Goal: Book appointment/travel/reservation

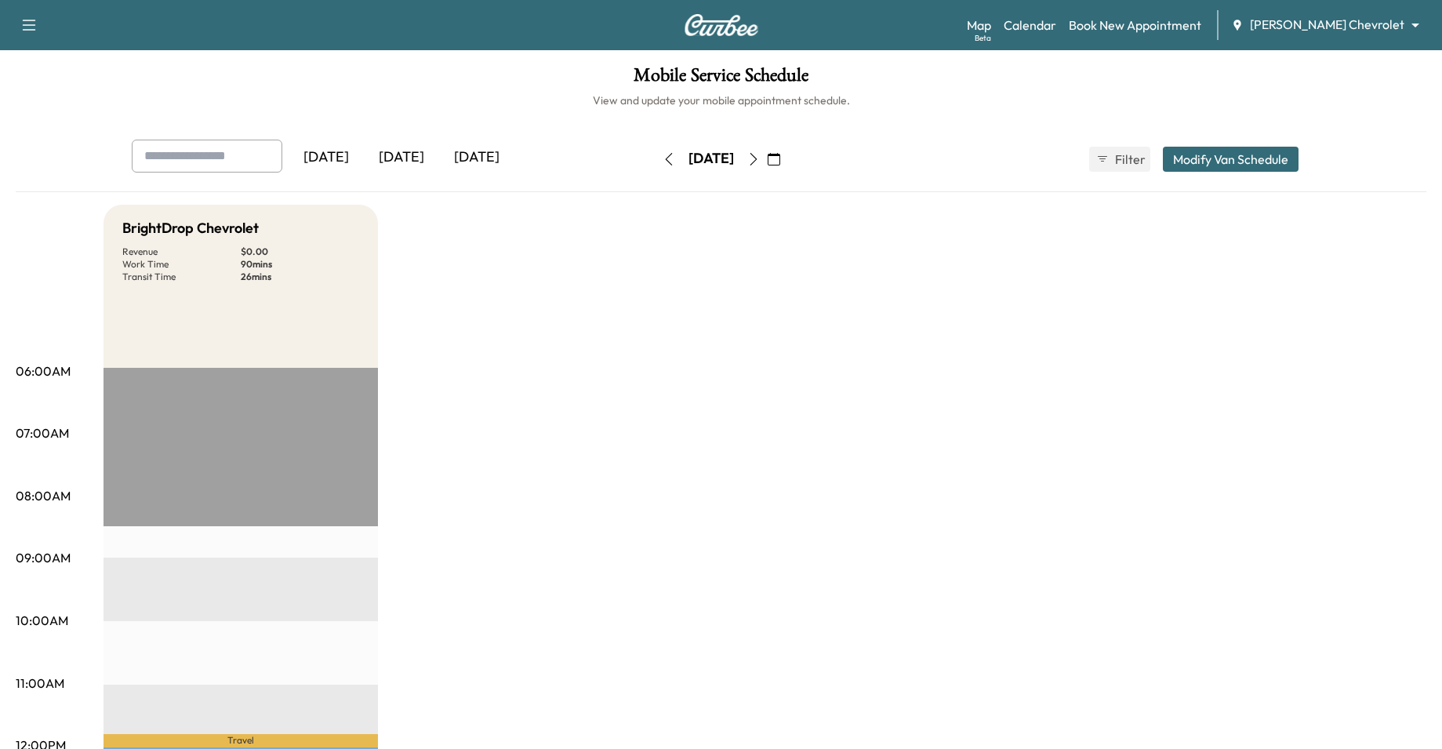
click at [1169, 28] on link "Book New Appointment" at bounding box center [1135, 25] width 133 height 19
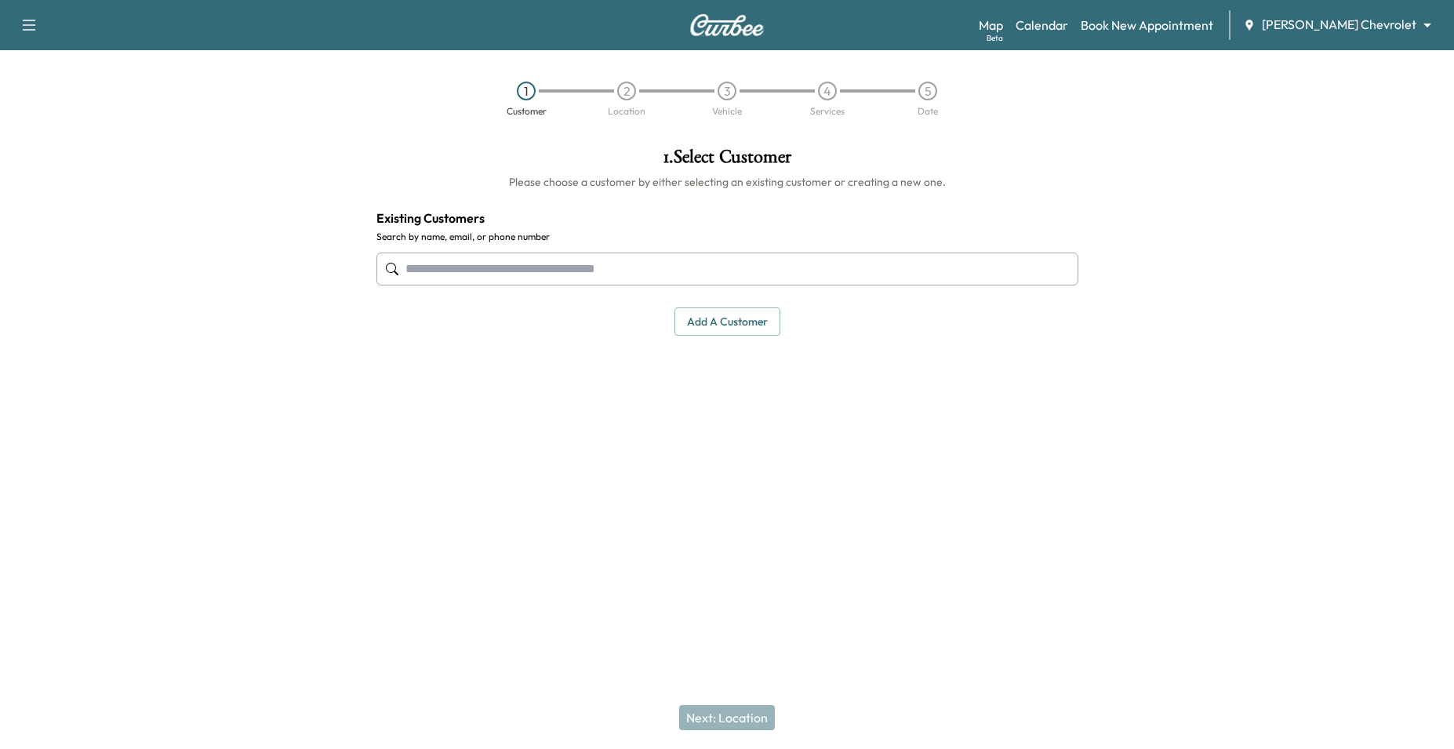
click at [737, 331] on button "Add a customer" at bounding box center [728, 321] width 106 height 29
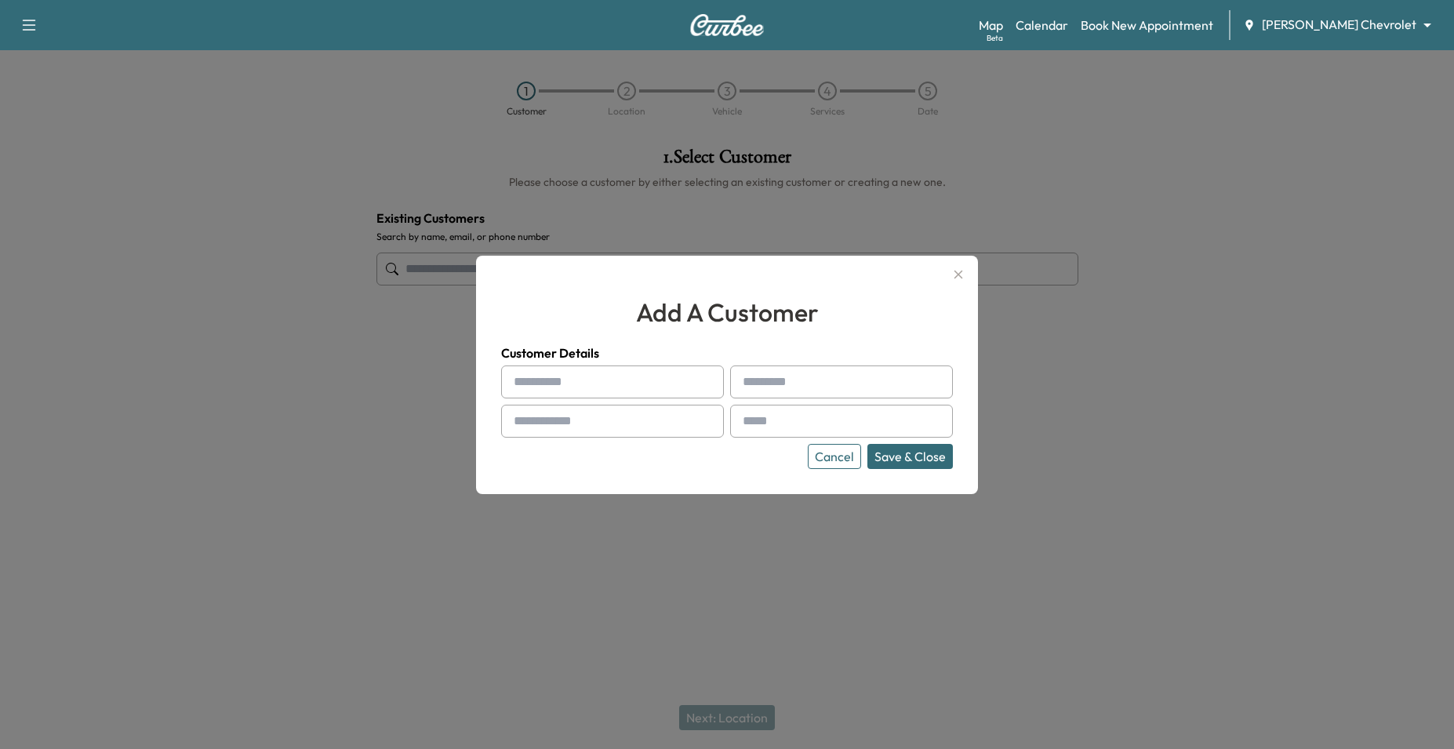
click at [830, 457] on button "Cancel" at bounding box center [834, 456] width 53 height 25
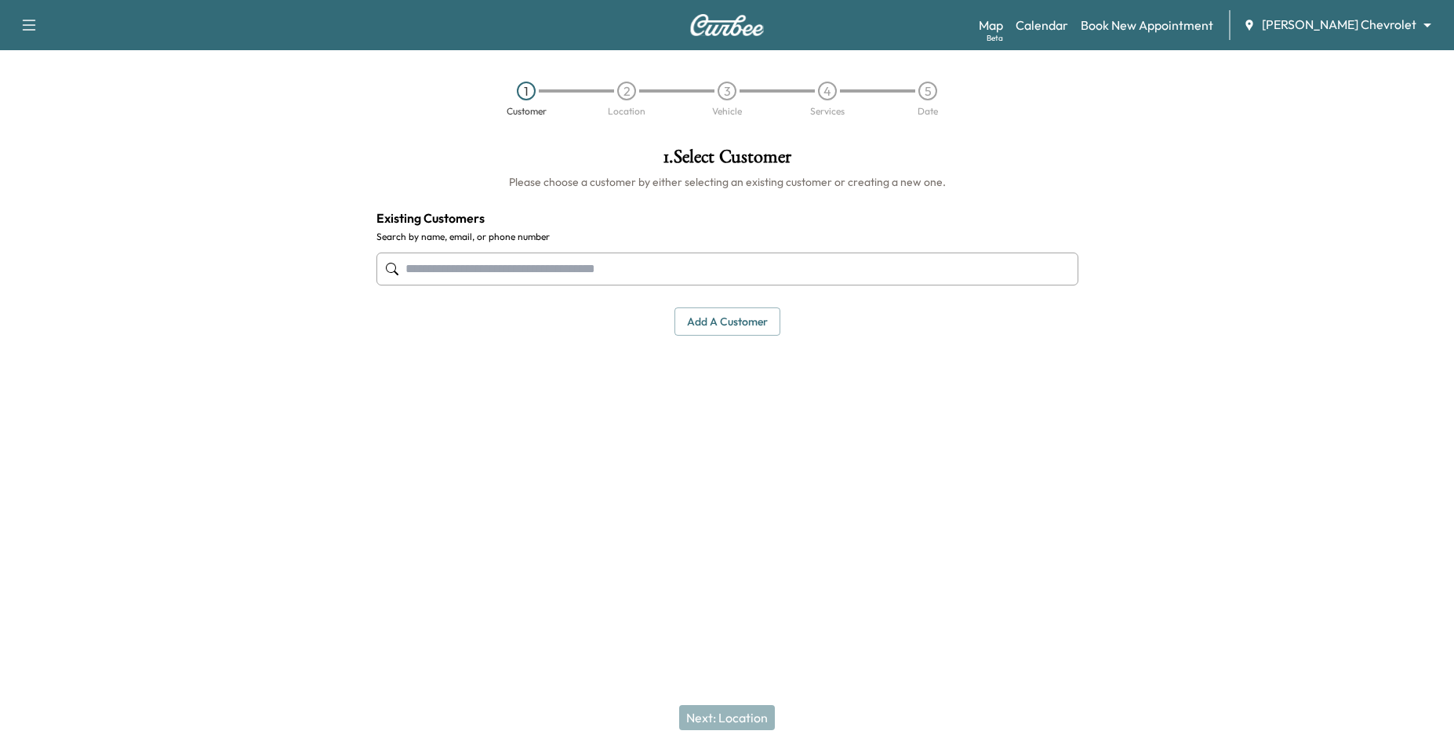
click at [755, 323] on button "Add a customer" at bounding box center [728, 321] width 106 height 29
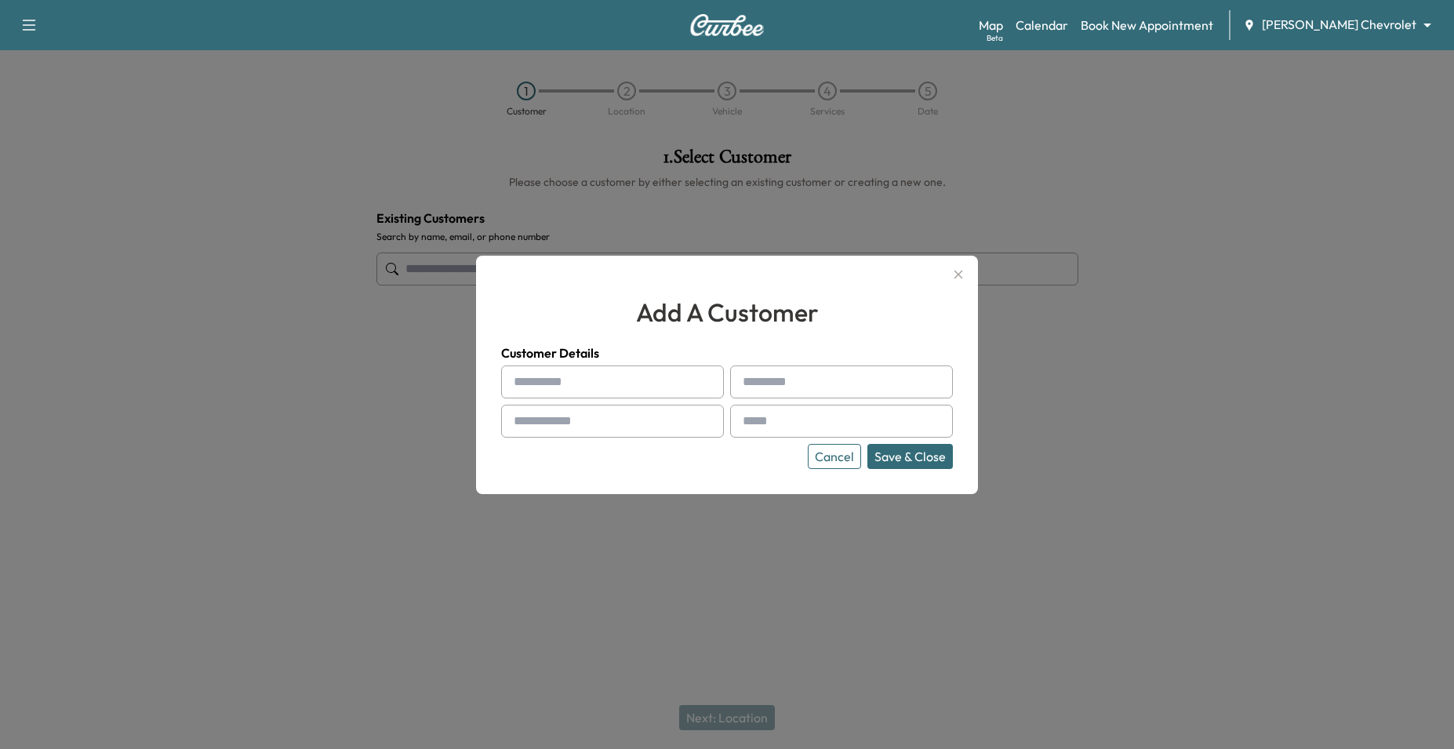
click at [540, 381] on input "text" at bounding box center [612, 382] width 223 height 33
click at [540, 381] on input "**********" at bounding box center [612, 382] width 223 height 33
type input "**********"
type input "******"
click at [502, 455] on div "Cancel Save & Close" at bounding box center [727, 456] width 452 height 25
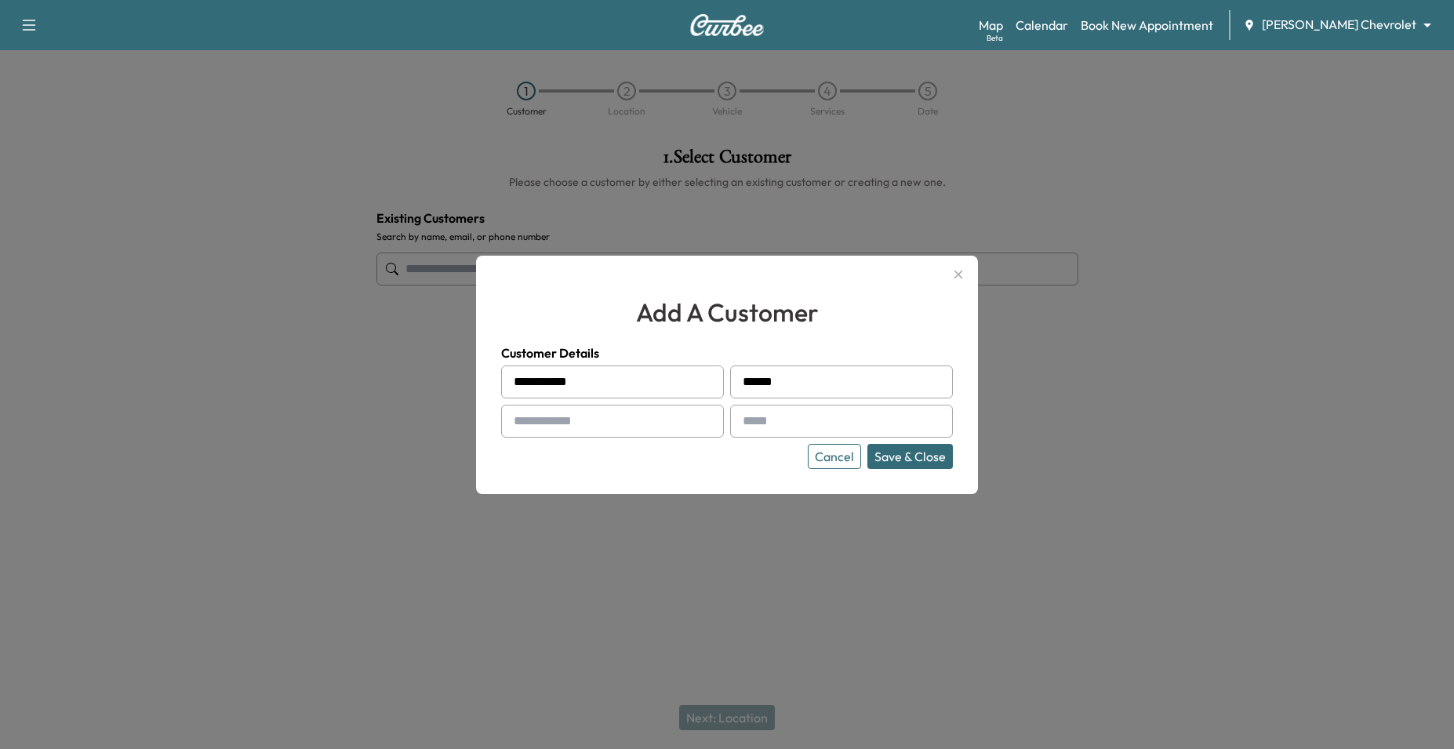
click at [574, 424] on input "text" at bounding box center [612, 421] width 223 height 33
type input "**********"
click at [935, 456] on button "Save & Close" at bounding box center [910, 456] width 85 height 25
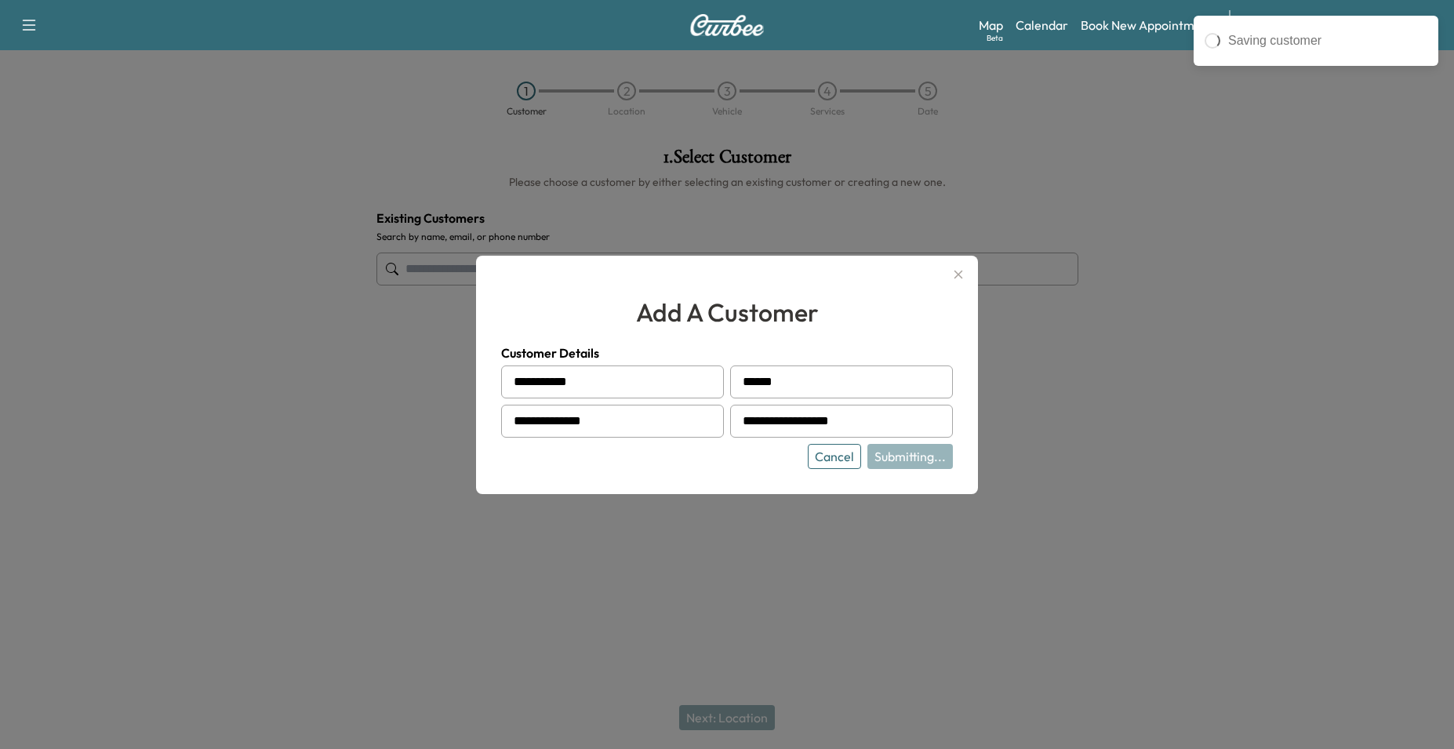
type input "**********"
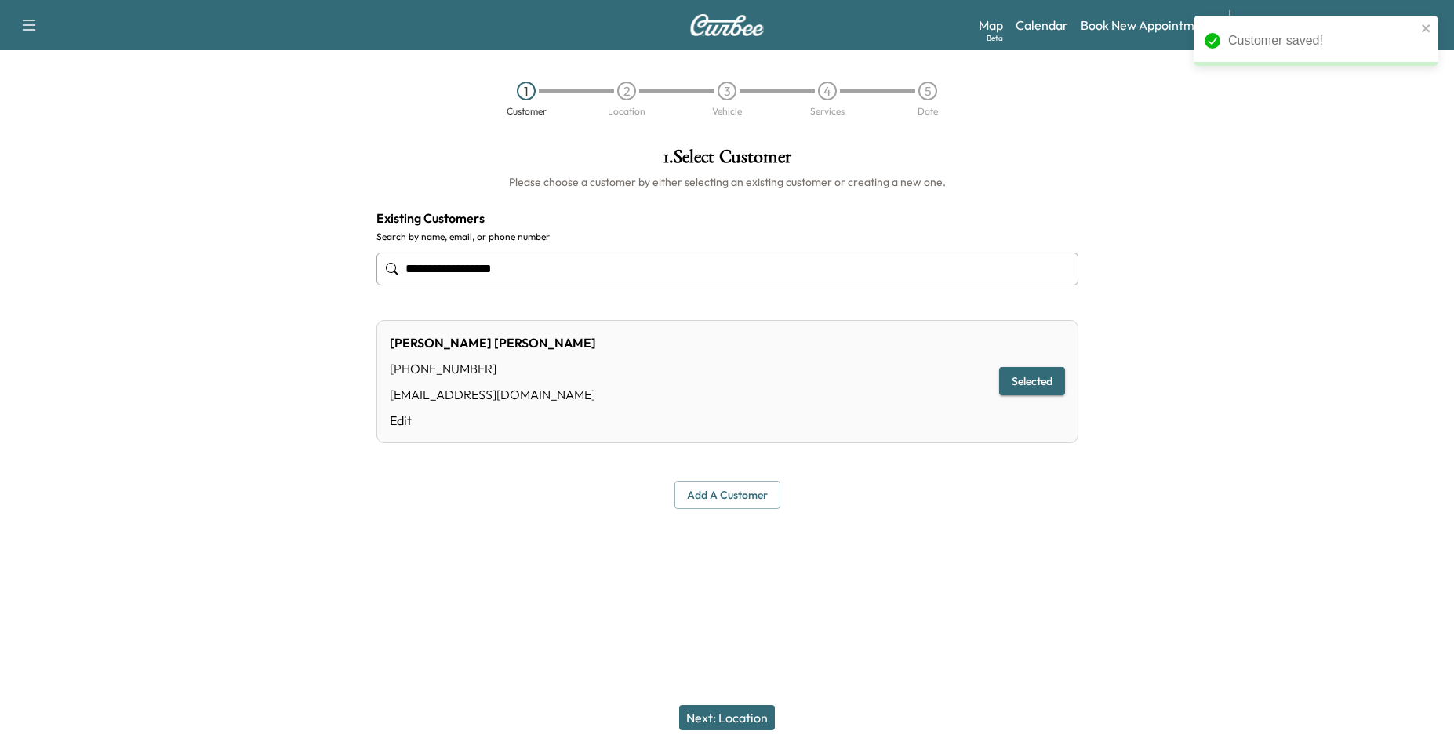
click at [734, 704] on div "Next: Location" at bounding box center [727, 717] width 1454 height 63
click at [729, 715] on button "Next: Location" at bounding box center [727, 717] width 96 height 25
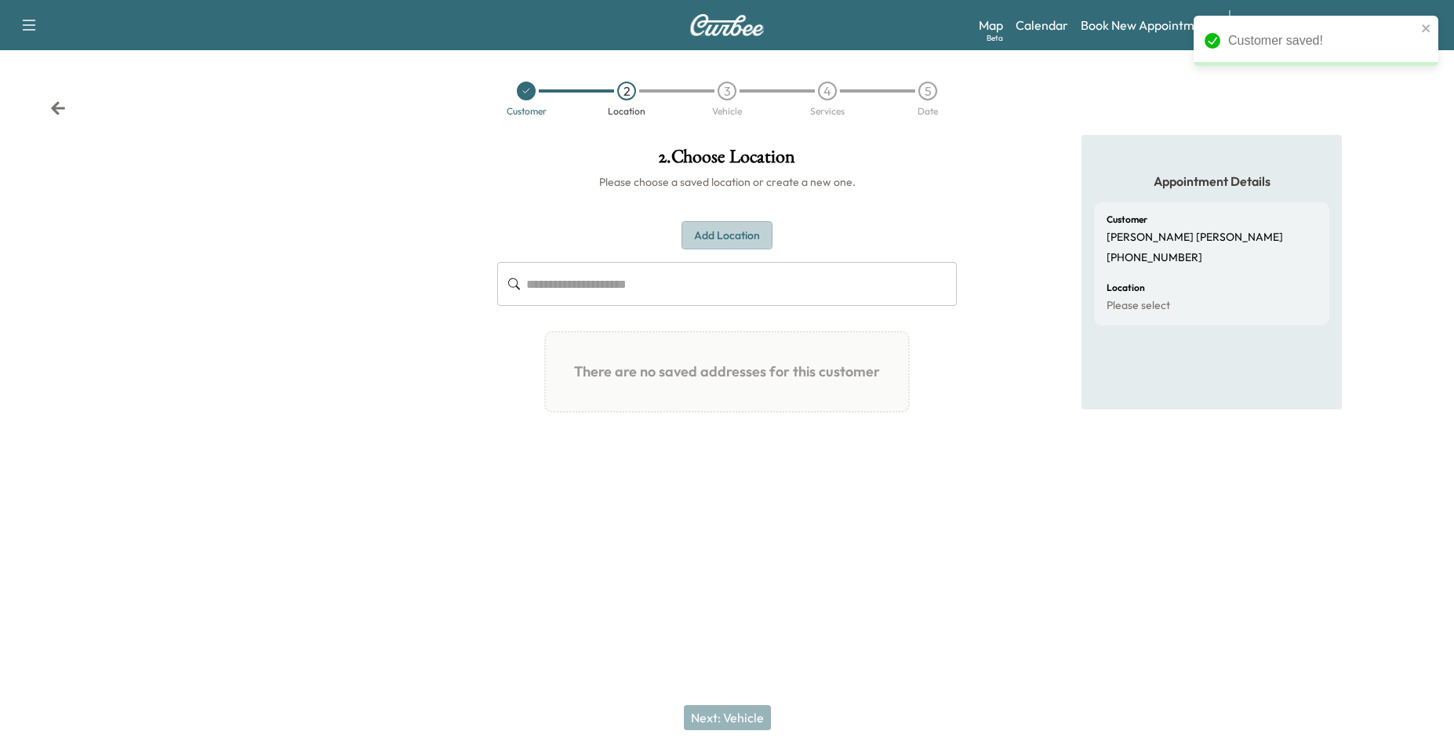
click at [733, 235] on button "Add Location" at bounding box center [727, 235] width 91 height 29
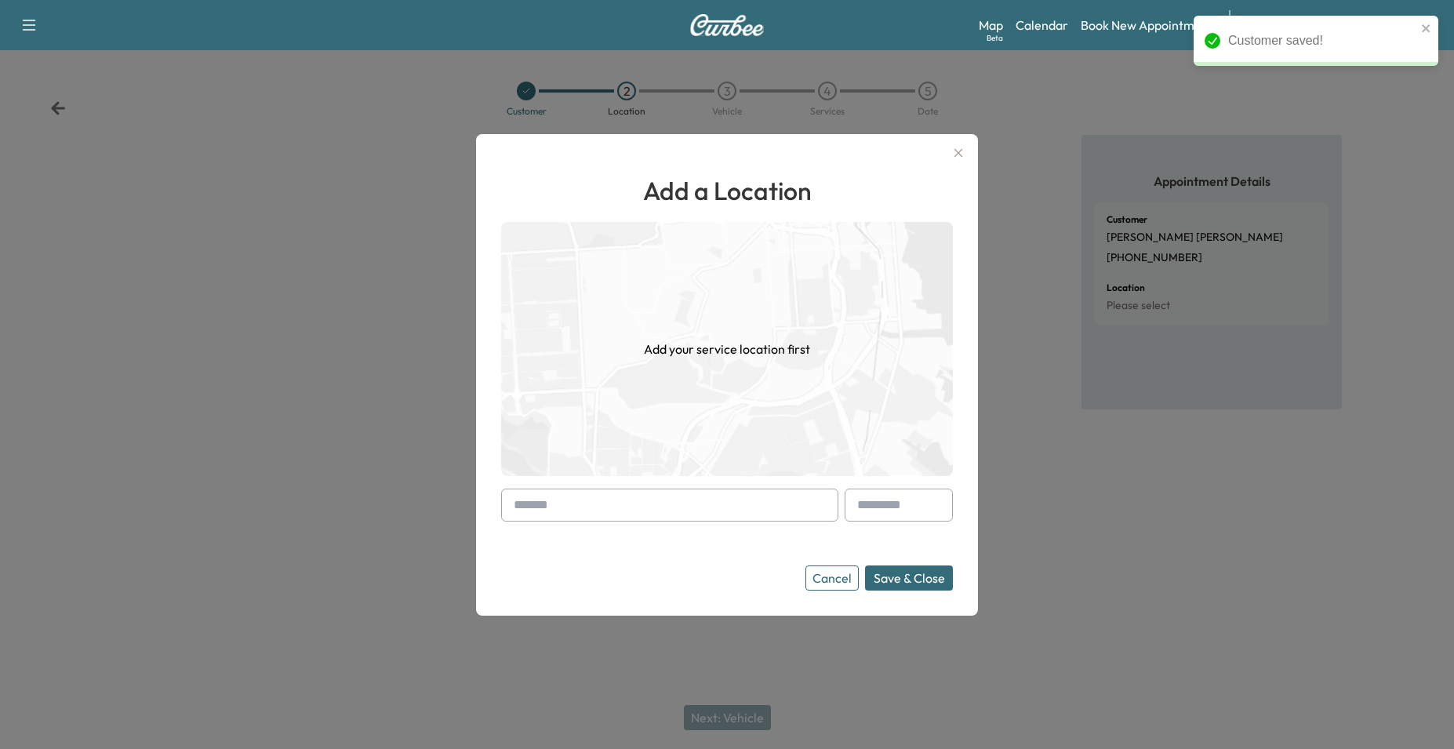
click at [676, 507] on input "text" at bounding box center [669, 505] width 337 height 33
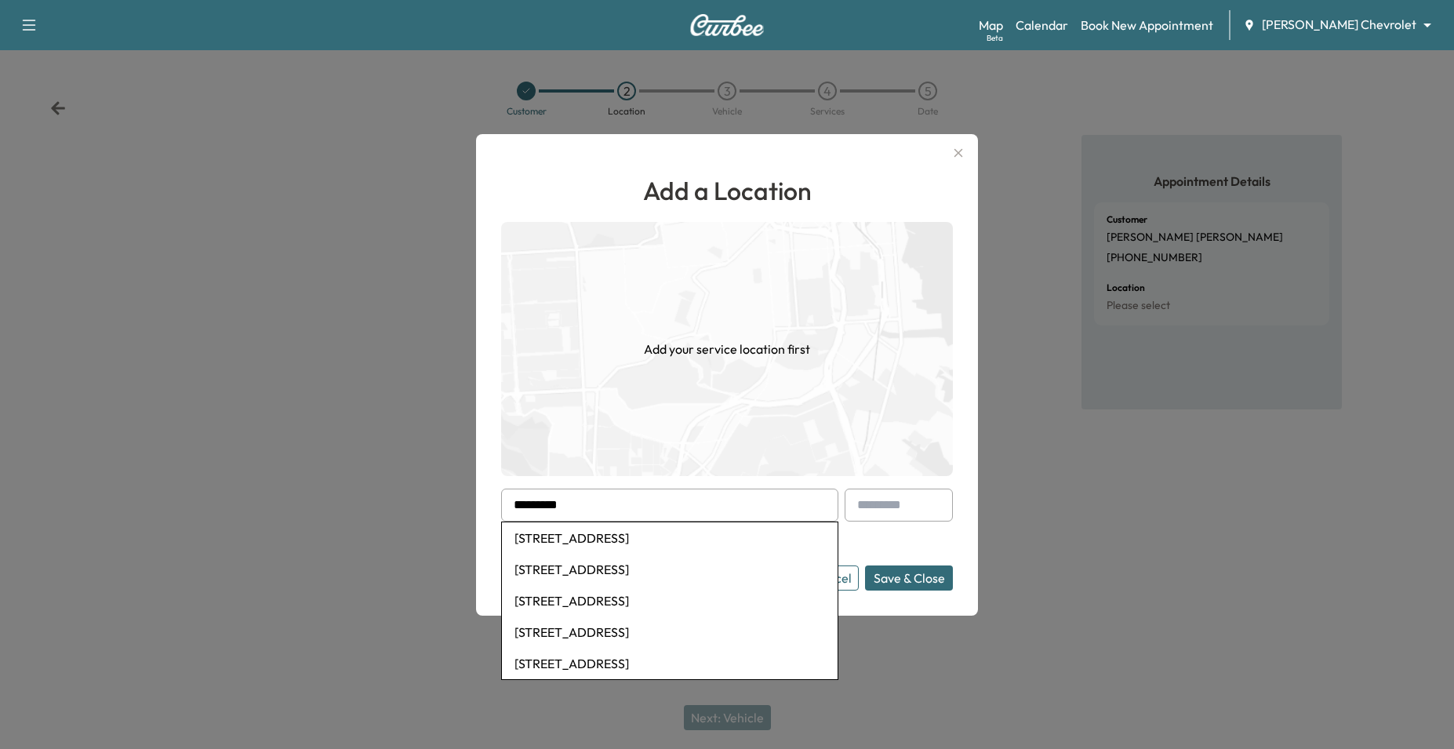
click at [689, 542] on li "[STREET_ADDRESS]" at bounding box center [670, 537] width 336 height 31
type input "**********"
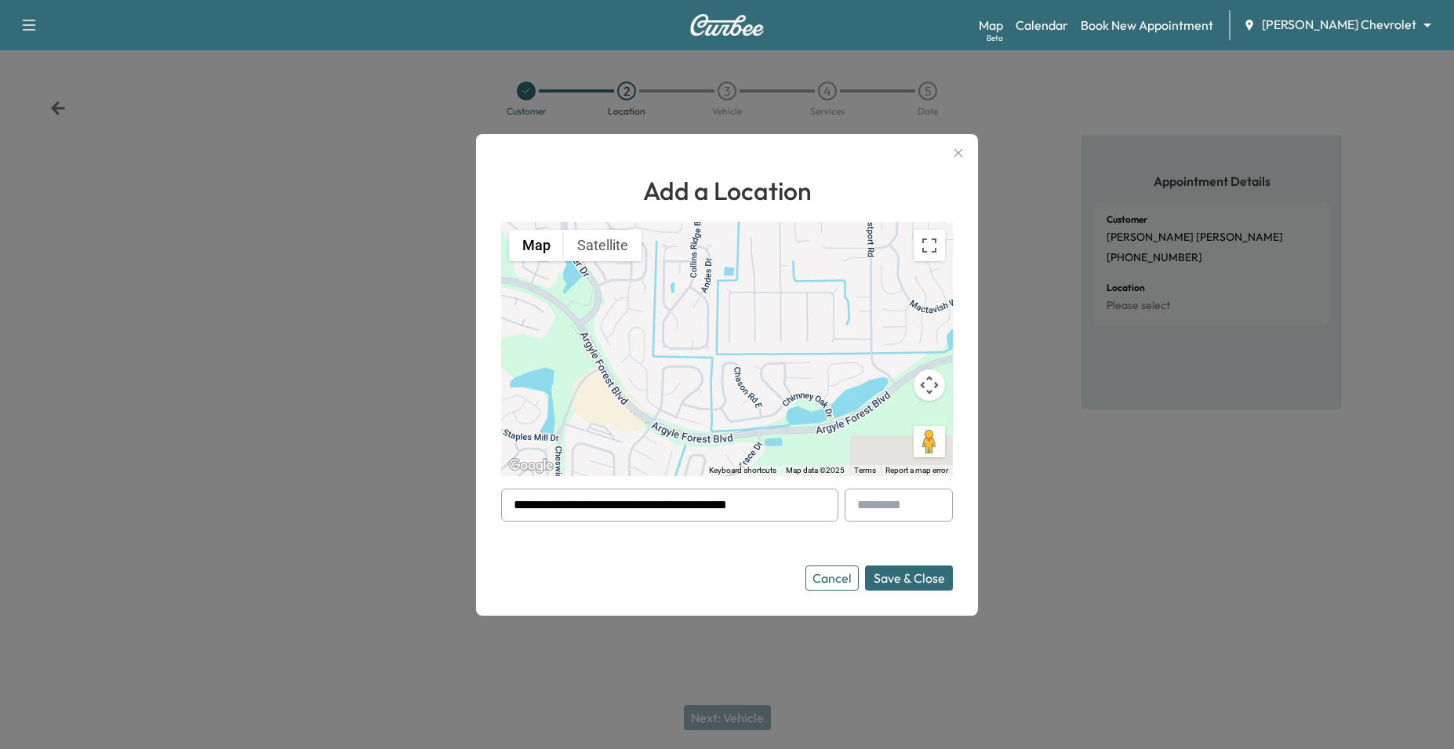
click at [886, 582] on button "Save & Close" at bounding box center [909, 578] width 88 height 25
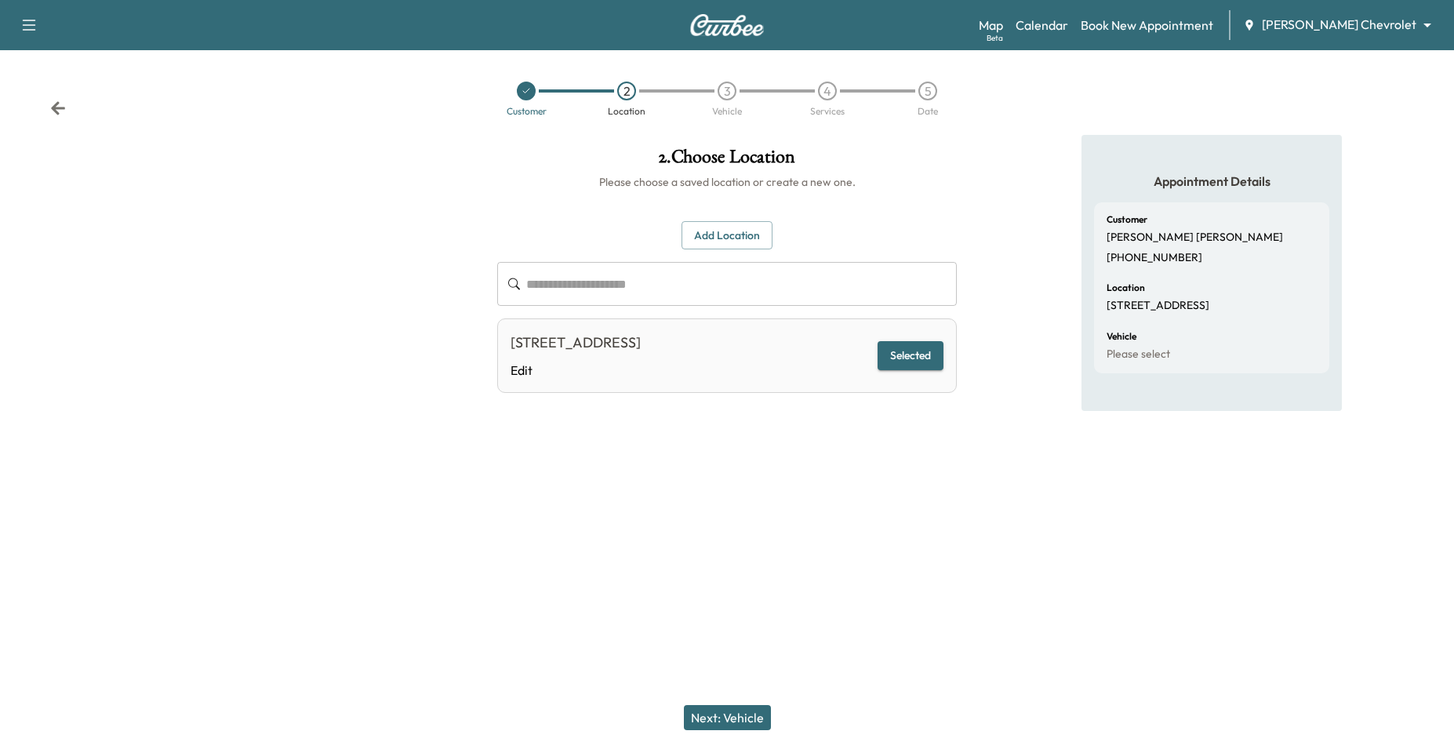
click at [738, 708] on button "Next: Vehicle" at bounding box center [727, 717] width 87 height 25
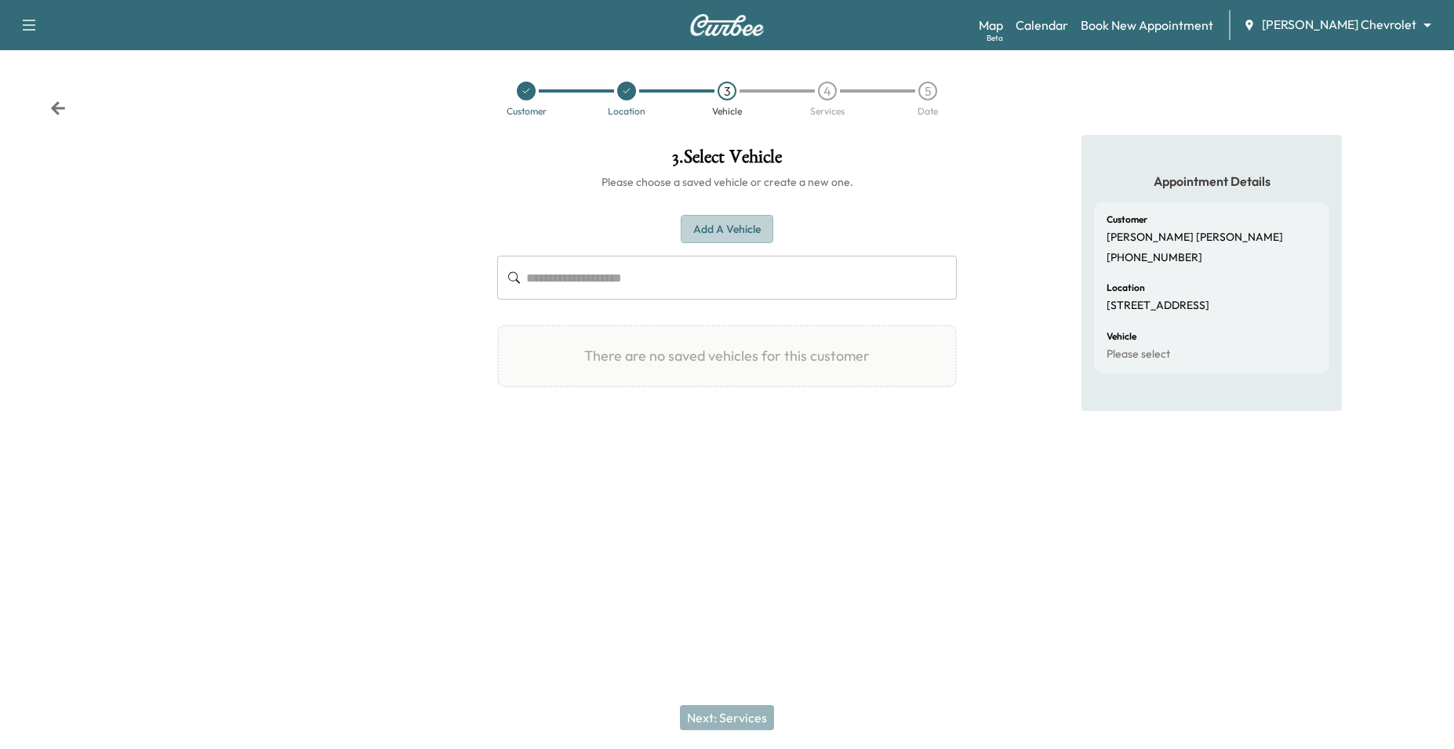
click at [732, 230] on button "Add a Vehicle" at bounding box center [727, 229] width 93 height 29
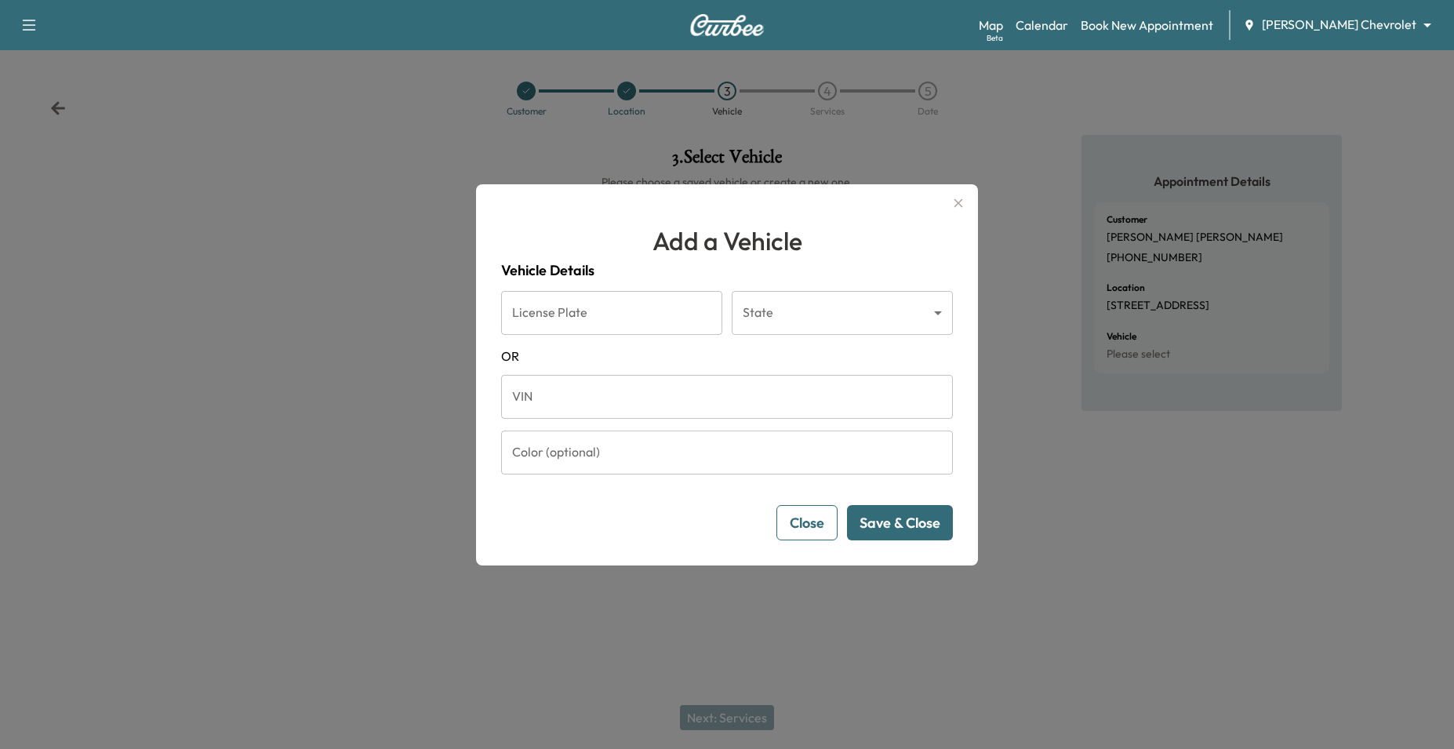
click at [645, 404] on input "VIN" at bounding box center [727, 397] width 452 height 44
click at [705, 341] on form "License Plate License Plate State ​ State [US_STATE] VIN VIN Color (optional) C…" at bounding box center [727, 415] width 452 height 249
click at [718, 385] on input "VIN" at bounding box center [727, 397] width 452 height 44
paste input "**********"
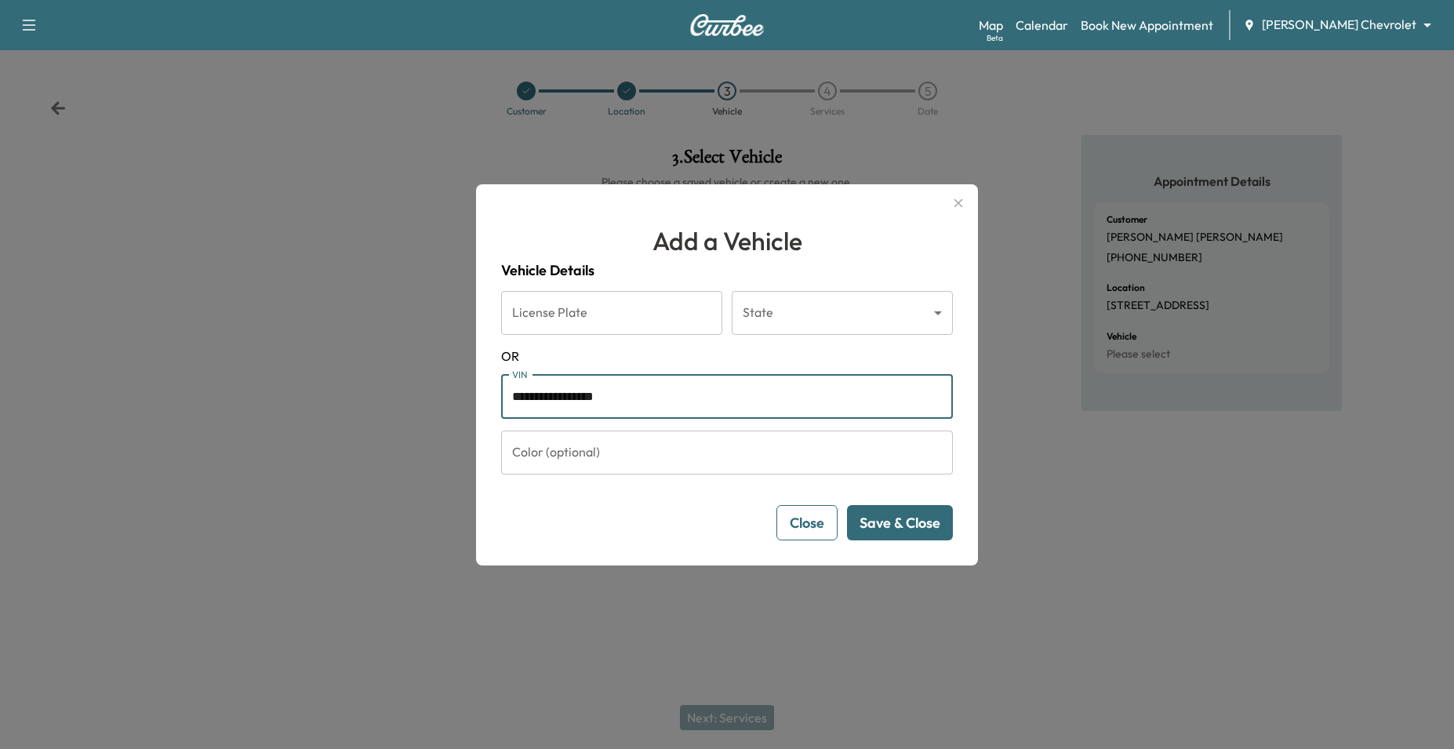
type input "**********"
click at [886, 532] on button "Save & Close" at bounding box center [900, 522] width 106 height 35
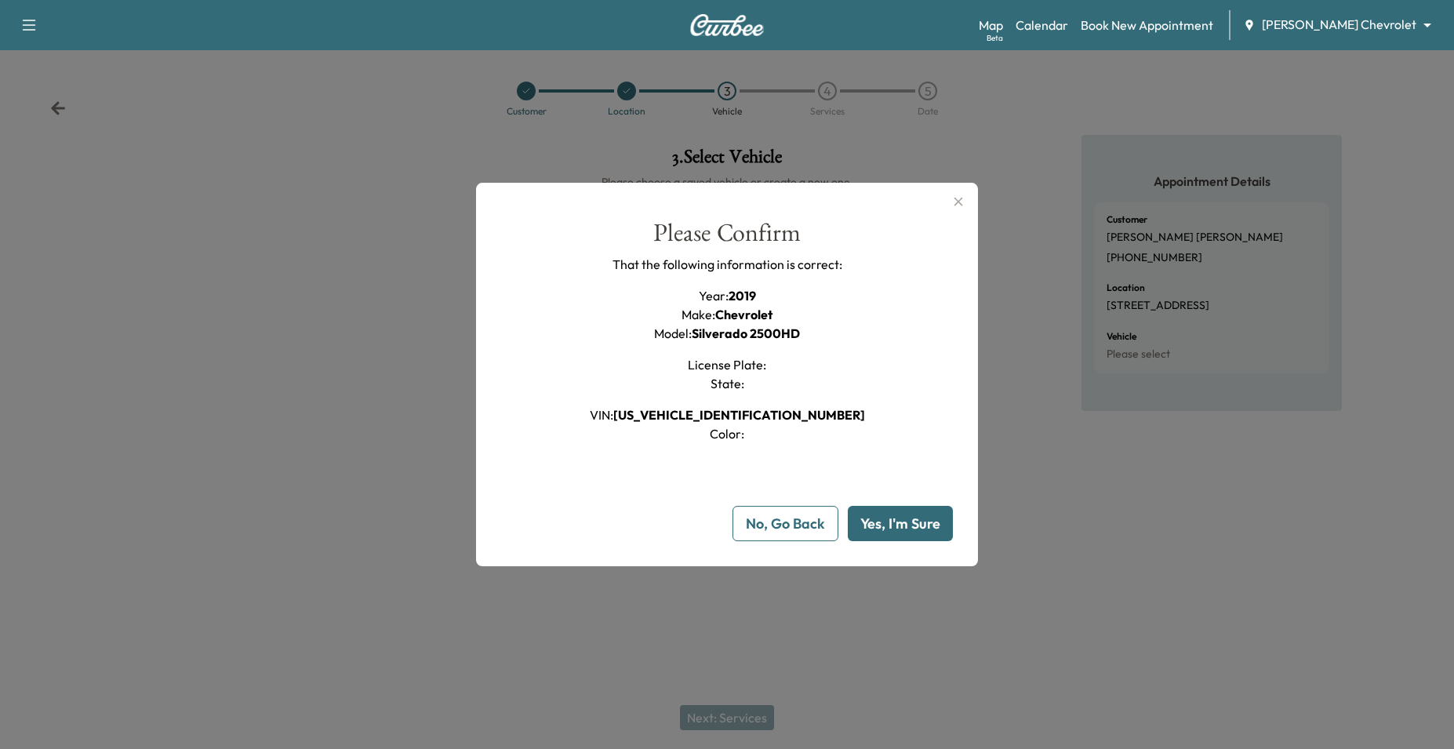
click at [899, 515] on button "Yes, I'm Sure" at bounding box center [900, 523] width 105 height 35
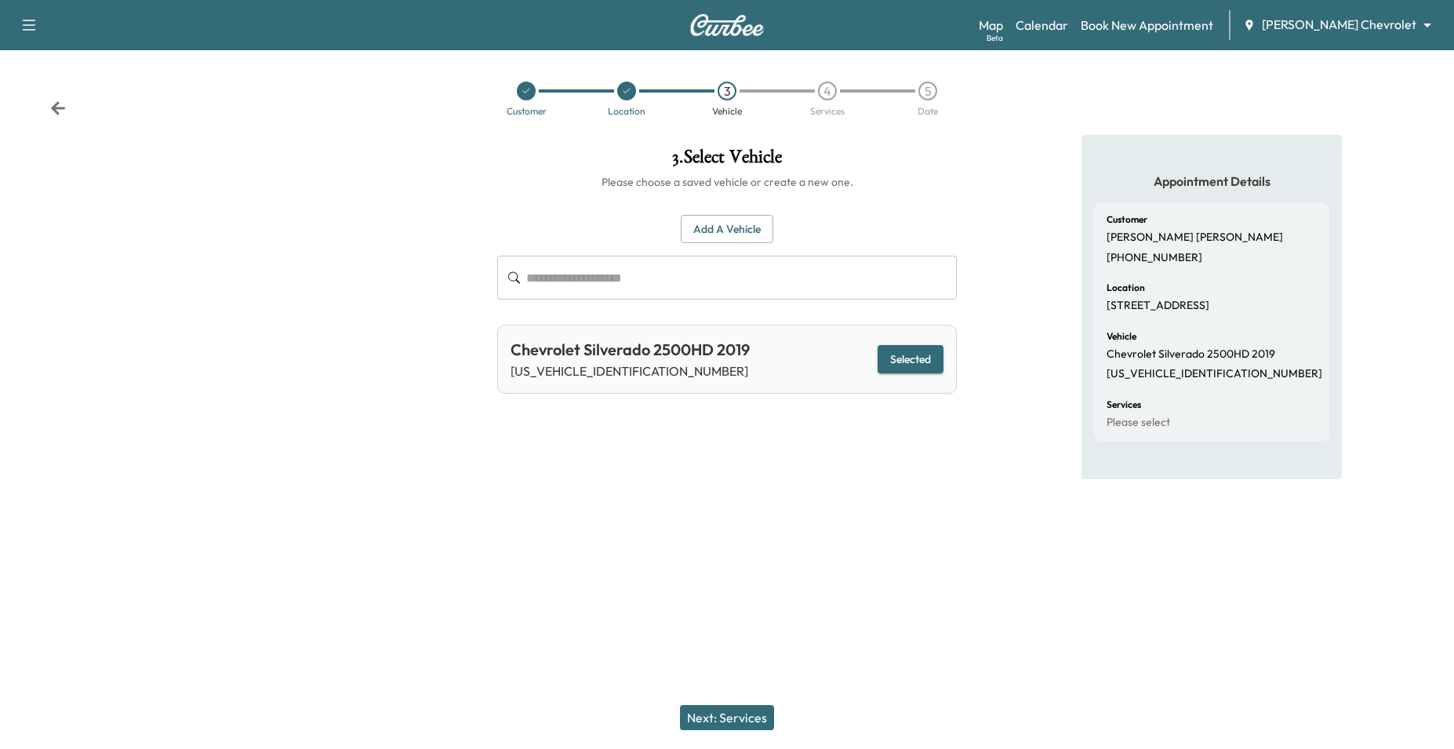
click at [733, 723] on button "Next: Services" at bounding box center [727, 717] width 94 height 25
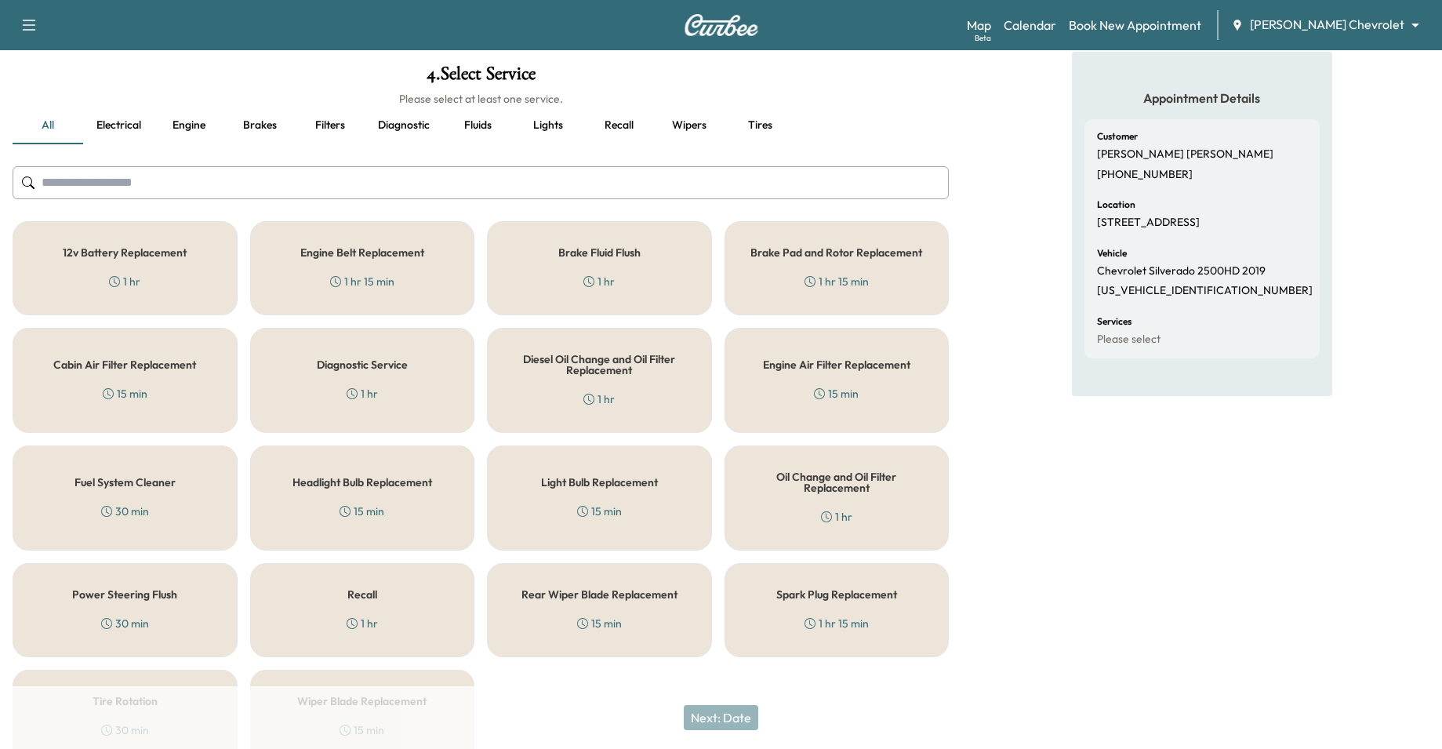
scroll to position [161, 0]
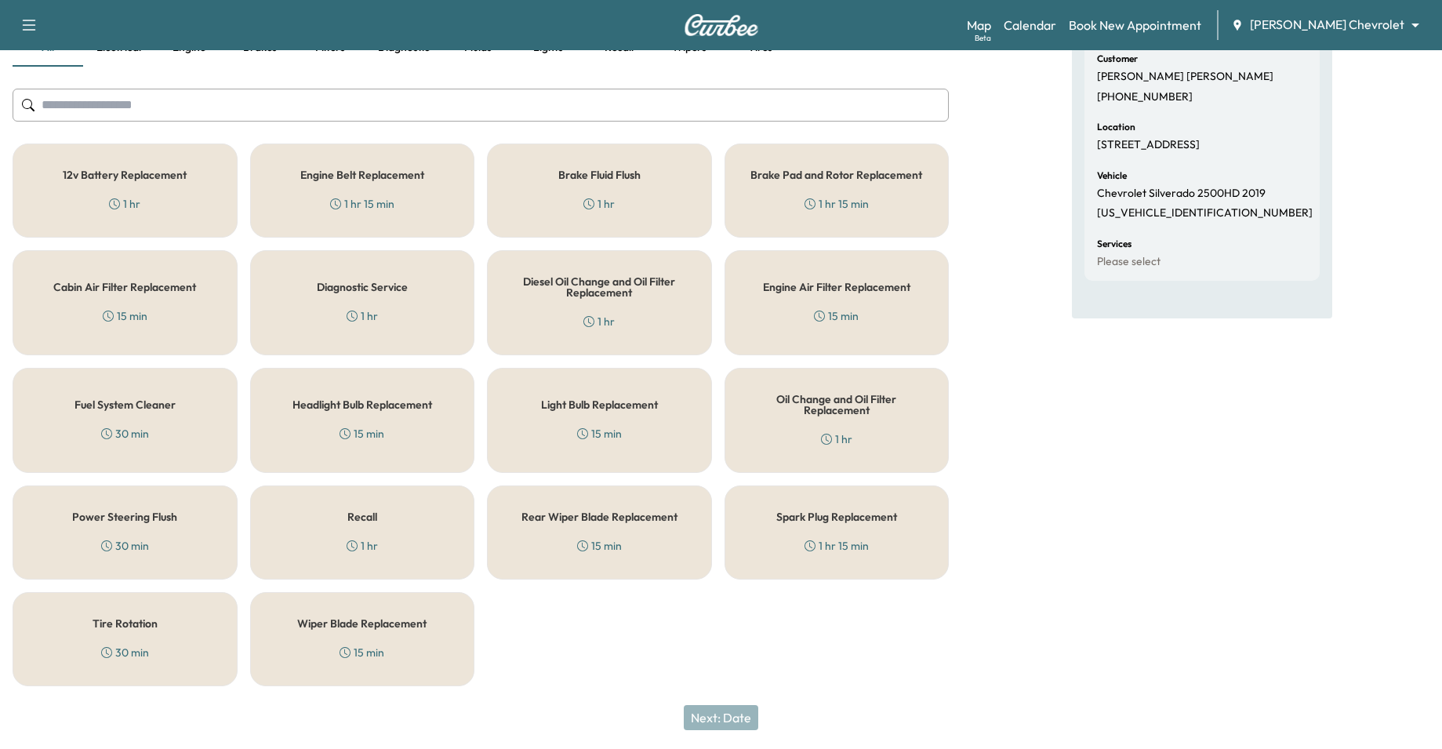
click at [801, 420] on div "Oil Change and Oil Filter Replacement 1 hr" at bounding box center [837, 420] width 225 height 105
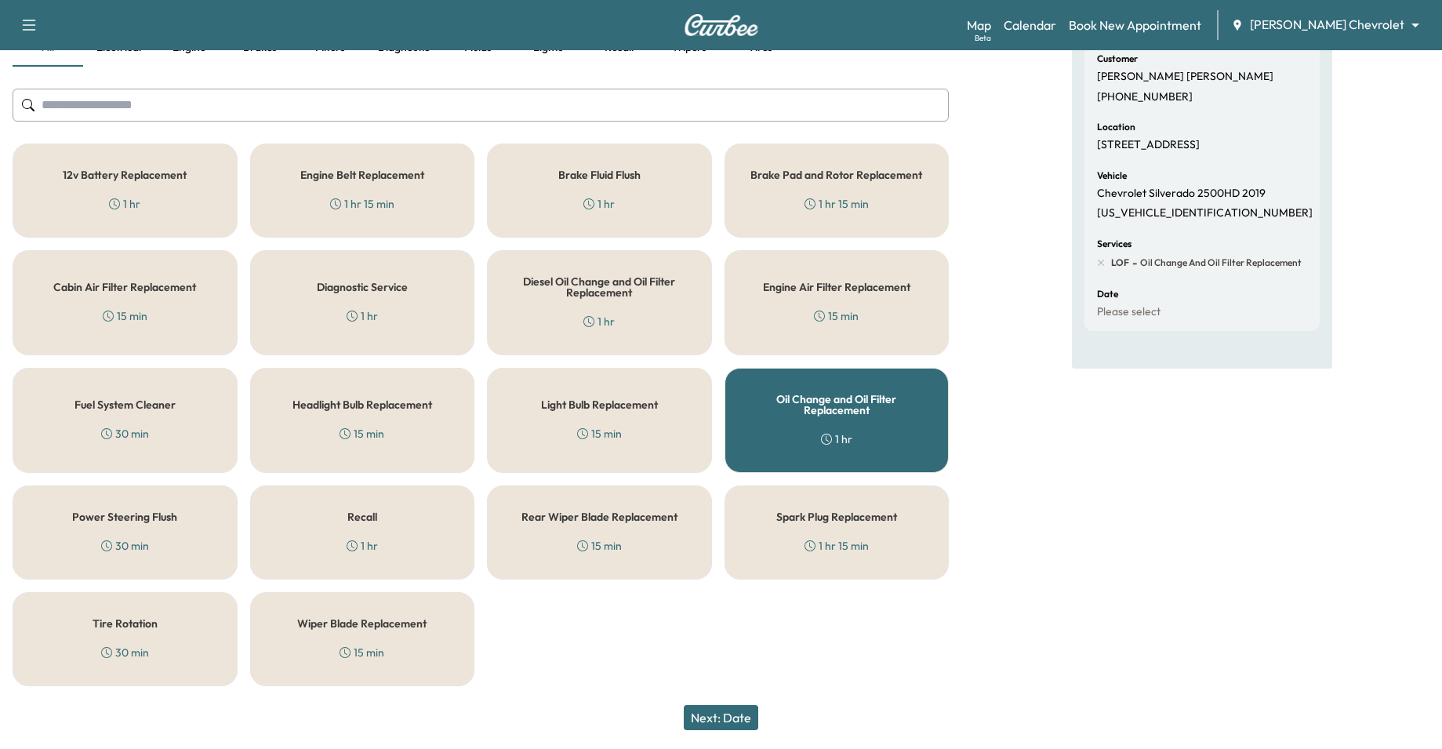
click at [165, 628] on div "Tire Rotation 30 min" at bounding box center [125, 639] width 225 height 94
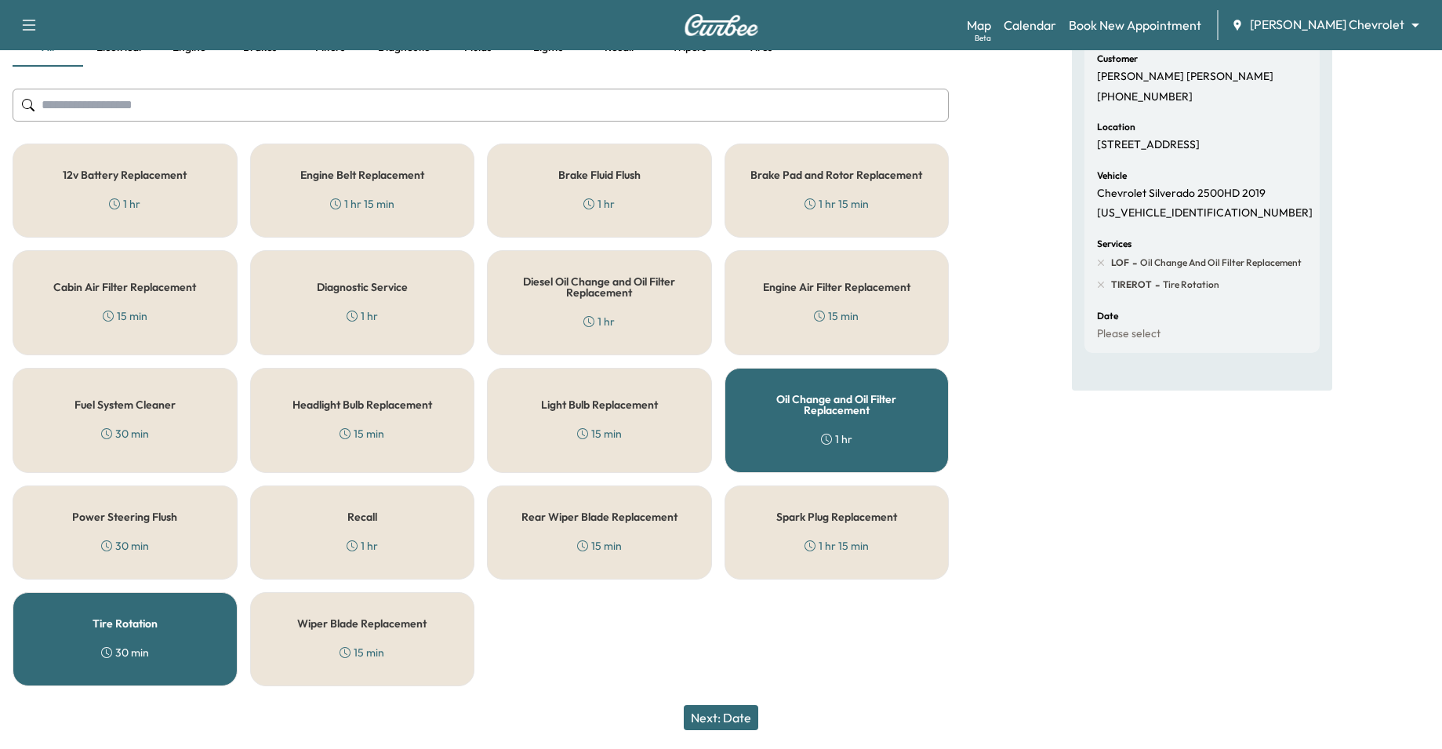
click at [818, 407] on h5 "Oil Change and Oil Filter Replacement" at bounding box center [837, 405] width 173 height 22
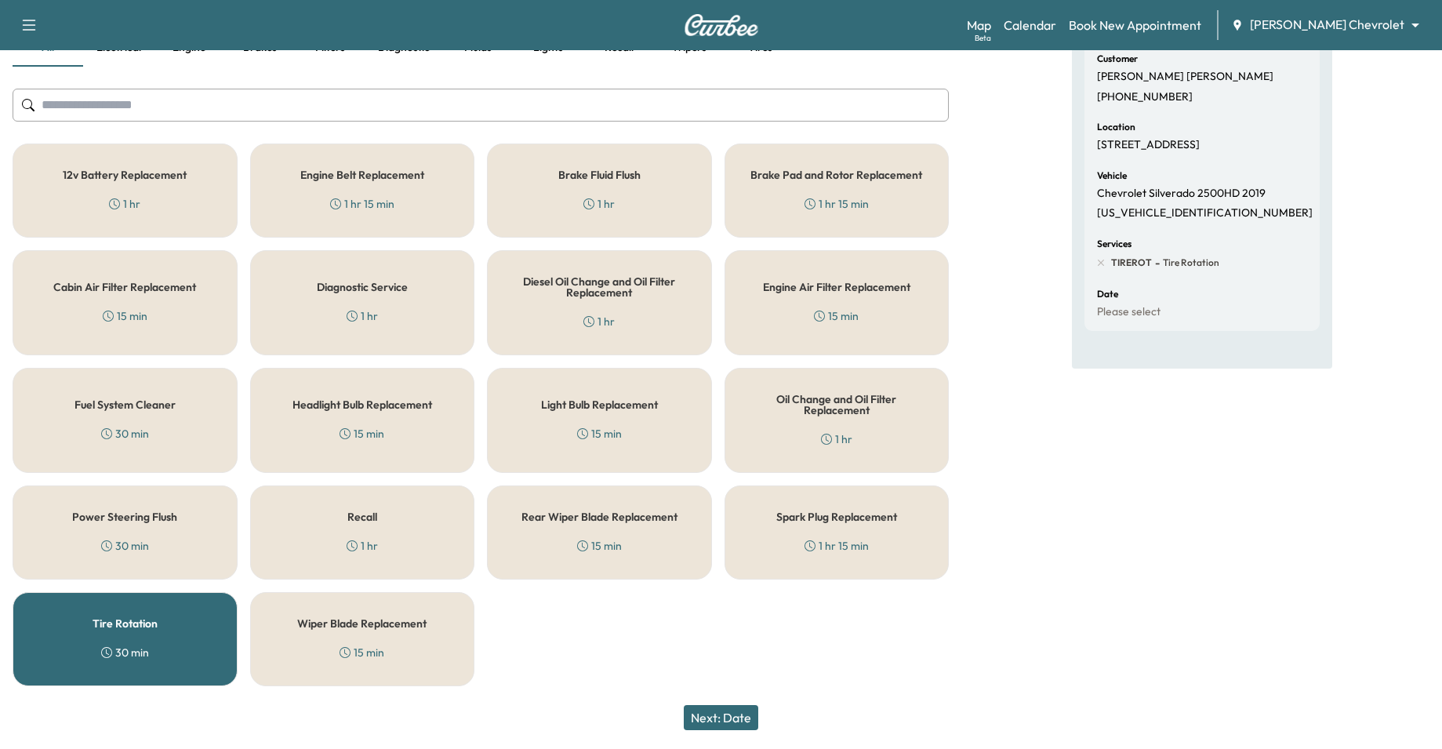
click at [667, 315] on div "Diesel Oil Change and Oil Filter Replacement 1 hr" at bounding box center [599, 302] width 225 height 105
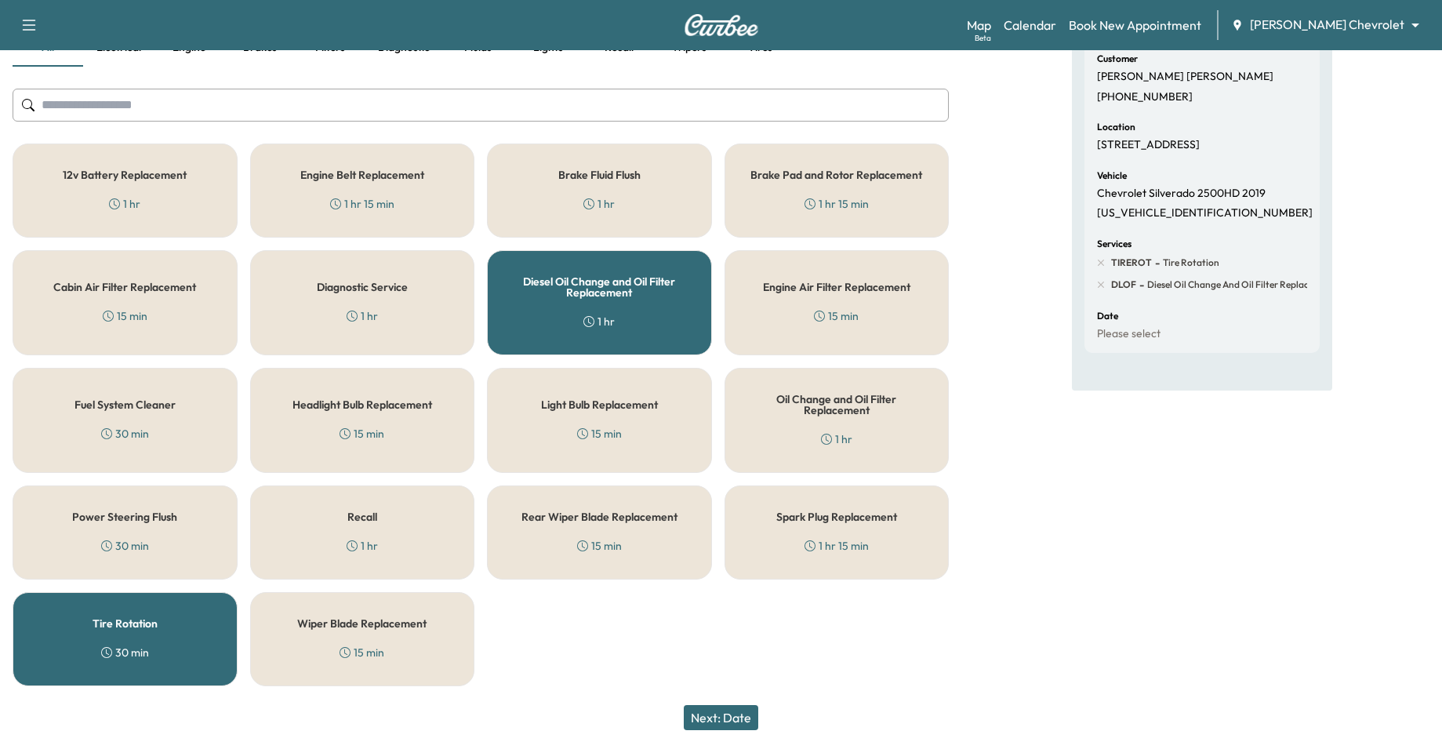
click at [736, 721] on button "Next: Date" at bounding box center [721, 717] width 75 height 25
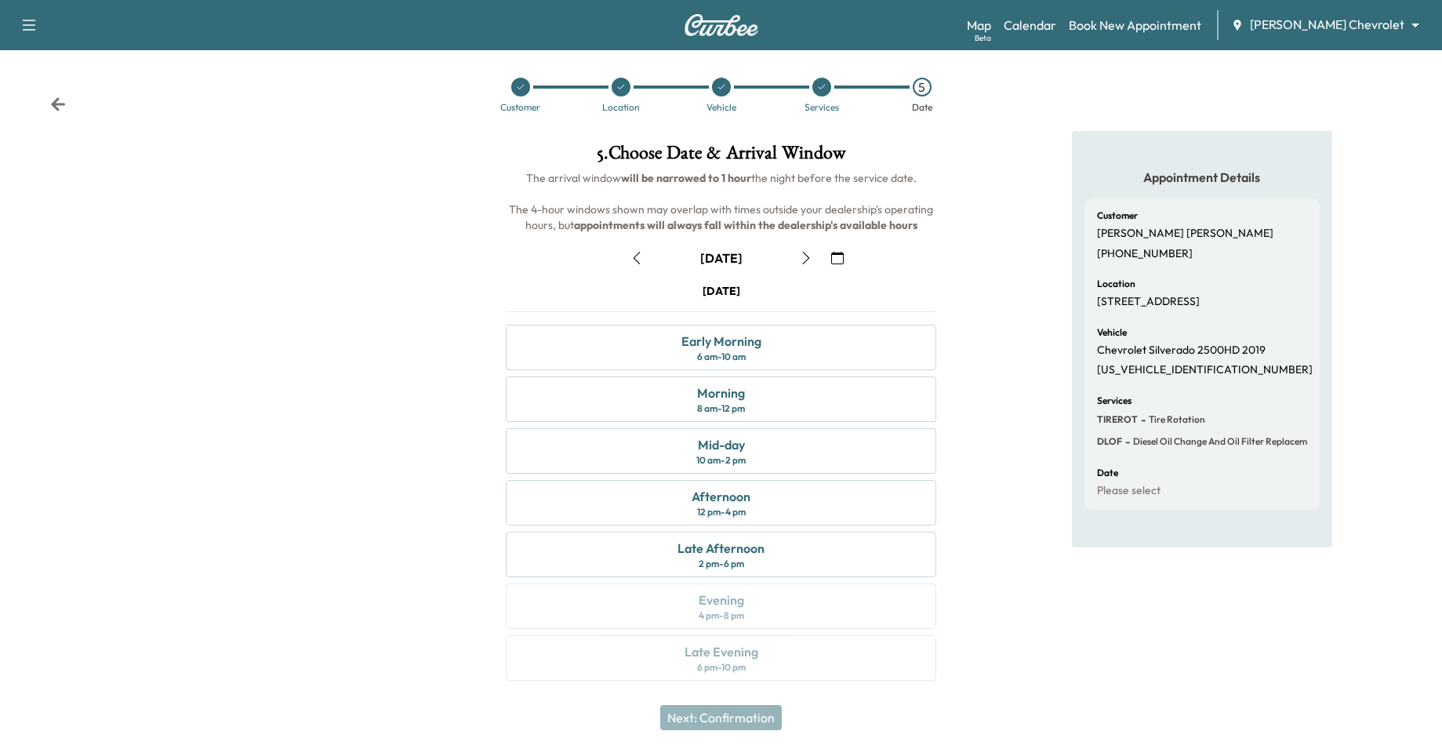
scroll to position [5, 0]
click at [755, 349] on div "Early Morning" at bounding box center [722, 340] width 80 height 19
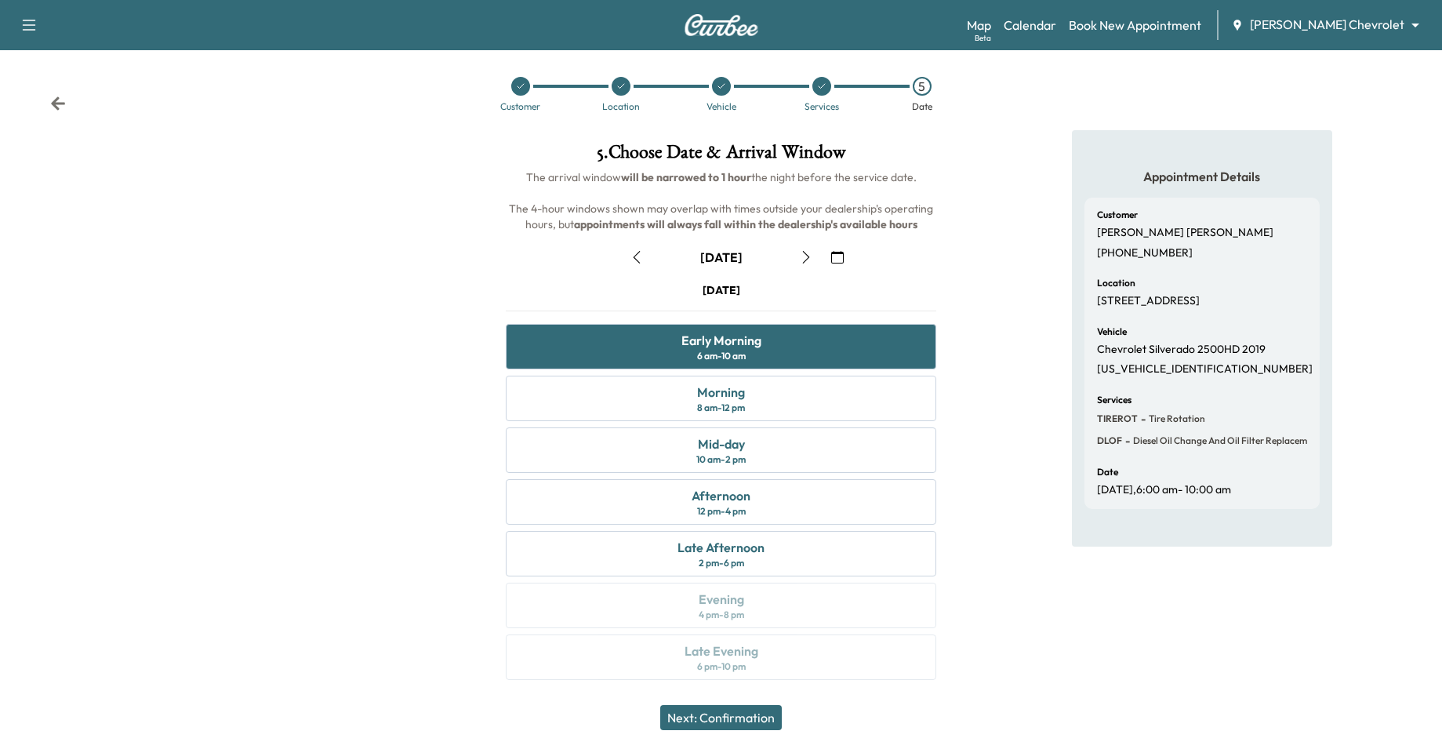
click at [763, 714] on button "Next: Confirmation" at bounding box center [721, 717] width 122 height 25
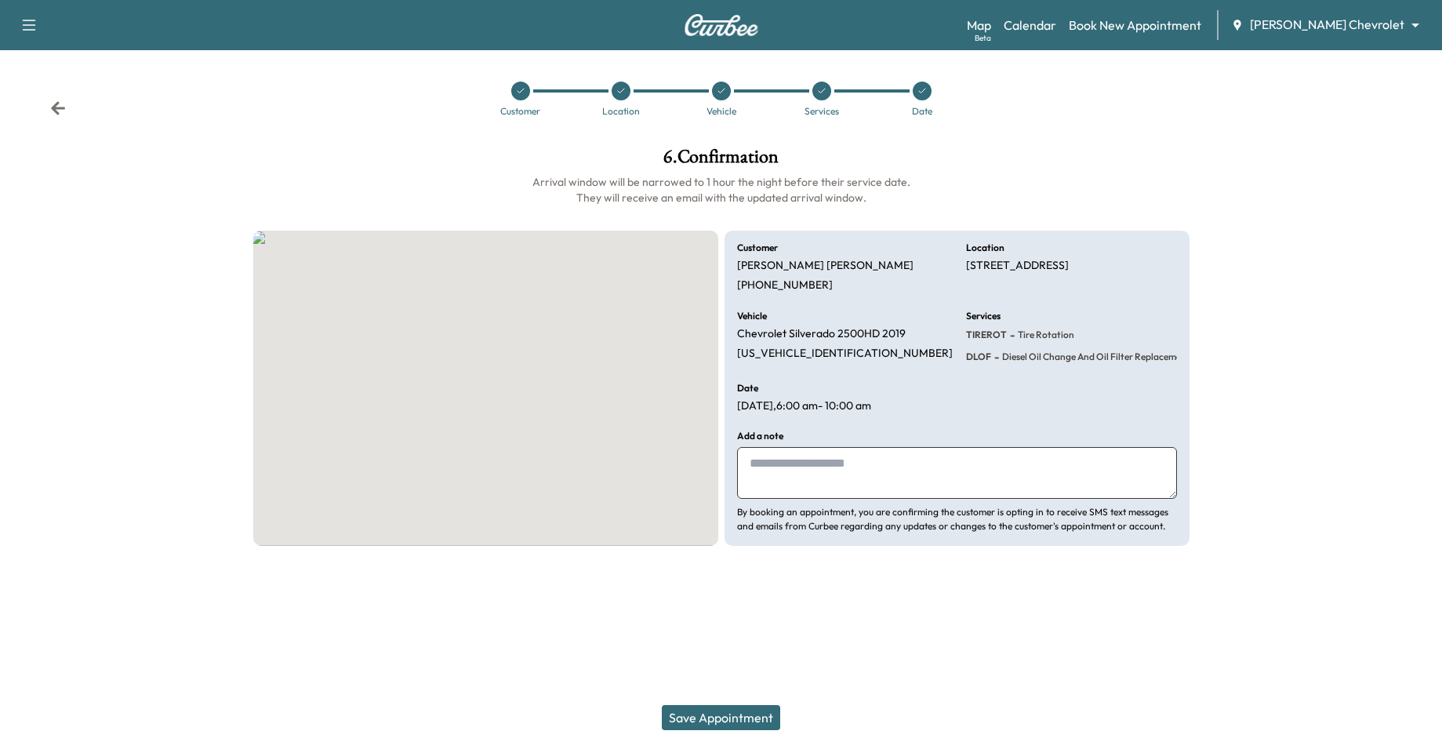
scroll to position [0, 0]
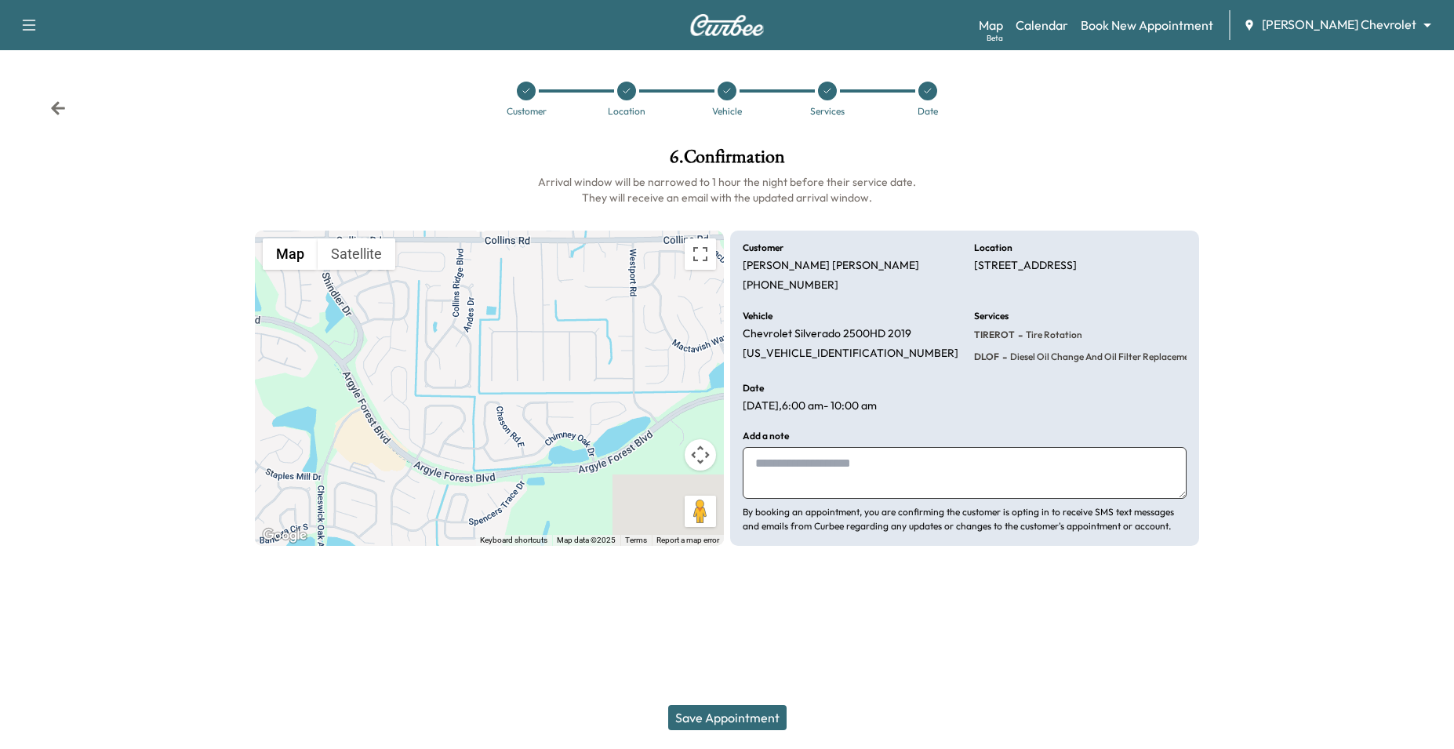
click at [963, 483] on textarea at bounding box center [965, 473] width 444 height 52
click at [905, 472] on textarea at bounding box center [965, 473] width 444 height 52
type textarea "**********"
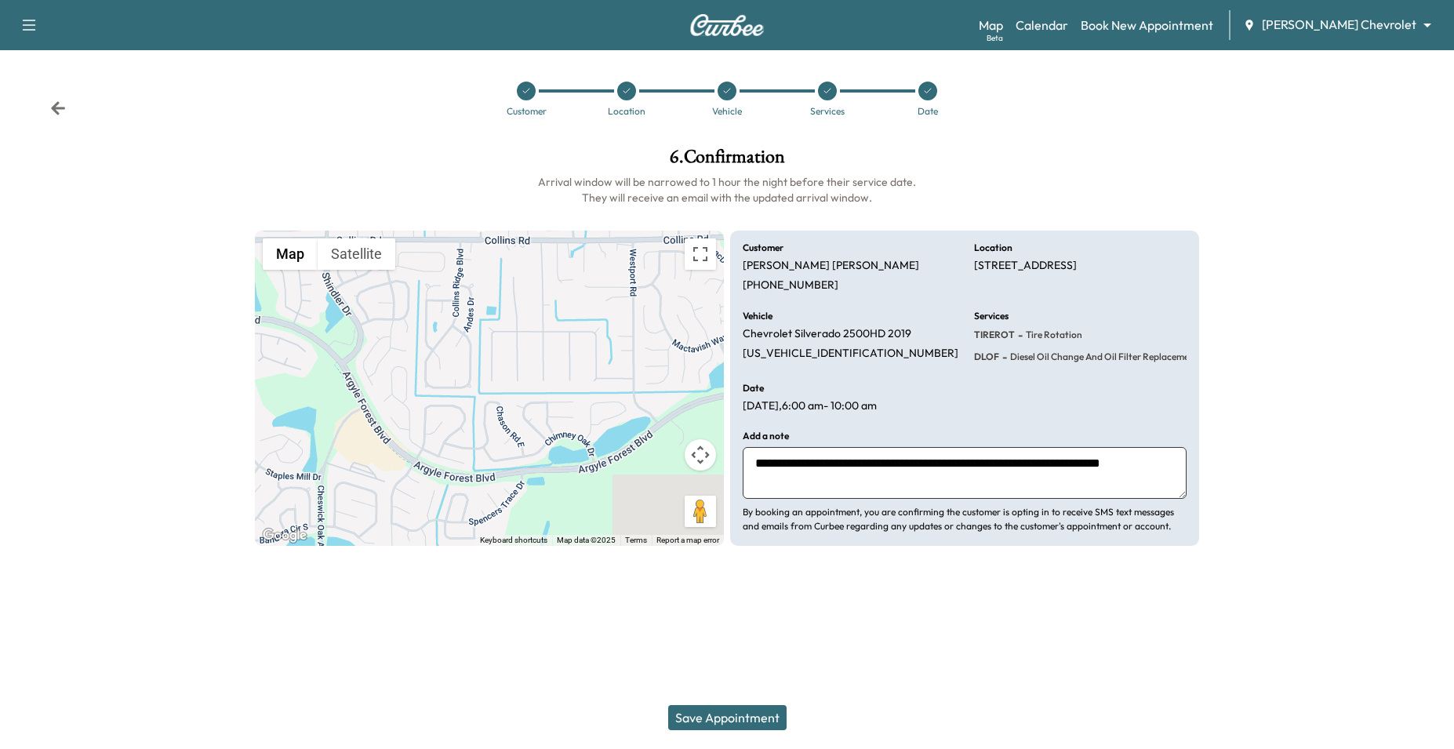
click at [729, 722] on button "Save Appointment" at bounding box center [727, 717] width 118 height 25
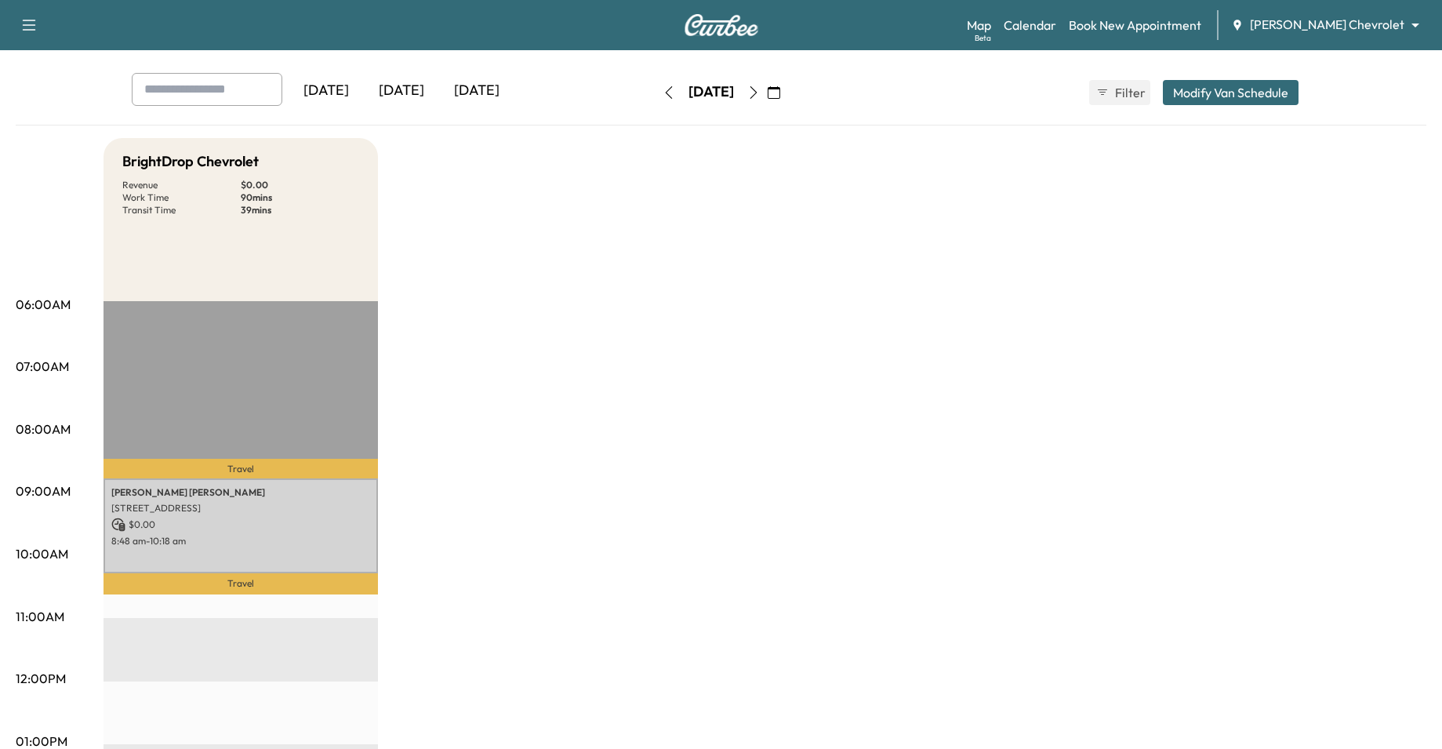
scroll to position [53, 0]
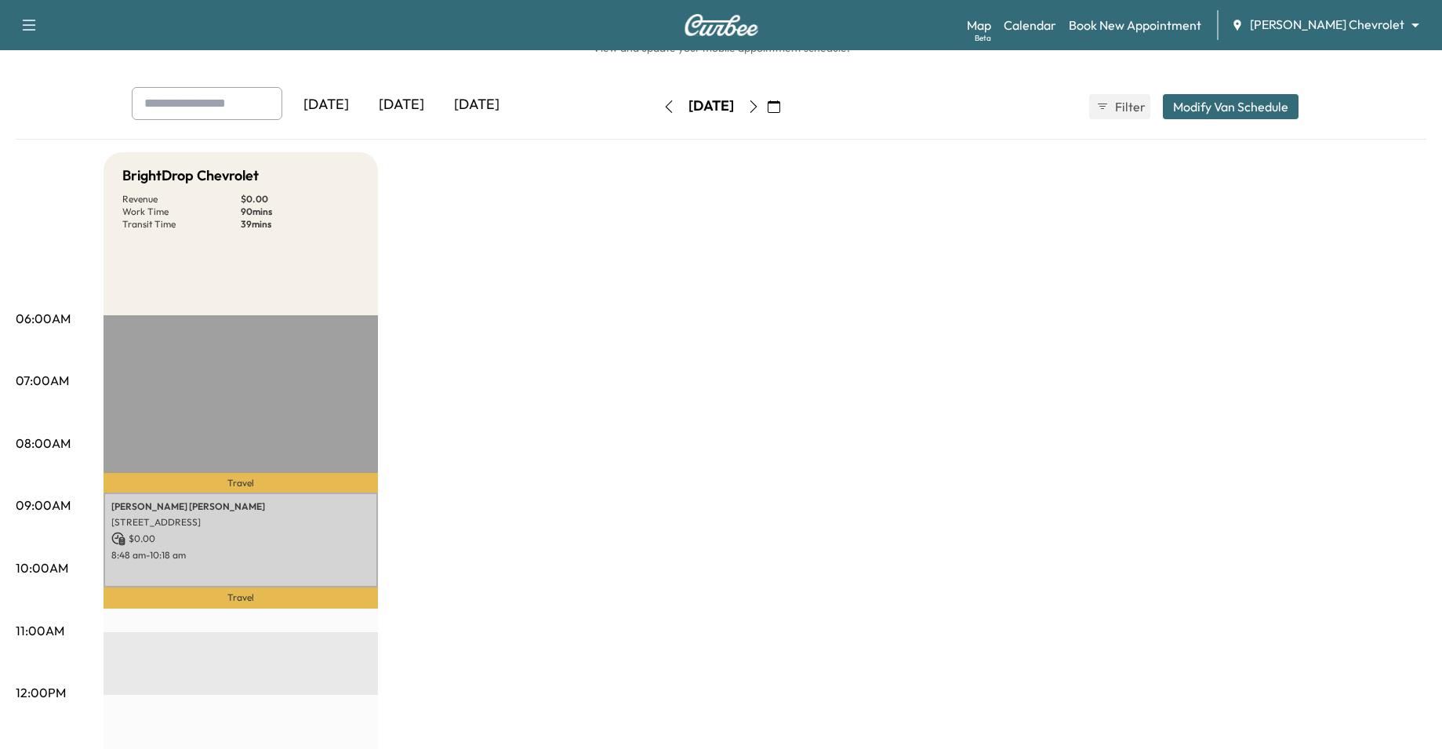
click at [751, 277] on div "BrightDrop Chevrolet Revenue $ 0.00 Work Time 90 mins Transit Time 39 mins Trav…" at bounding box center [765, 740] width 1323 height 1177
click at [1168, 27] on link "Book New Appointment" at bounding box center [1135, 25] width 133 height 19
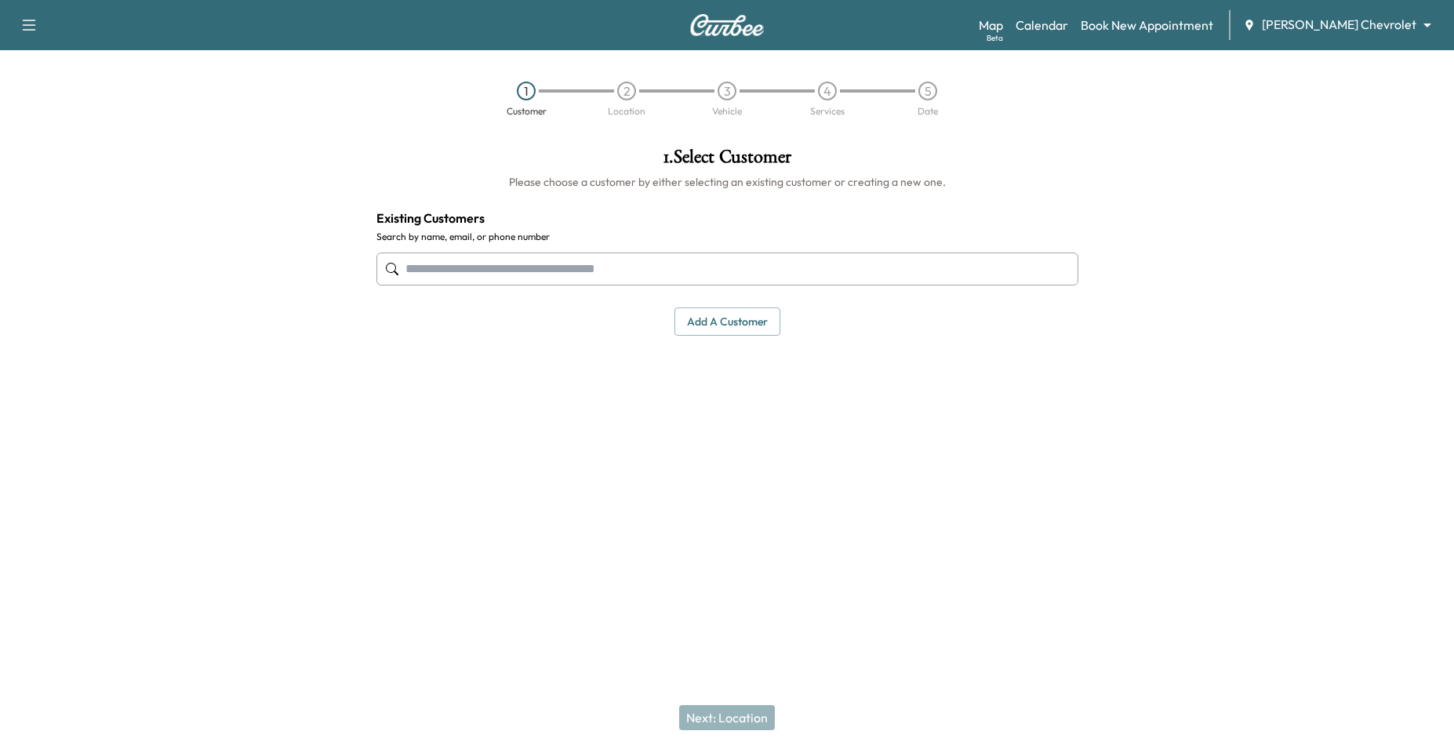
click at [733, 317] on button "Add a customer" at bounding box center [728, 321] width 106 height 29
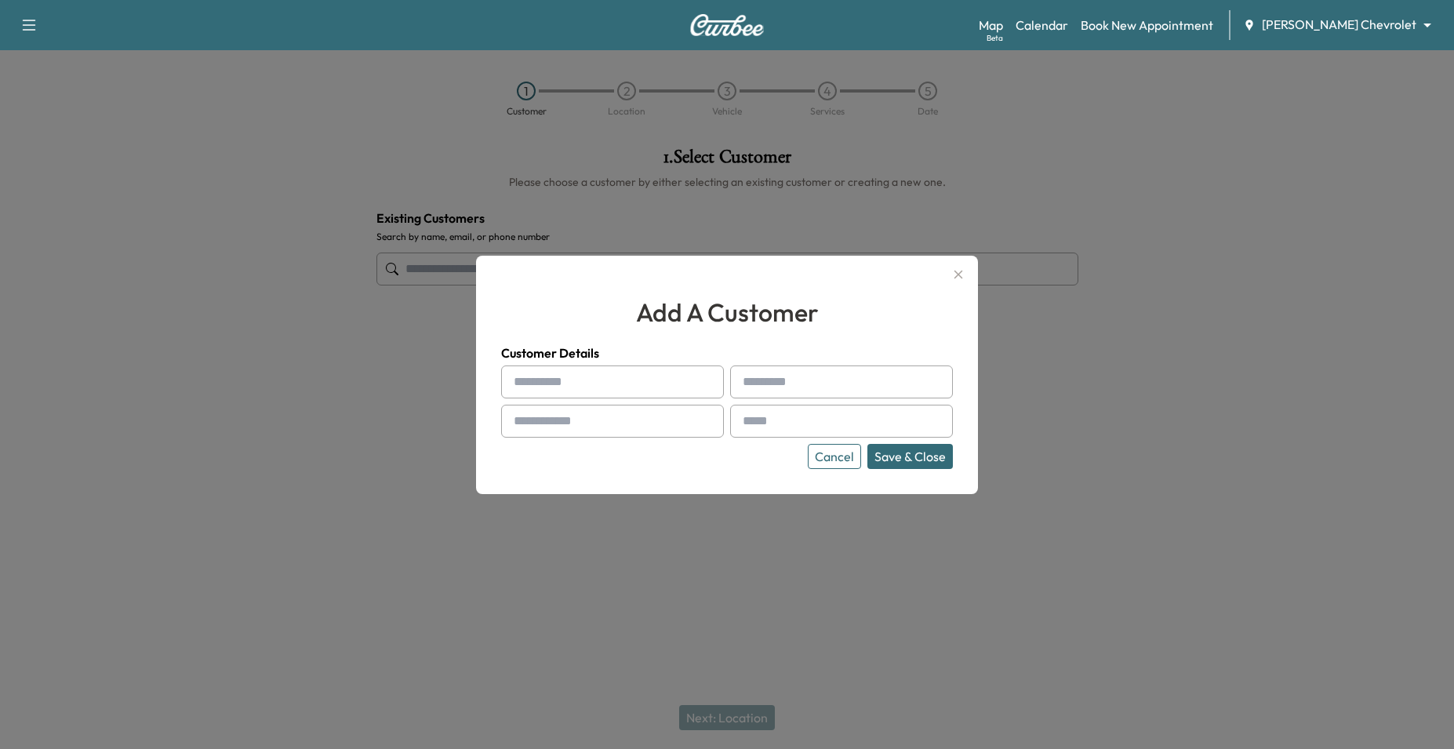
drag, startPoint x: 541, startPoint y: 369, endPoint x: 618, endPoint y: 365, distance: 77.0
click at [541, 369] on input "text" at bounding box center [612, 382] width 223 height 33
type input "********"
type input "*****"
paste input "**********"
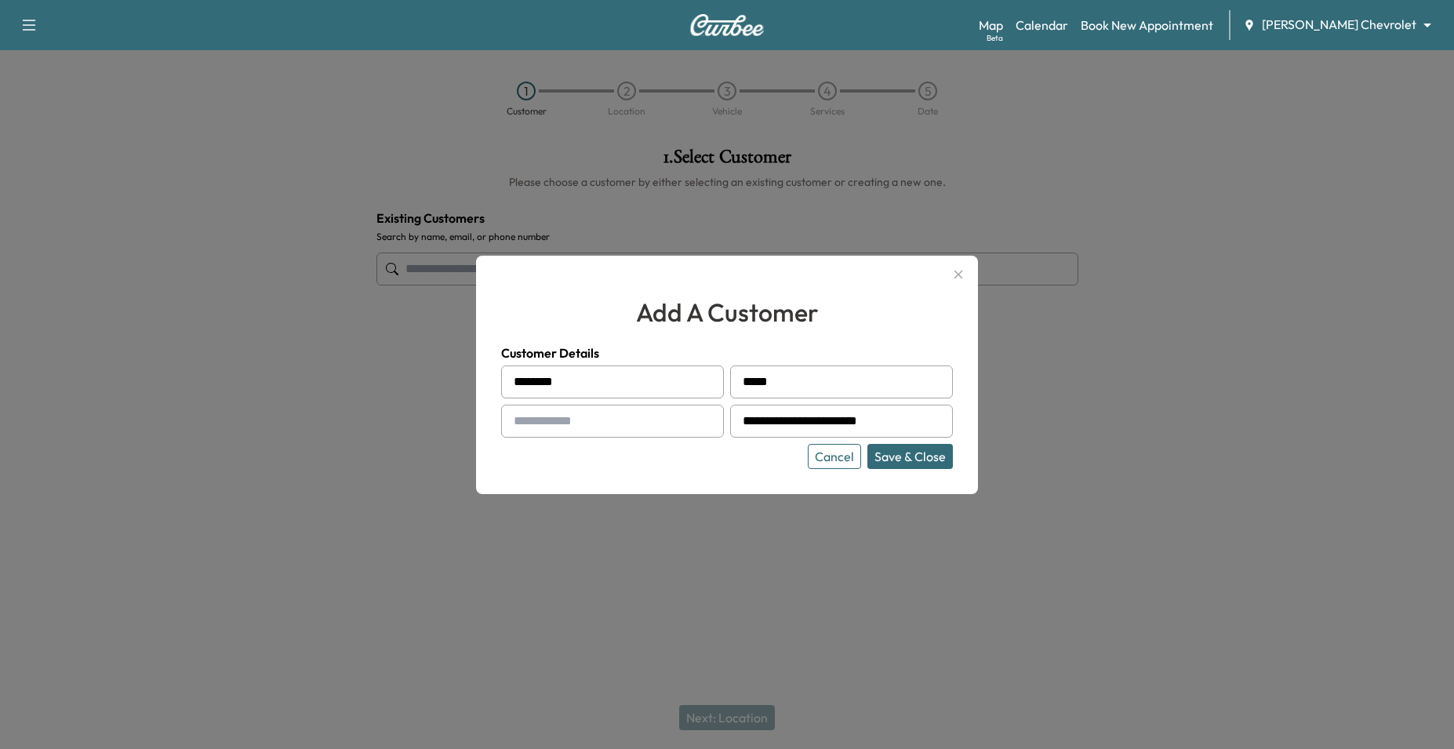
type input "**********"
click at [597, 431] on input "text" at bounding box center [612, 421] width 223 height 33
type input "**********"
click at [714, 455] on div "Cancel Save & Close" at bounding box center [727, 456] width 452 height 25
click at [910, 455] on button "Save & Close" at bounding box center [910, 456] width 85 height 25
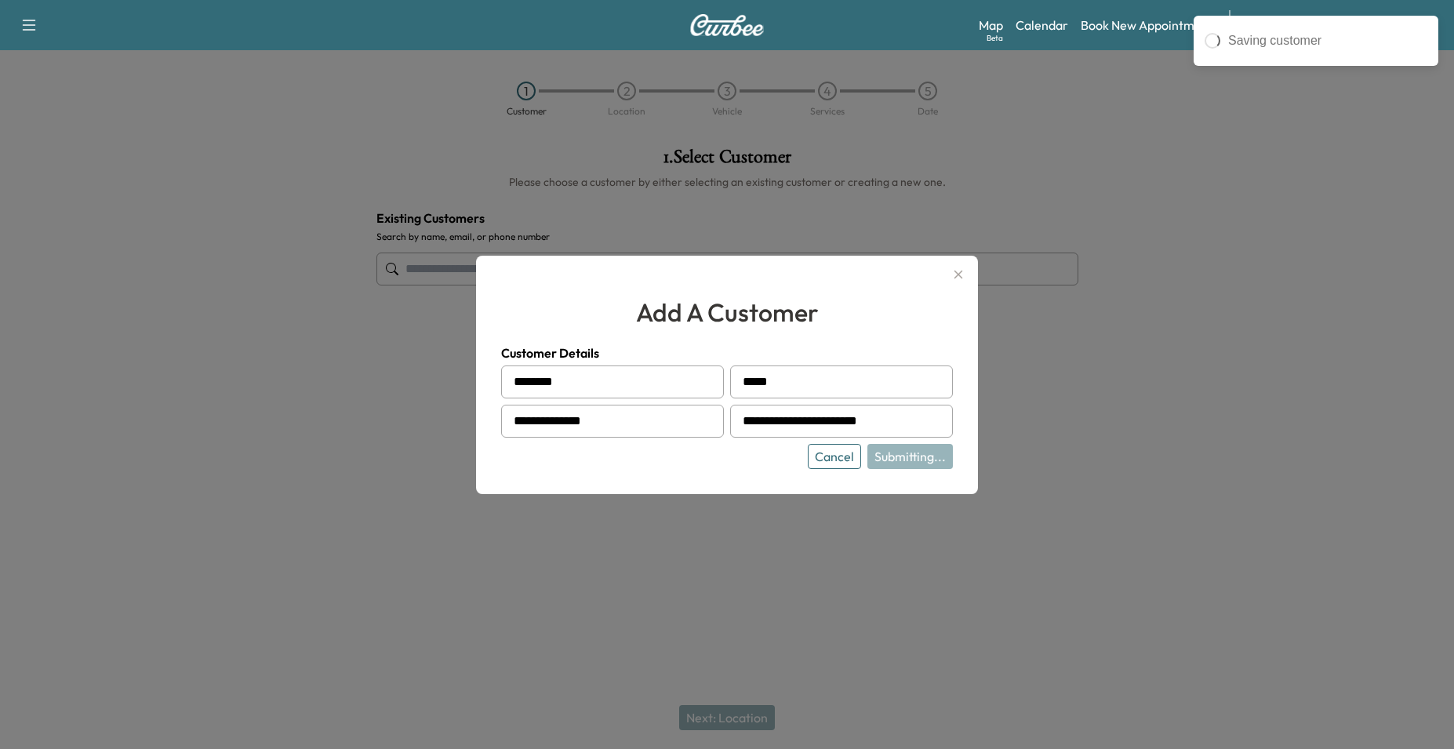
type input "**********"
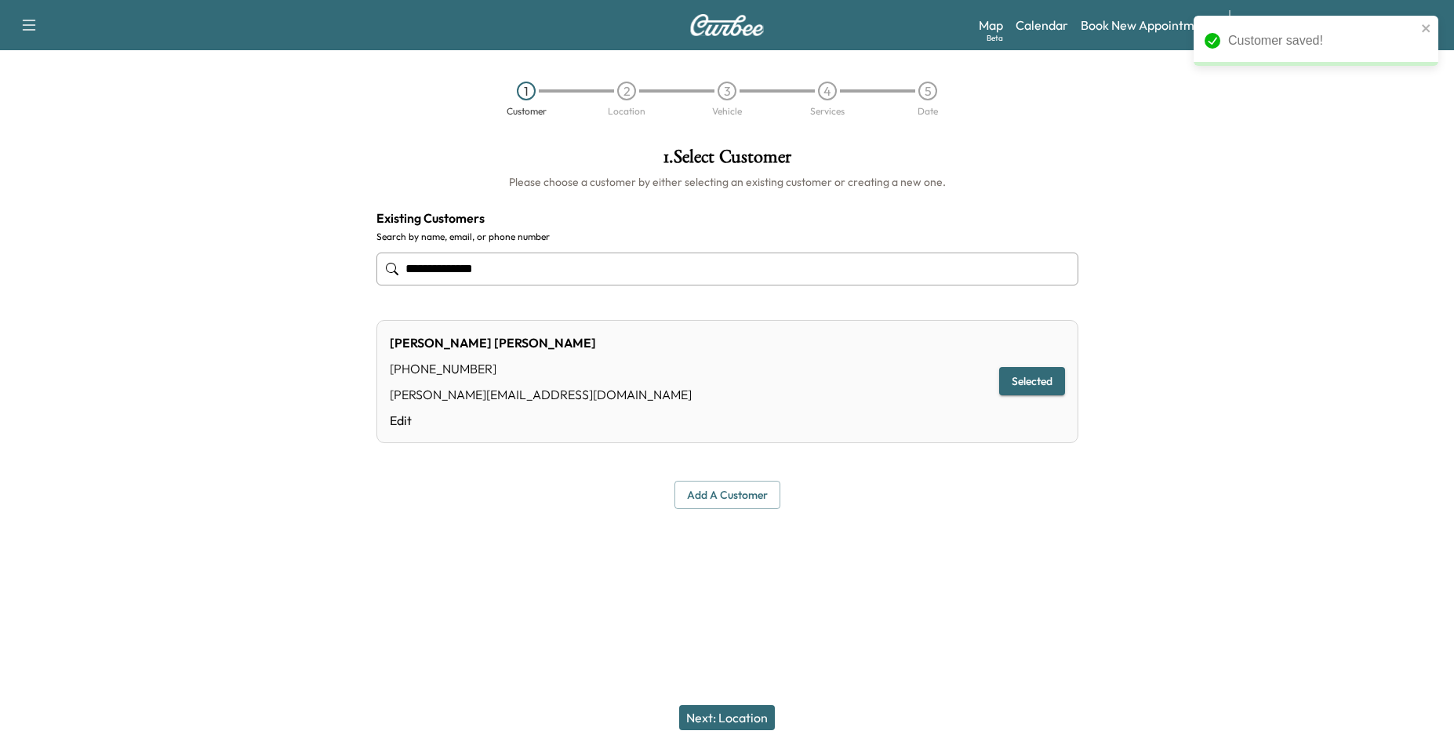
click at [755, 705] on button "Next: Location" at bounding box center [727, 717] width 96 height 25
click at [710, 712] on div "Next: Location" at bounding box center [727, 717] width 1454 height 63
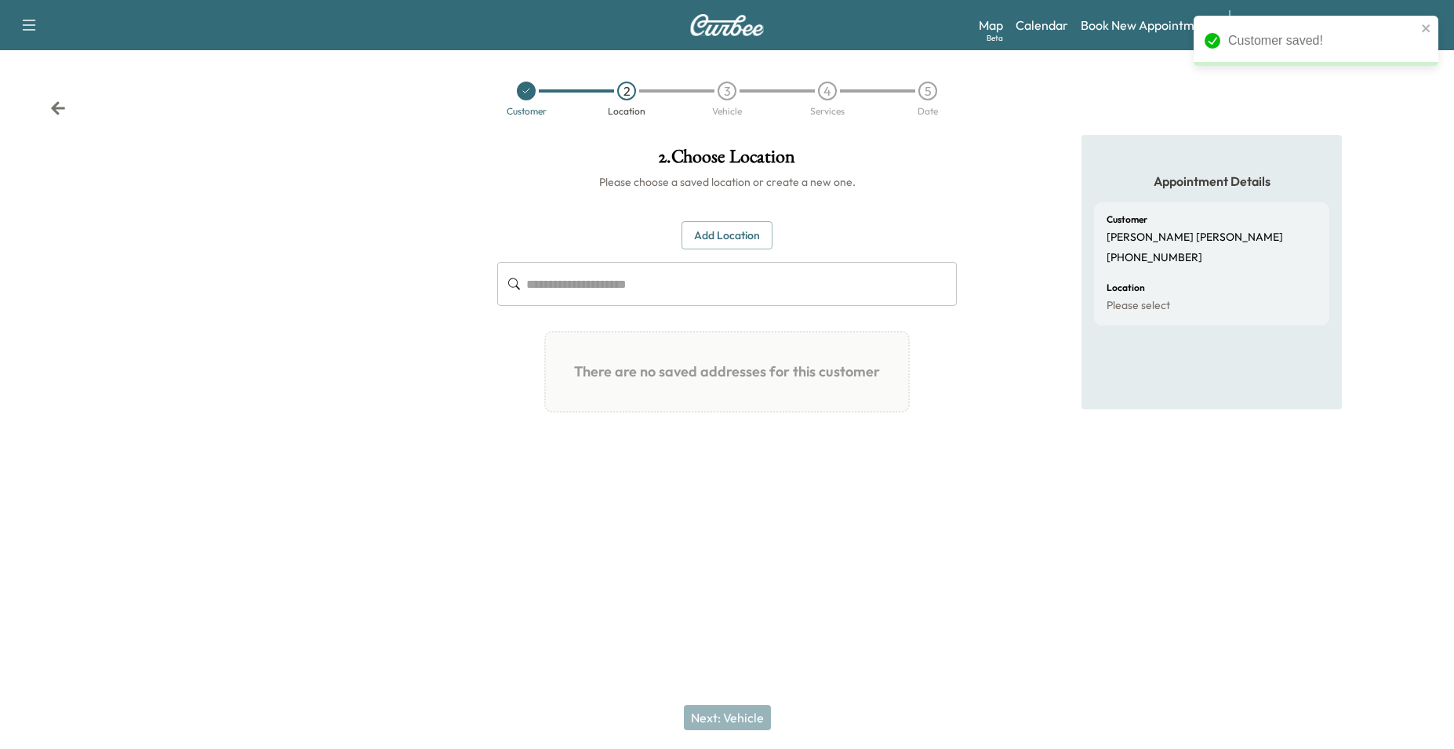
click at [706, 242] on button "Add Location" at bounding box center [727, 235] width 91 height 29
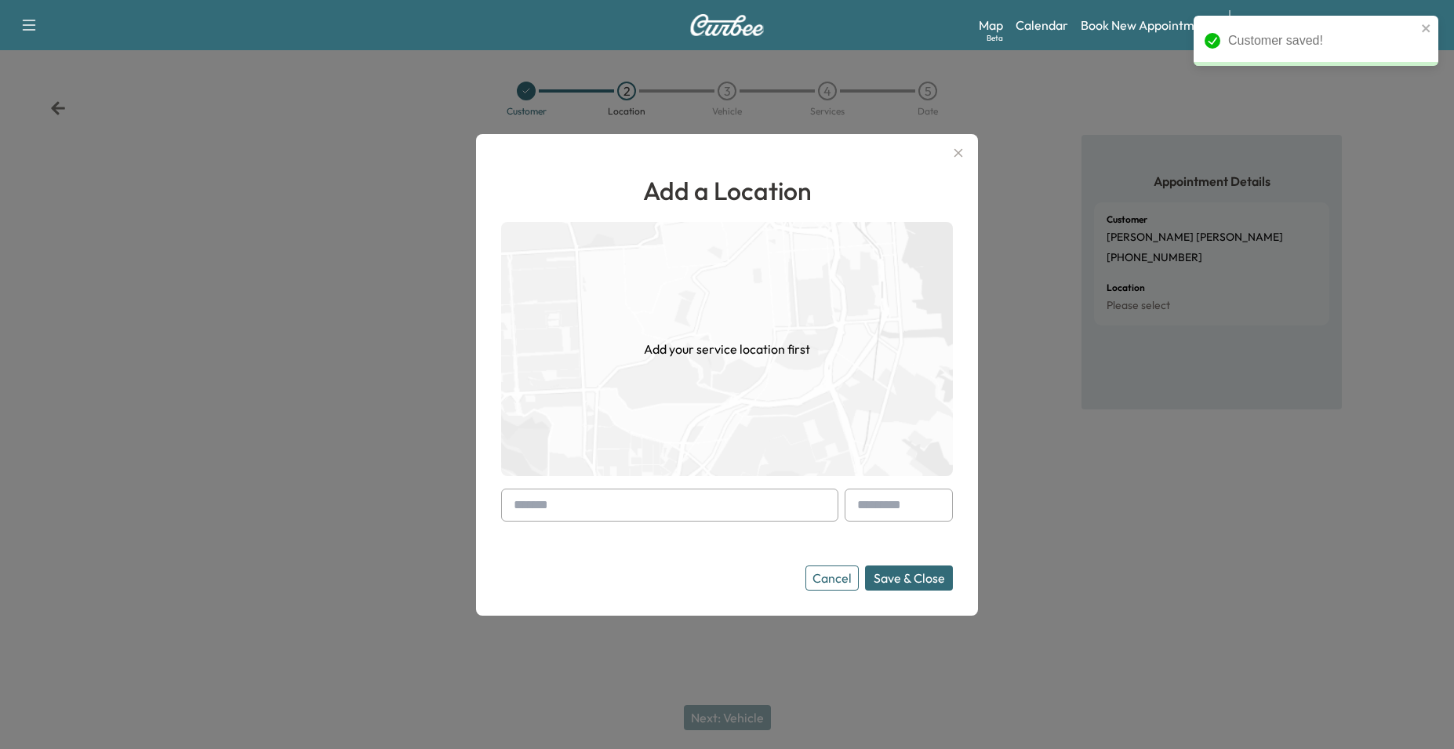
click at [619, 507] on input "text" at bounding box center [669, 505] width 337 height 33
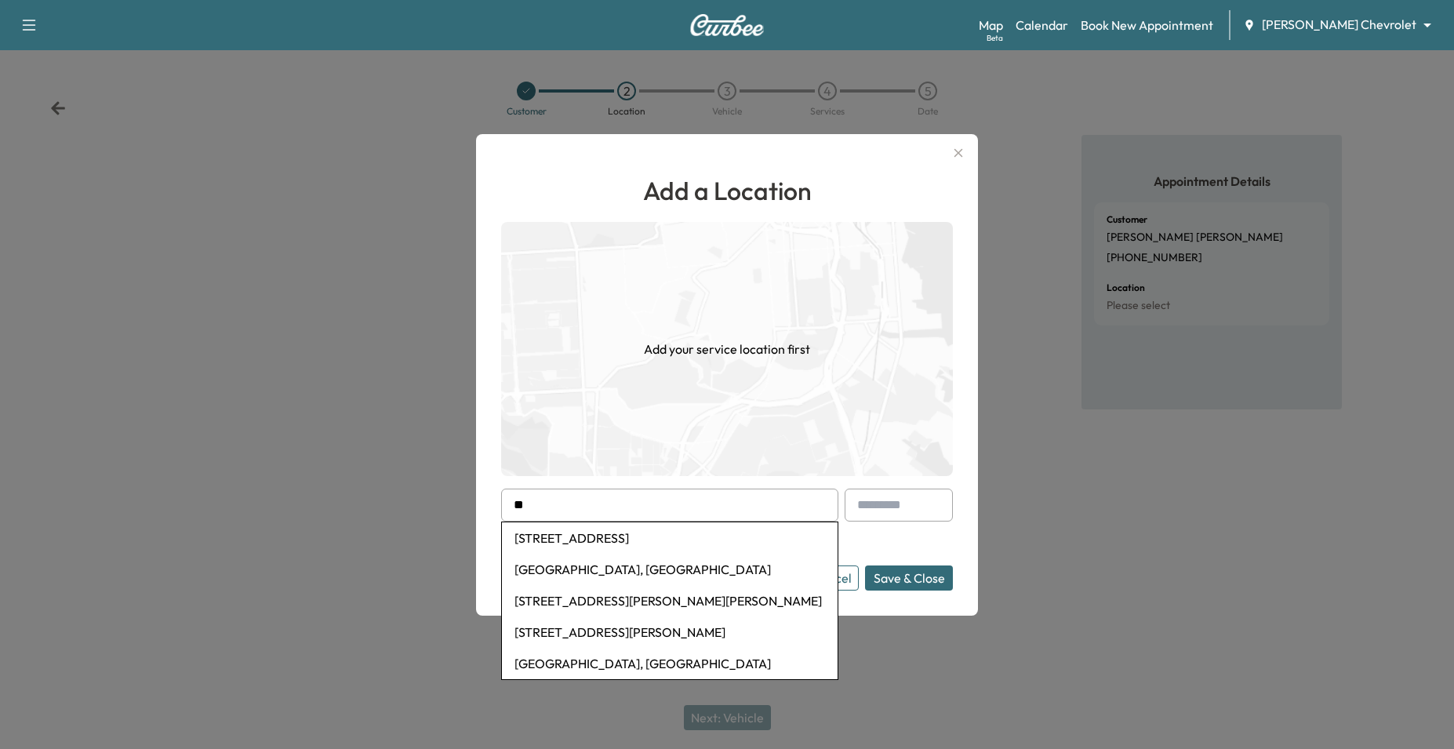
type input "*"
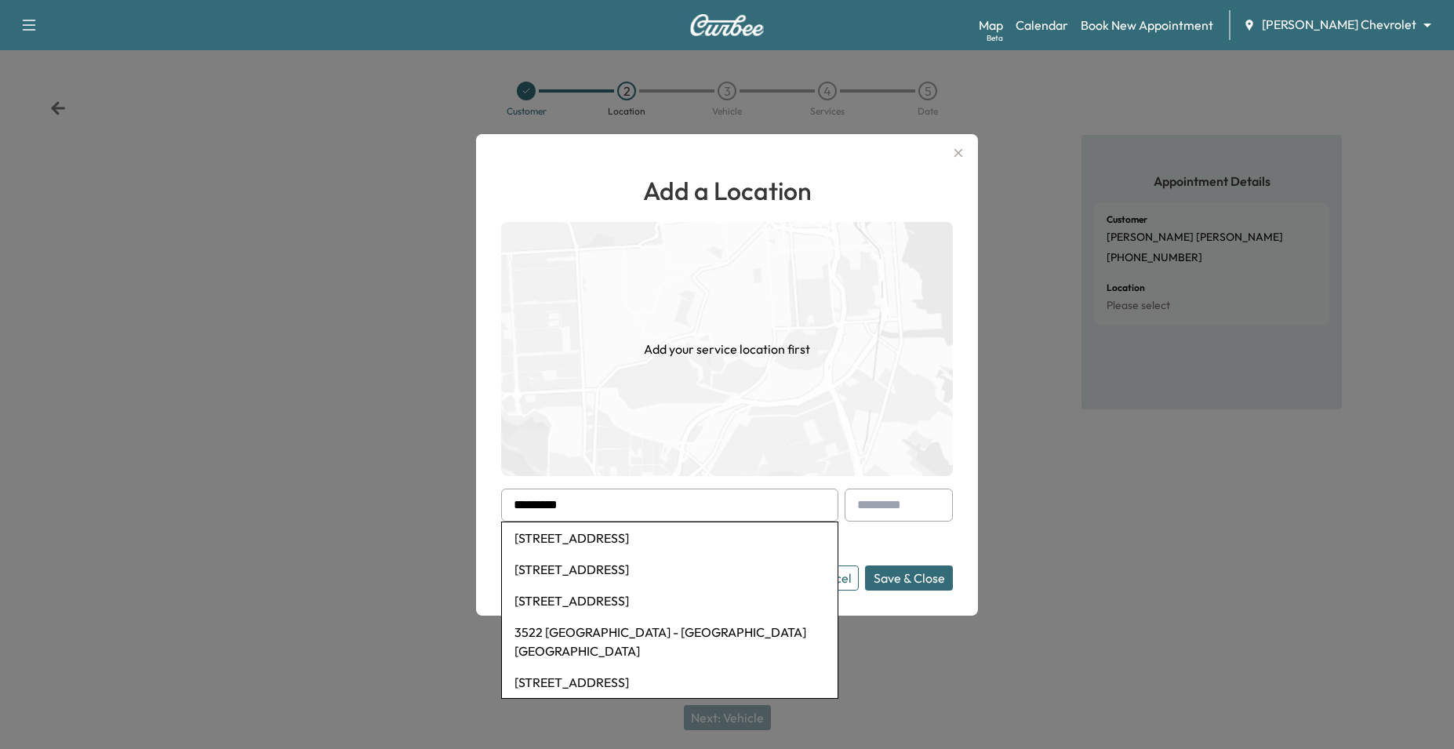
click at [625, 562] on li "[STREET_ADDRESS]" at bounding box center [670, 569] width 336 height 31
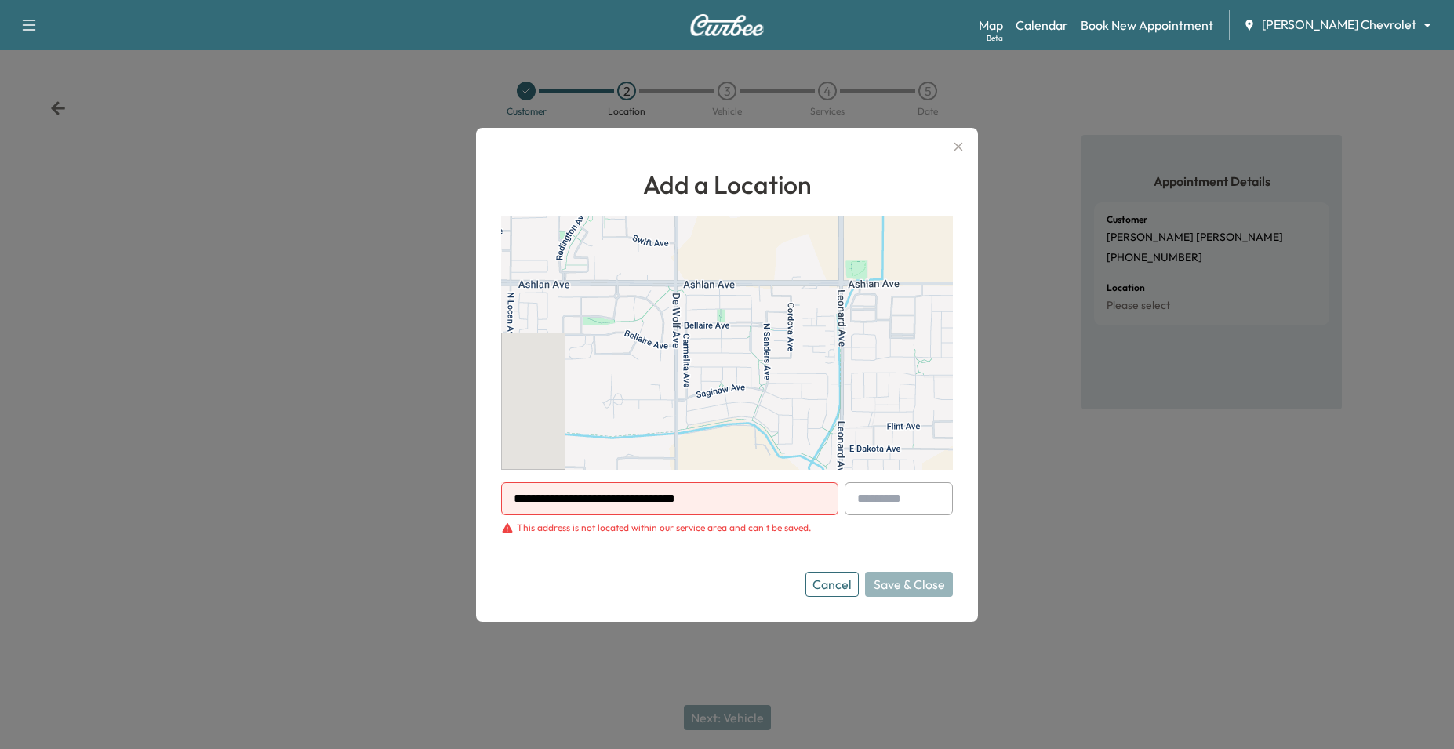
click at [637, 496] on input "**********" at bounding box center [669, 498] width 337 height 33
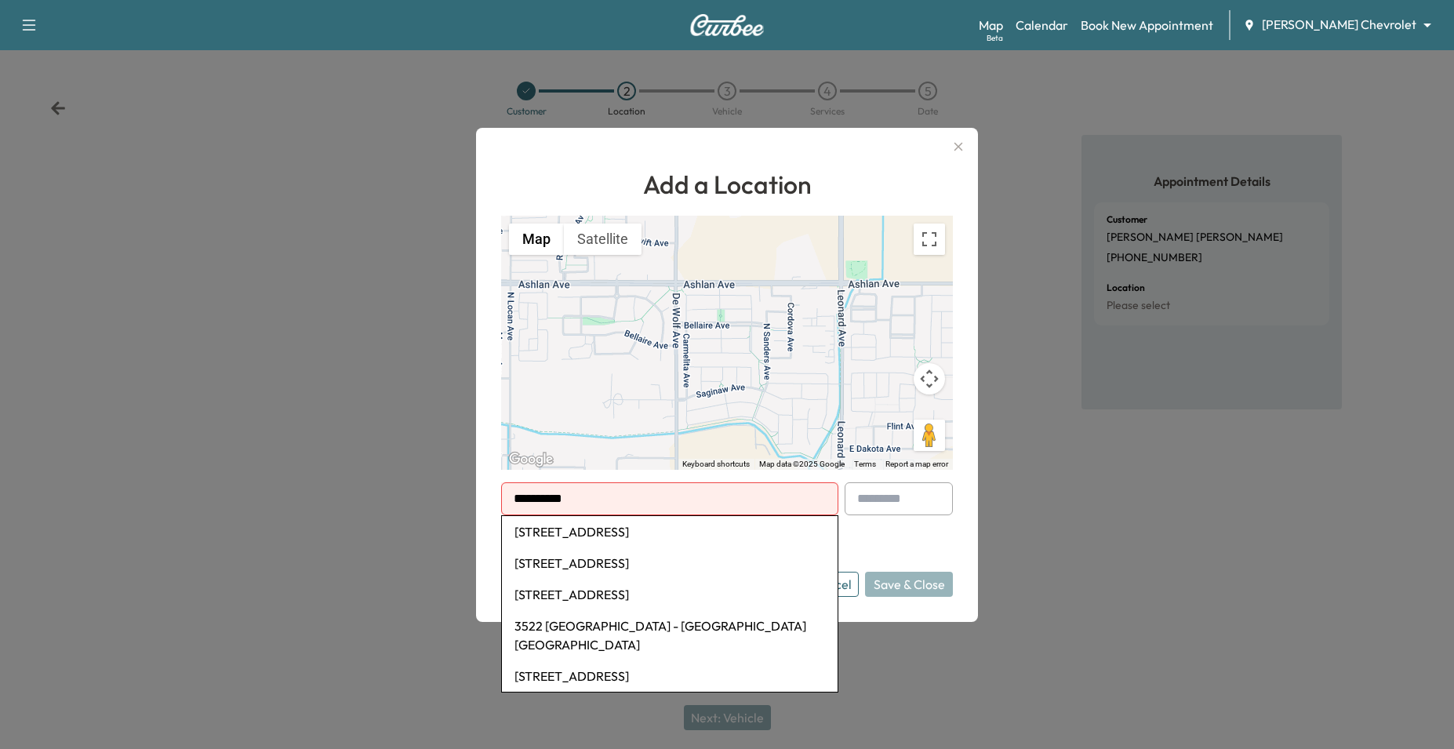
click at [639, 532] on li "[STREET_ADDRESS]" at bounding box center [670, 531] width 336 height 31
type input "**********"
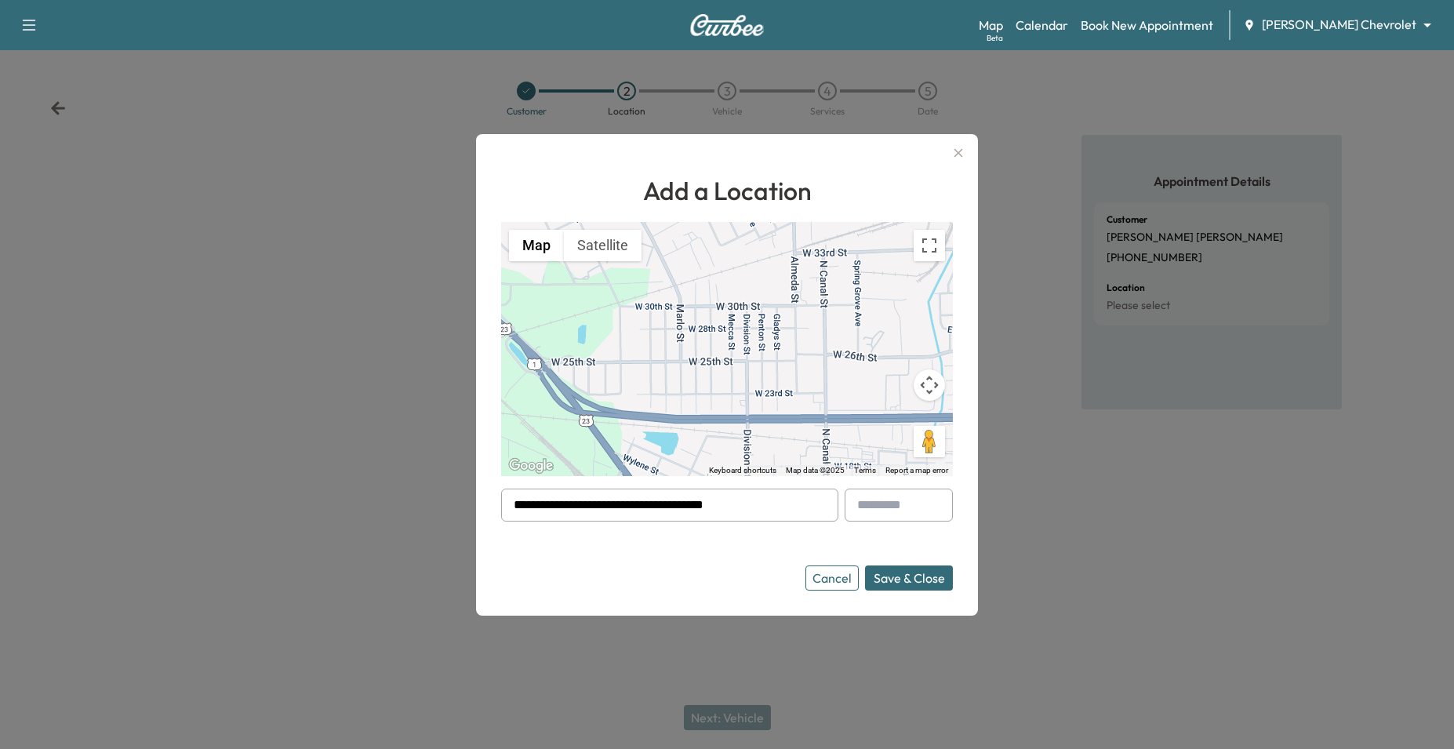
click at [917, 574] on button "Save & Close" at bounding box center [909, 578] width 88 height 25
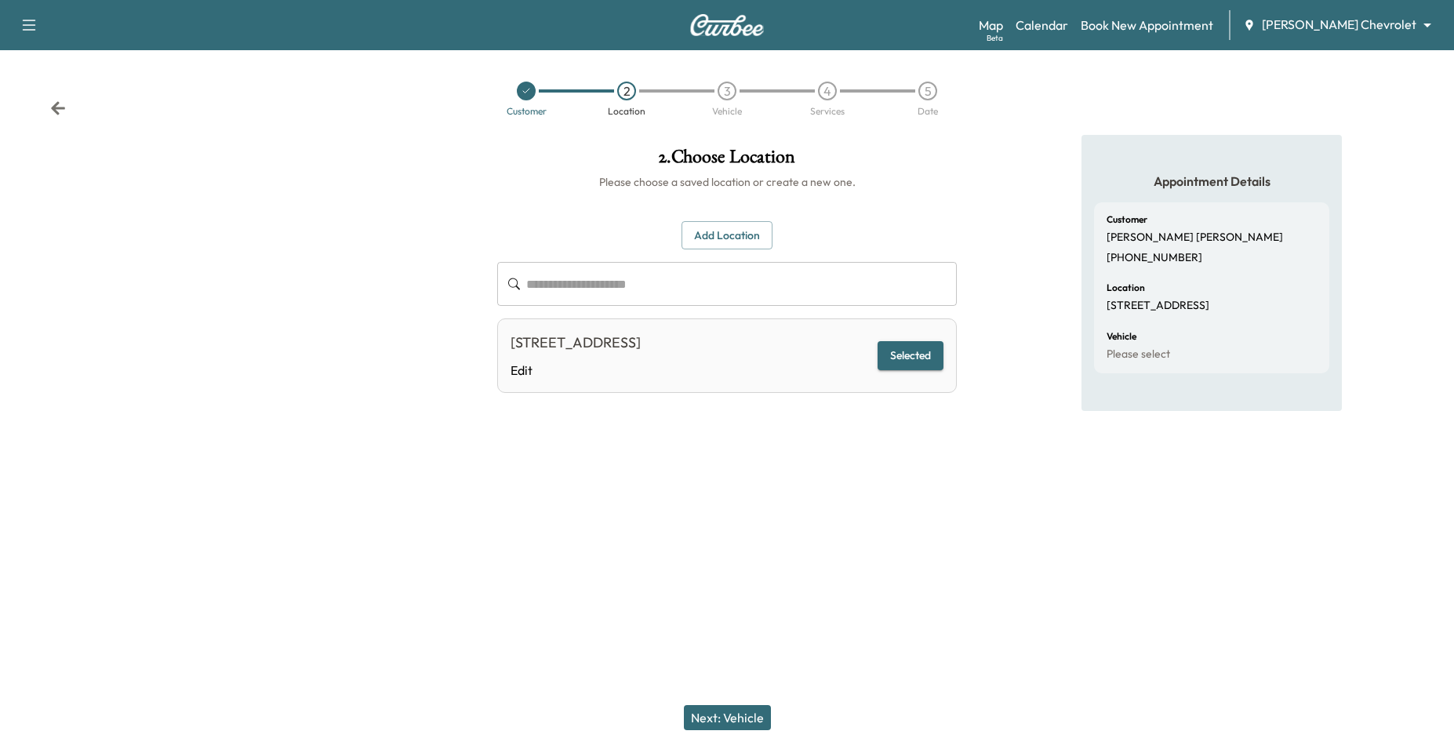
click at [742, 721] on button "Next: Vehicle" at bounding box center [727, 717] width 87 height 25
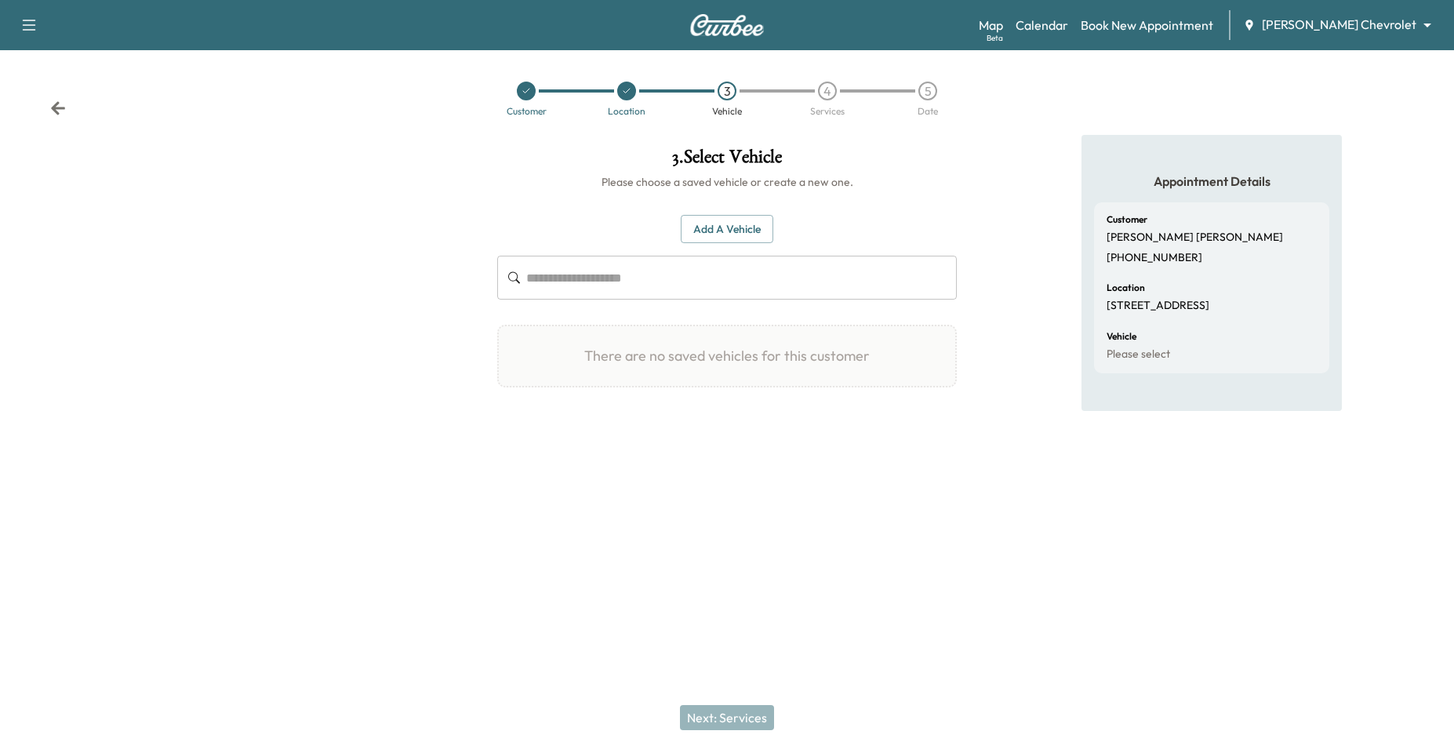
click at [727, 227] on button "Add a Vehicle" at bounding box center [727, 229] width 93 height 29
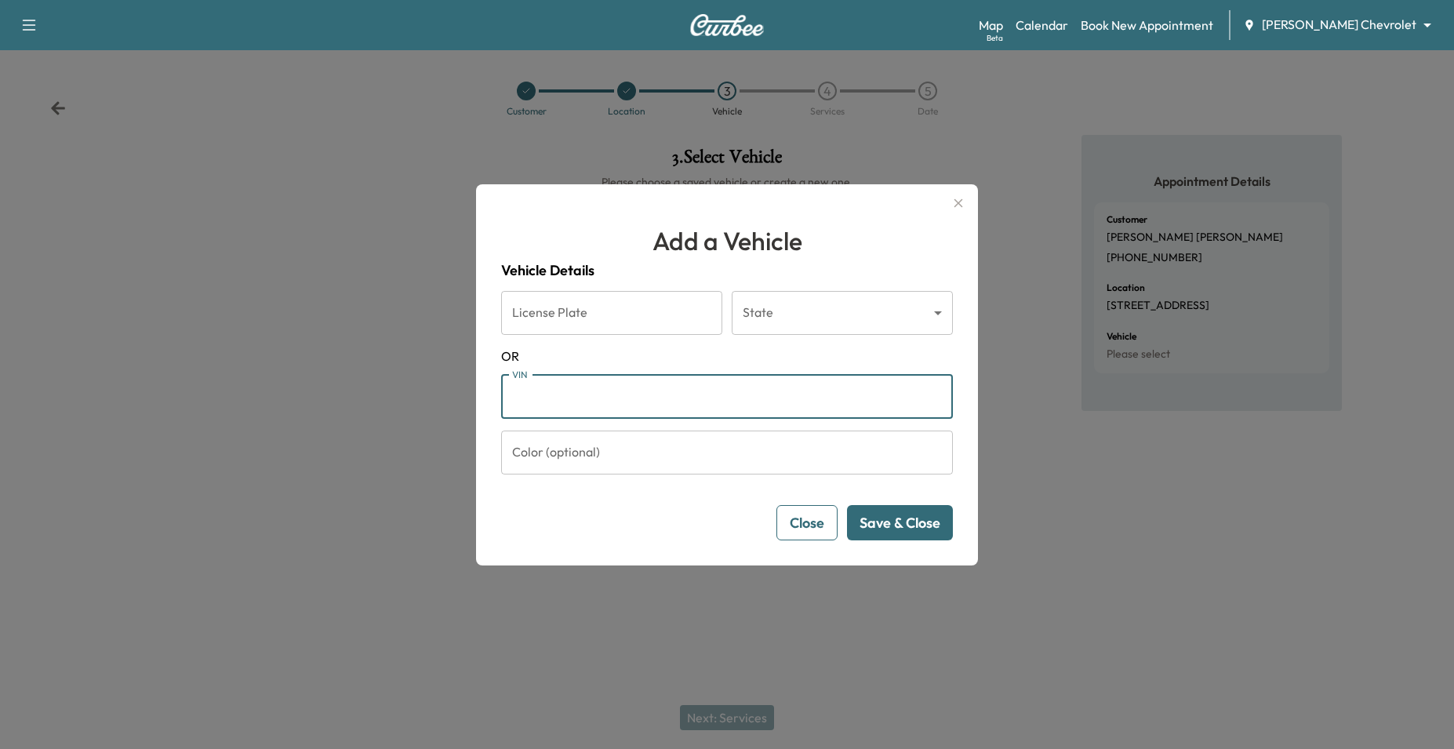
click at [751, 385] on input "VIN" at bounding box center [727, 397] width 452 height 44
paste input "**********"
type input "**********"
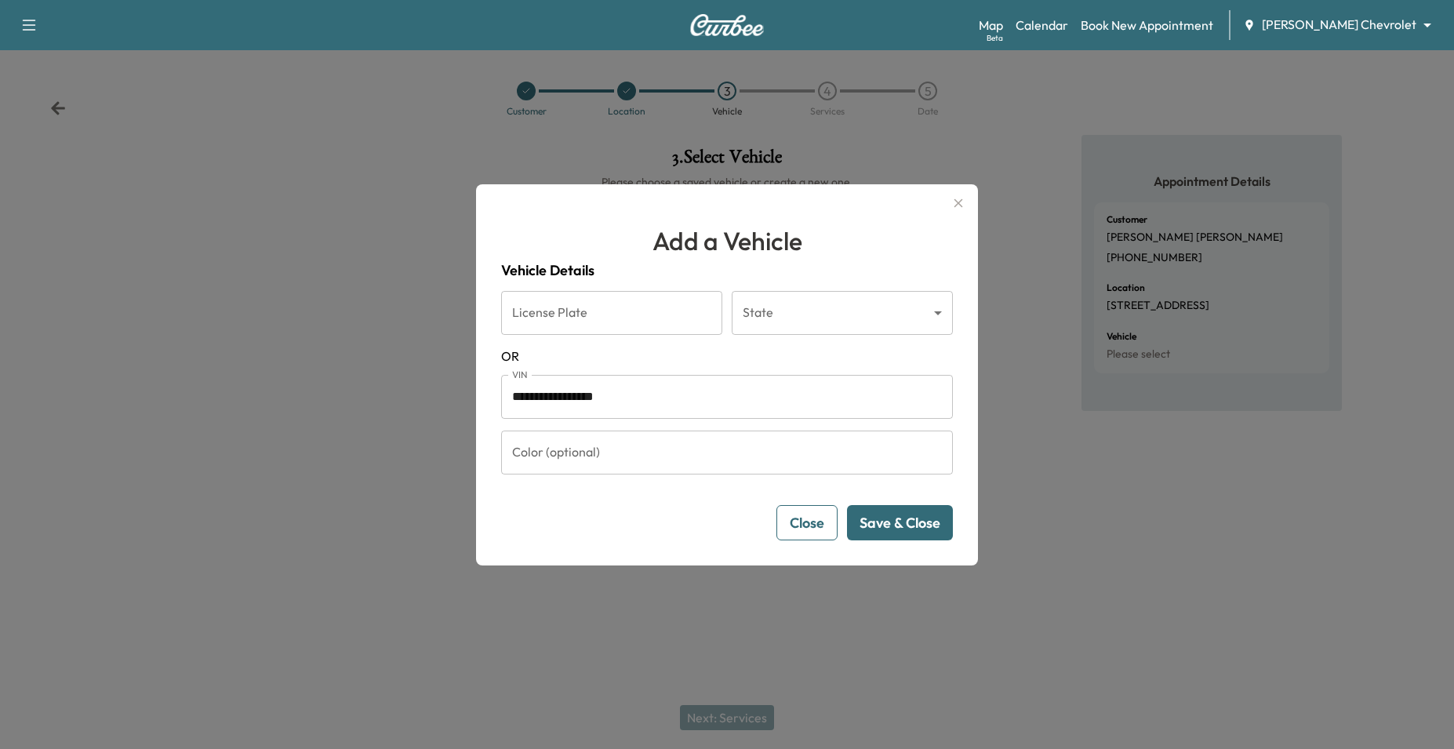
click at [904, 531] on button "Save & Close" at bounding box center [900, 522] width 106 height 35
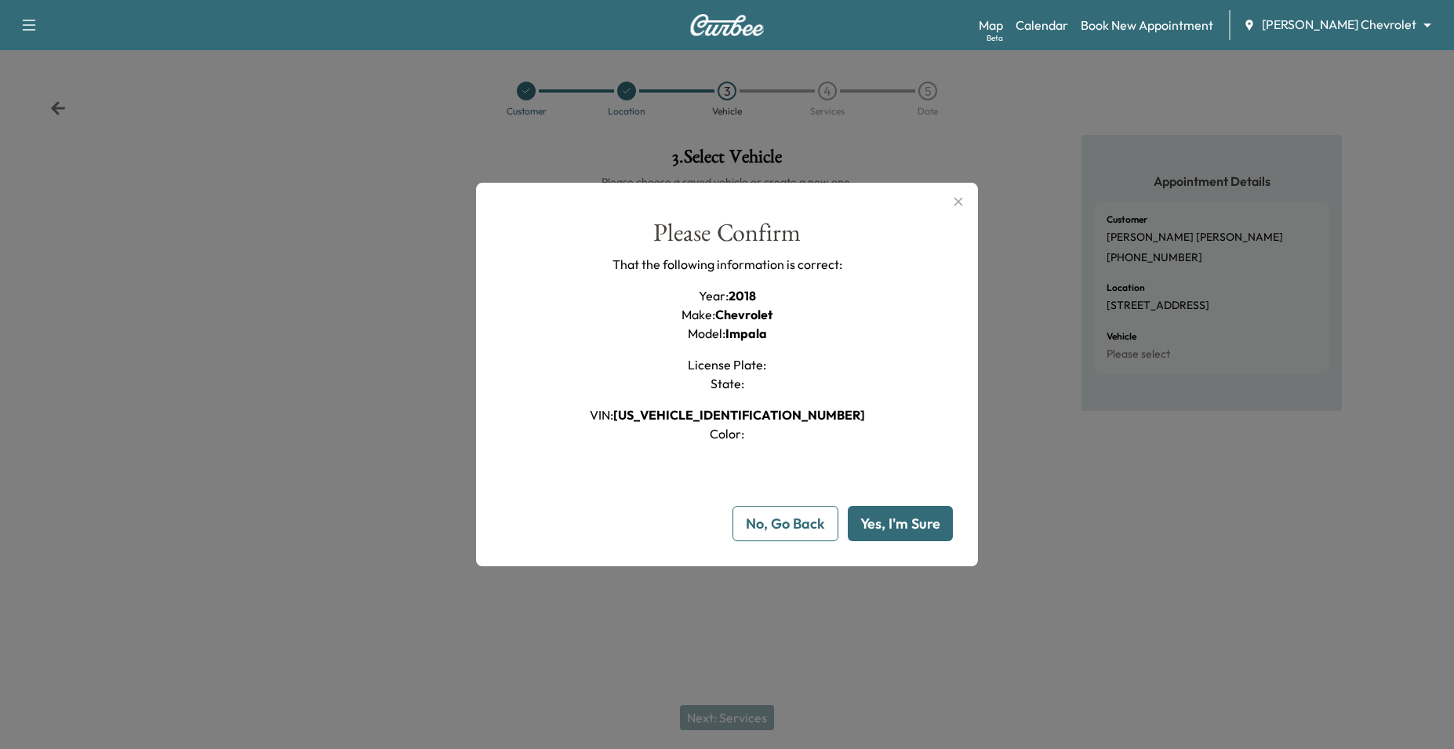
click at [932, 533] on button "Yes, I'm Sure" at bounding box center [900, 523] width 105 height 35
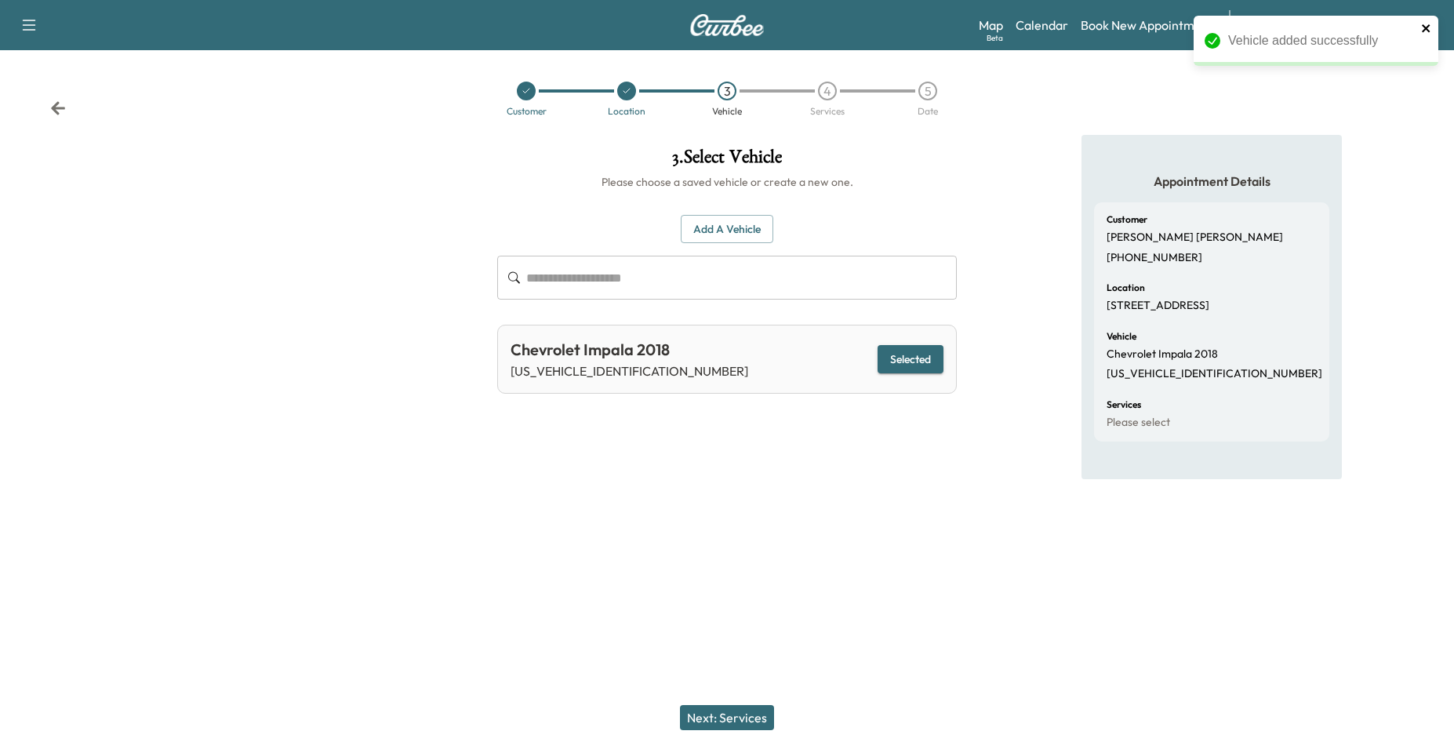
click at [1430, 25] on icon "close" at bounding box center [1426, 28] width 11 height 13
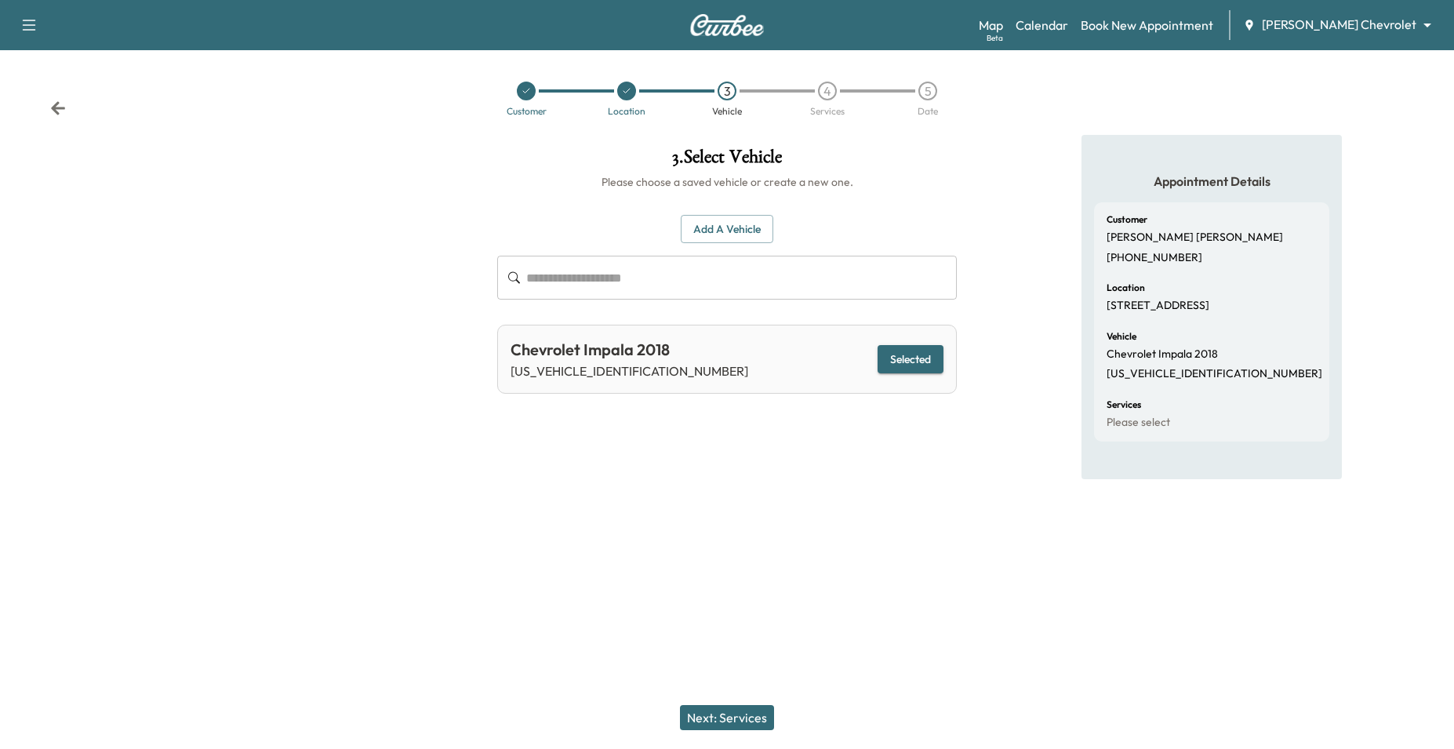
drag, startPoint x: 718, startPoint y: 719, endPoint x: 733, endPoint y: 719, distance: 15.7
click at [718, 719] on button "Next: Services" at bounding box center [727, 717] width 94 height 25
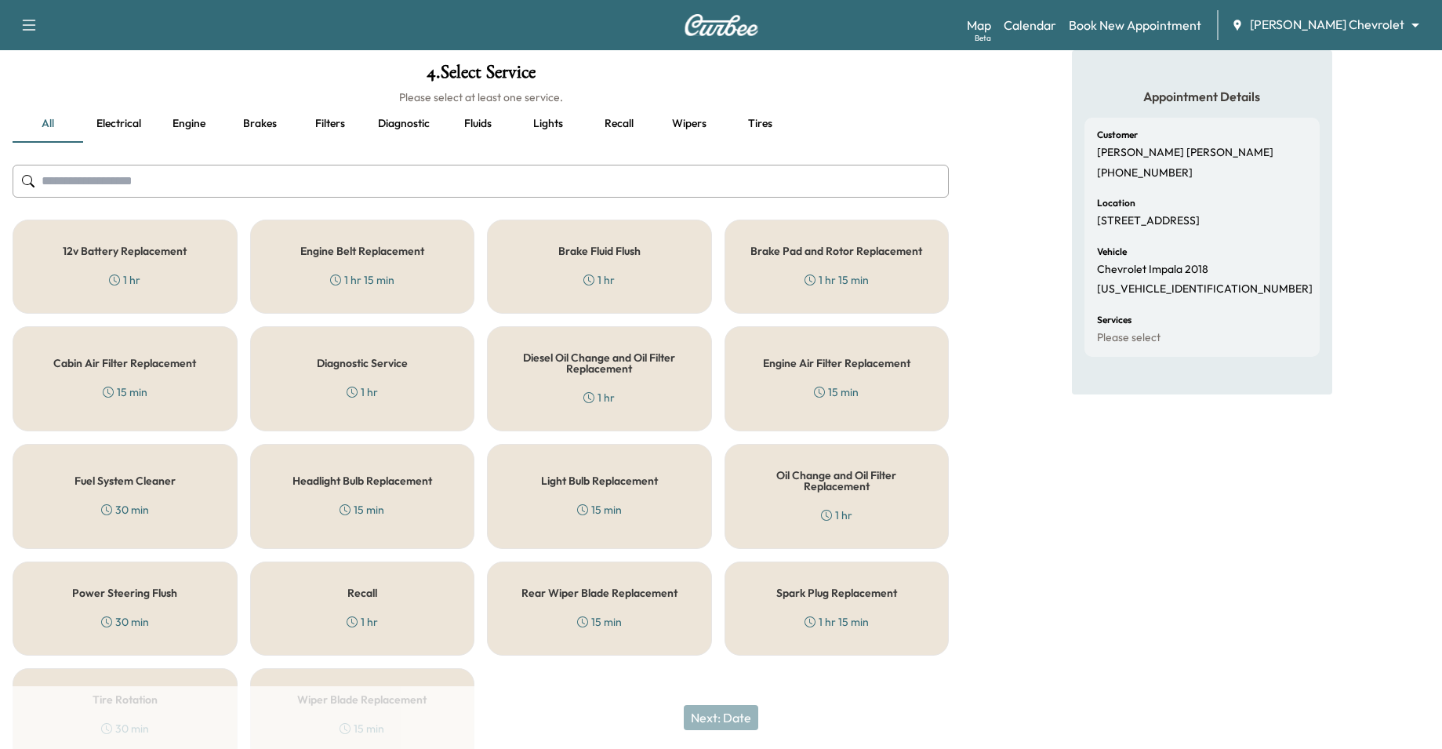
scroll to position [161, 0]
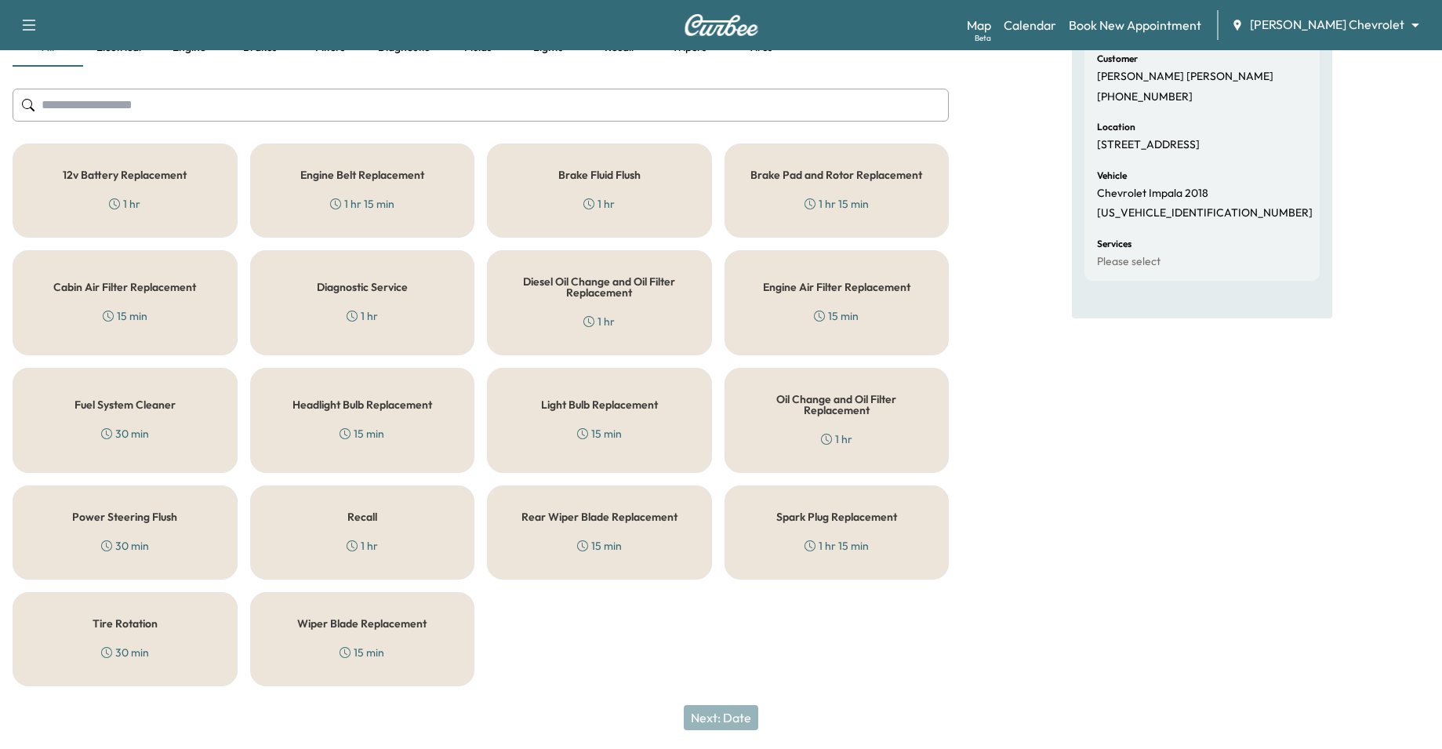
click at [804, 426] on div "Oil Change and Oil Filter Replacement 1 hr" at bounding box center [837, 420] width 225 height 105
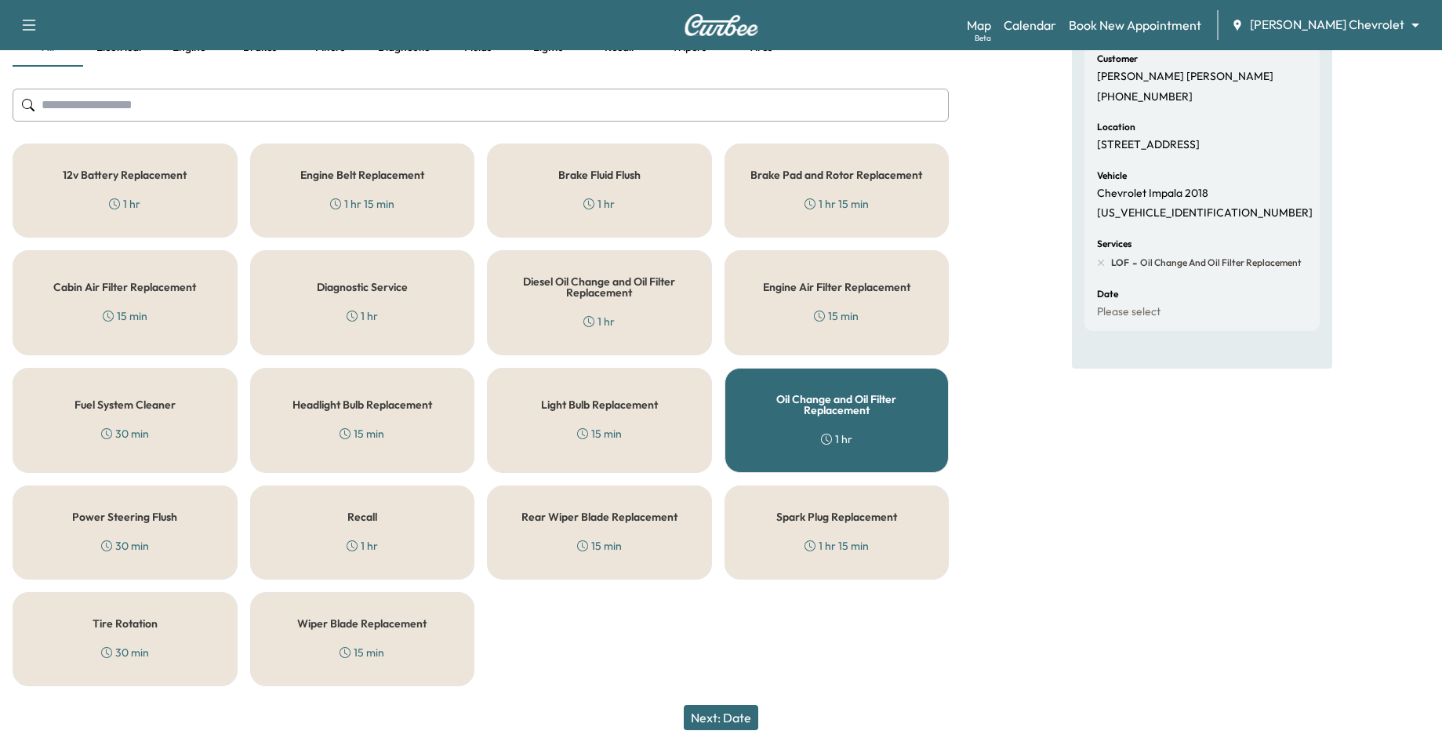
click at [136, 637] on div "Tire Rotation 30 min" at bounding box center [125, 639] width 225 height 94
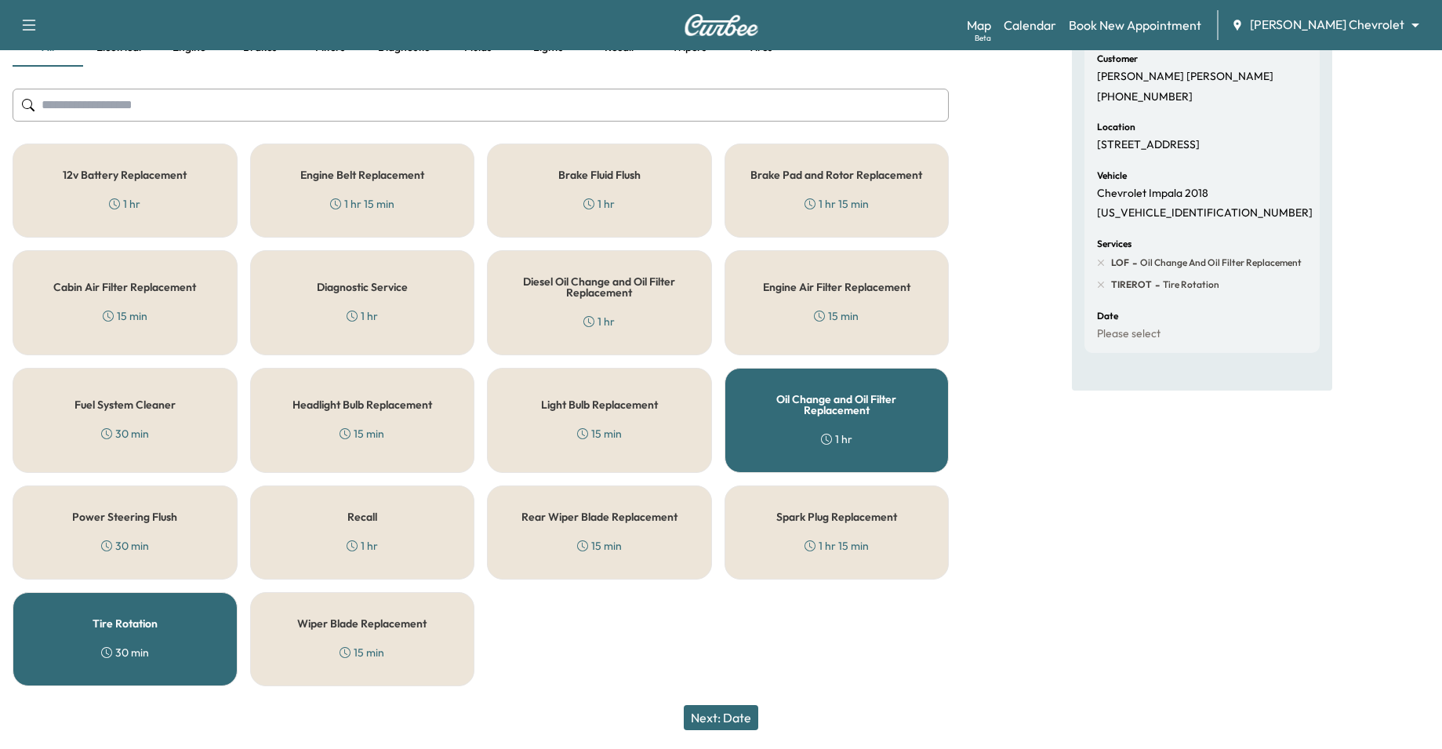
click at [737, 716] on button "Next: Date" at bounding box center [721, 717] width 75 height 25
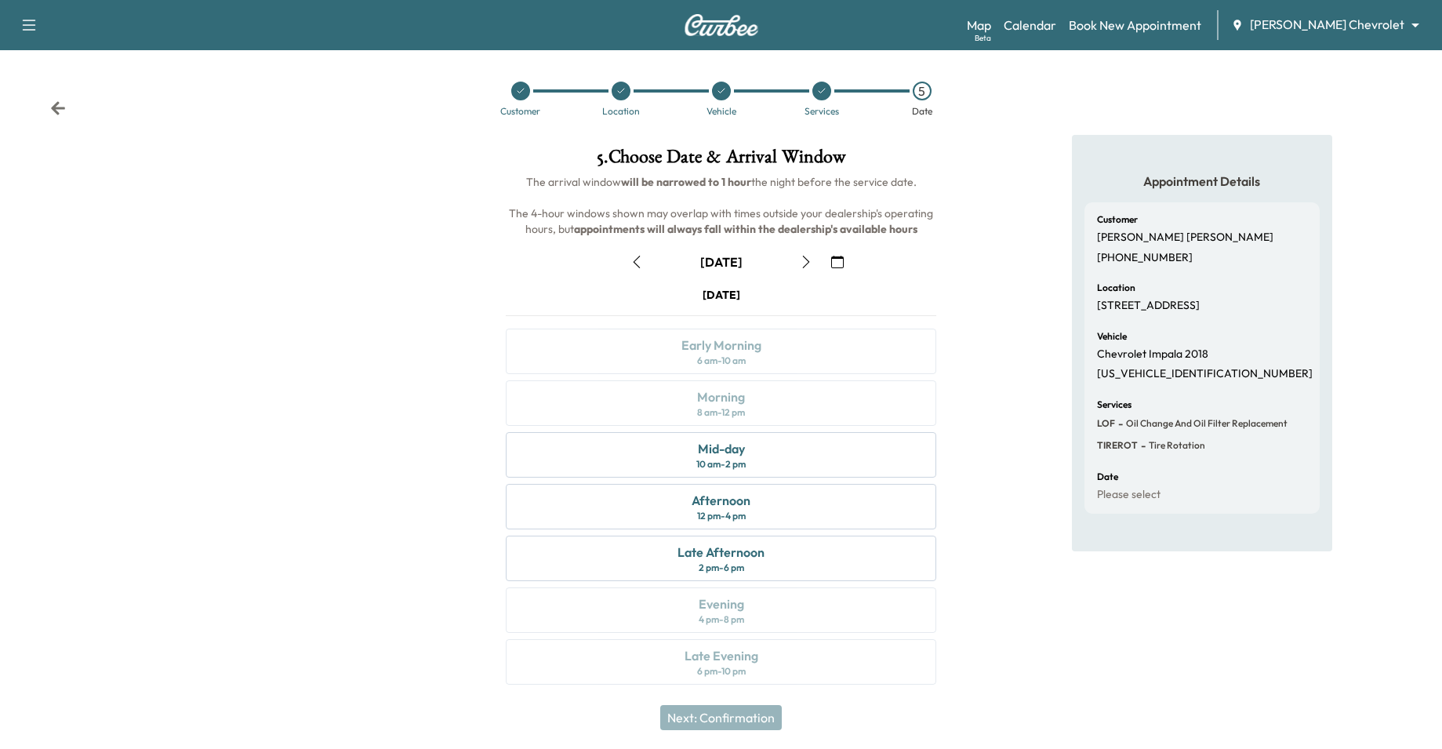
scroll to position [5, 0]
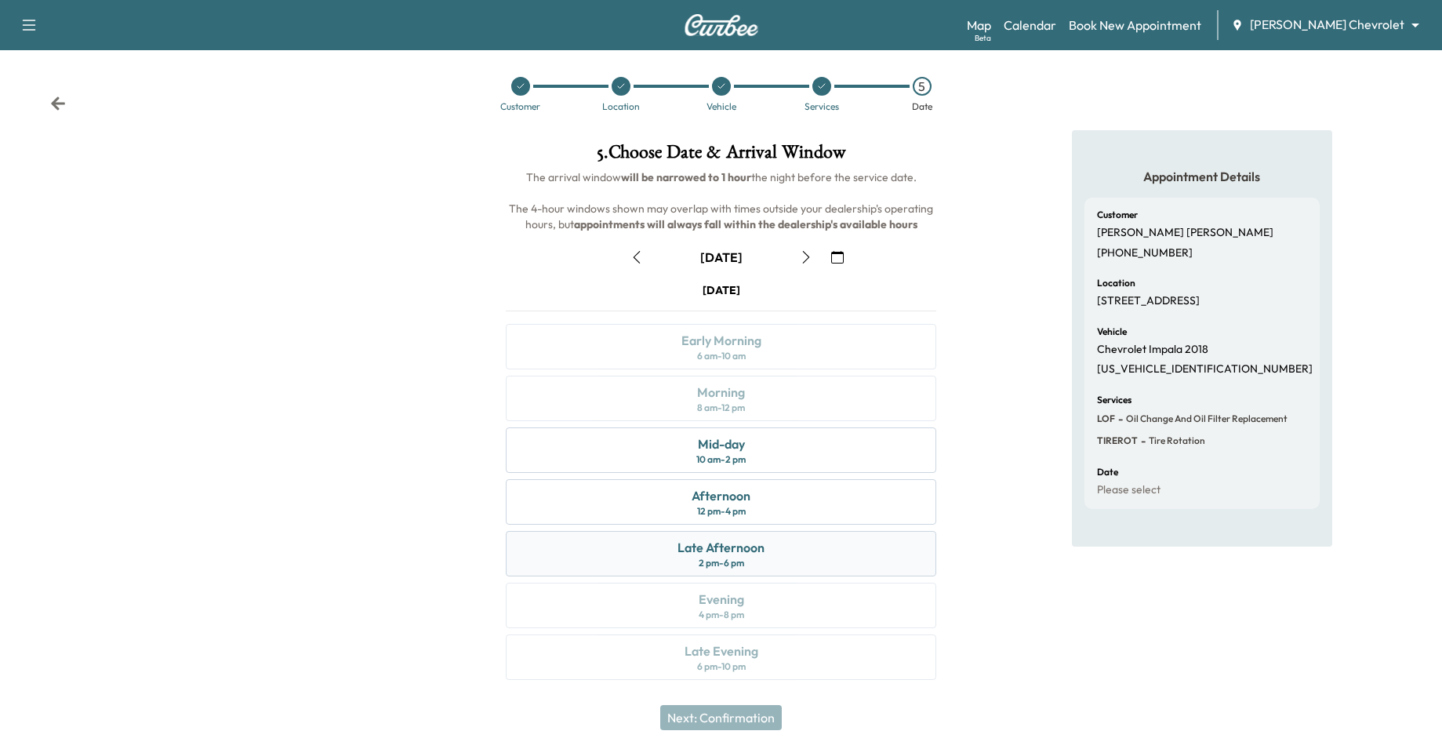
click at [703, 543] on div "Late Afternoon" at bounding box center [721, 547] width 87 height 19
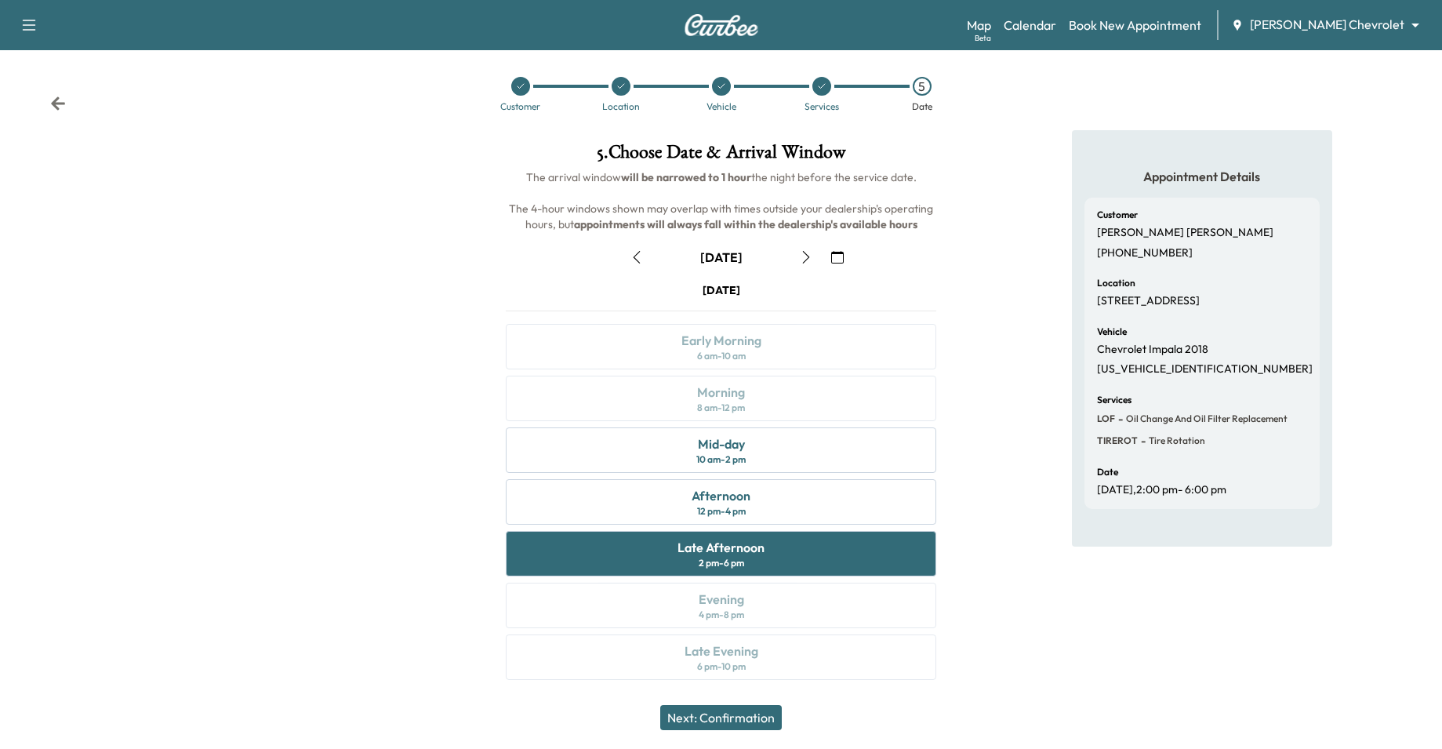
click at [519, 84] on icon at bounding box center [520, 86] width 9 height 9
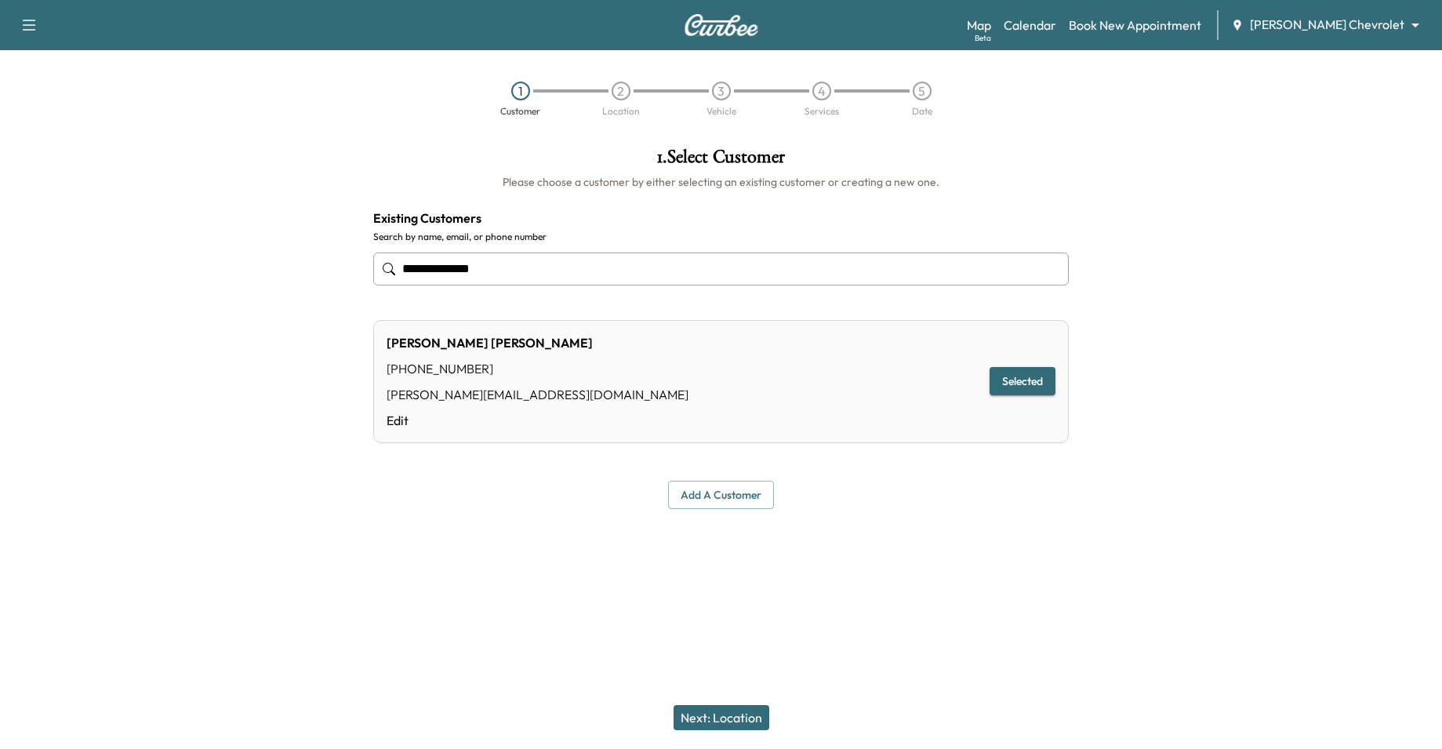
scroll to position [0, 0]
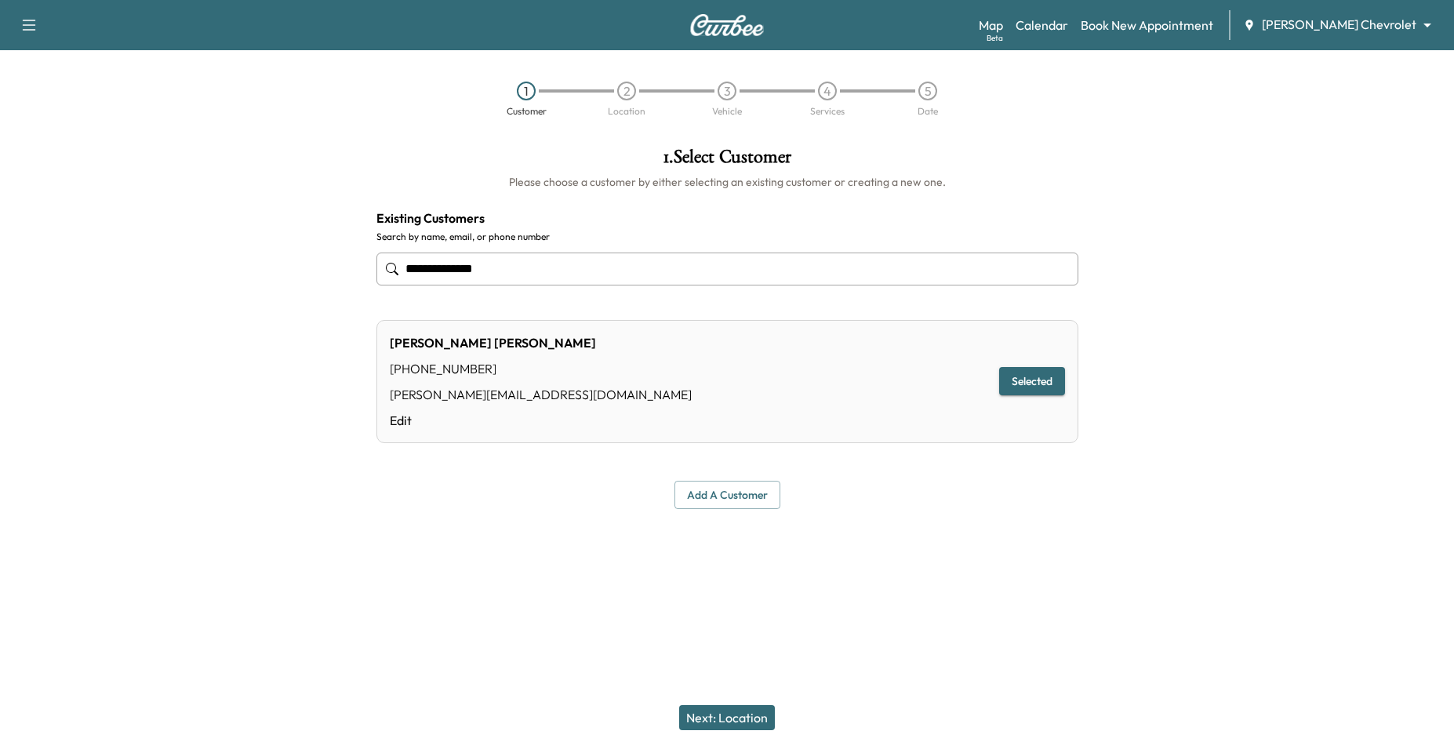
click at [758, 718] on button "Next: Location" at bounding box center [727, 717] width 96 height 25
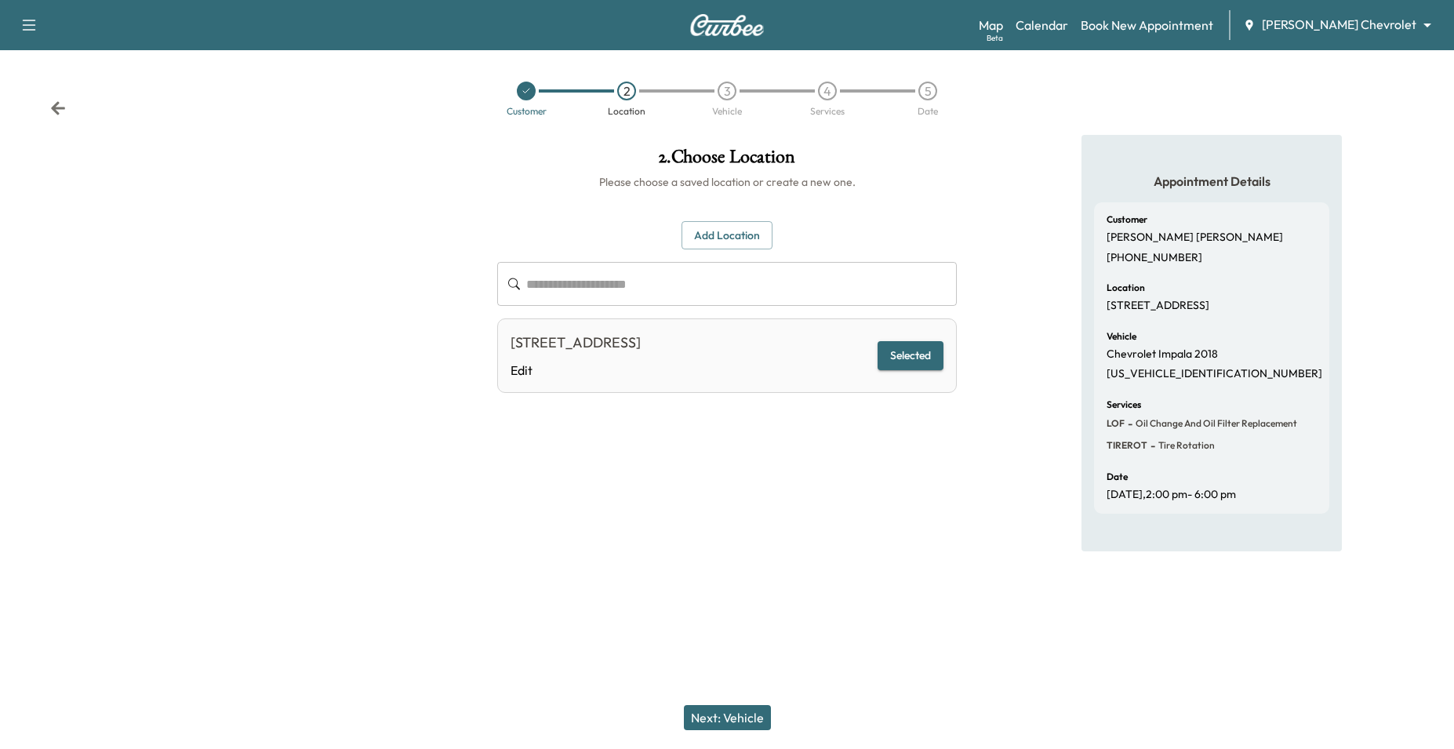
click at [758, 718] on button "Next: Vehicle" at bounding box center [727, 717] width 87 height 25
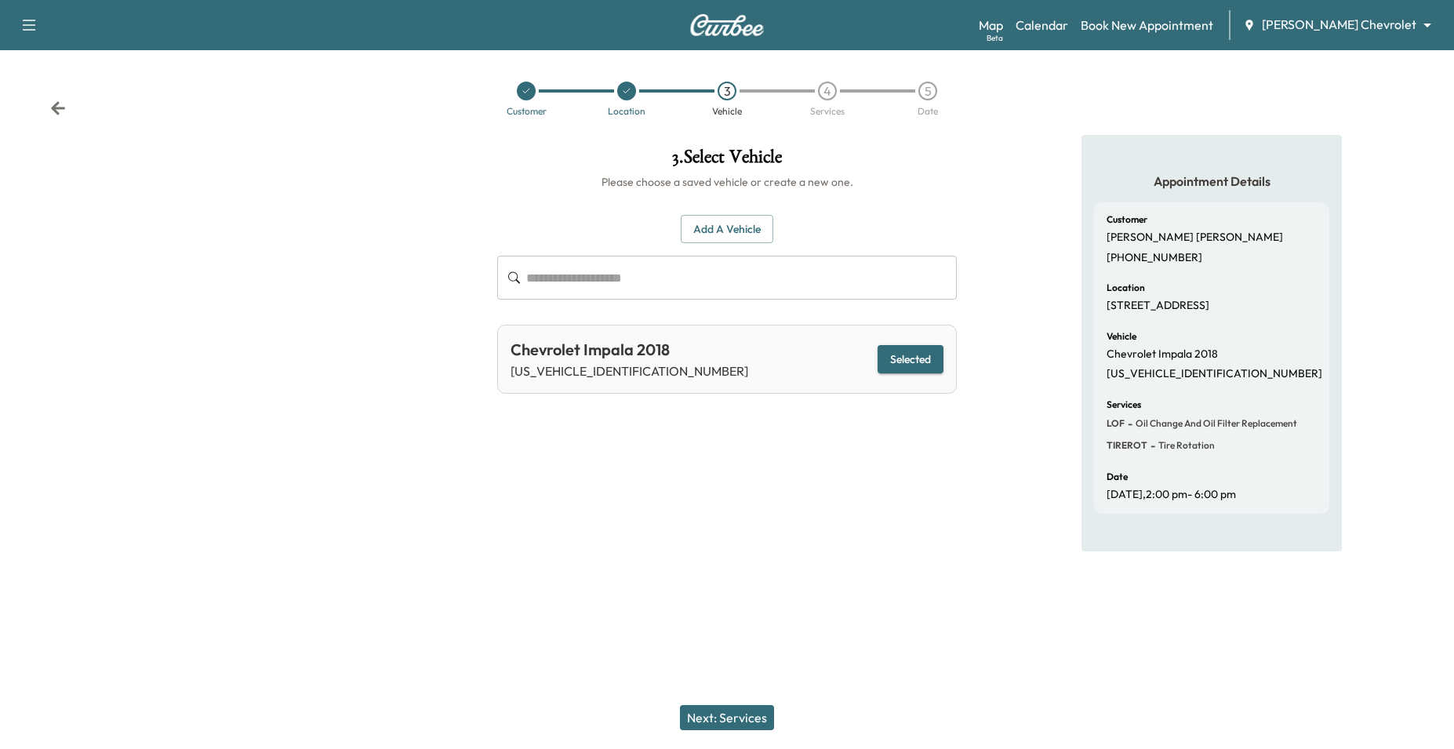
click at [758, 718] on button "Next: Services" at bounding box center [727, 717] width 94 height 25
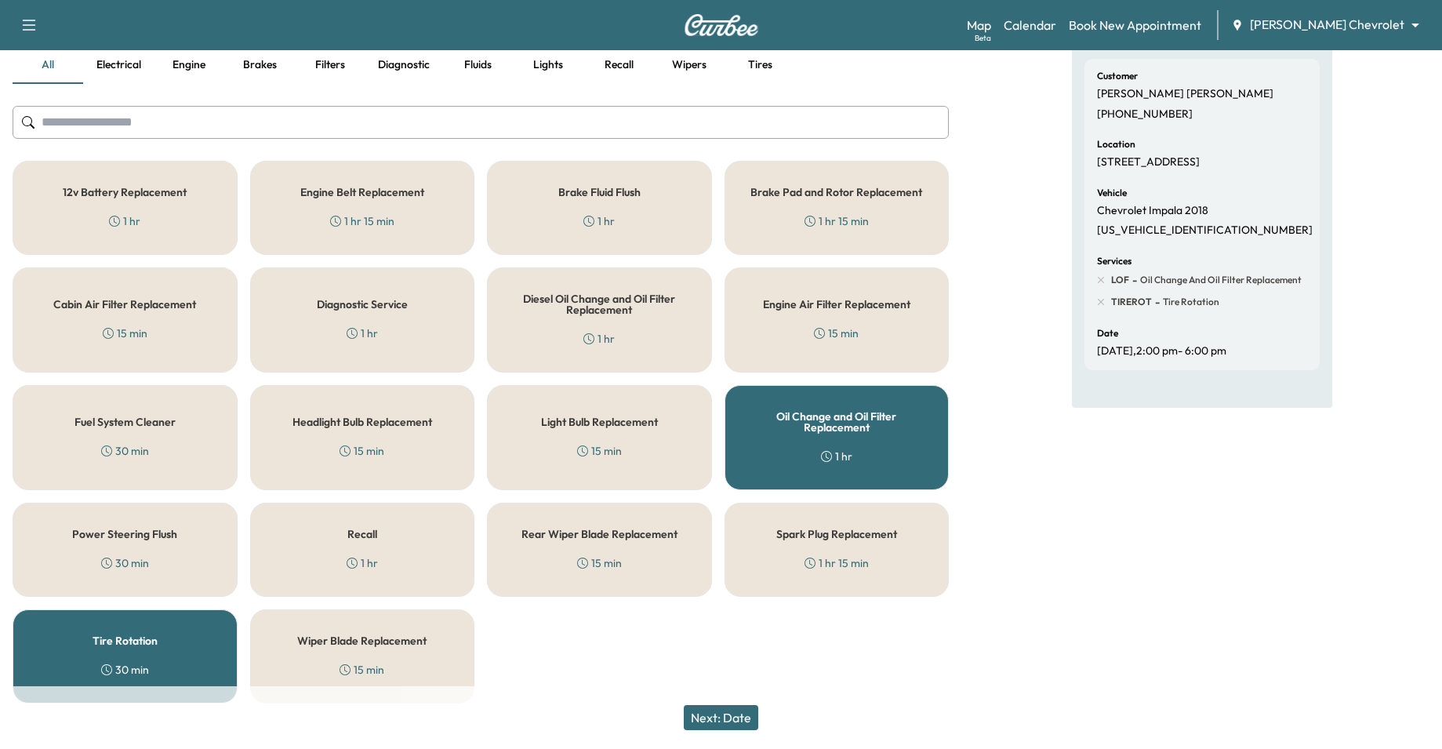
scroll to position [161, 0]
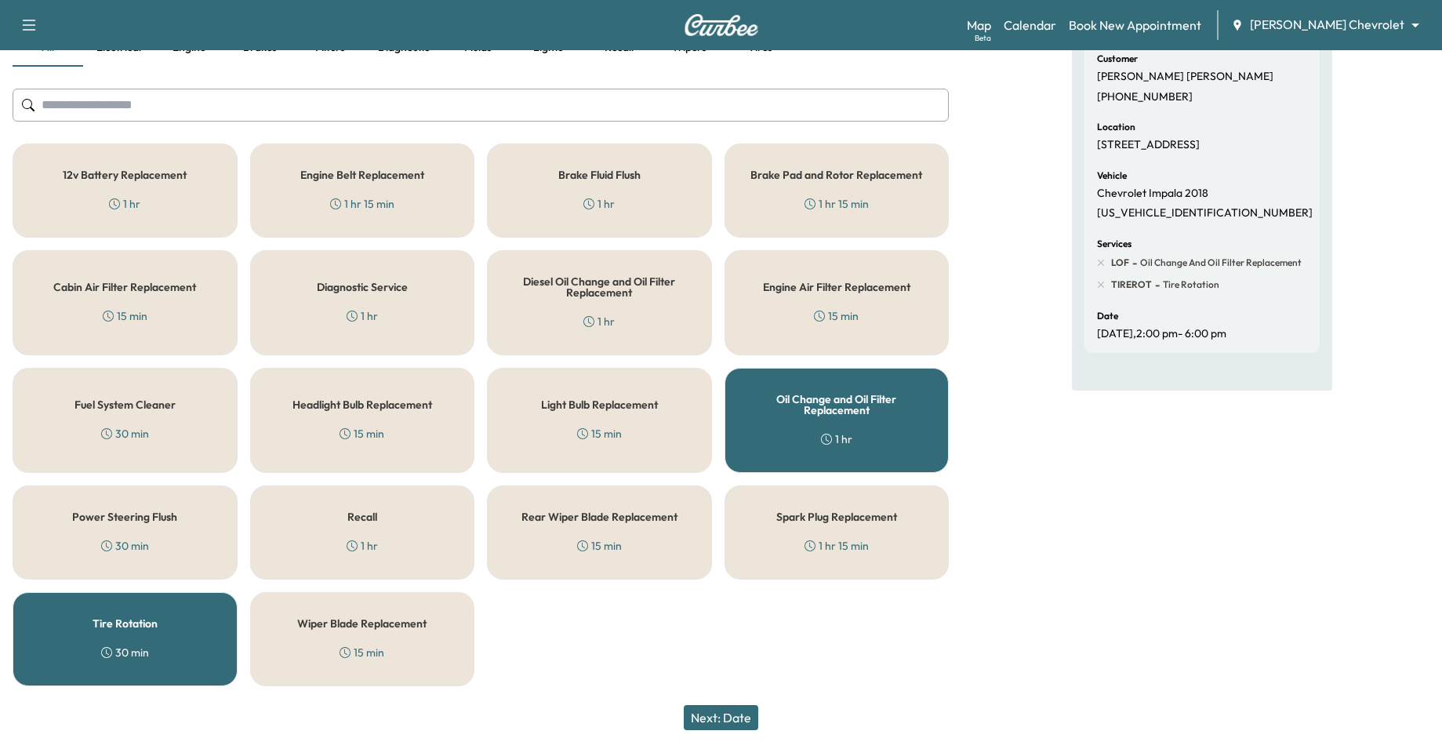
click at [748, 712] on button "Next: Date" at bounding box center [721, 717] width 75 height 25
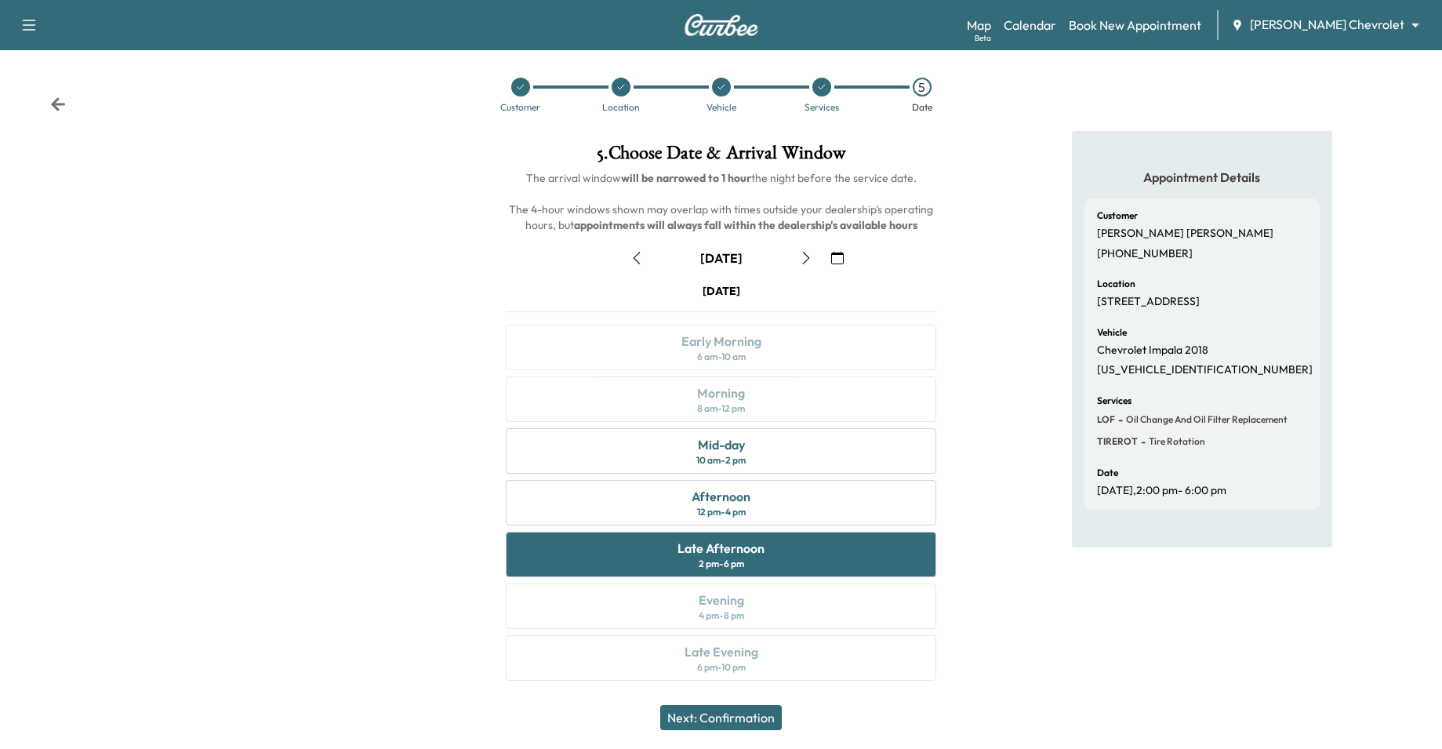
scroll to position [5, 0]
click at [763, 724] on button "Next: Confirmation" at bounding box center [721, 717] width 122 height 25
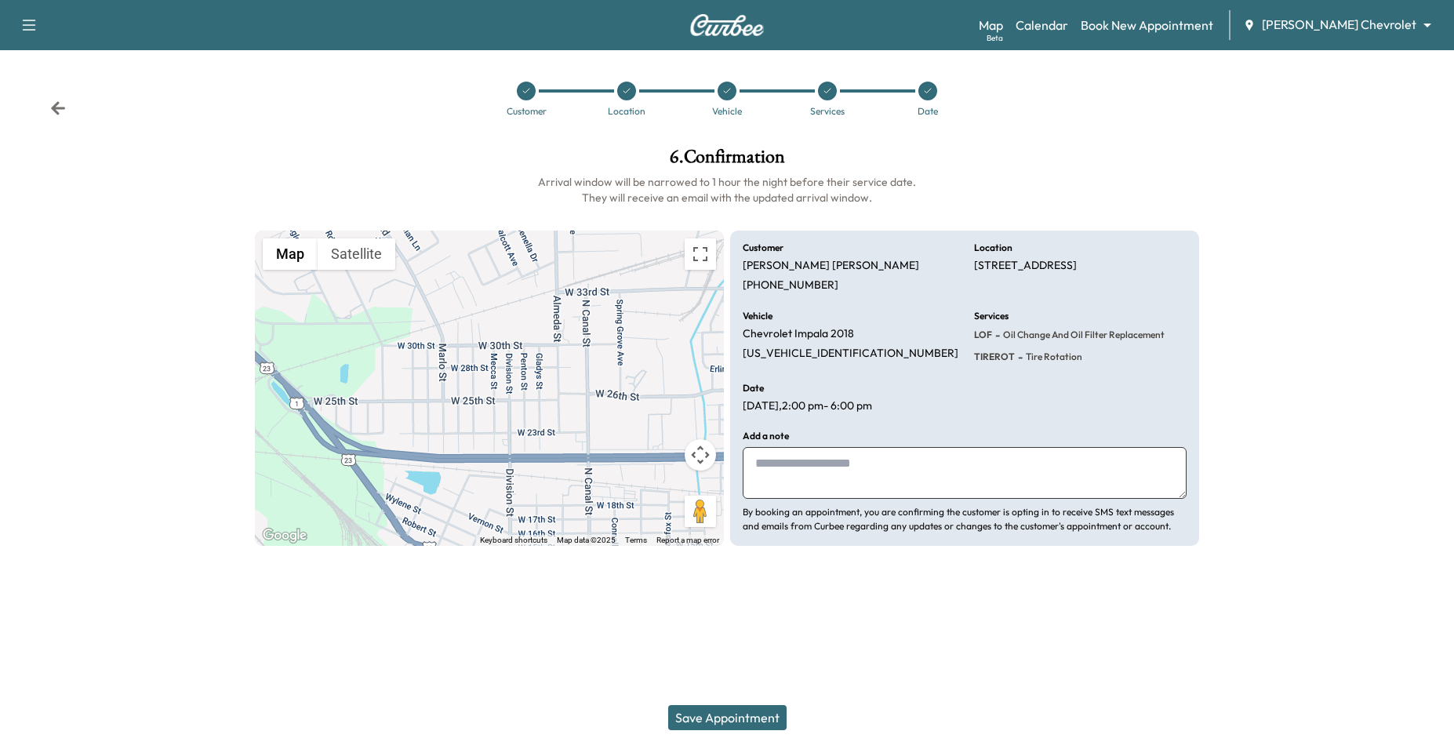
click at [829, 470] on textarea at bounding box center [965, 473] width 444 height 52
type textarea "**********"
click at [738, 722] on button "Save Appointment" at bounding box center [727, 717] width 118 height 25
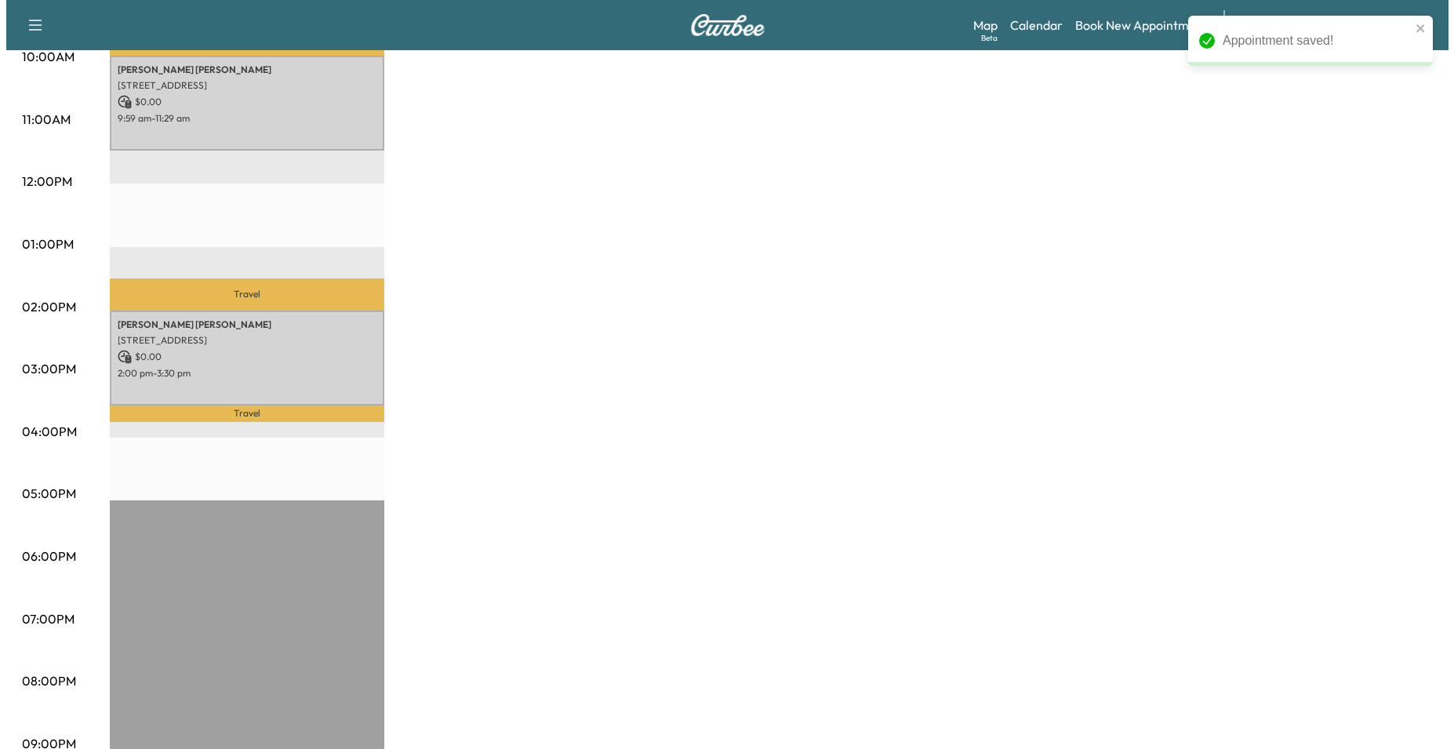
scroll to position [628, 0]
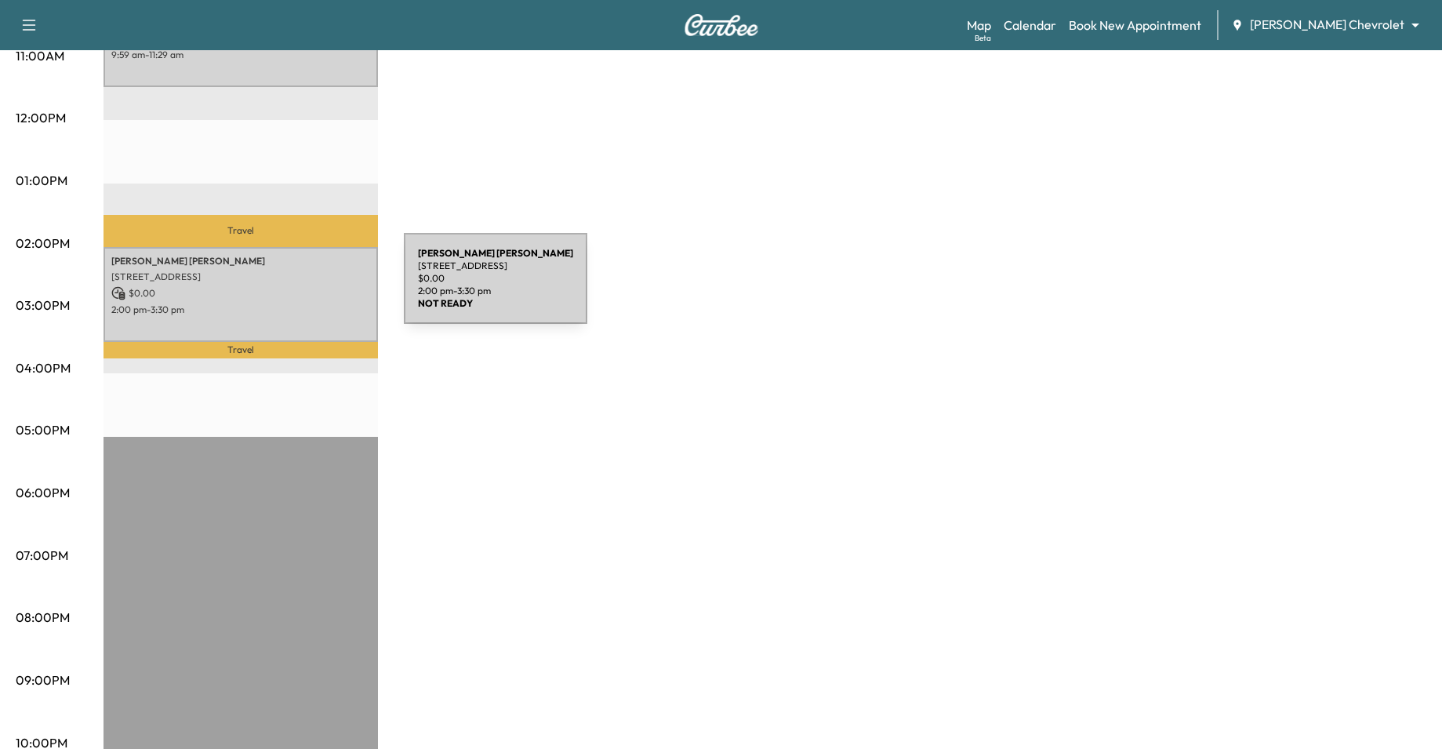
click at [286, 288] on p "$ 0.00" at bounding box center [240, 293] width 259 height 14
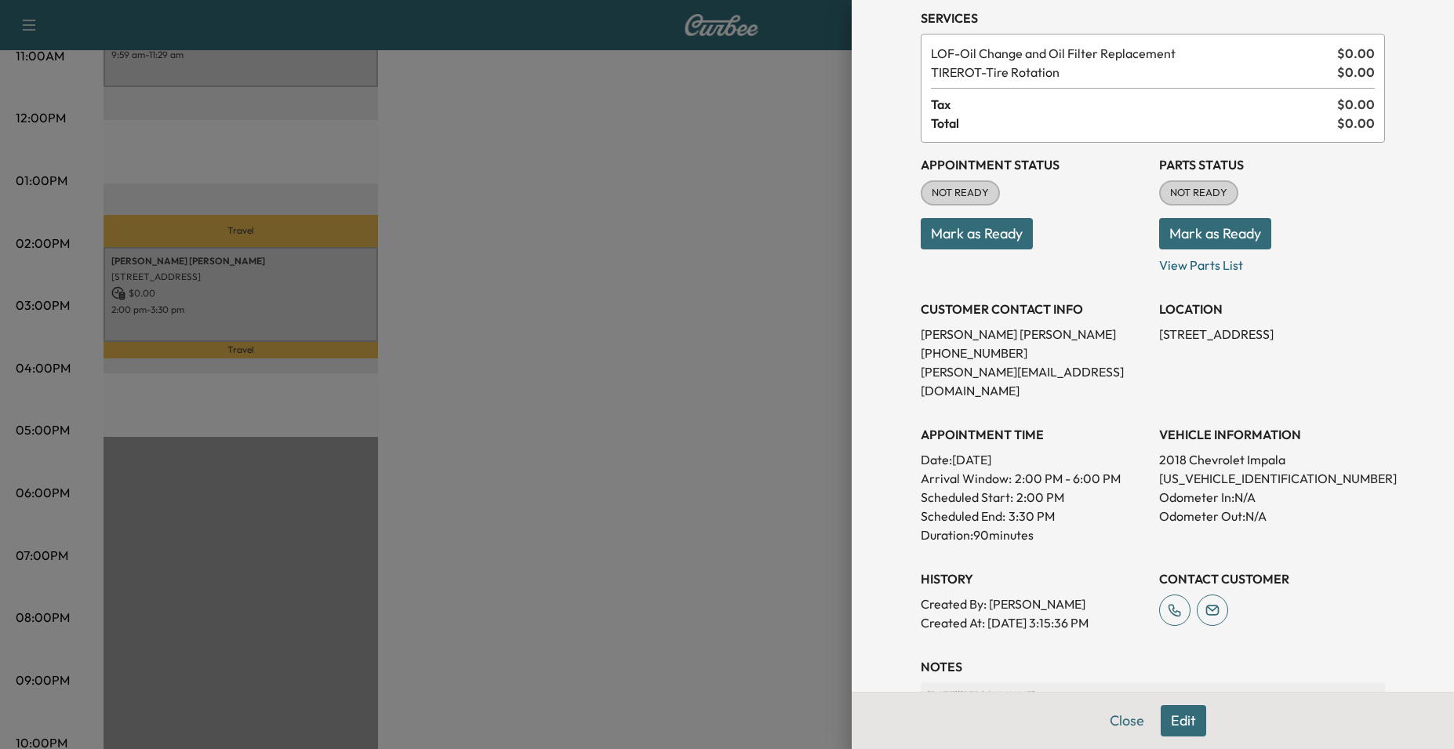
scroll to position [198, 0]
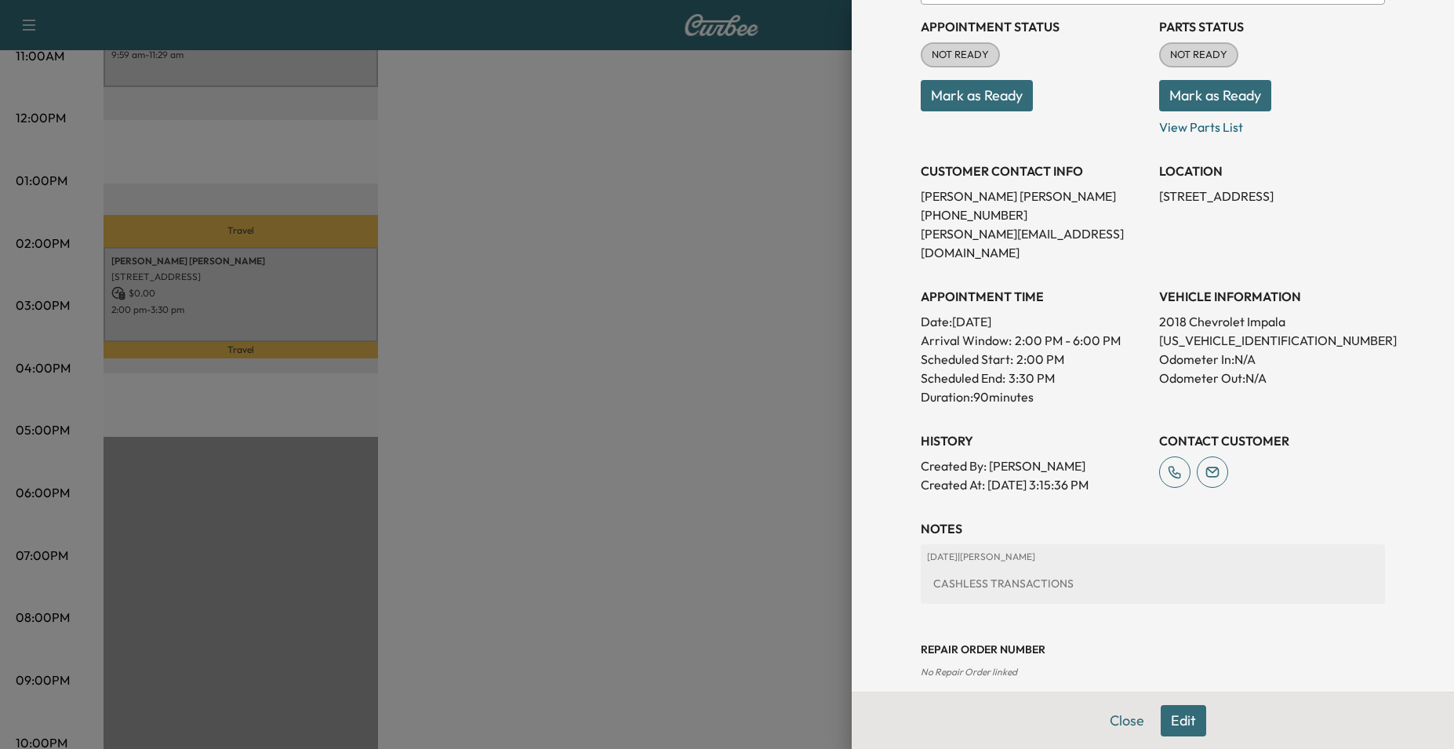
click at [1173, 722] on button "Edit" at bounding box center [1183, 720] width 45 height 31
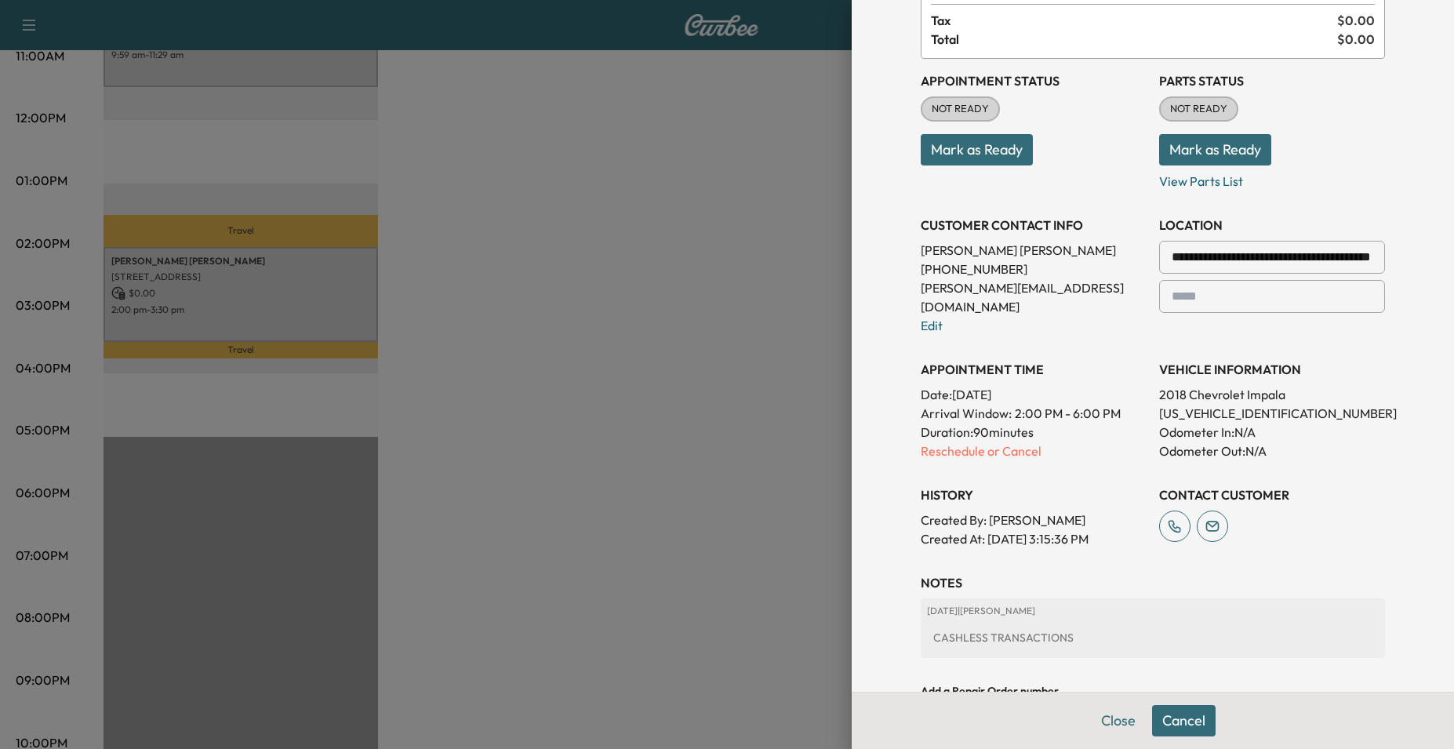
scroll to position [363, 0]
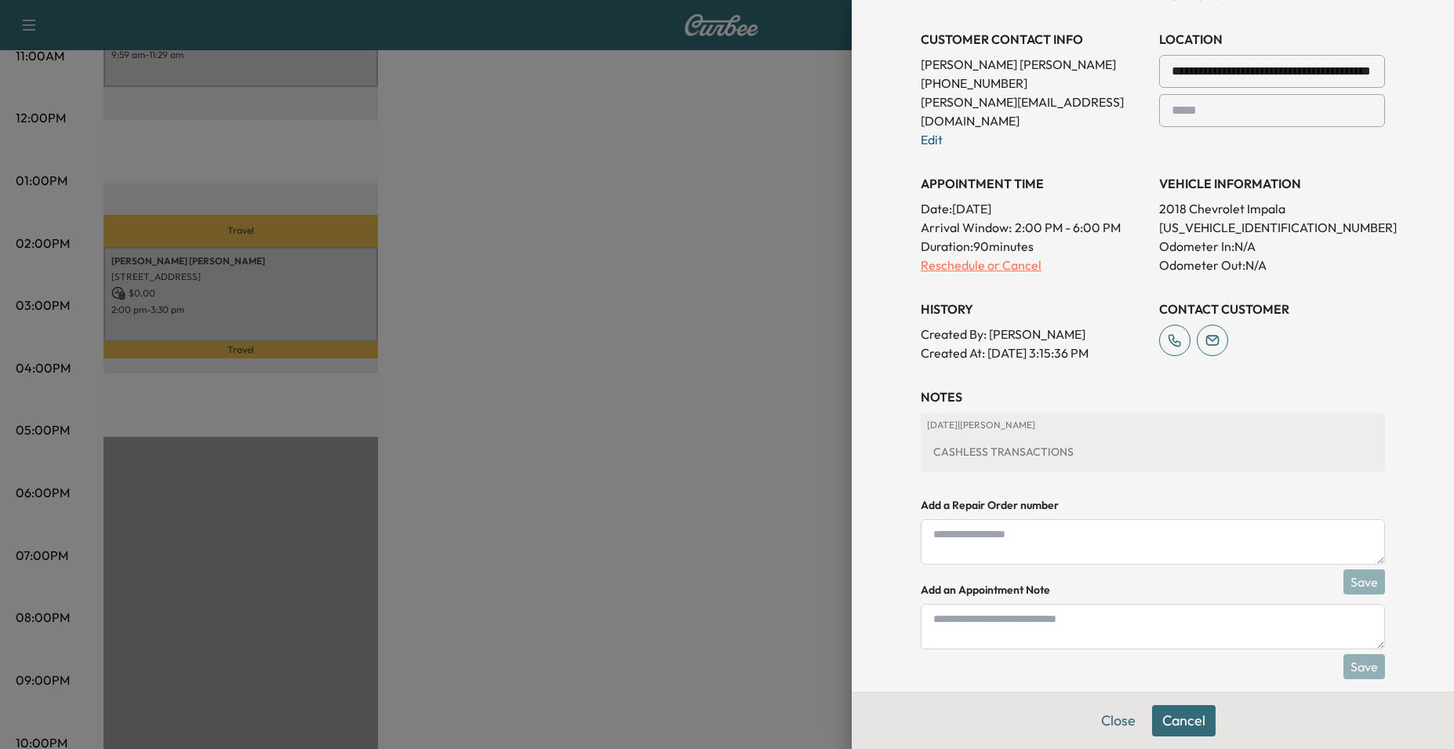
click at [925, 256] on p "Reschedule or Cancel" at bounding box center [1034, 265] width 226 height 19
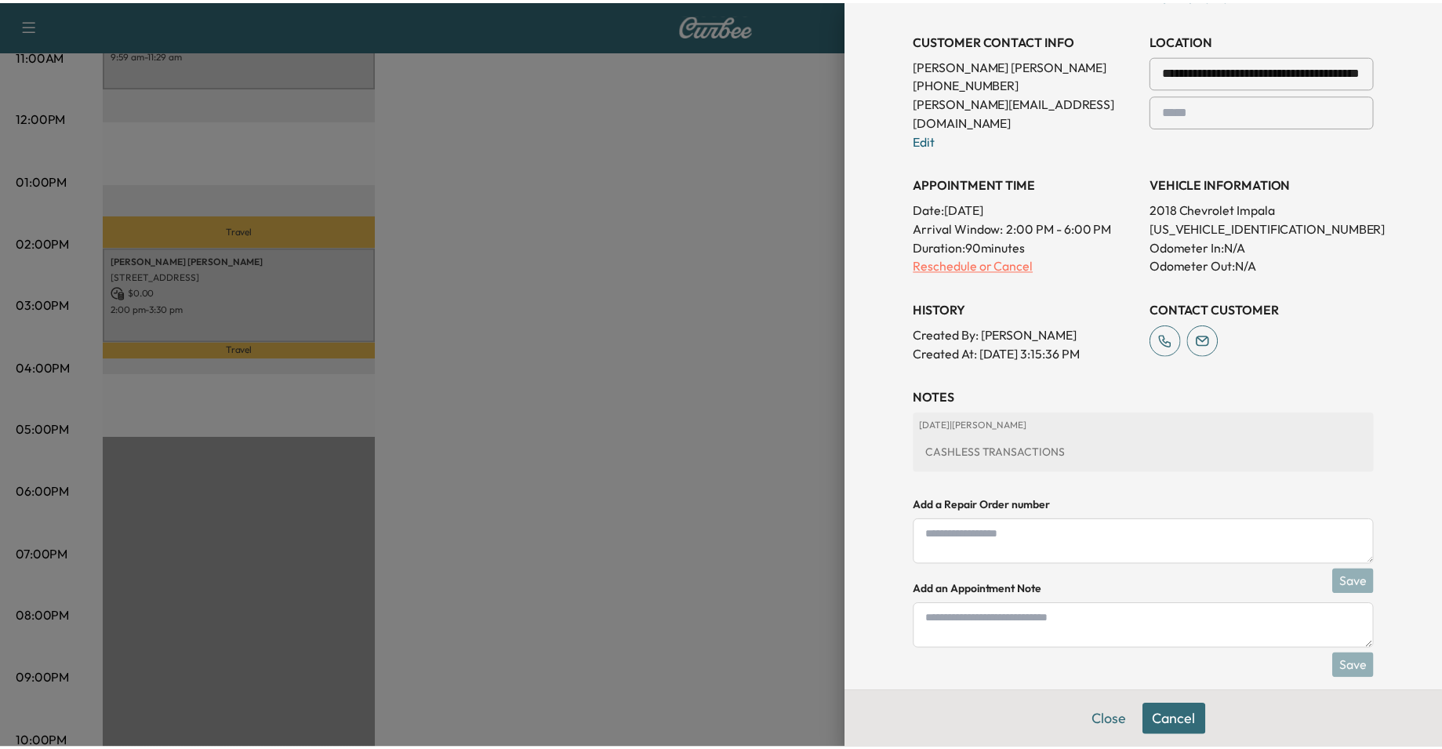
scroll to position [0, 0]
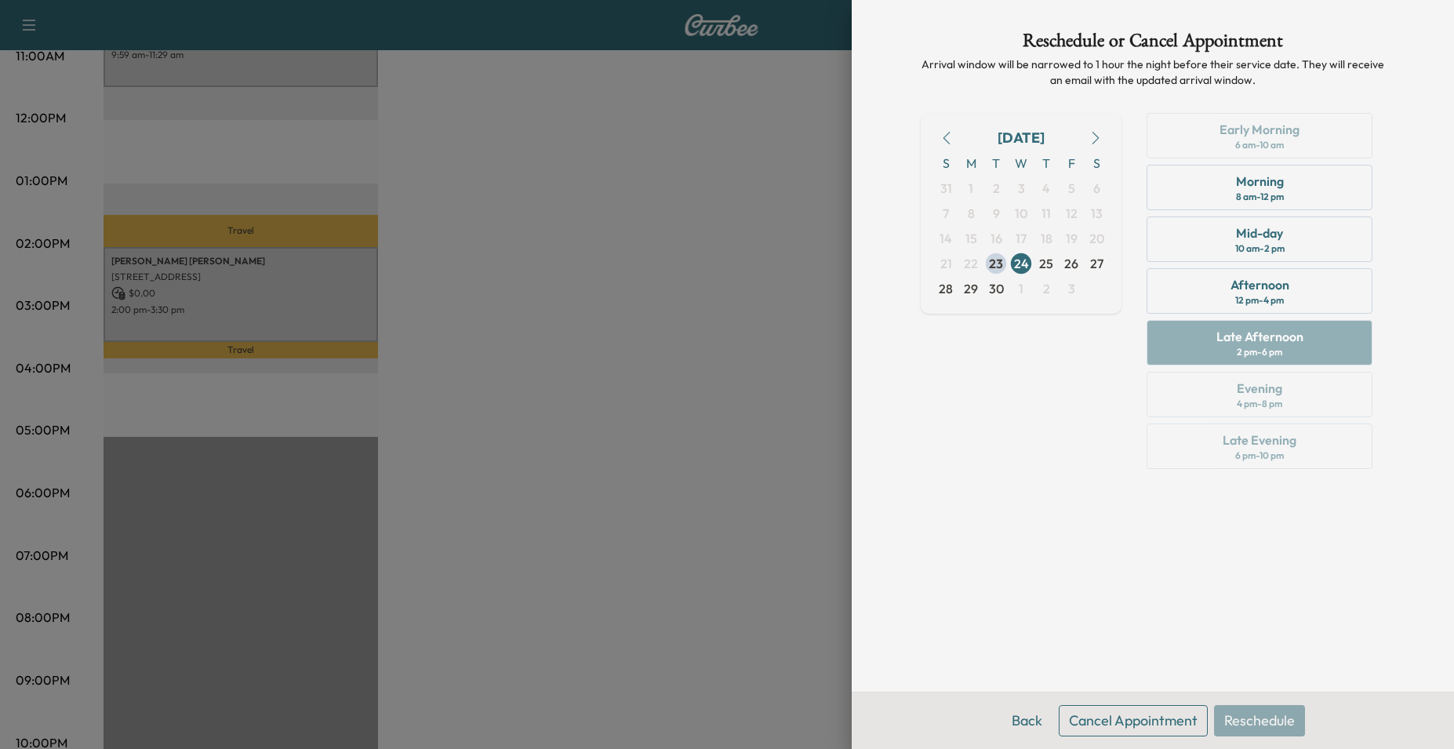
click at [1293, 342] on div "Early Morning 6 am - 10 am Morning 8 am - 12 pm Mid-day 10 am - 2 pm Afternoon …" at bounding box center [1259, 294] width 251 height 362
click at [1281, 396] on div "Early Morning 6 am - 10 am Morning 8 am - 12 pm Mid-day 10 am - 2 pm Afternoon …" at bounding box center [1259, 294] width 251 height 362
drag, startPoint x: 1281, startPoint y: 396, endPoint x: 1258, endPoint y: 394, distance: 22.9
click at [1258, 394] on div "Early Morning 6 am - 10 am Morning 8 am - 12 pm Mid-day 10 am - 2 pm Afternoon …" at bounding box center [1259, 294] width 251 height 362
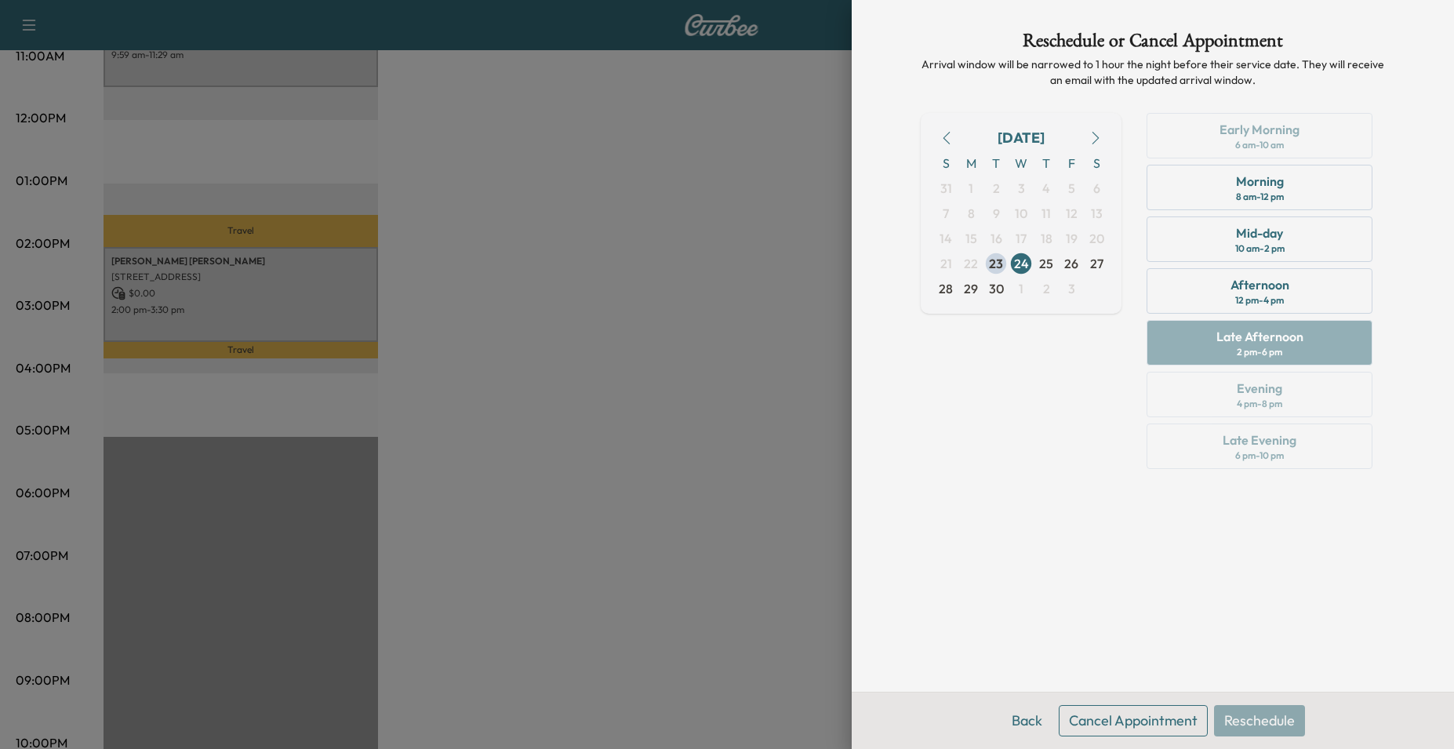
click at [696, 496] on div at bounding box center [727, 374] width 1454 height 749
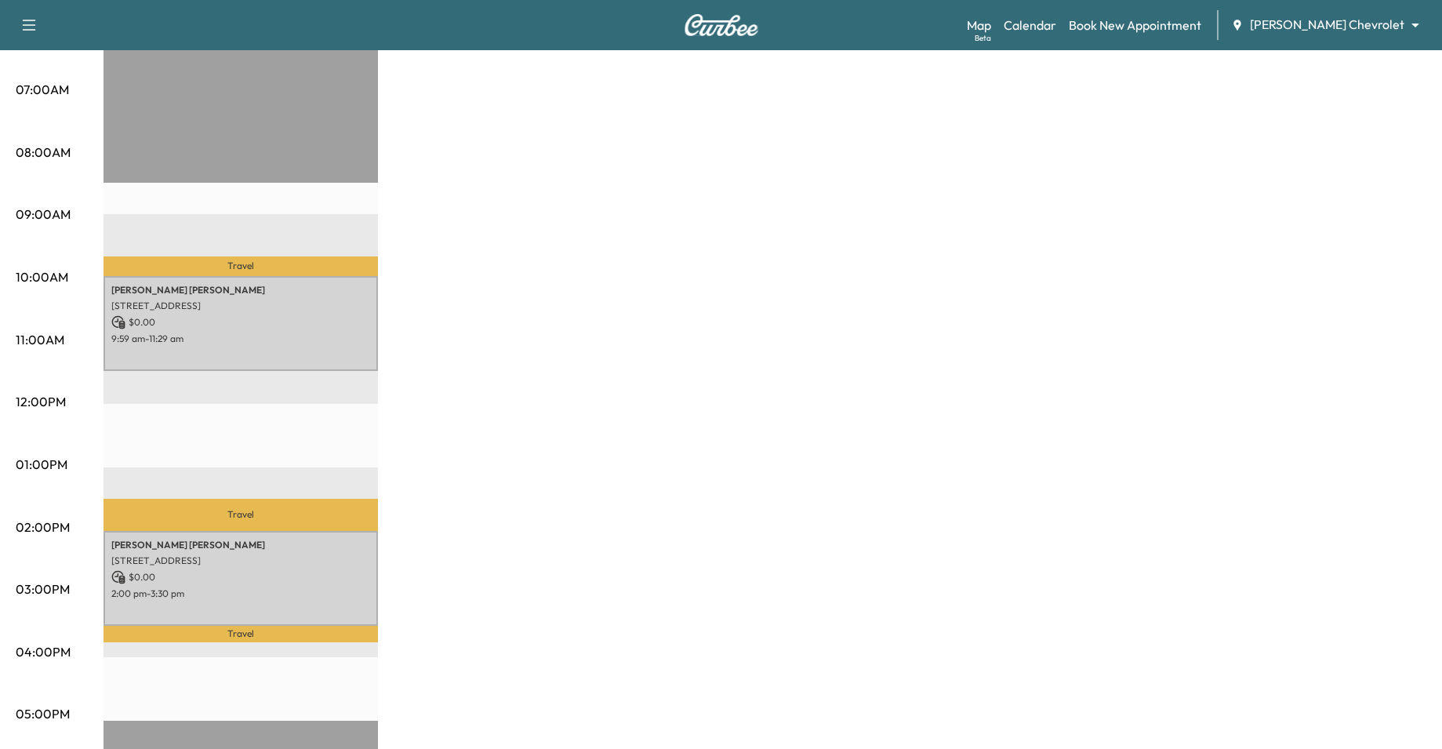
scroll to position [471, 0]
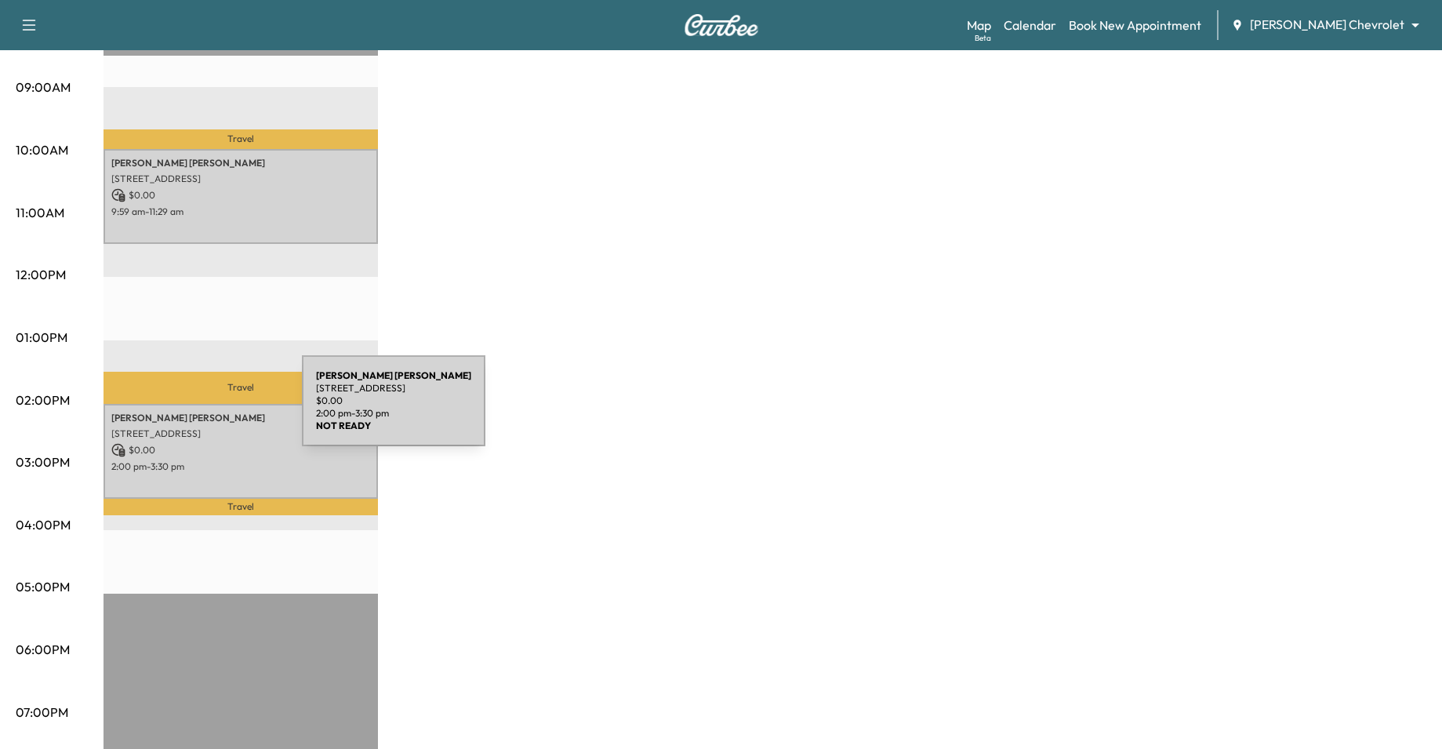
click at [184, 412] on p "[PERSON_NAME]" at bounding box center [240, 418] width 259 height 13
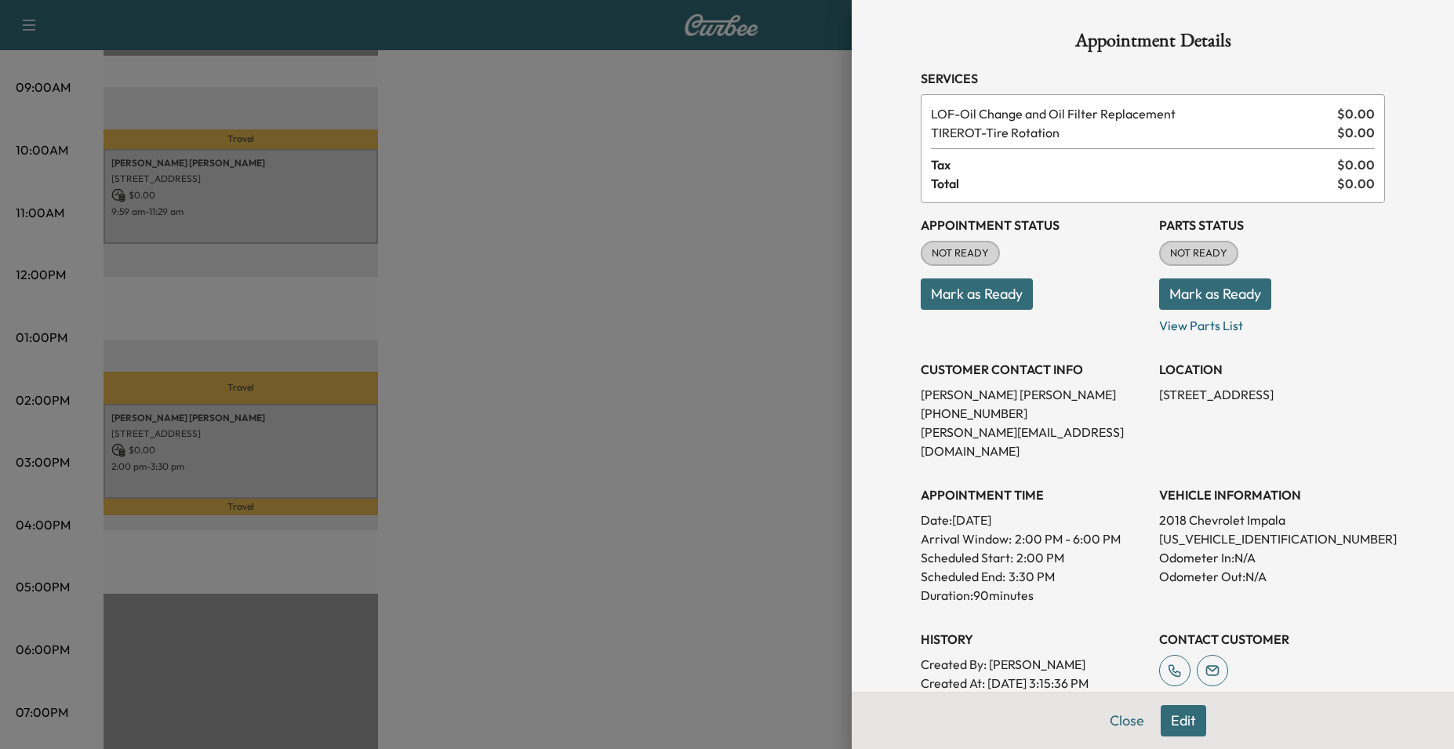
click at [188, 443] on div at bounding box center [727, 374] width 1454 height 749
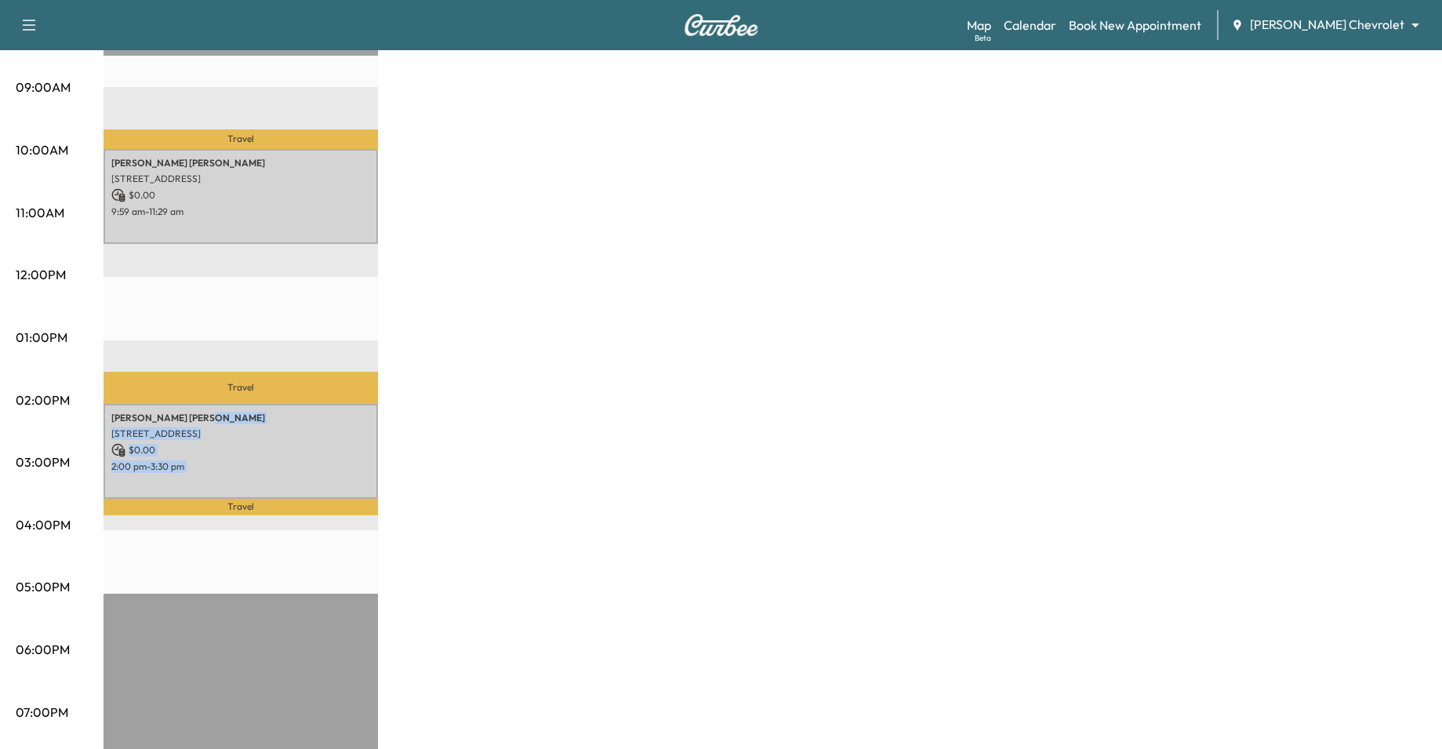
drag, startPoint x: 198, startPoint y: 412, endPoint x: 180, endPoint y: 536, distance: 125.2
click at [180, 536] on div "Travel [PERSON_NAME] [STREET_ADDRESS] $ 0.00 9:59 am - 11:29 am Travel [PERSON_…" at bounding box center [241, 403] width 275 height 1013
drag, startPoint x: 180, startPoint y: 536, endPoint x: 177, endPoint y: 570, distance: 34.7
click at [177, 570] on div "Travel [PERSON_NAME] [STREET_ADDRESS] $ 0.00 9:59 am - 11:29 am Travel [PERSON_…" at bounding box center [241, 403] width 275 height 1013
click at [530, 545] on div "BrightDrop Chevrolet Revenue $ 0.00 Work Time 180 mins Transit Time 67 mins Tra…" at bounding box center [765, 322] width 1323 height 1177
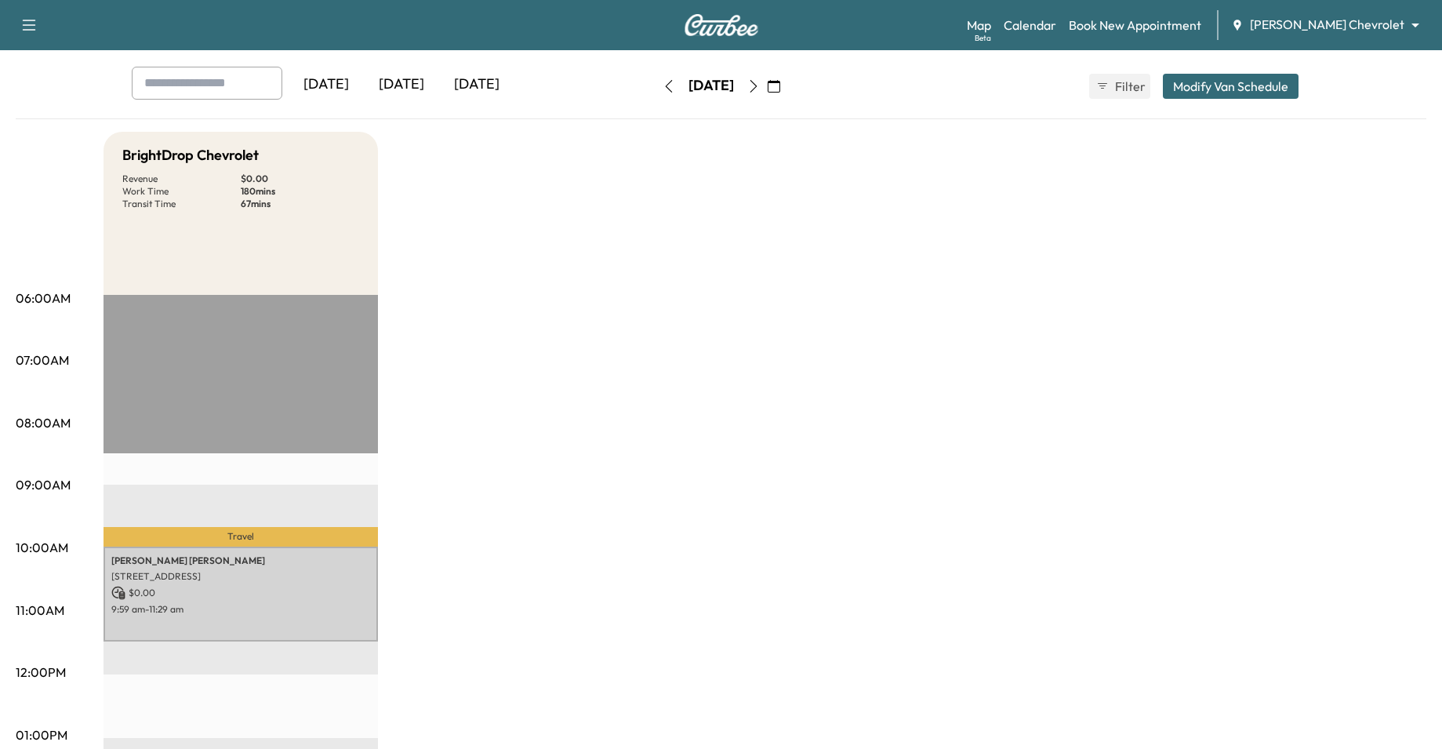
scroll to position [0, 0]
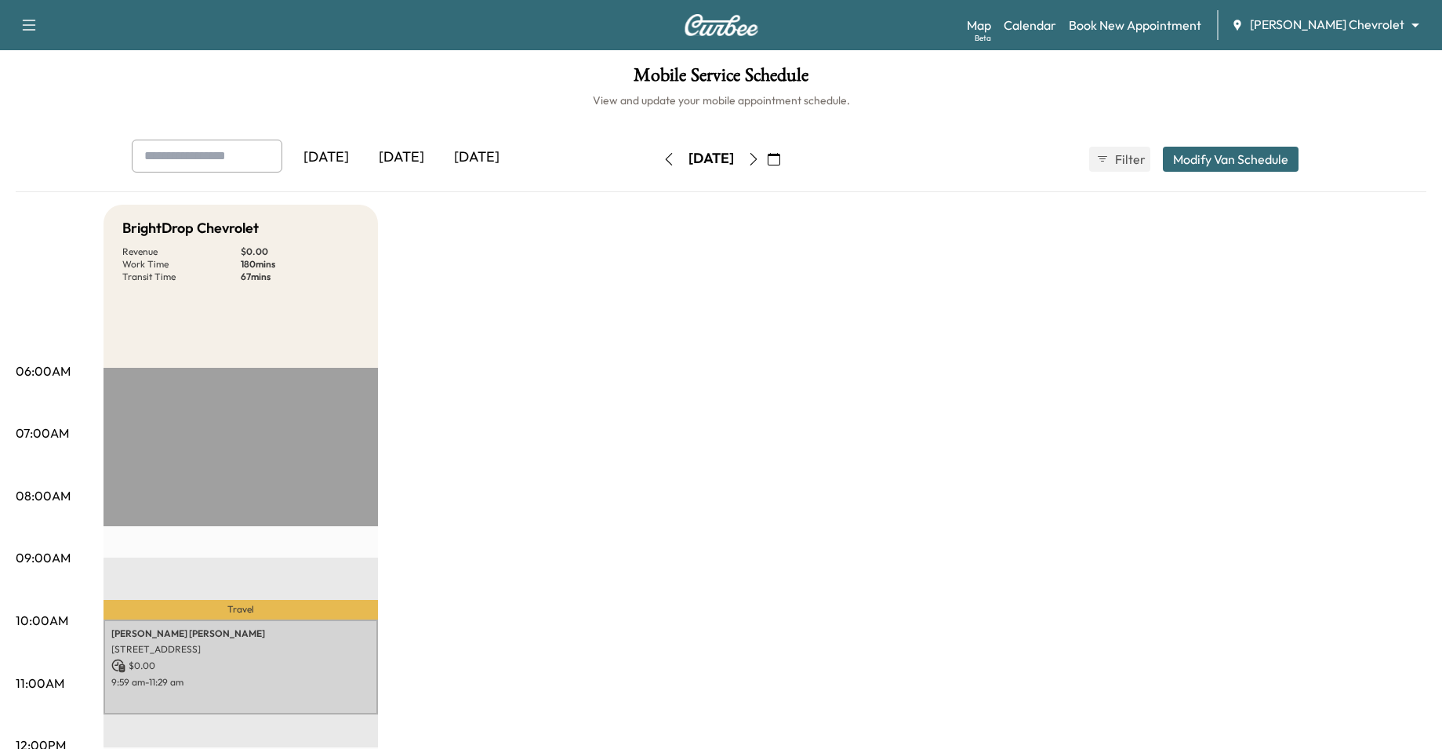
click at [1265, 148] on button "Modify Van Schedule" at bounding box center [1231, 159] width 136 height 25
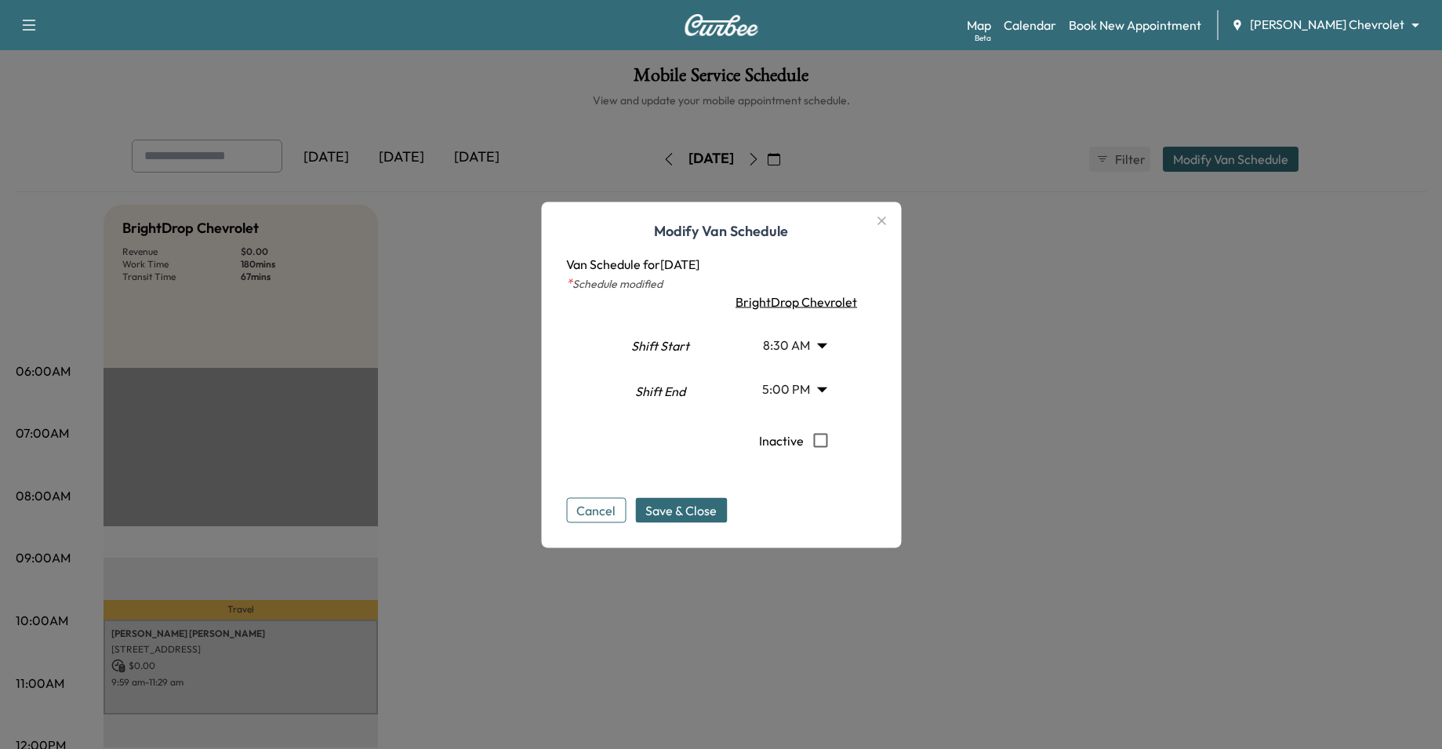
click at [603, 514] on button "Cancel" at bounding box center [596, 509] width 60 height 25
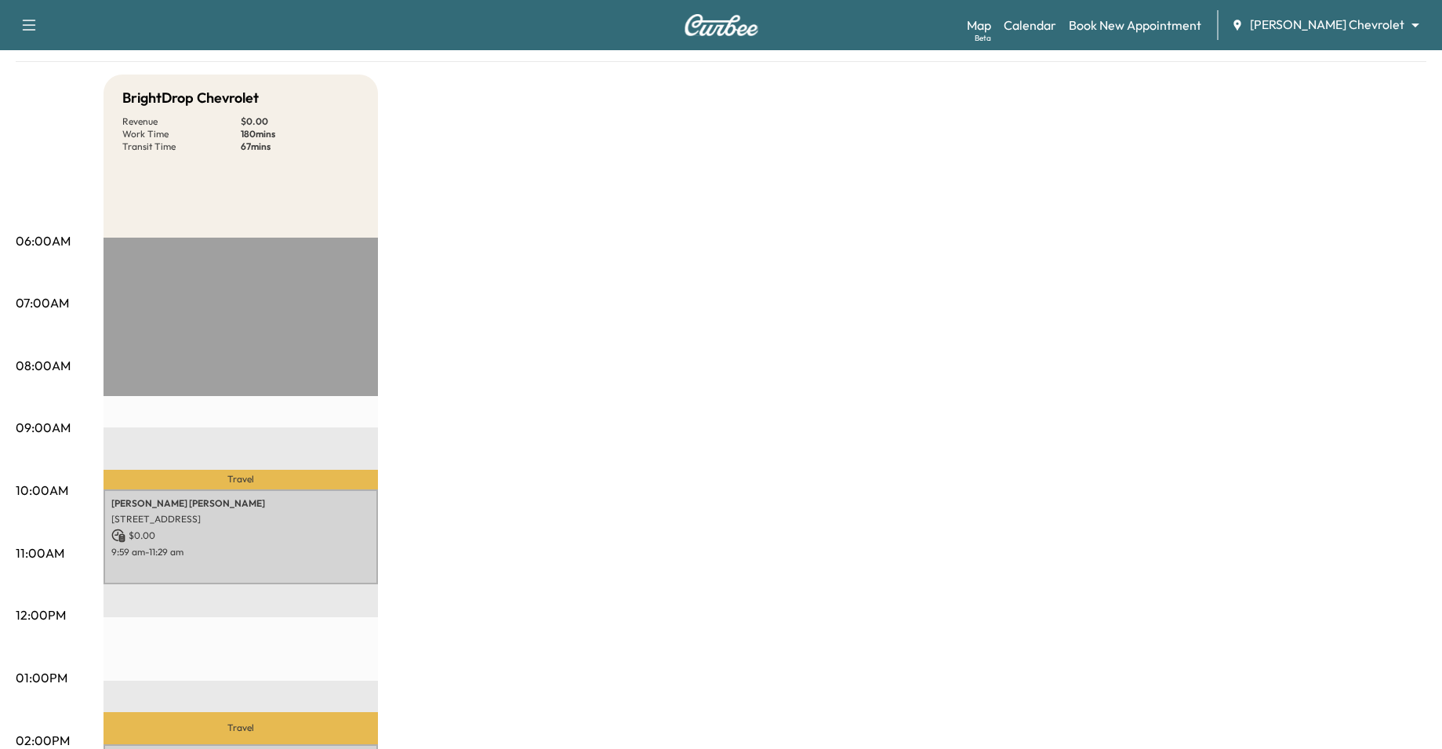
scroll to position [366, 0]
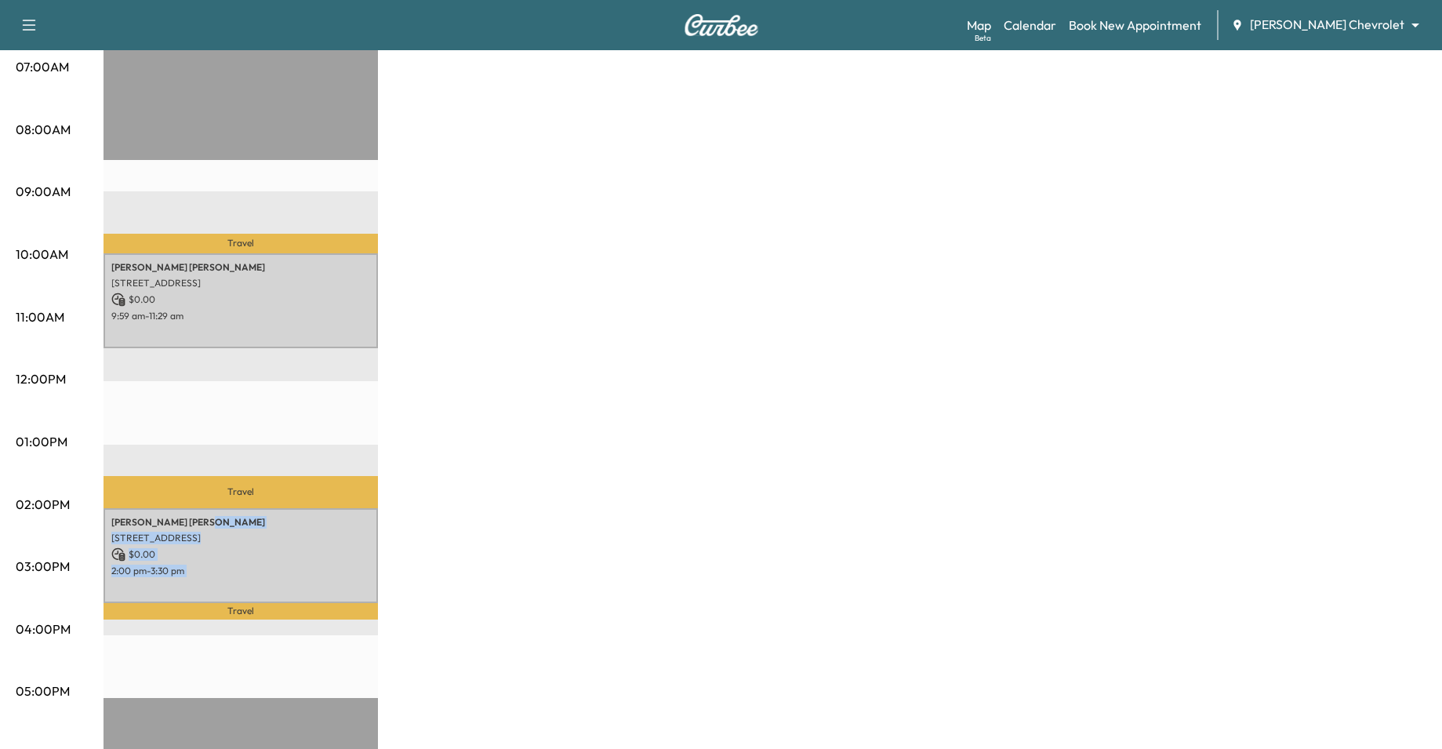
drag, startPoint x: 195, startPoint y: 521, endPoint x: 195, endPoint y: 596, distance: 75.3
click at [195, 596] on div "Travel [PERSON_NAME] [STREET_ADDRESS] $ 0.00 9:59 am - 11:29 am Travel [PERSON_…" at bounding box center [241, 508] width 275 height 1013
drag, startPoint x: 195, startPoint y: 596, endPoint x: 783, endPoint y: 591, distance: 588.3
click at [783, 591] on div "BrightDrop Chevrolet Revenue $ 0.00 Work Time 180 mins Transit Time 67 mins Tra…" at bounding box center [765, 426] width 1323 height 1177
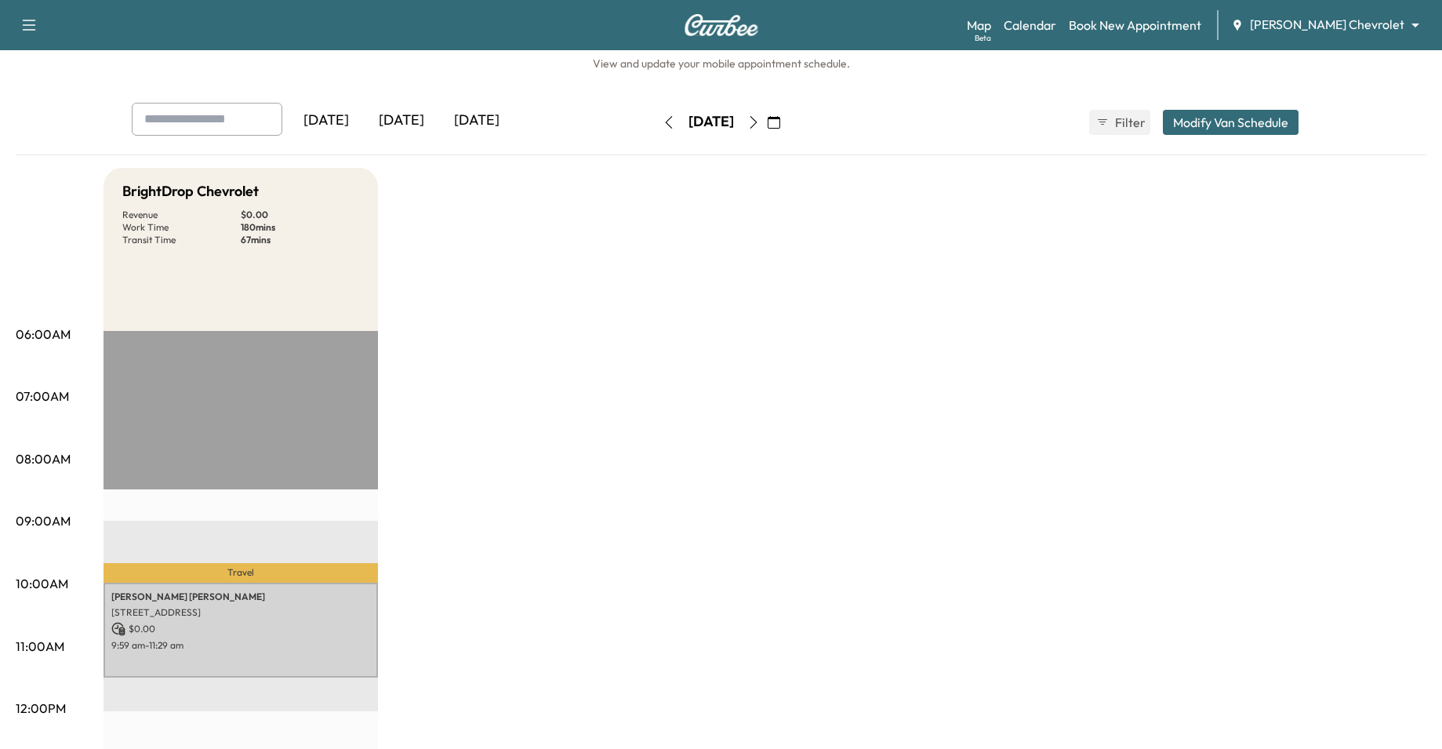
scroll to position [0, 0]
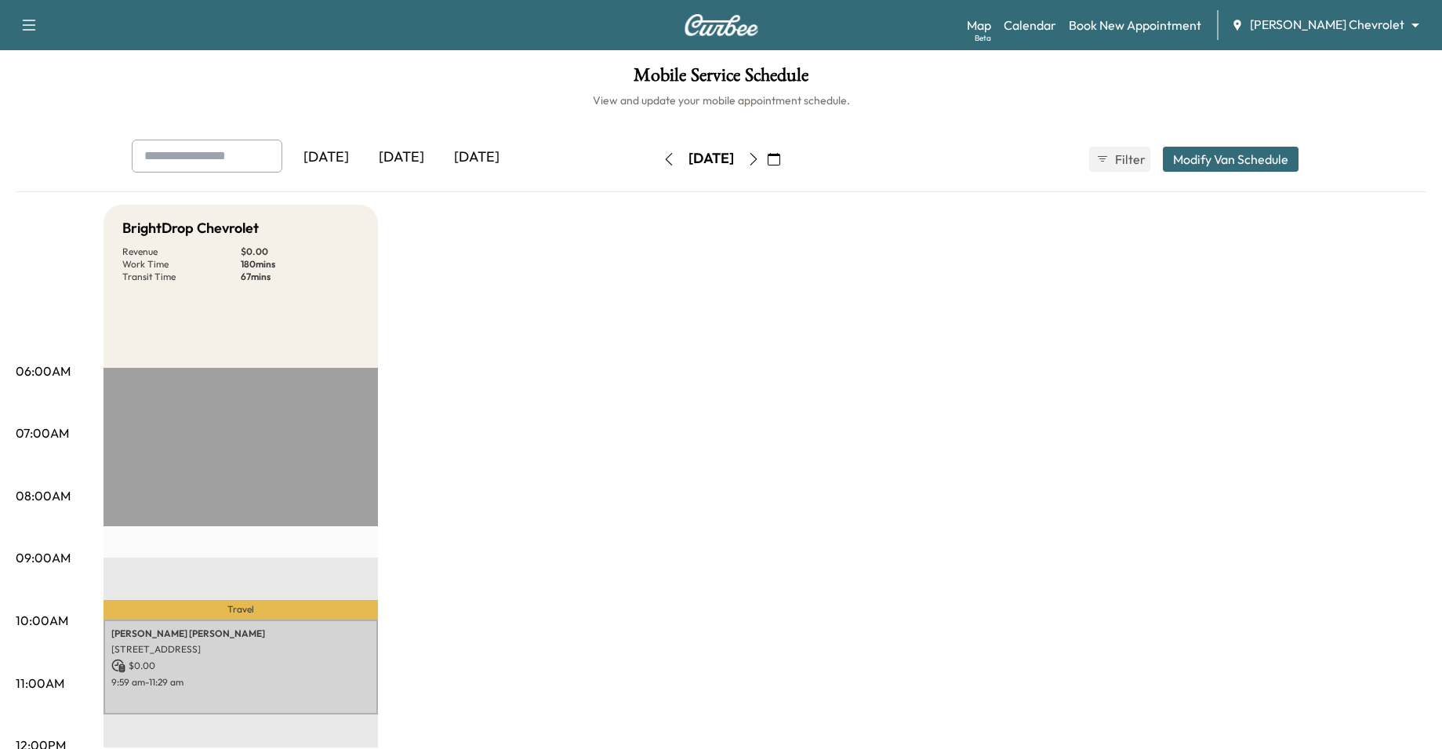
click at [1248, 164] on button "Modify Van Schedule" at bounding box center [1231, 159] width 136 height 25
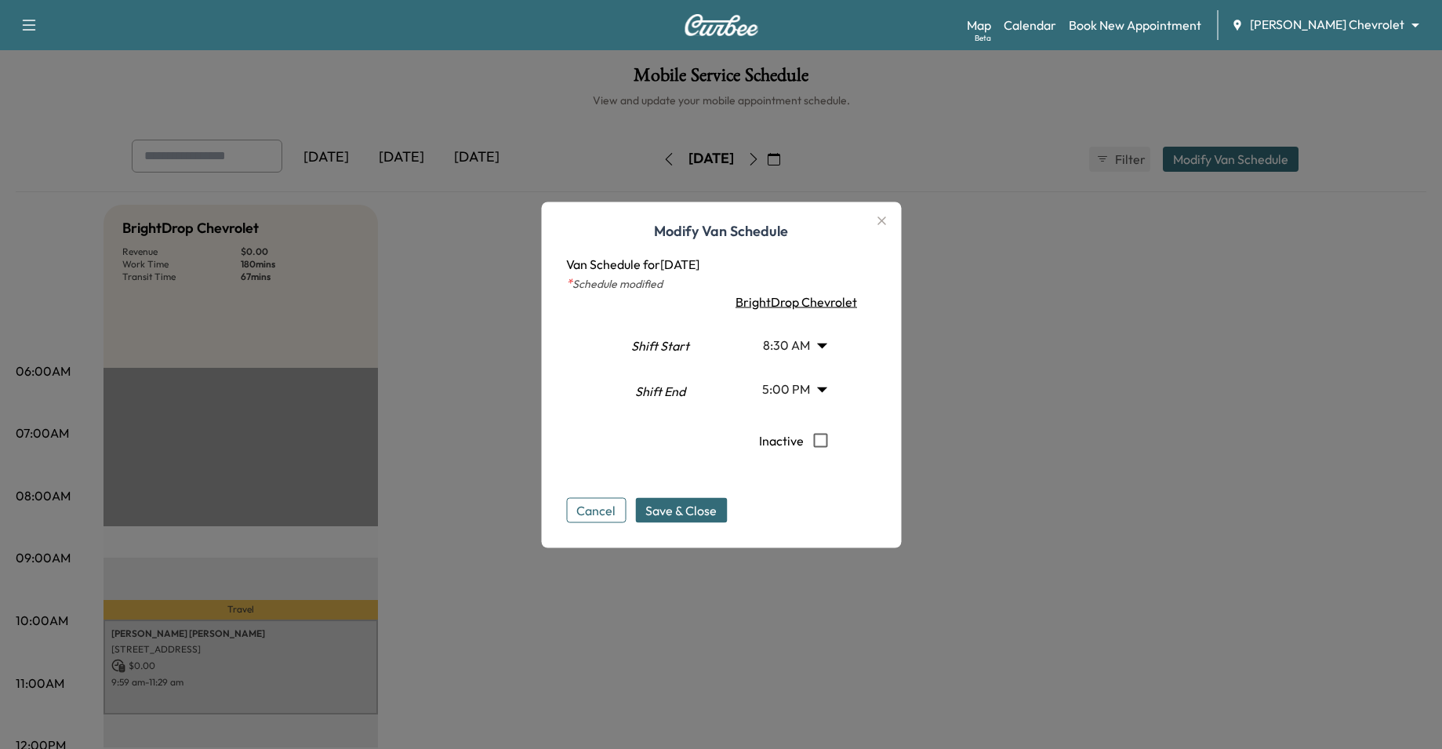
click at [891, 213] on icon "button" at bounding box center [881, 220] width 19 height 19
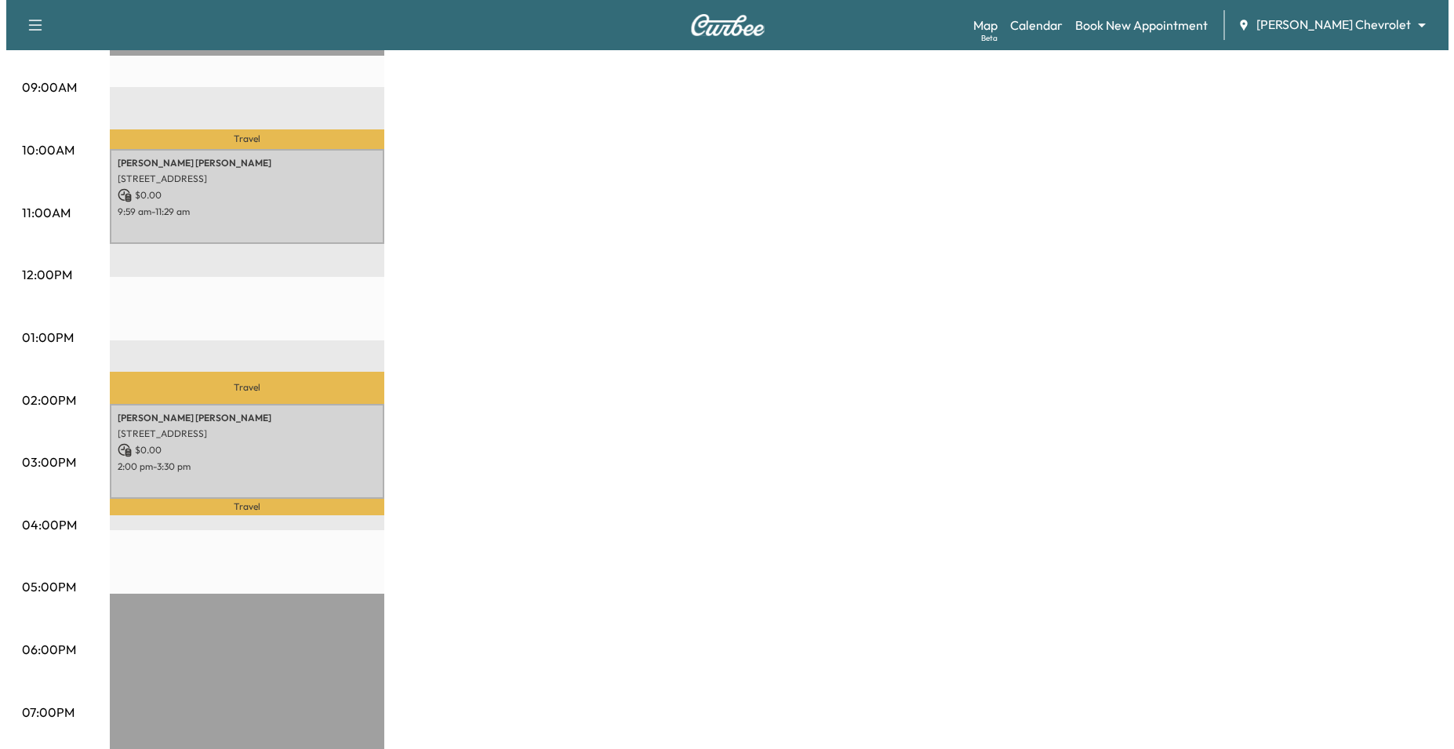
scroll to position [648, 0]
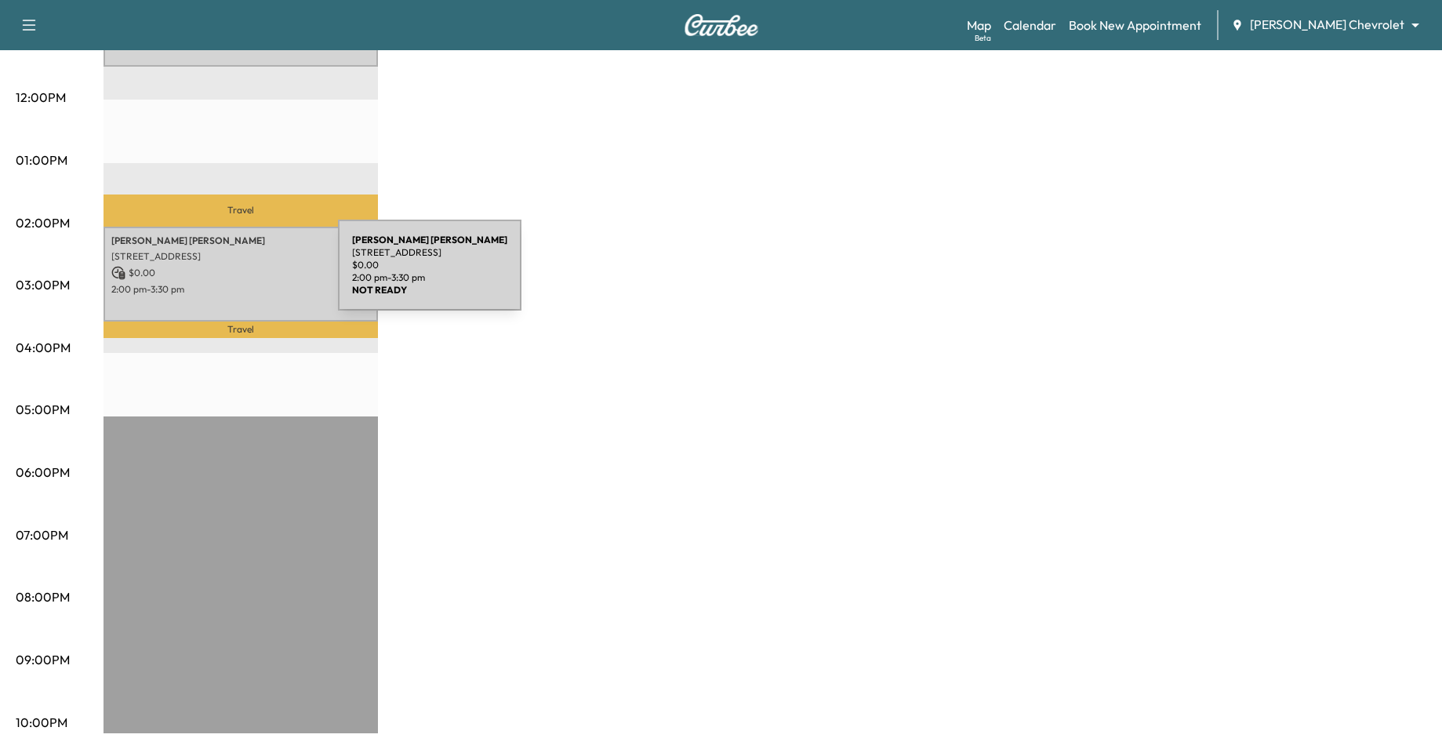
click at [220, 275] on div "[PERSON_NAME] [STREET_ADDRESS] $ 0.00 2:00 pm - 3:30 pm" at bounding box center [241, 274] width 275 height 95
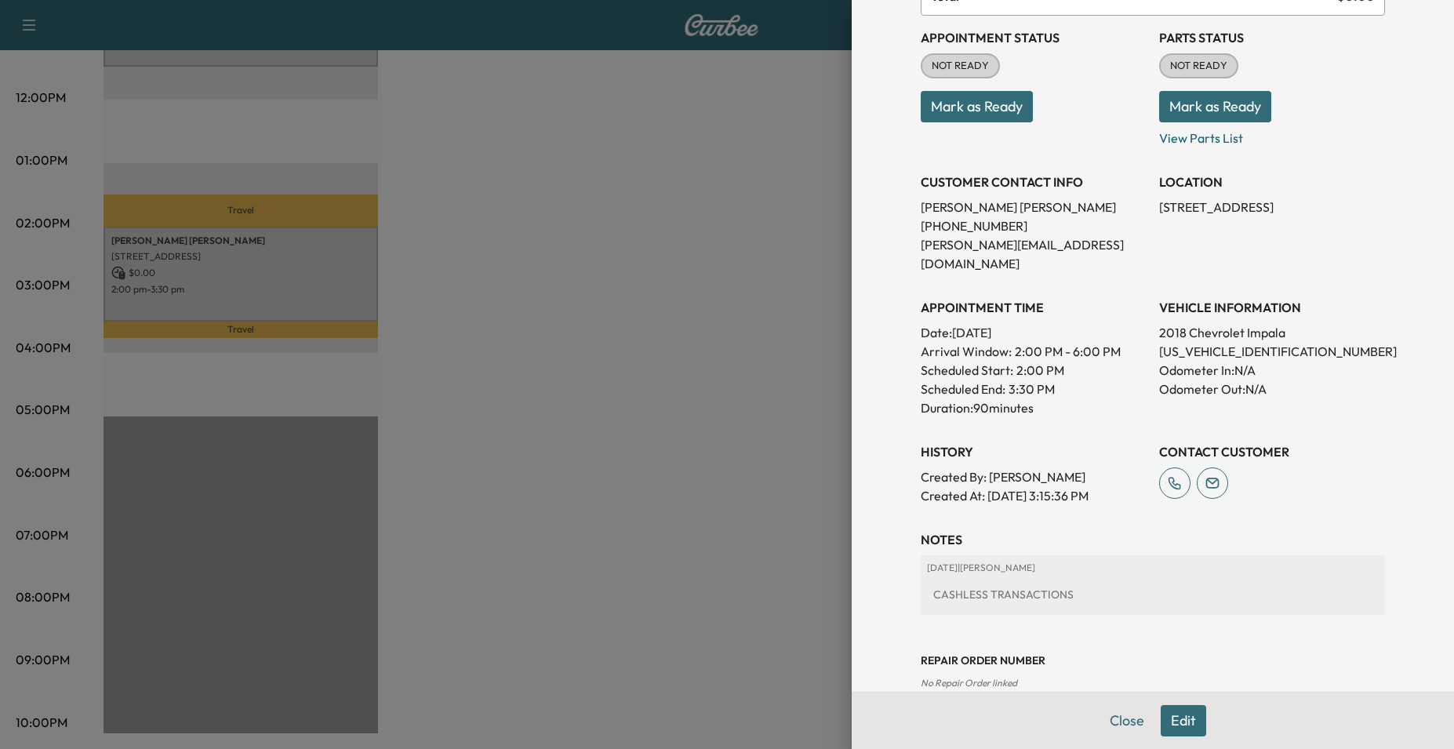
scroll to position [198, 0]
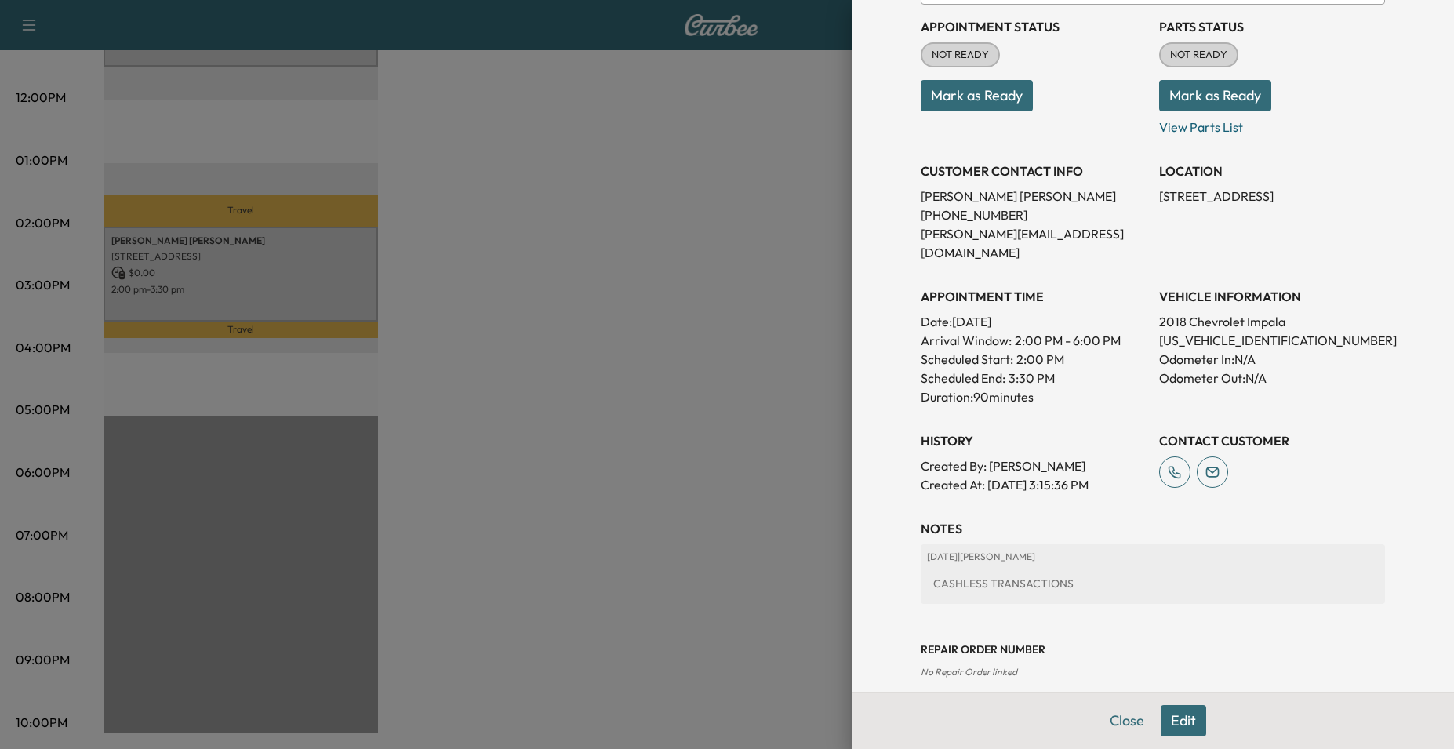
click at [1181, 715] on button "Edit" at bounding box center [1183, 720] width 45 height 31
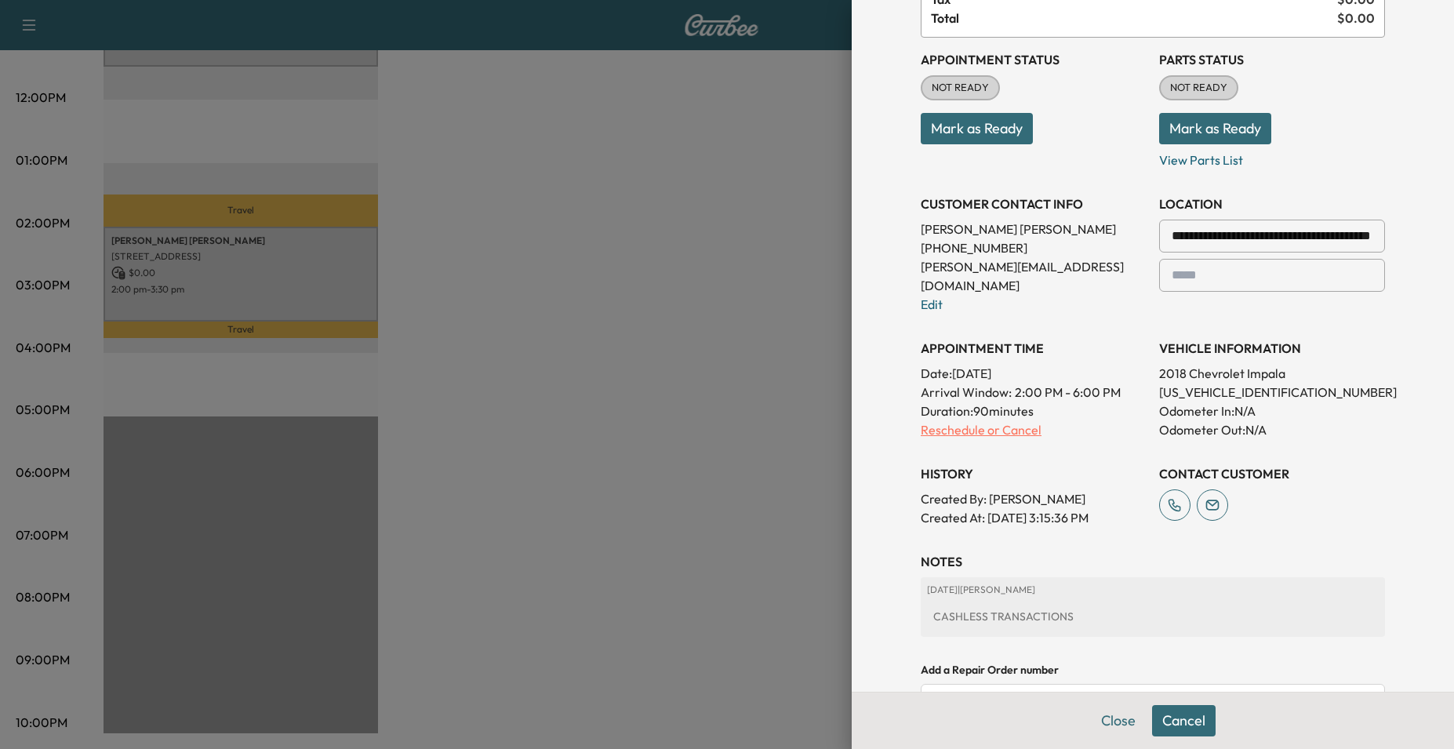
click at [921, 420] on p "Reschedule or Cancel" at bounding box center [1034, 429] width 226 height 19
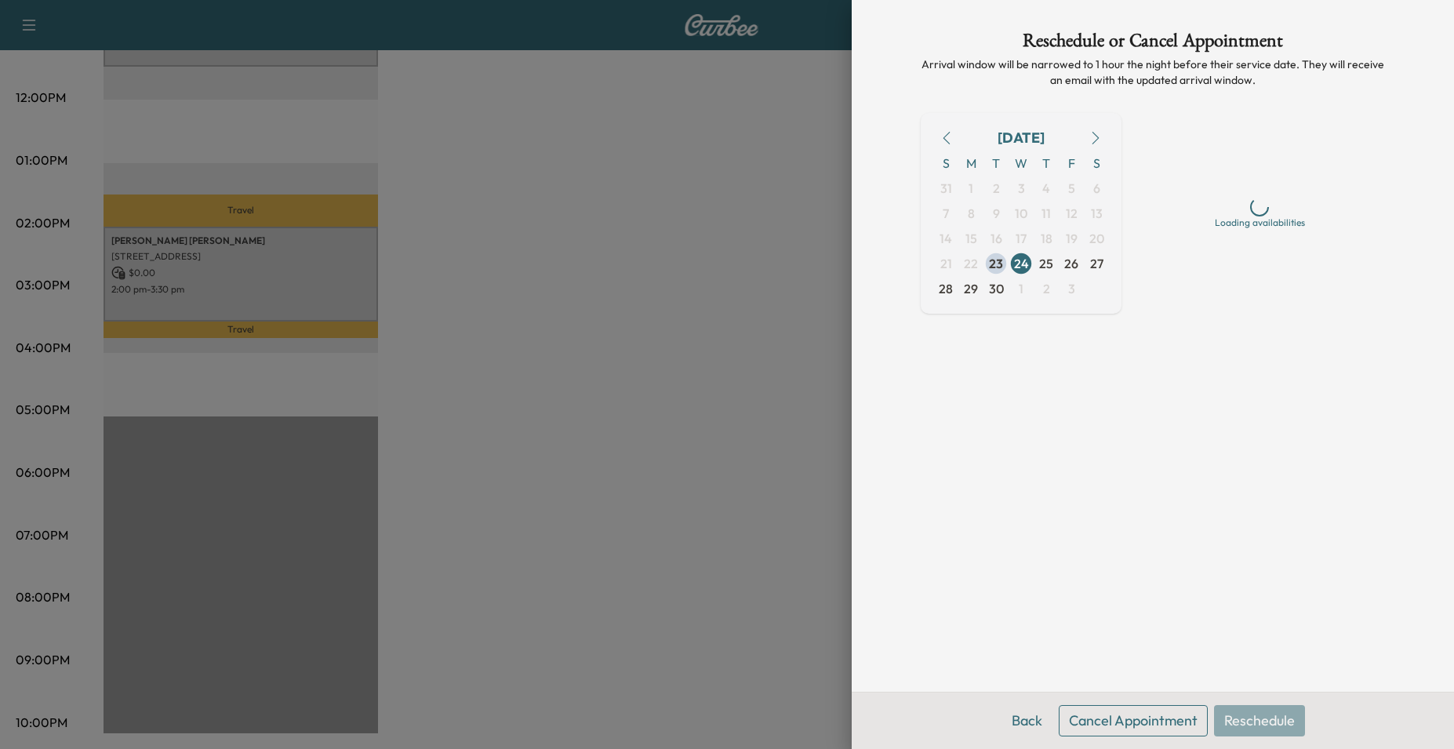
scroll to position [0, 0]
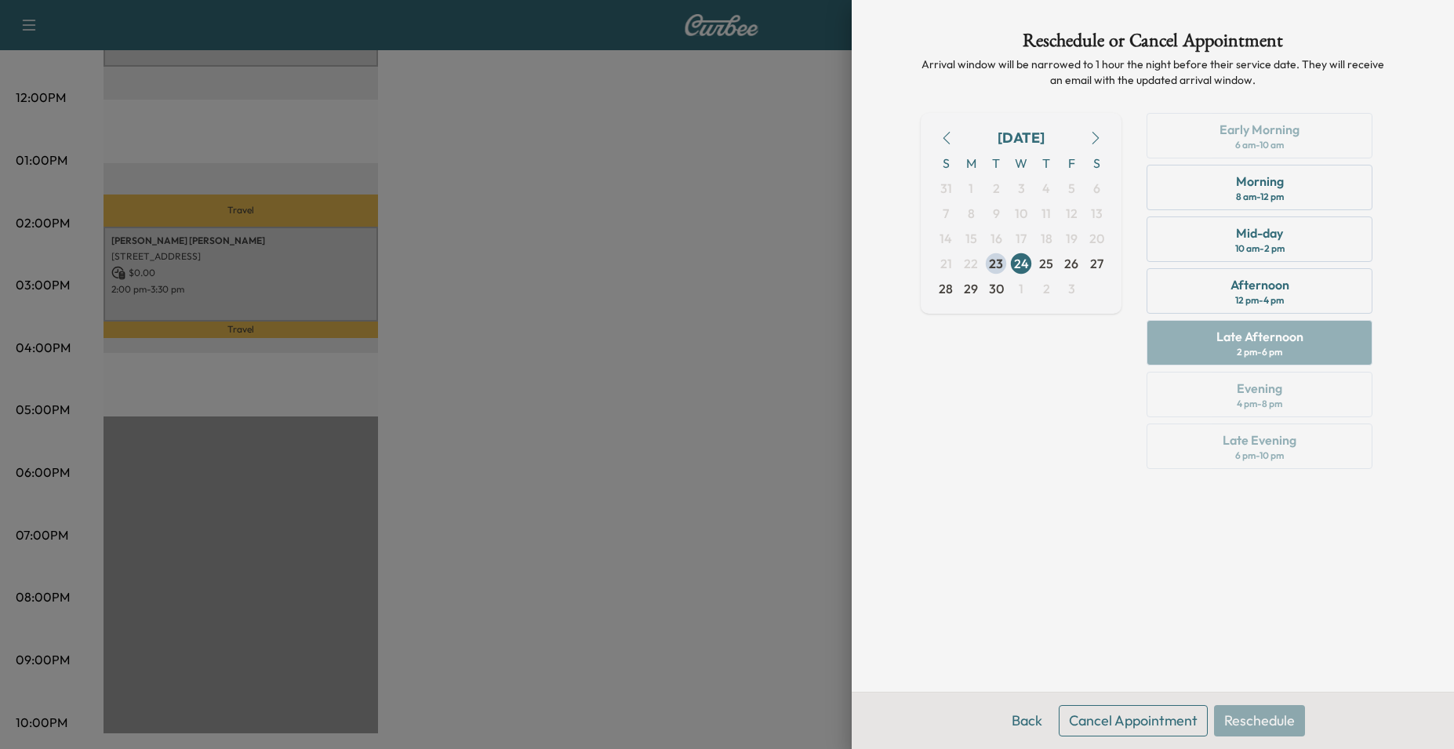
click at [1308, 347] on div "Early Morning 6 am - 10 am Morning 8 am - 12 pm Mid-day 10 am - 2 pm Afternoon …" at bounding box center [1259, 294] width 251 height 362
click at [1311, 384] on div "Early Morning 6 am - 10 am Morning 8 am - 12 pm Mid-day 10 am - 2 pm Afternoon …" at bounding box center [1259, 294] width 251 height 362
drag, startPoint x: 1311, startPoint y: 384, endPoint x: 1291, endPoint y: 349, distance: 40.4
click at [1291, 349] on div "Early Morning 6 am - 10 am Morning 8 am - 12 pm Mid-day 10 am - 2 pm Afternoon …" at bounding box center [1259, 294] width 251 height 362
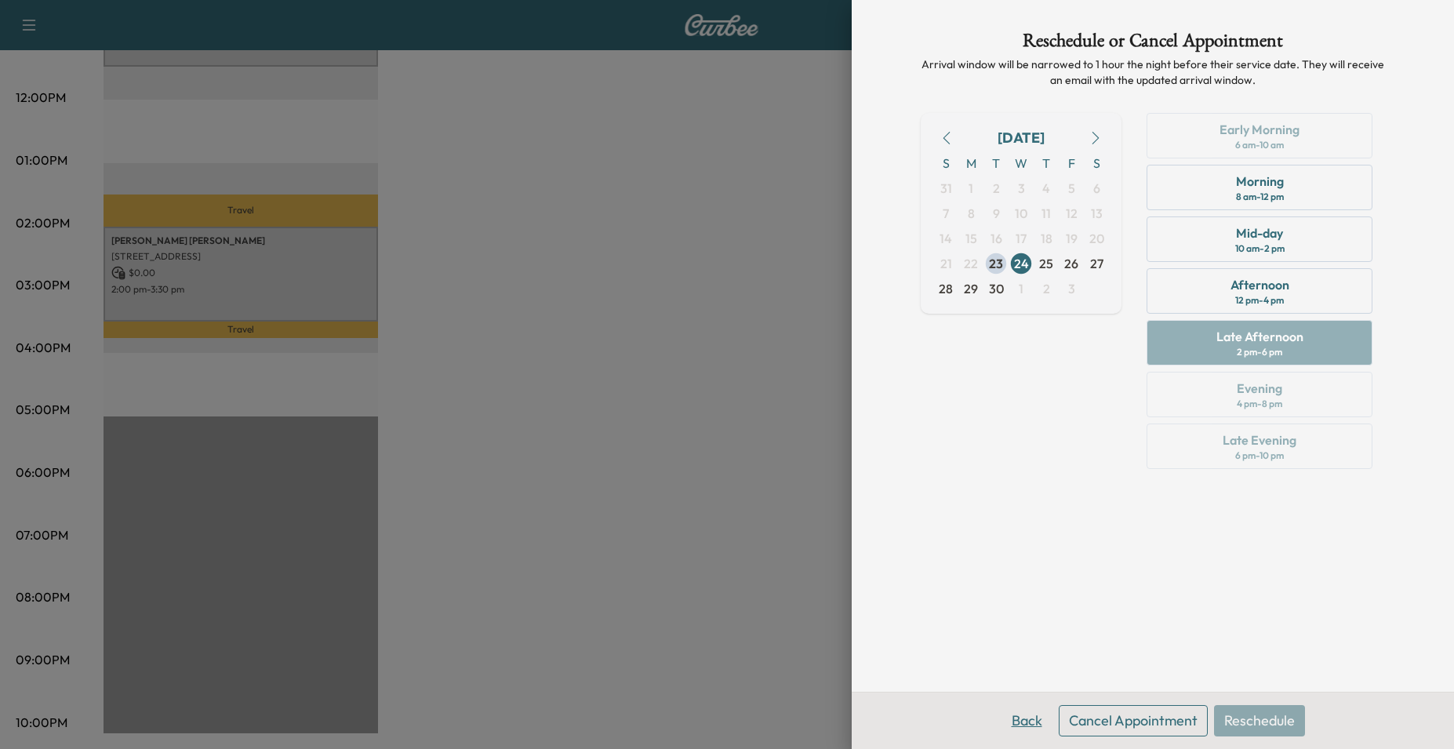
click at [1021, 722] on button "Back" at bounding box center [1027, 720] width 51 height 31
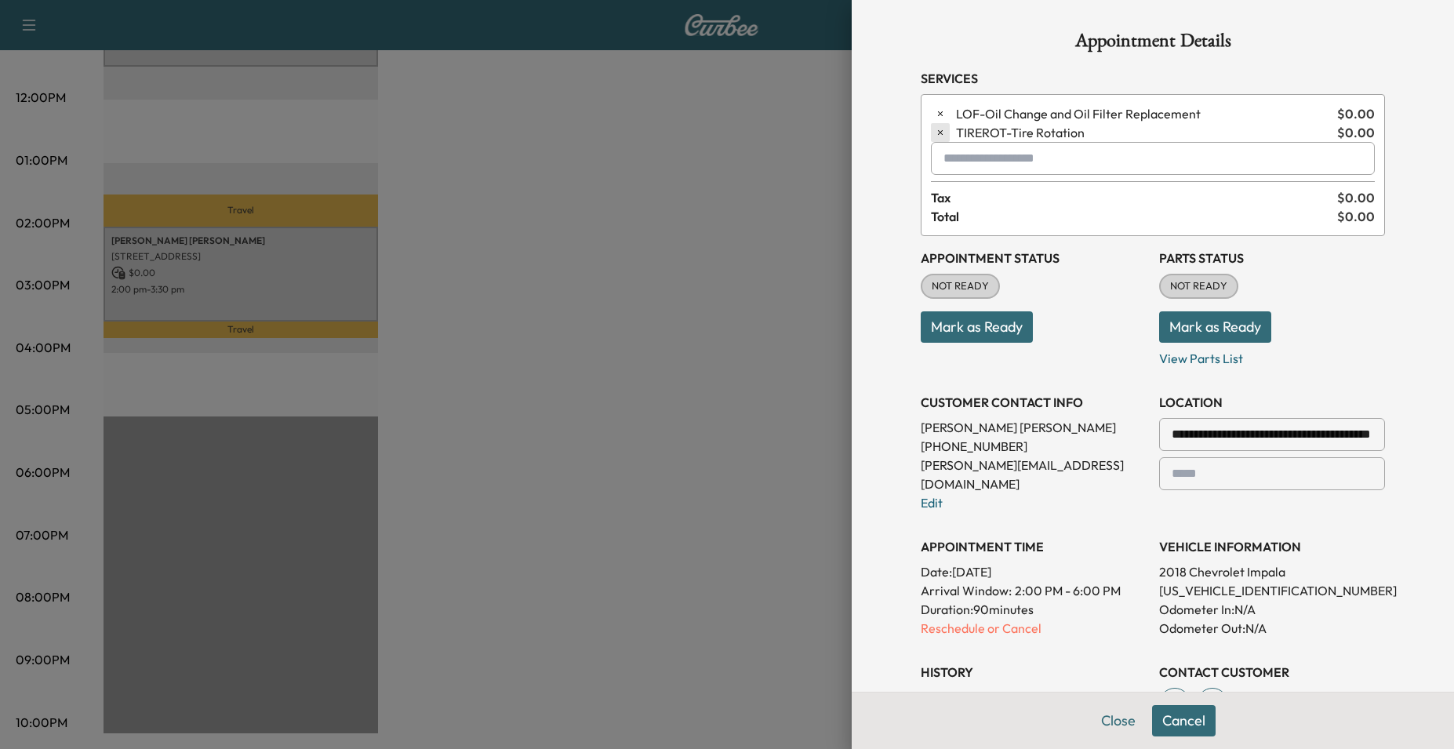
click at [935, 129] on icon "button" at bounding box center [940, 132] width 11 height 11
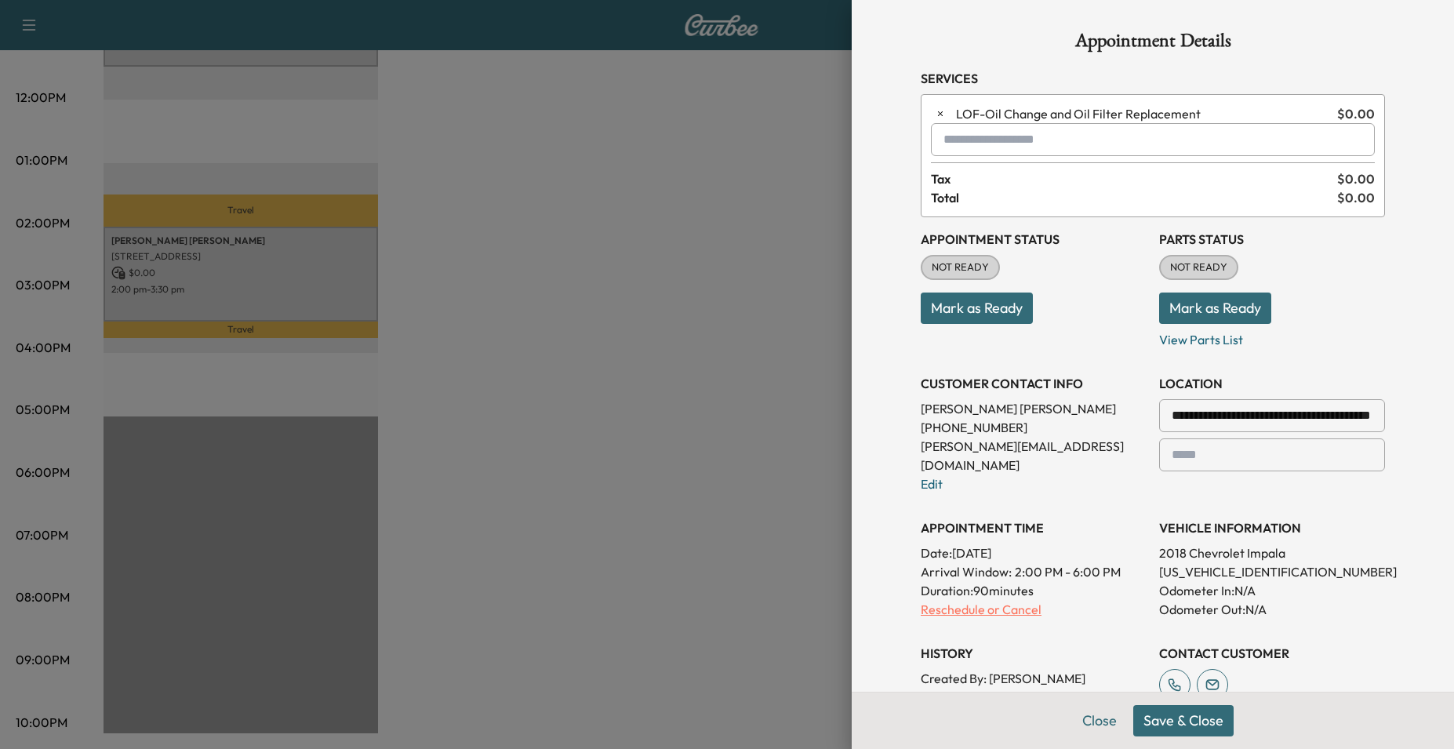
click at [933, 600] on p "Reschedule or Cancel" at bounding box center [1034, 609] width 226 height 19
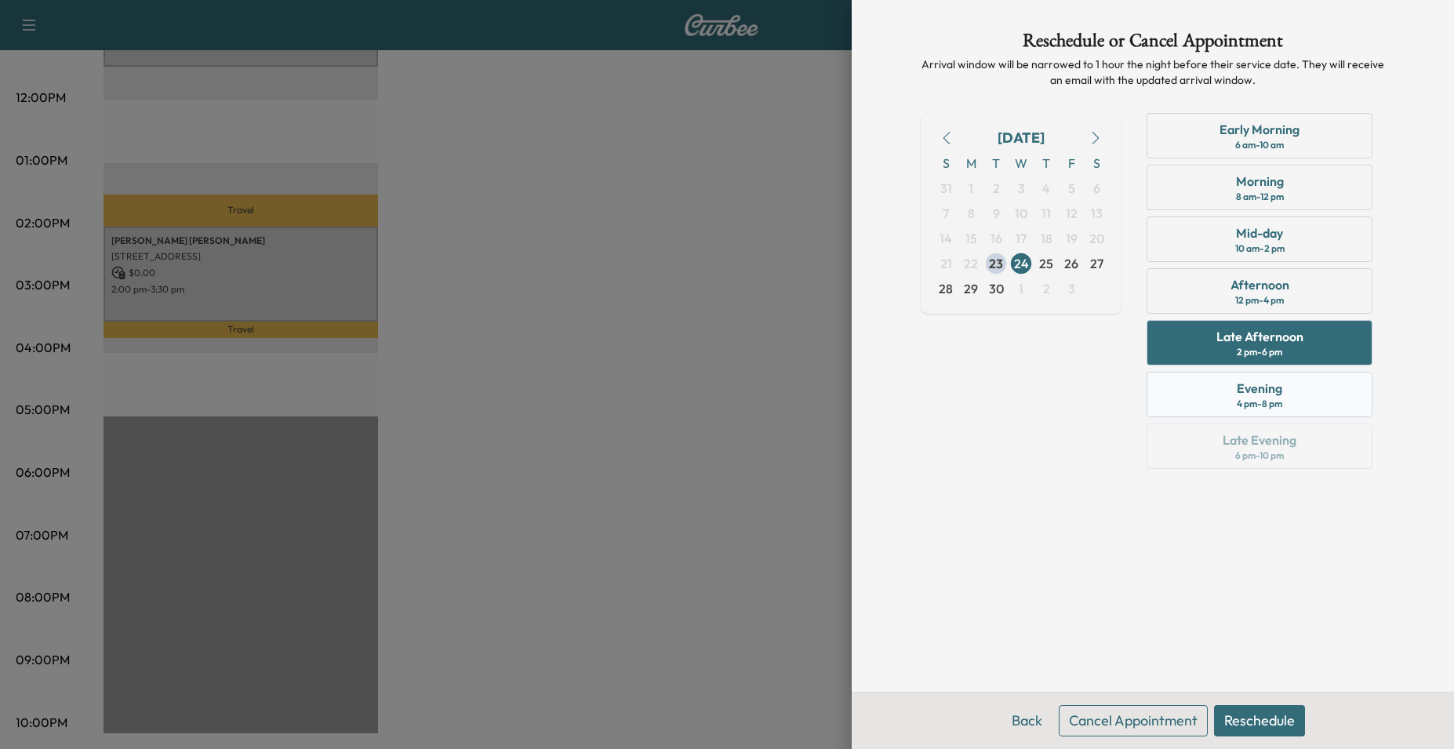
click at [1250, 394] on div "Evening" at bounding box center [1259, 388] width 45 height 19
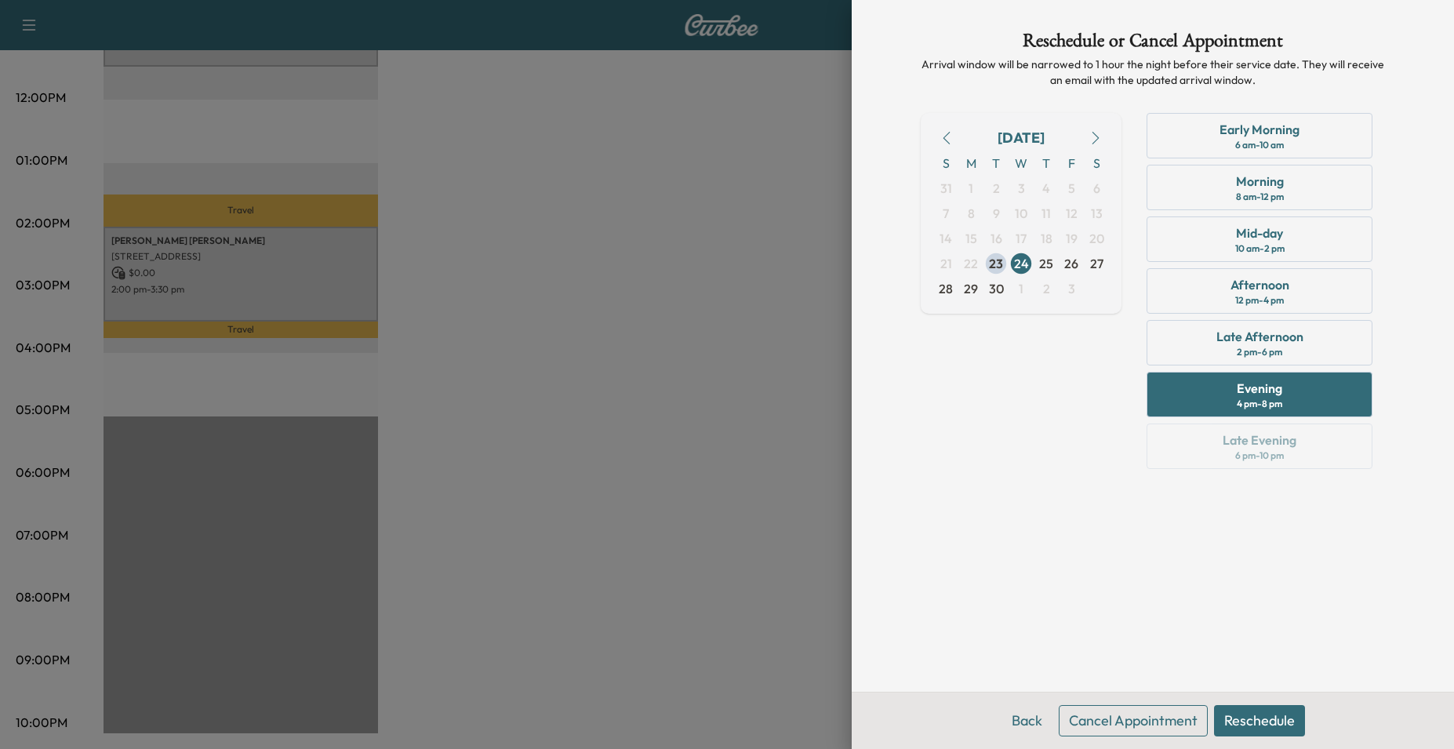
click at [1263, 718] on button "Reschedule" at bounding box center [1259, 720] width 91 height 31
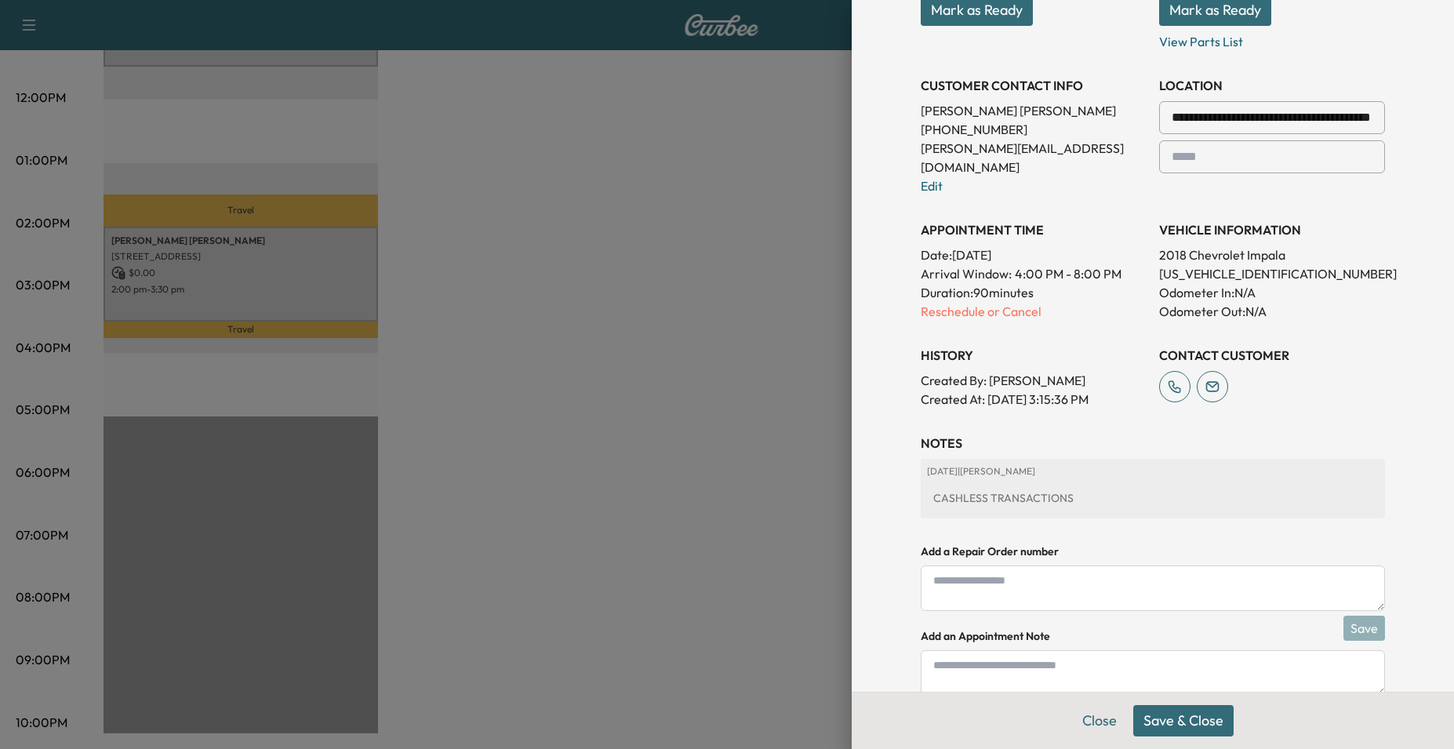
scroll to position [344, 0]
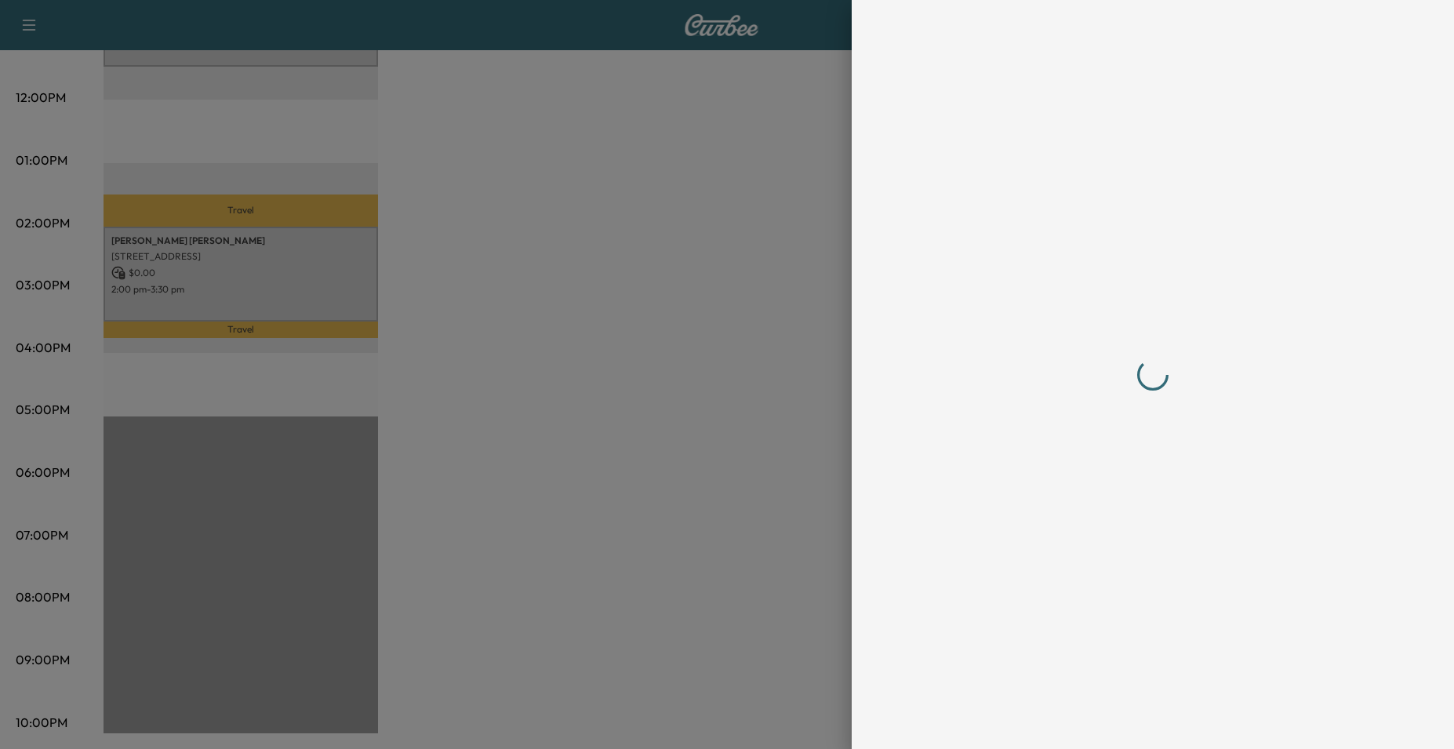
click at [1084, 720] on div at bounding box center [1153, 374] width 502 height 749
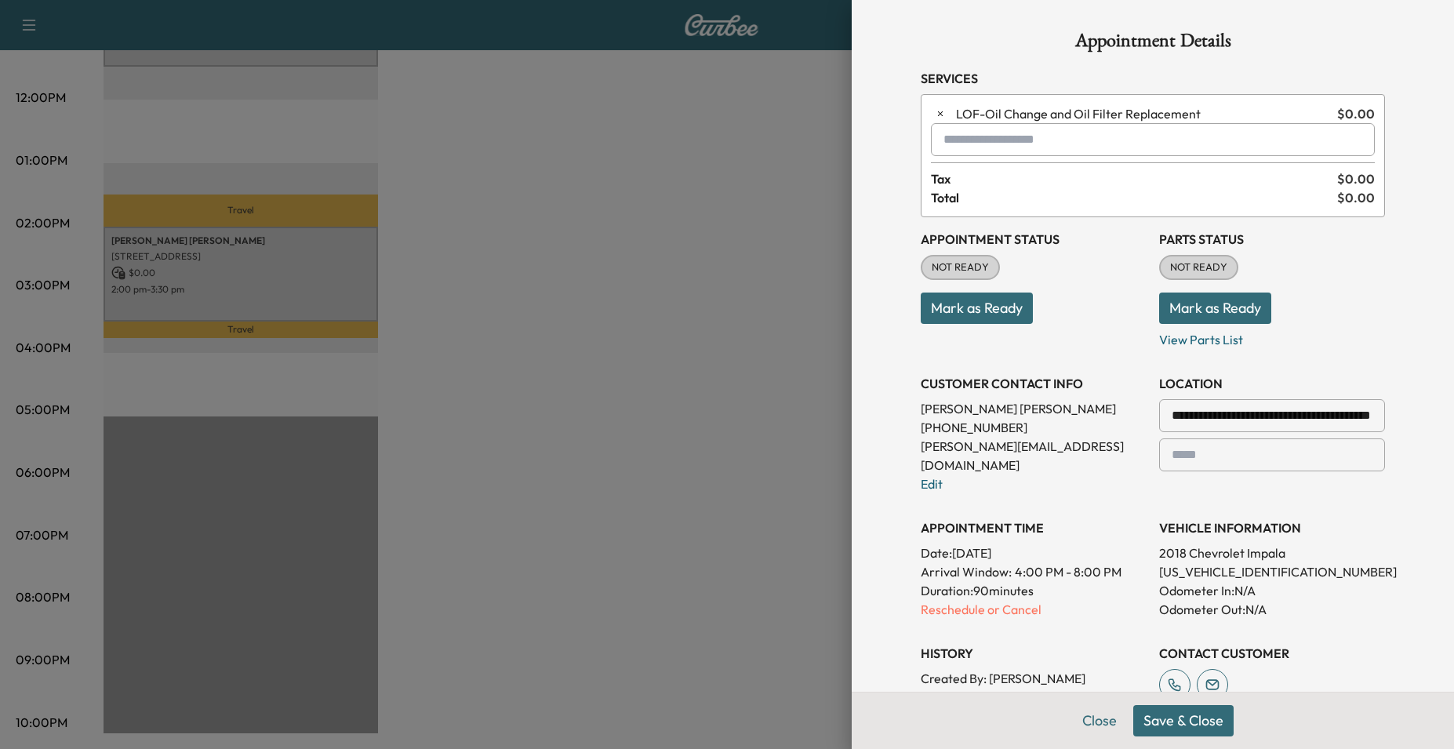
click at [1020, 136] on input "text" at bounding box center [1153, 139] width 444 height 33
click at [1023, 178] on p "TIREROT - Tire Rotation" at bounding box center [1093, 180] width 335 height 22
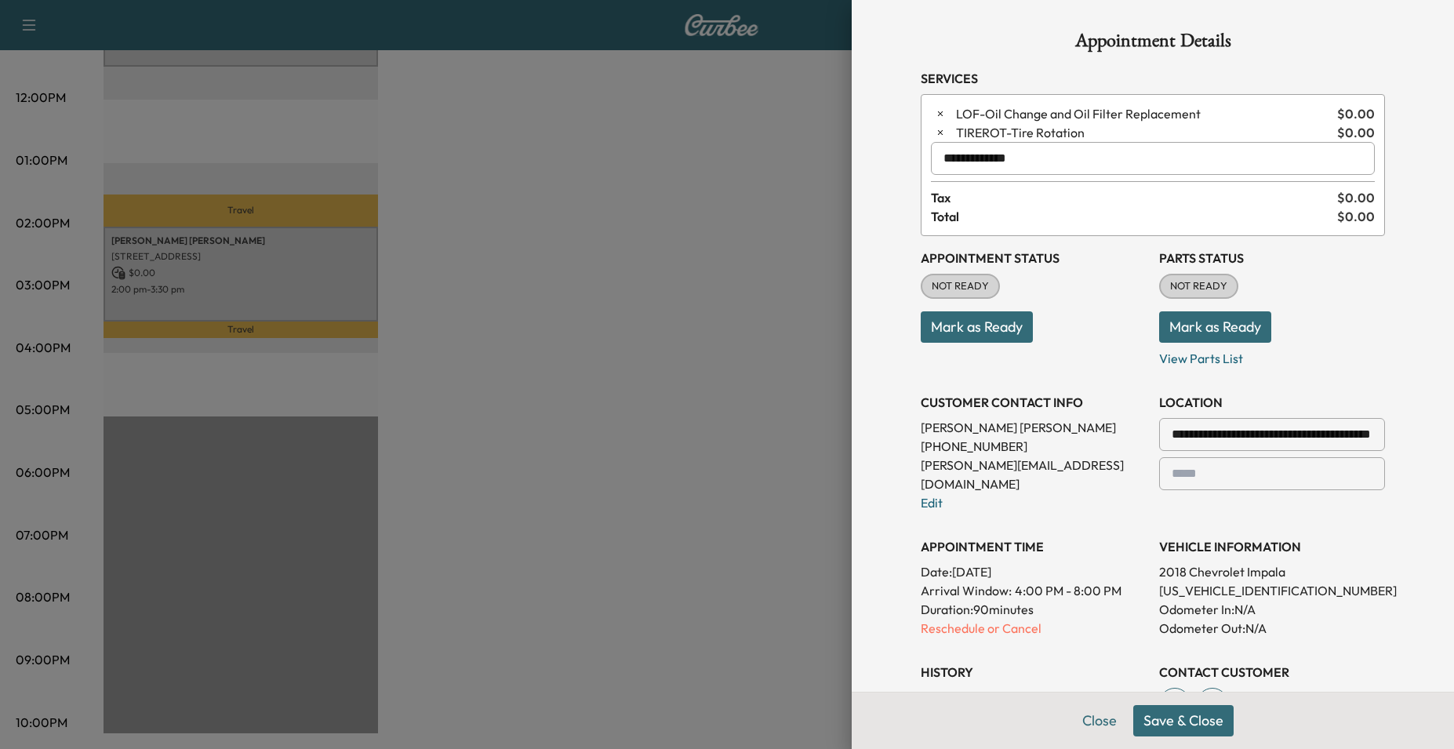
type input "**********"
click at [1187, 731] on button "Save & Close" at bounding box center [1183, 720] width 100 height 31
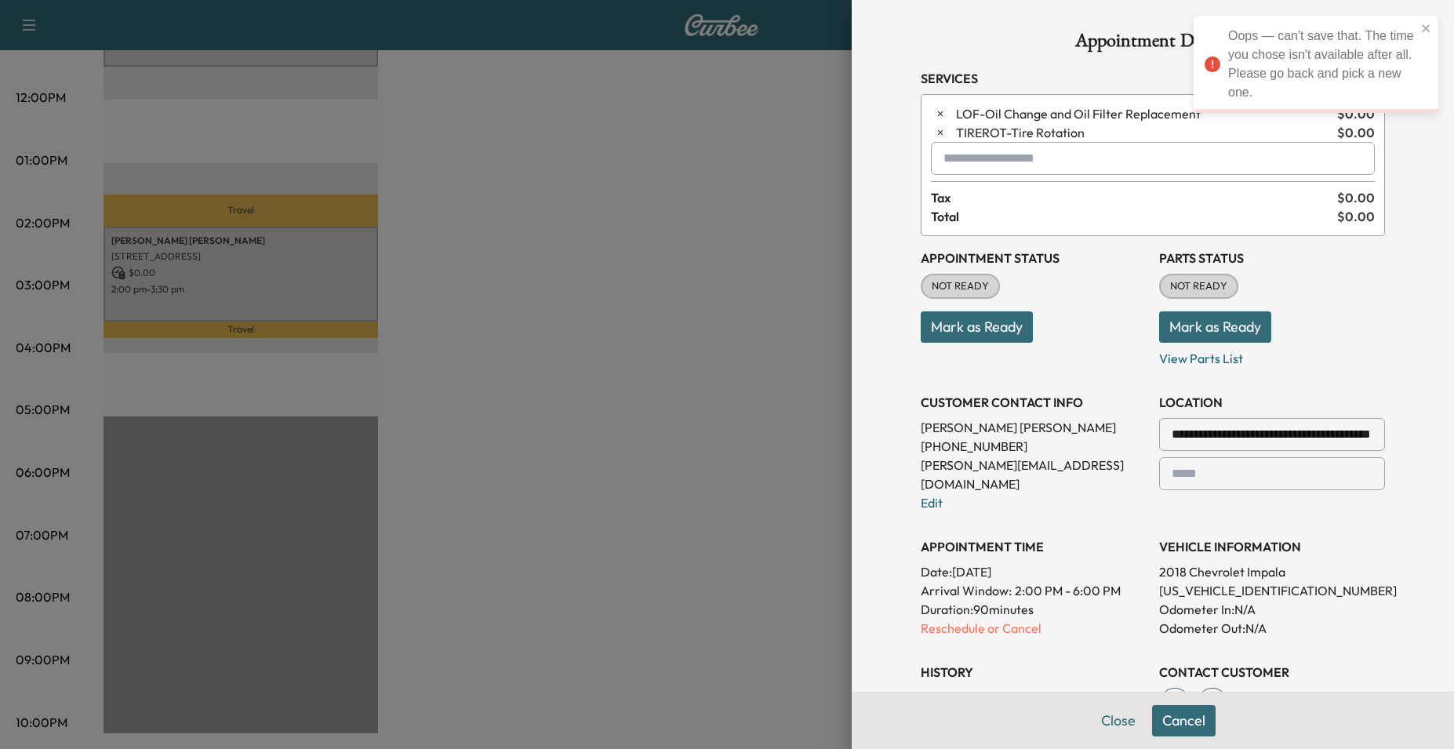
click at [1169, 721] on button "Cancel" at bounding box center [1184, 720] width 64 height 31
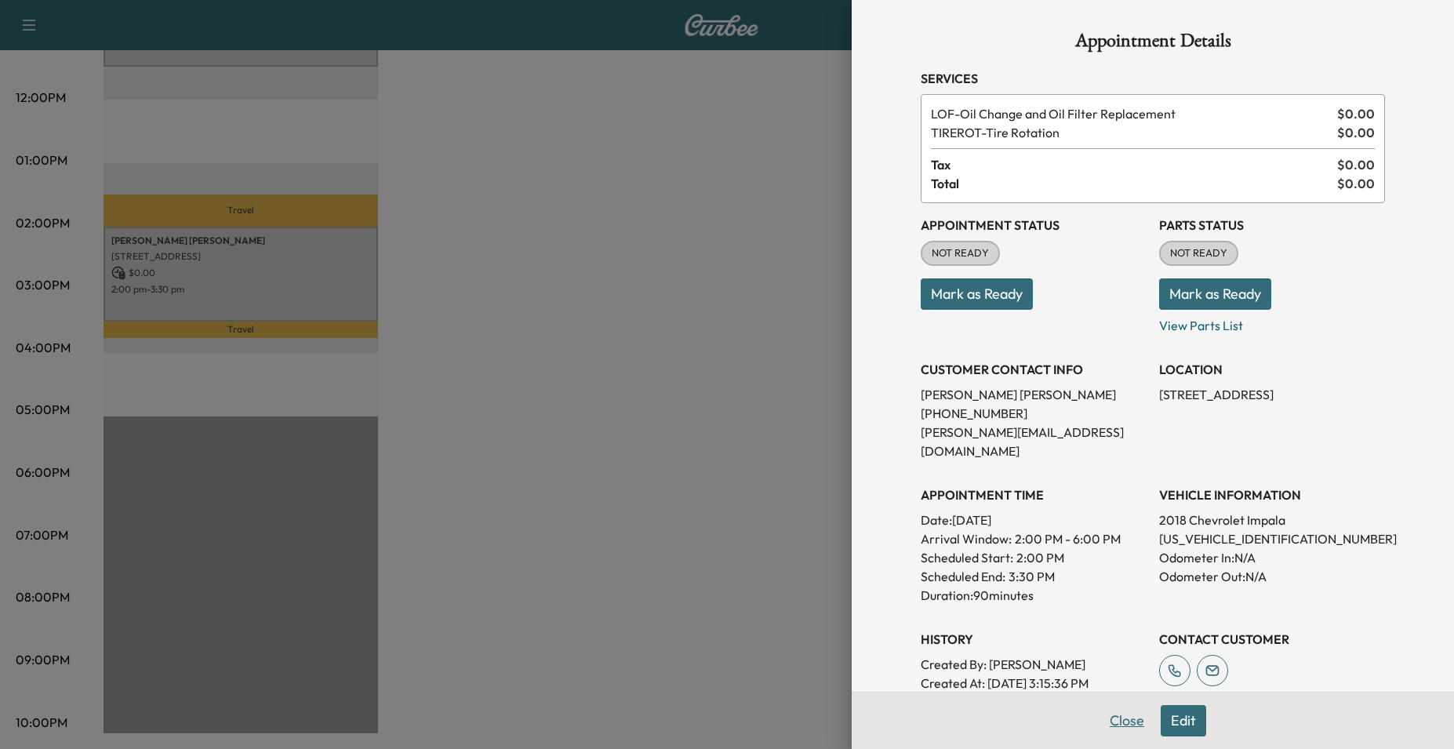
click at [1104, 722] on button "Close" at bounding box center [1127, 720] width 55 height 31
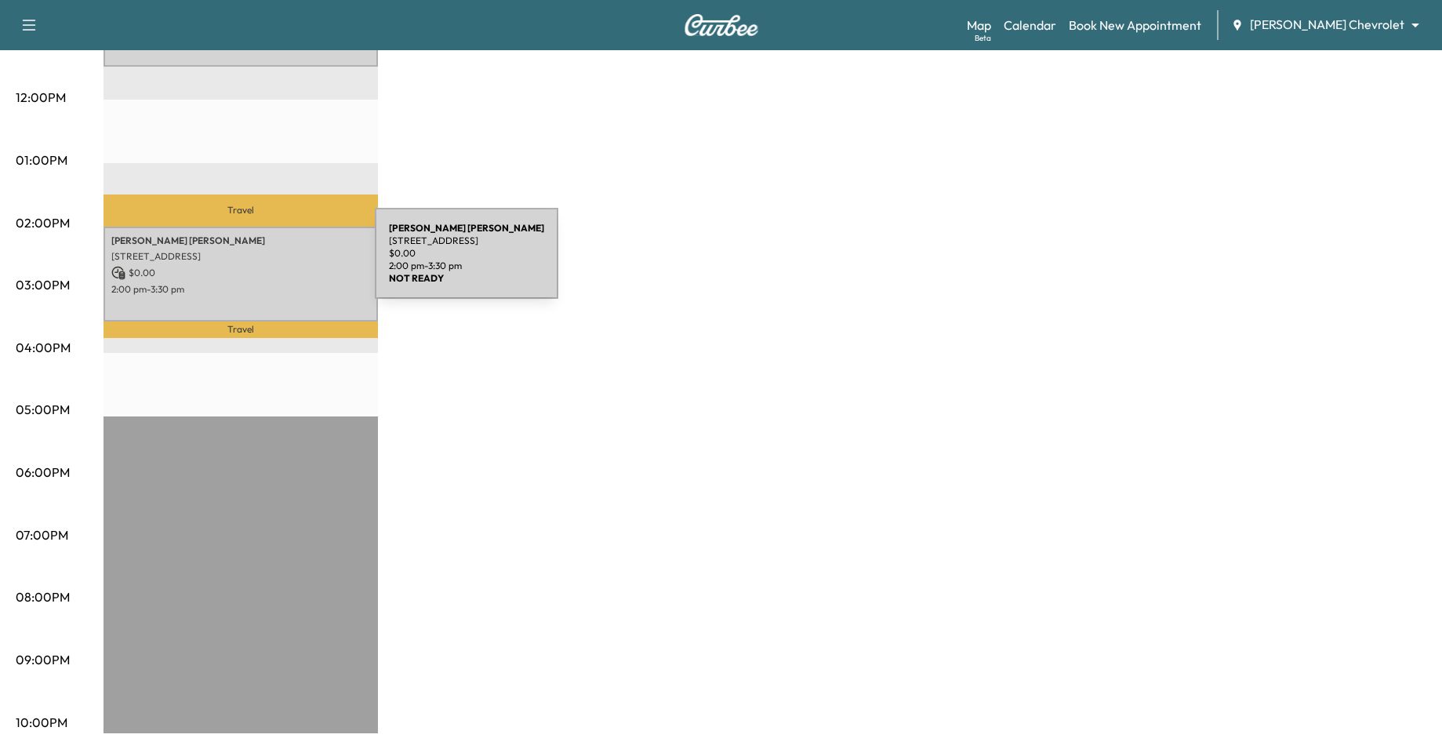
click at [257, 266] on p "$ 0.00" at bounding box center [240, 273] width 259 height 14
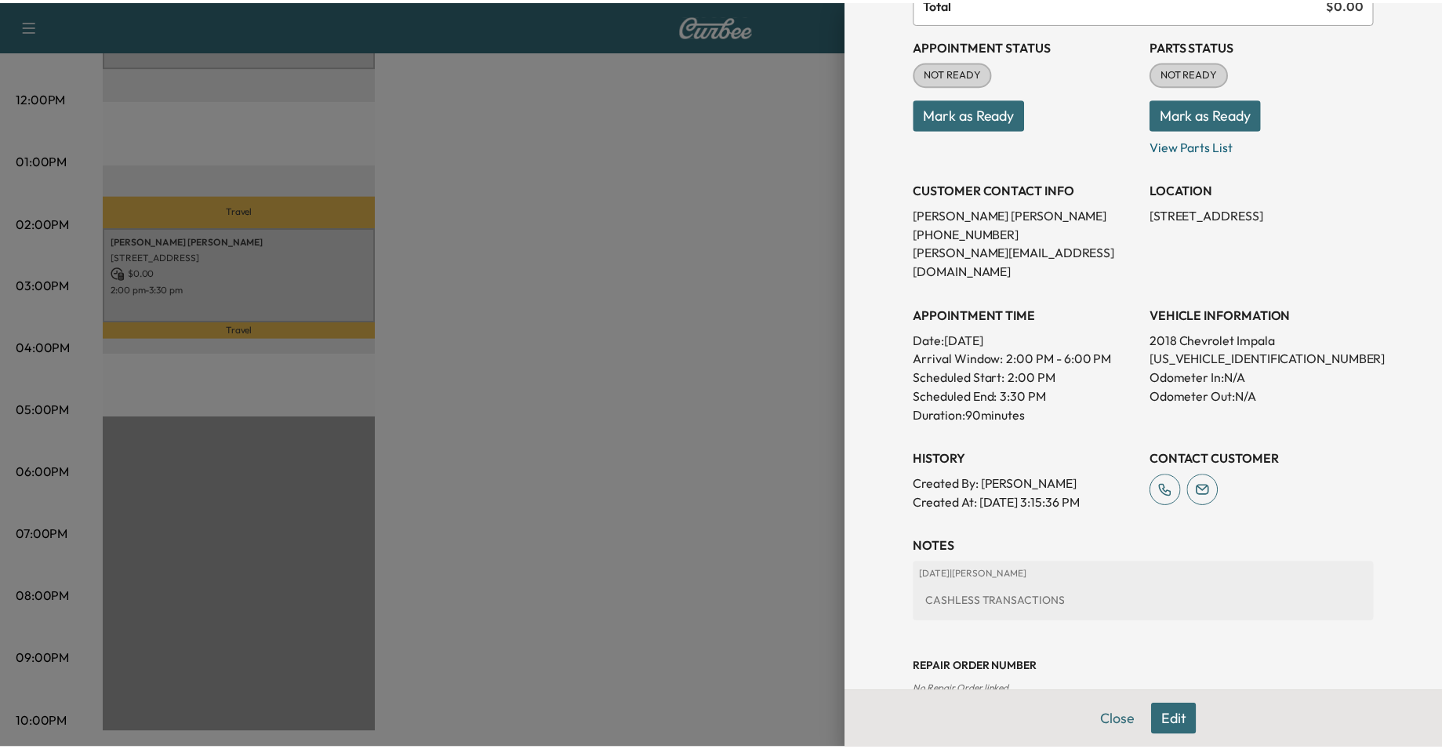
scroll to position [198, 0]
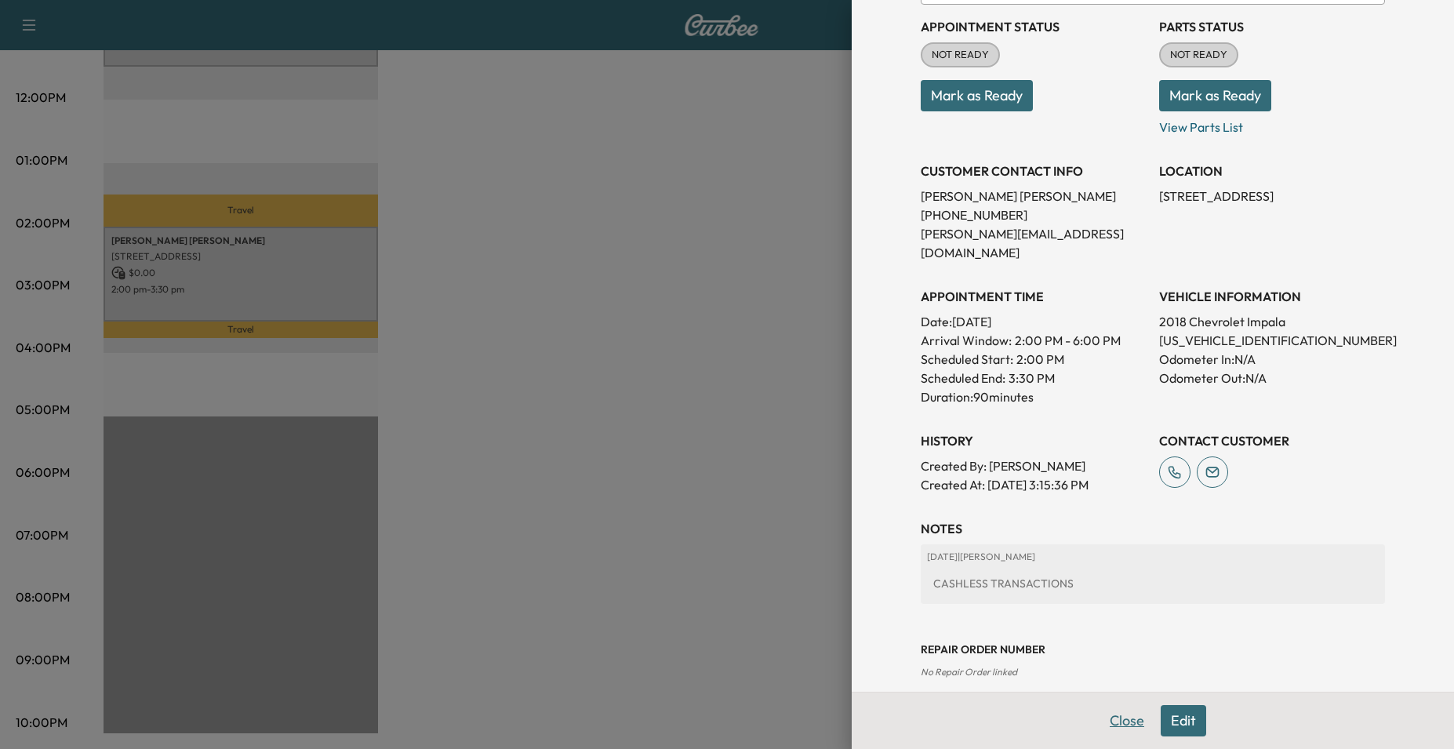
click at [1105, 722] on button "Close" at bounding box center [1127, 720] width 55 height 31
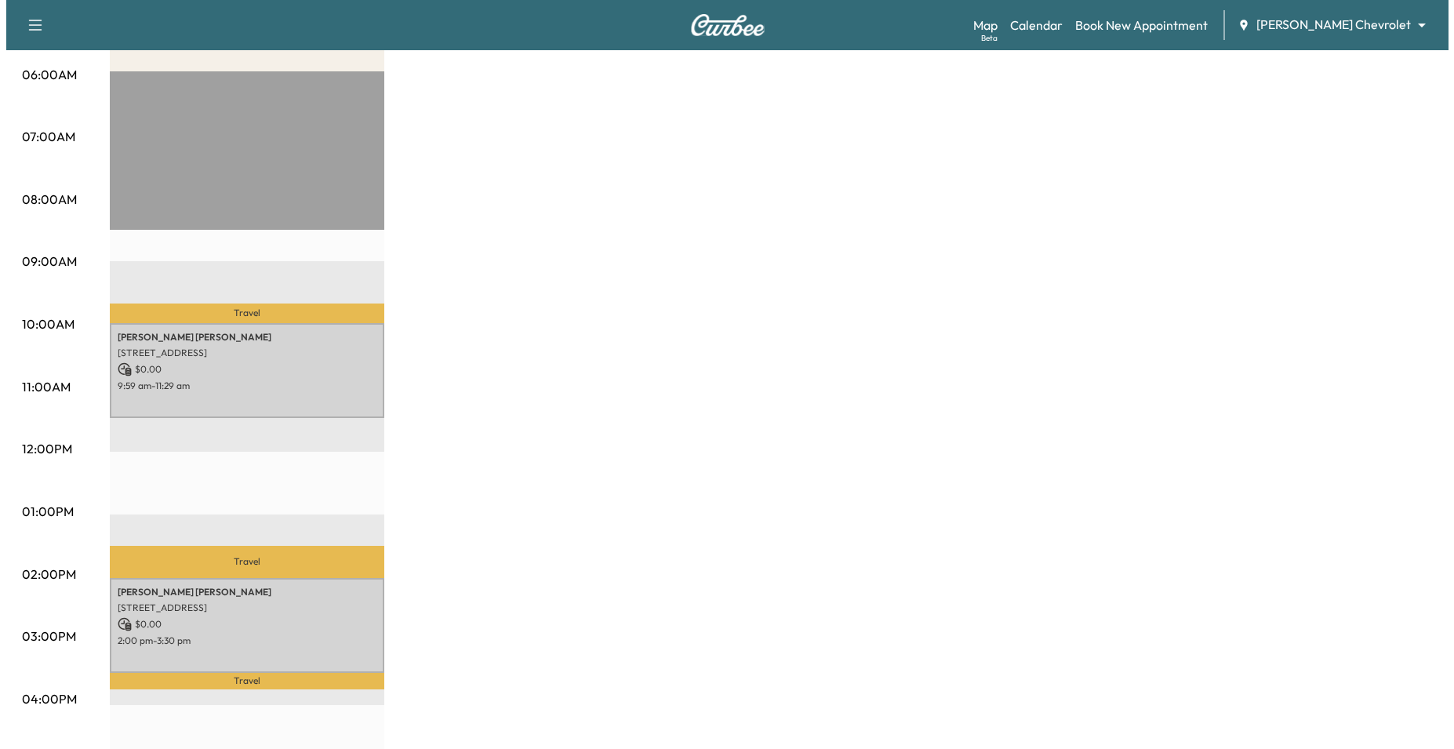
scroll to position [471, 0]
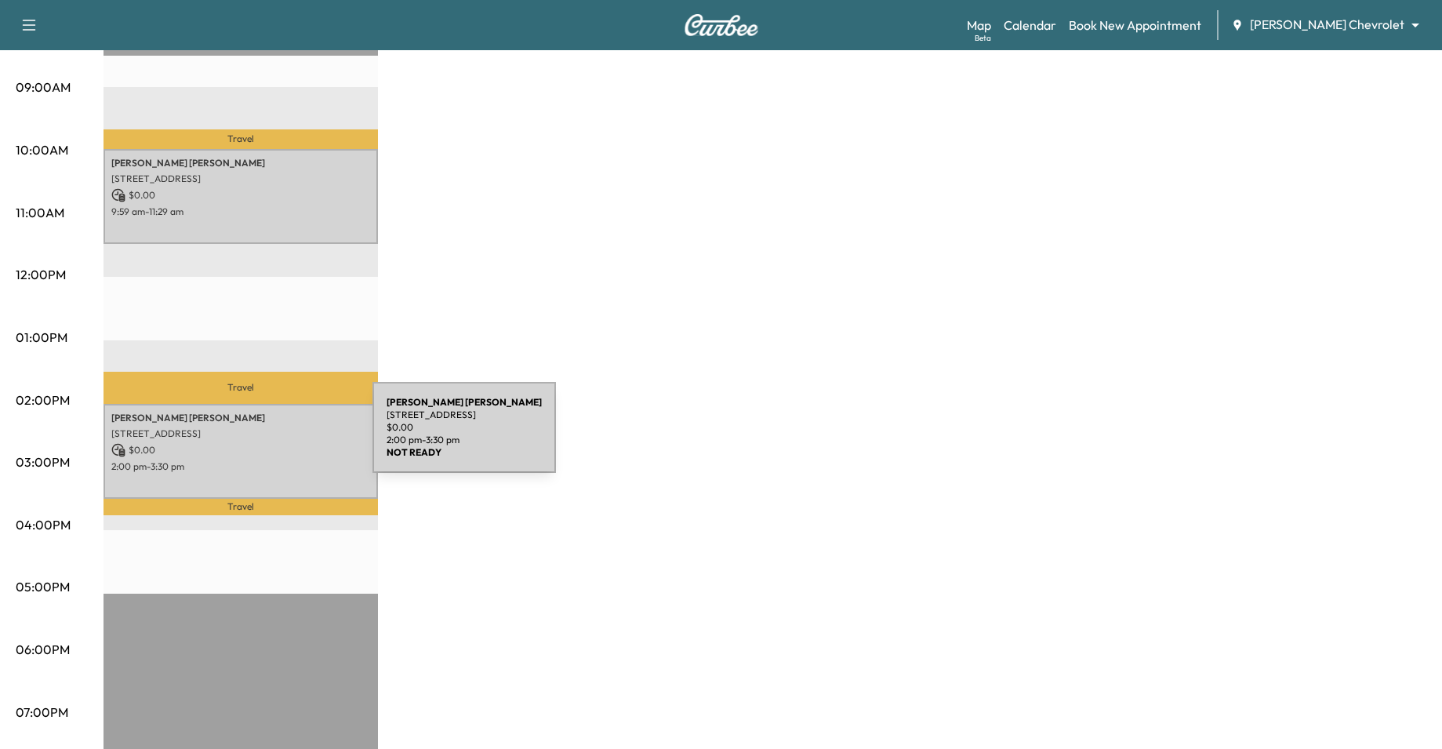
click at [255, 443] on p "$ 0.00" at bounding box center [240, 450] width 259 height 14
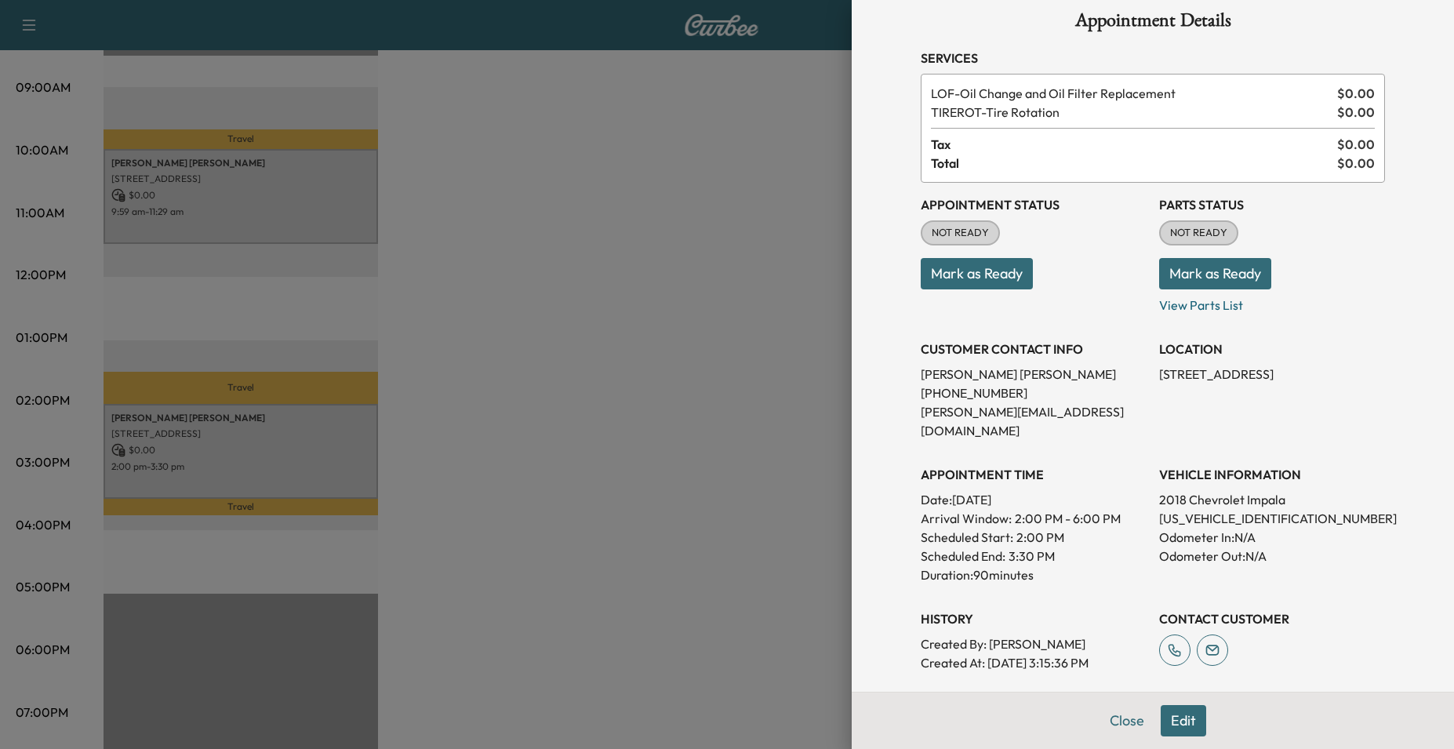
scroll to position [0, 0]
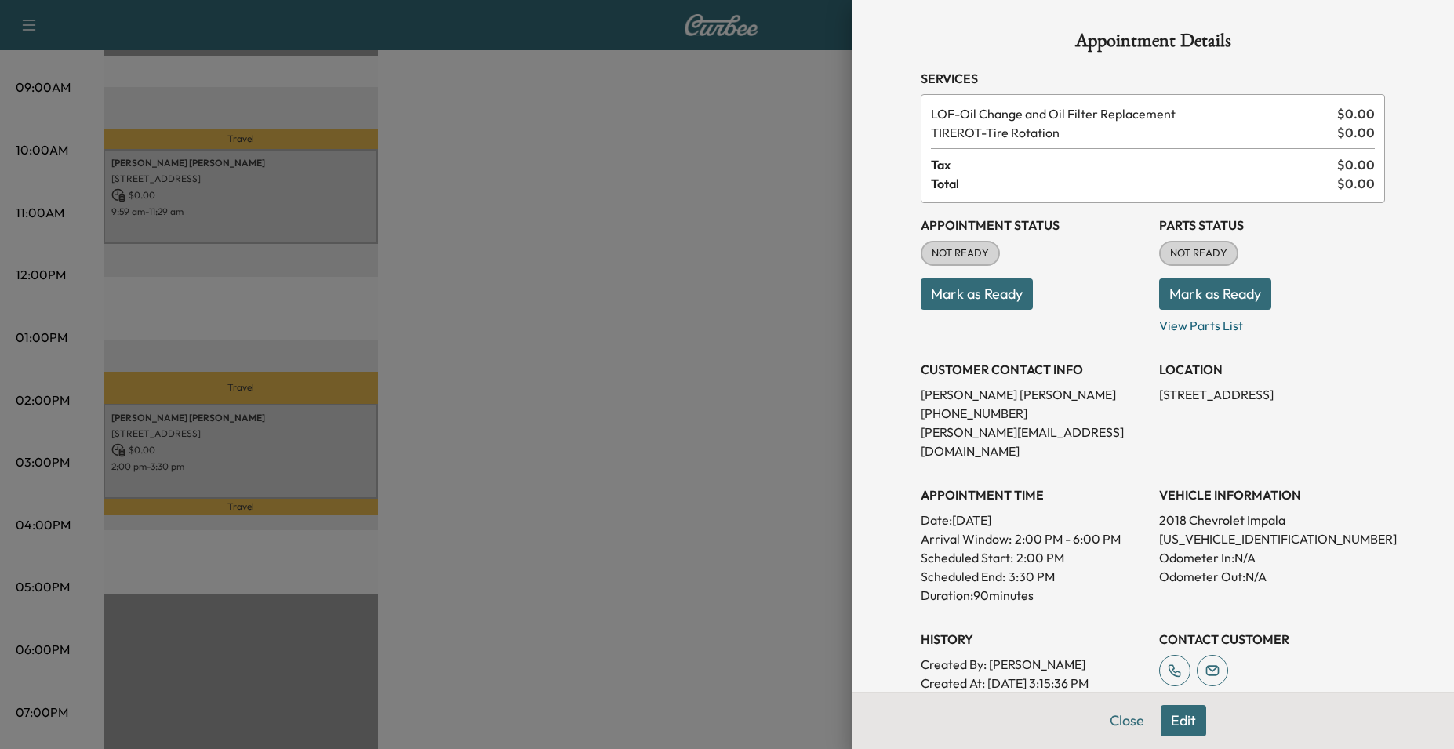
click at [1182, 726] on button "Edit" at bounding box center [1183, 720] width 45 height 31
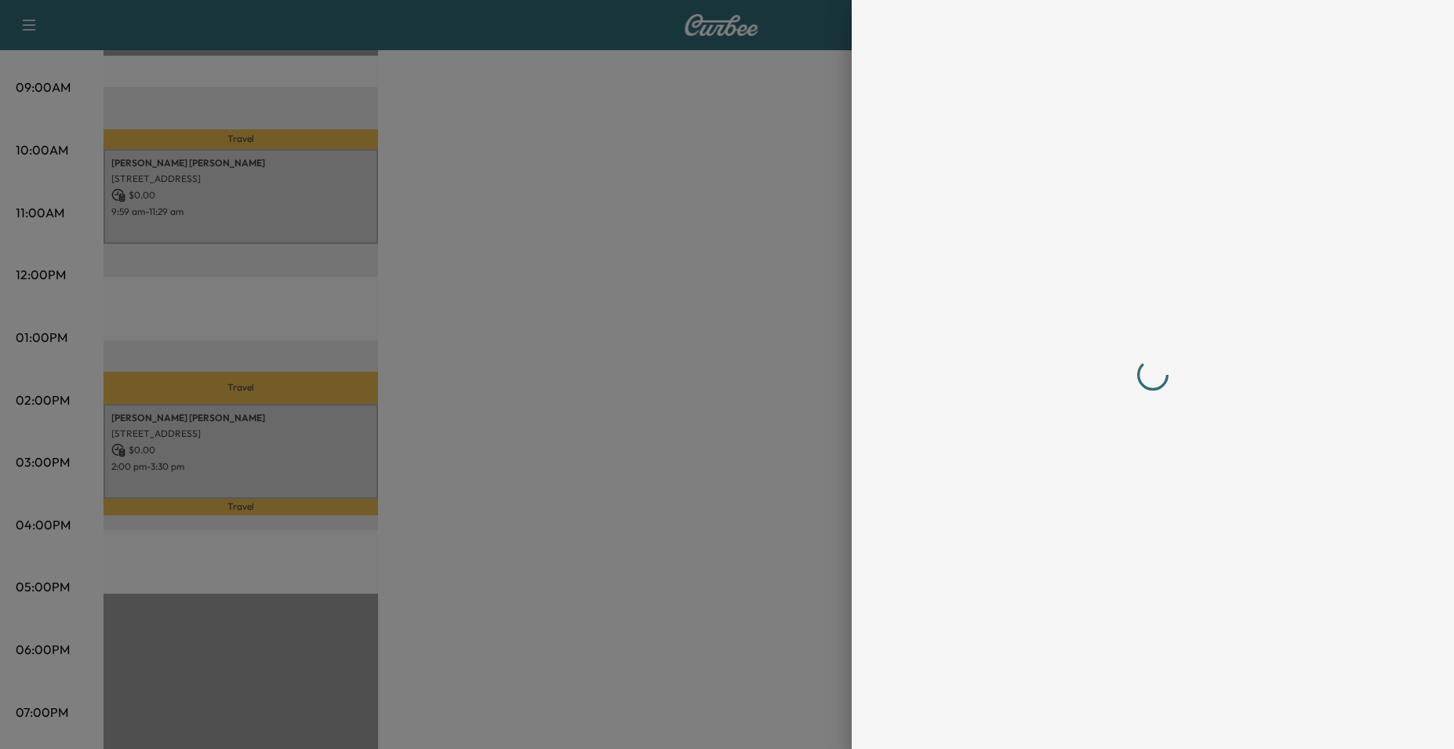
click at [389, 409] on div at bounding box center [727, 374] width 1454 height 749
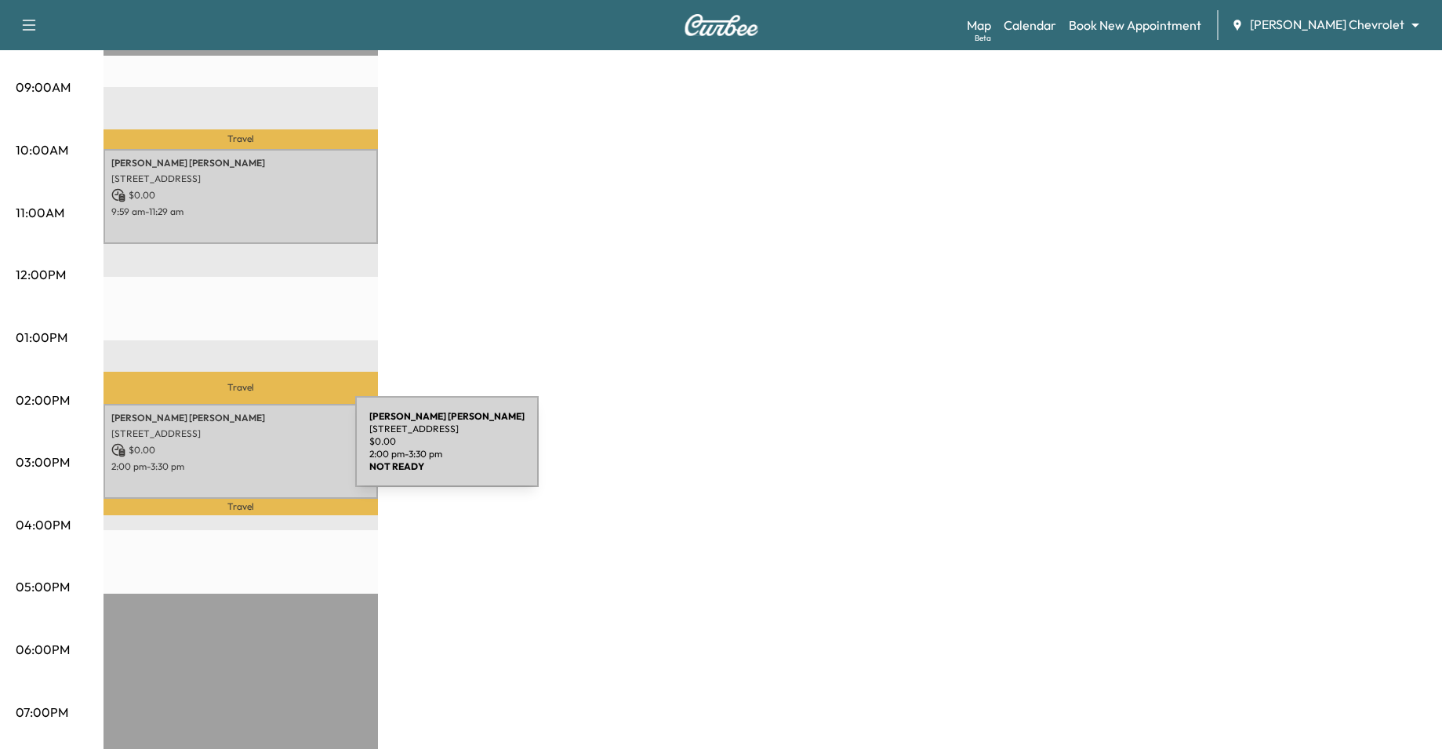
click at [238, 451] on p "$ 0.00" at bounding box center [240, 450] width 259 height 14
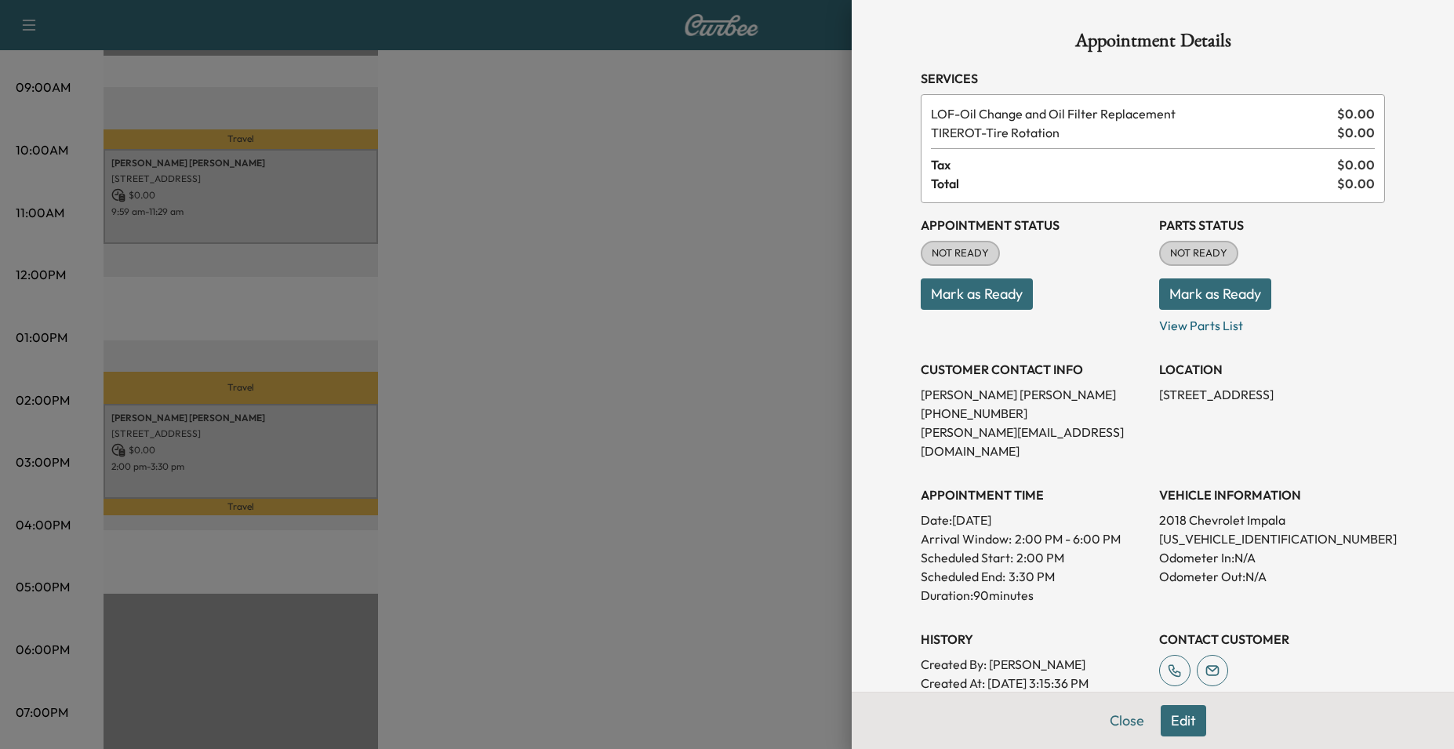
click at [1178, 721] on button "Edit" at bounding box center [1183, 720] width 45 height 31
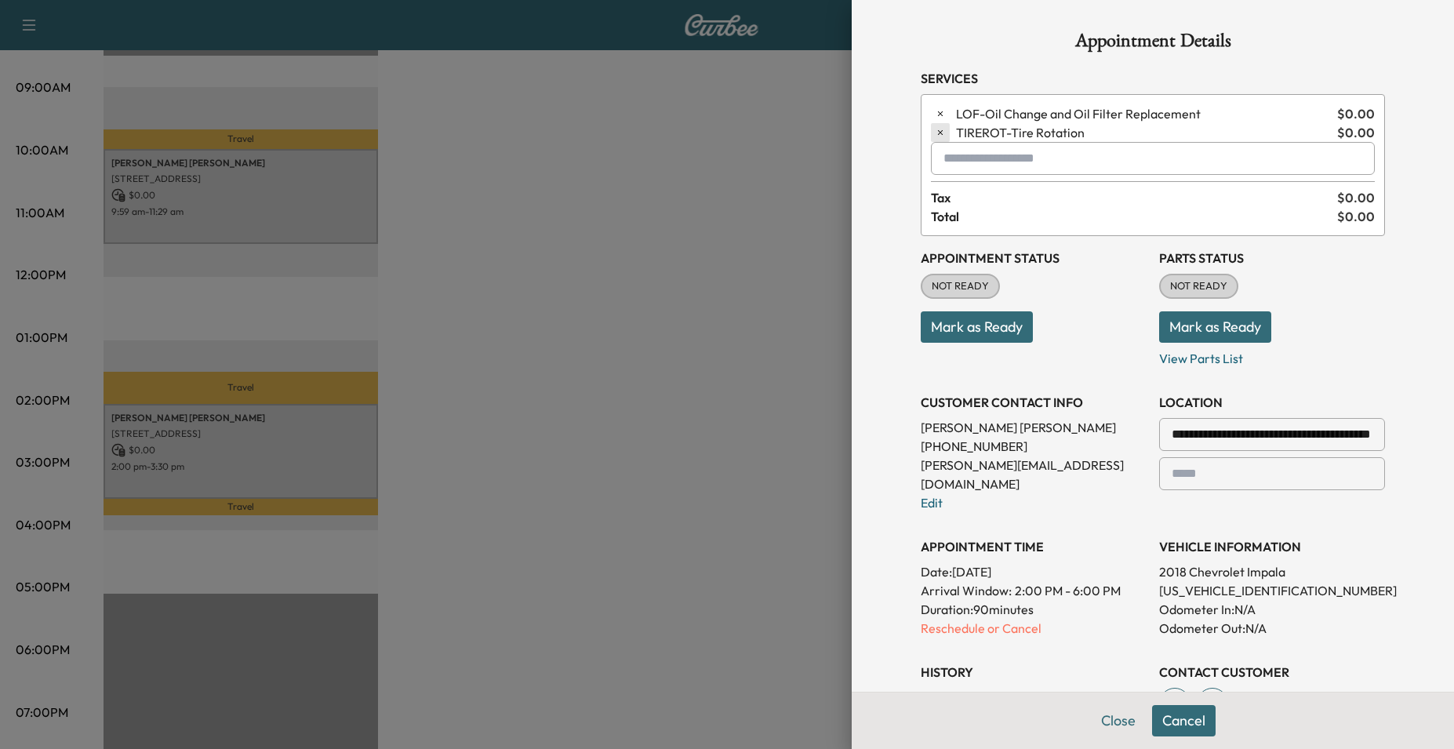
click at [935, 130] on icon "button" at bounding box center [940, 132] width 11 height 11
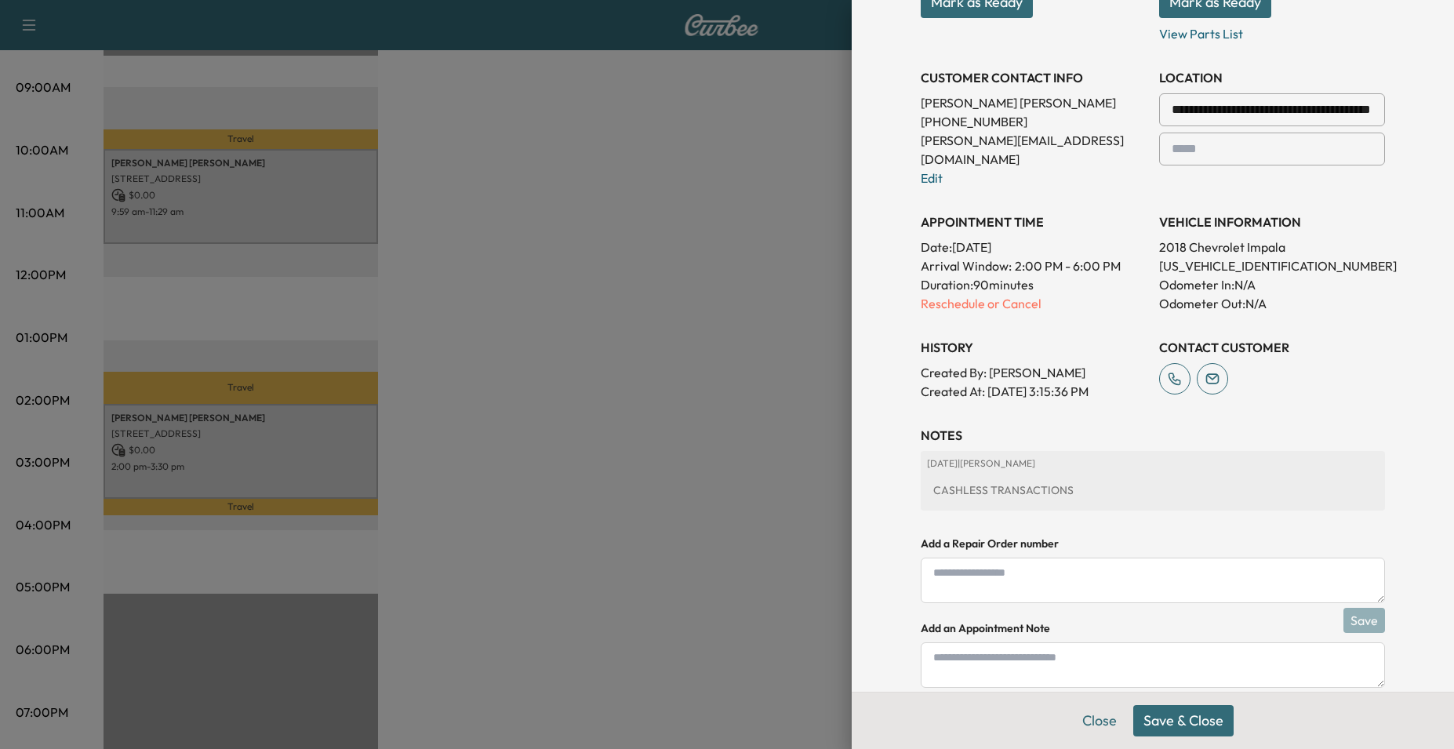
scroll to position [344, 0]
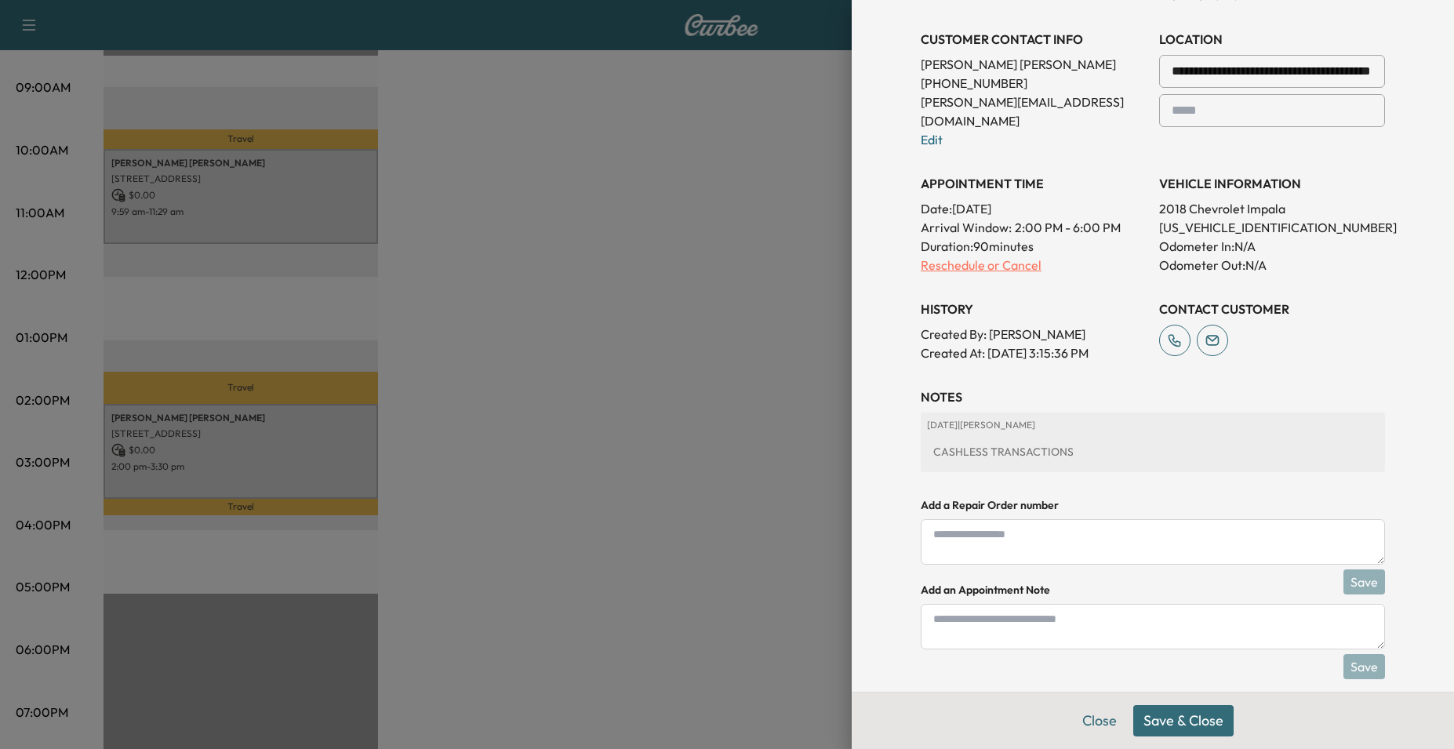
click at [944, 256] on p "Reschedule or Cancel" at bounding box center [1034, 265] width 226 height 19
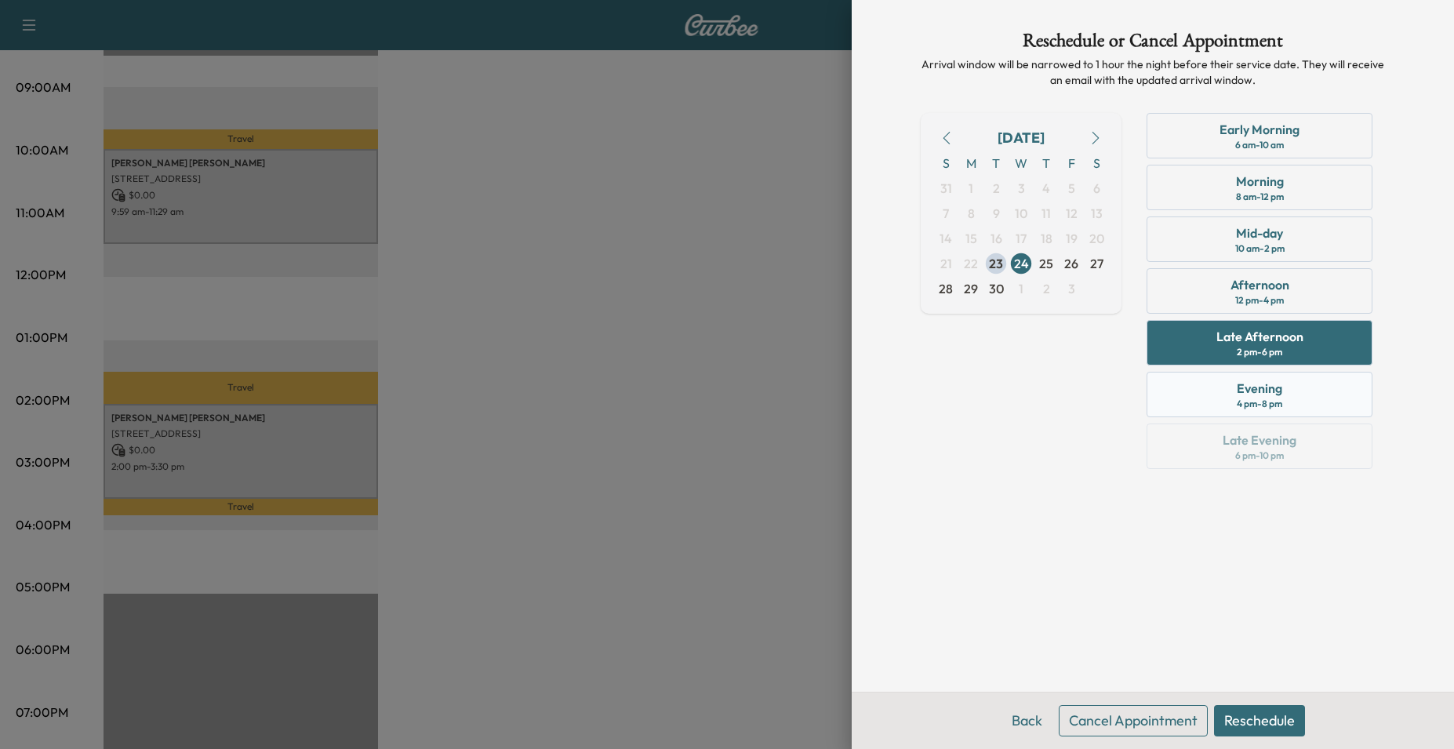
click at [1266, 393] on div "Evening" at bounding box center [1259, 388] width 45 height 19
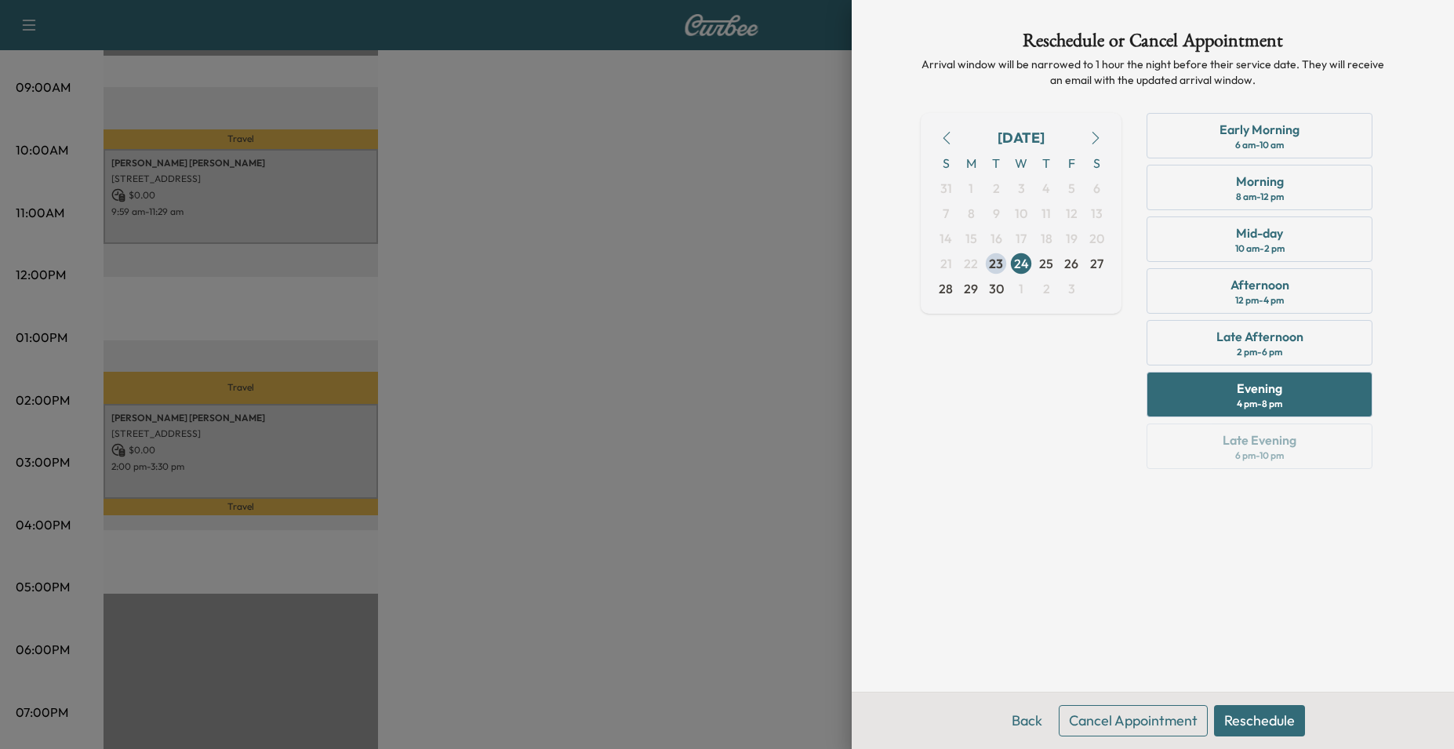
click at [1251, 718] on button "Reschedule" at bounding box center [1259, 720] width 91 height 31
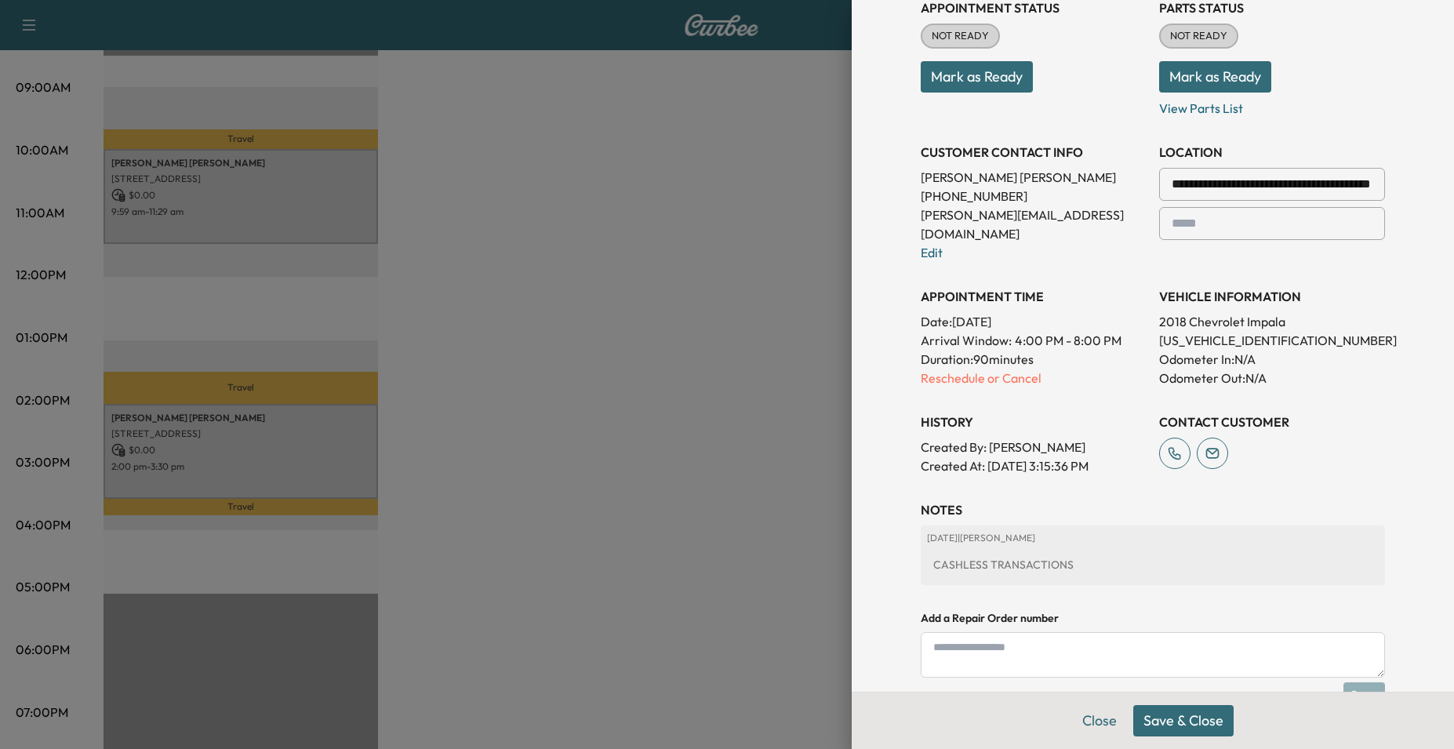
scroll to position [344, 0]
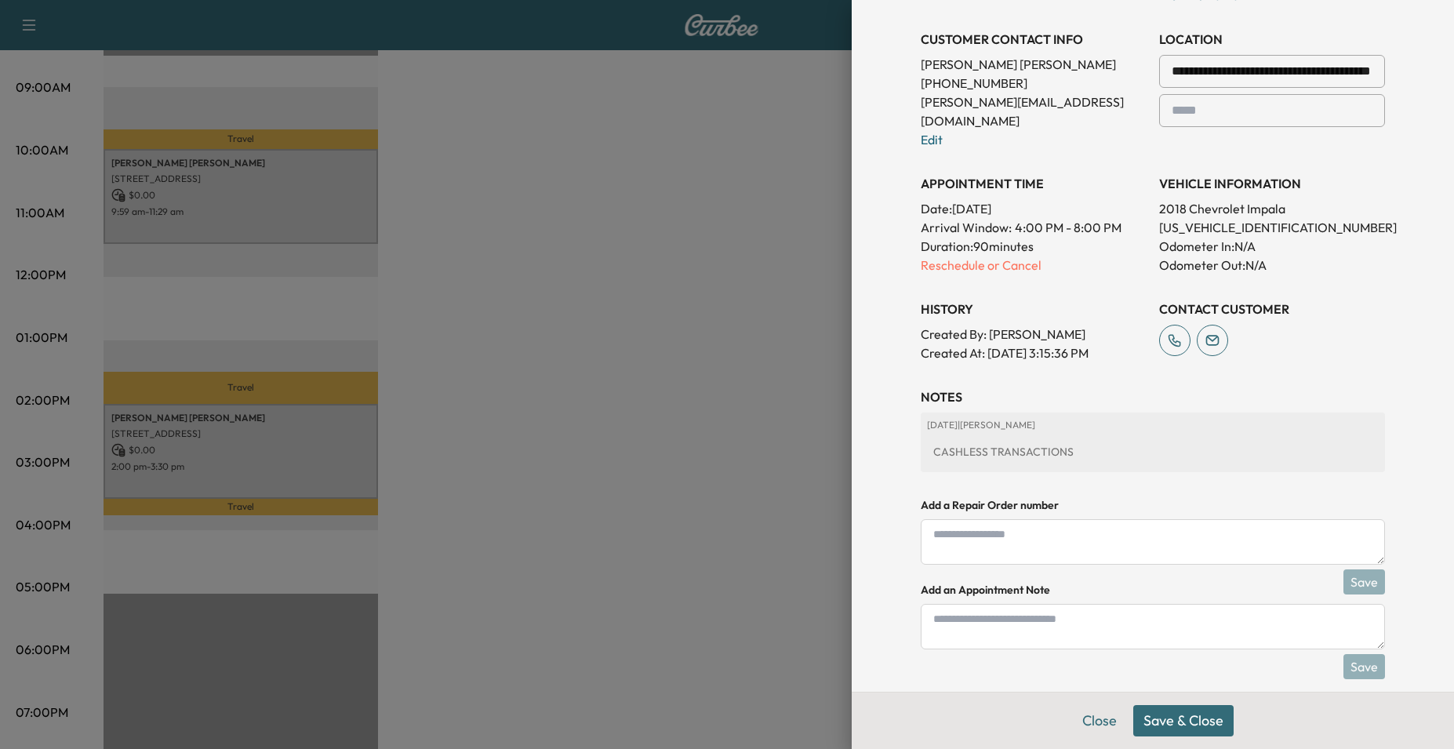
click at [1110, 606] on textarea at bounding box center [1153, 626] width 464 height 45
click at [1039, 604] on textarea at bounding box center [1153, 626] width 464 height 45
type textarea "*"
type textarea "**********"
click at [1370, 654] on button "Save" at bounding box center [1365, 666] width 42 height 25
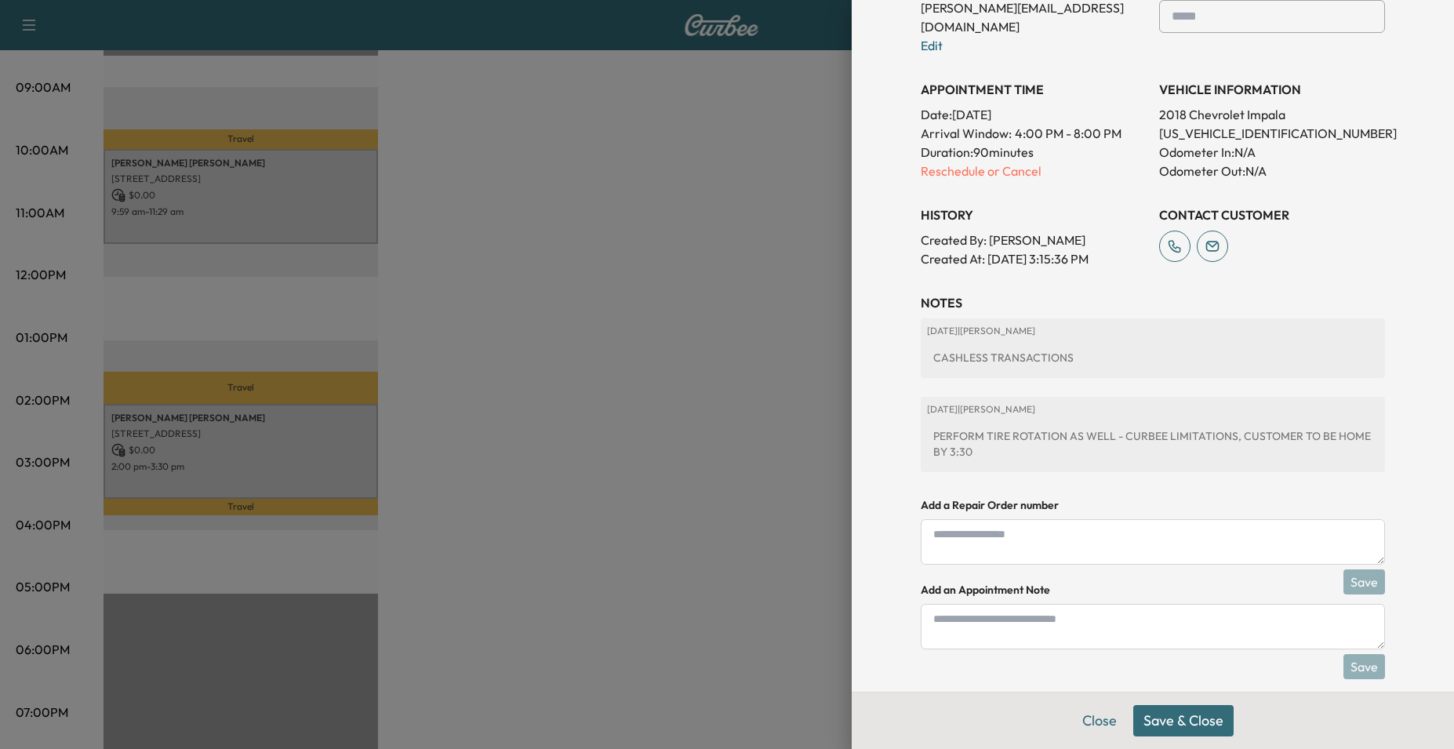
click at [1184, 717] on button "Save & Close" at bounding box center [1183, 720] width 100 height 31
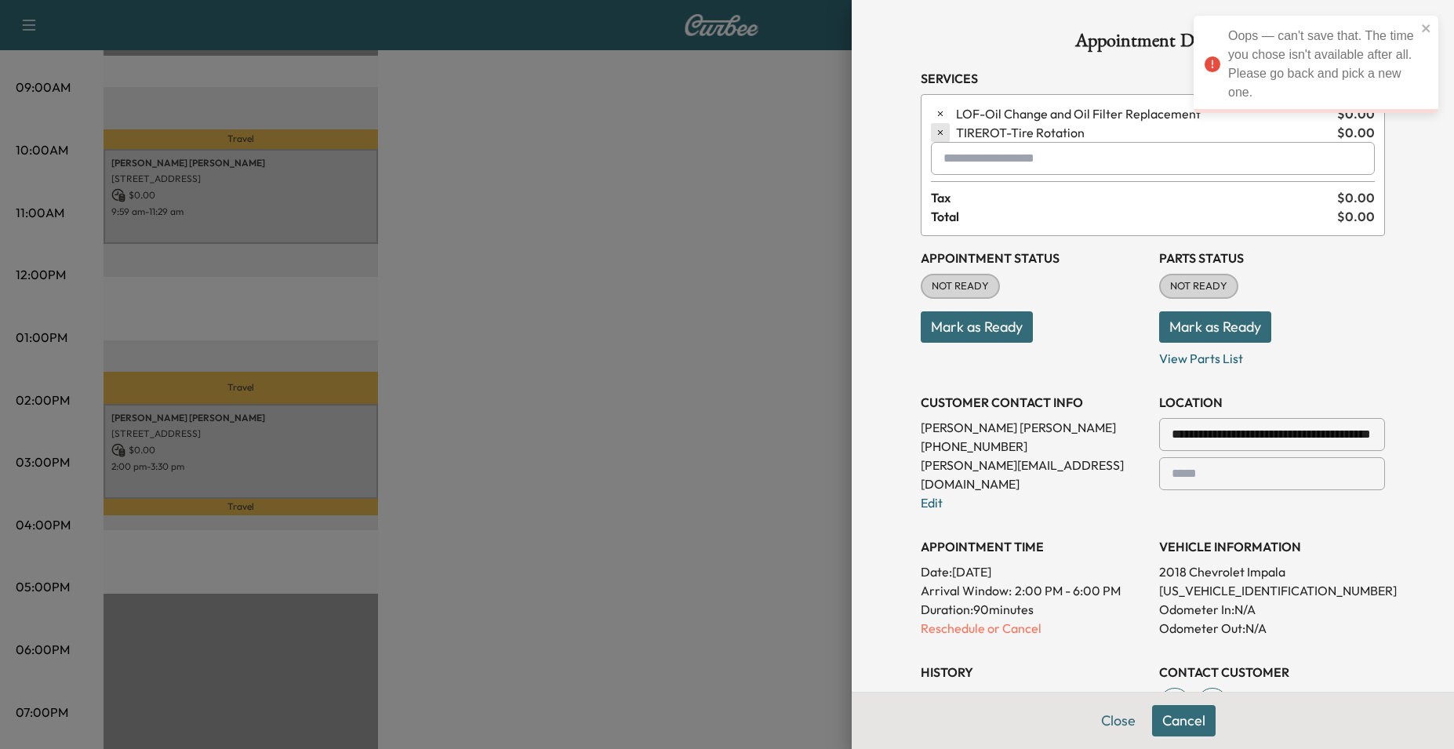
click at [935, 135] on icon "button" at bounding box center [940, 132] width 11 height 11
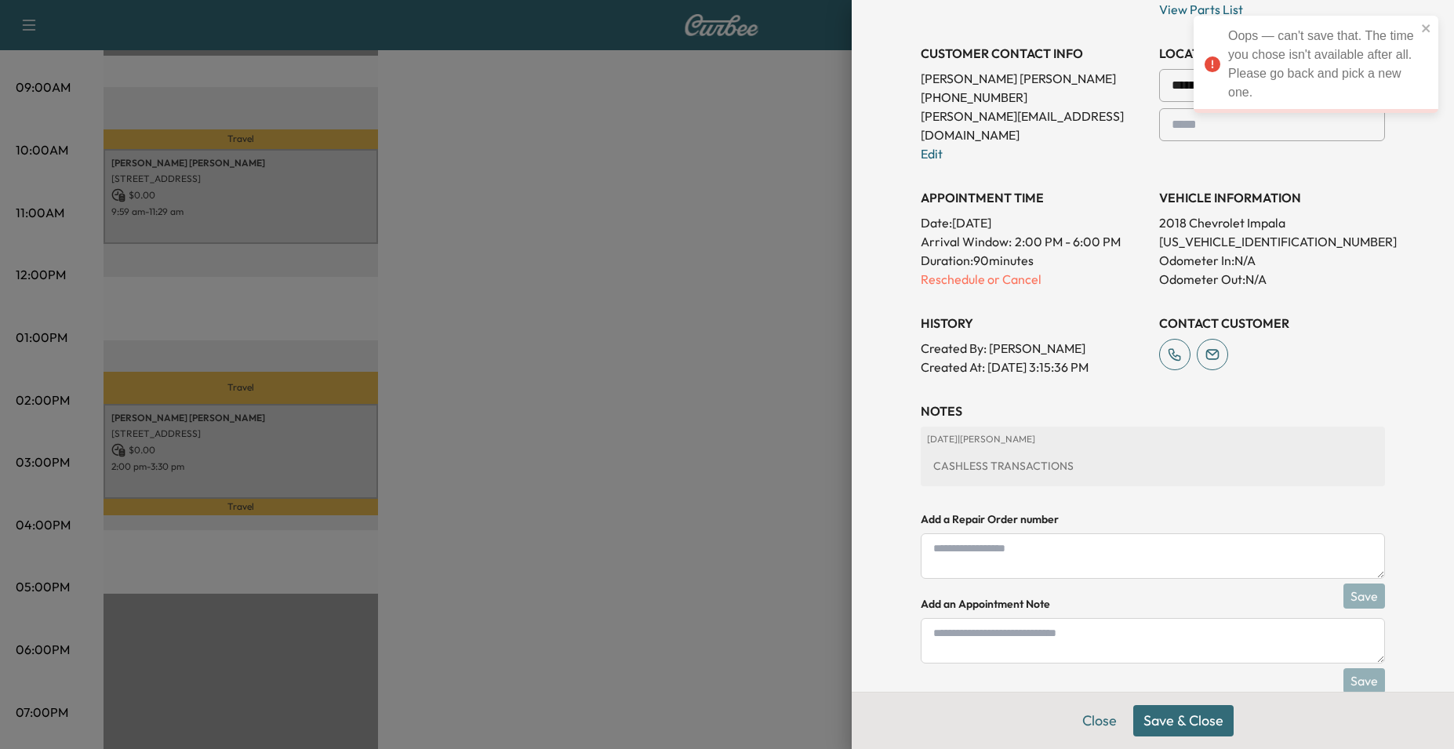
scroll to position [344, 0]
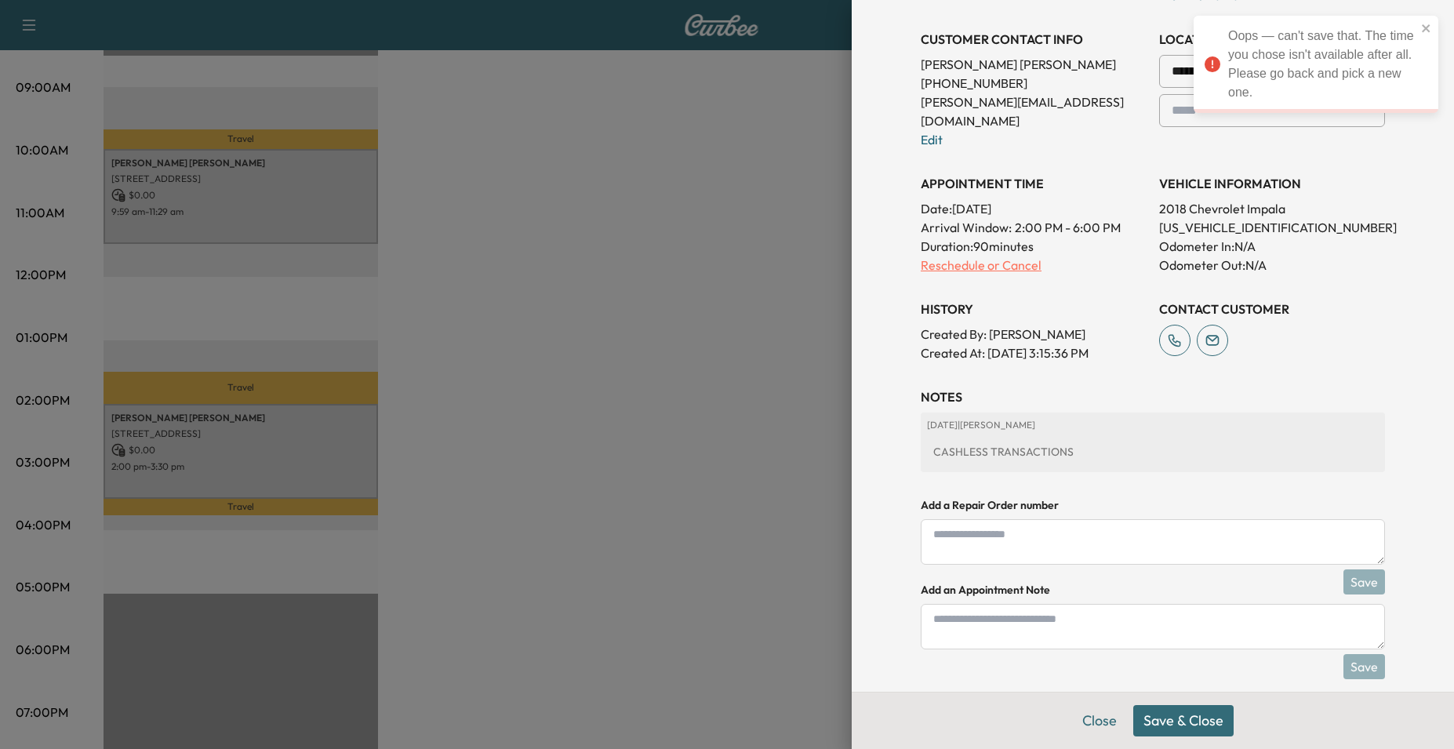
click at [931, 256] on p "Reschedule or Cancel" at bounding box center [1034, 265] width 226 height 19
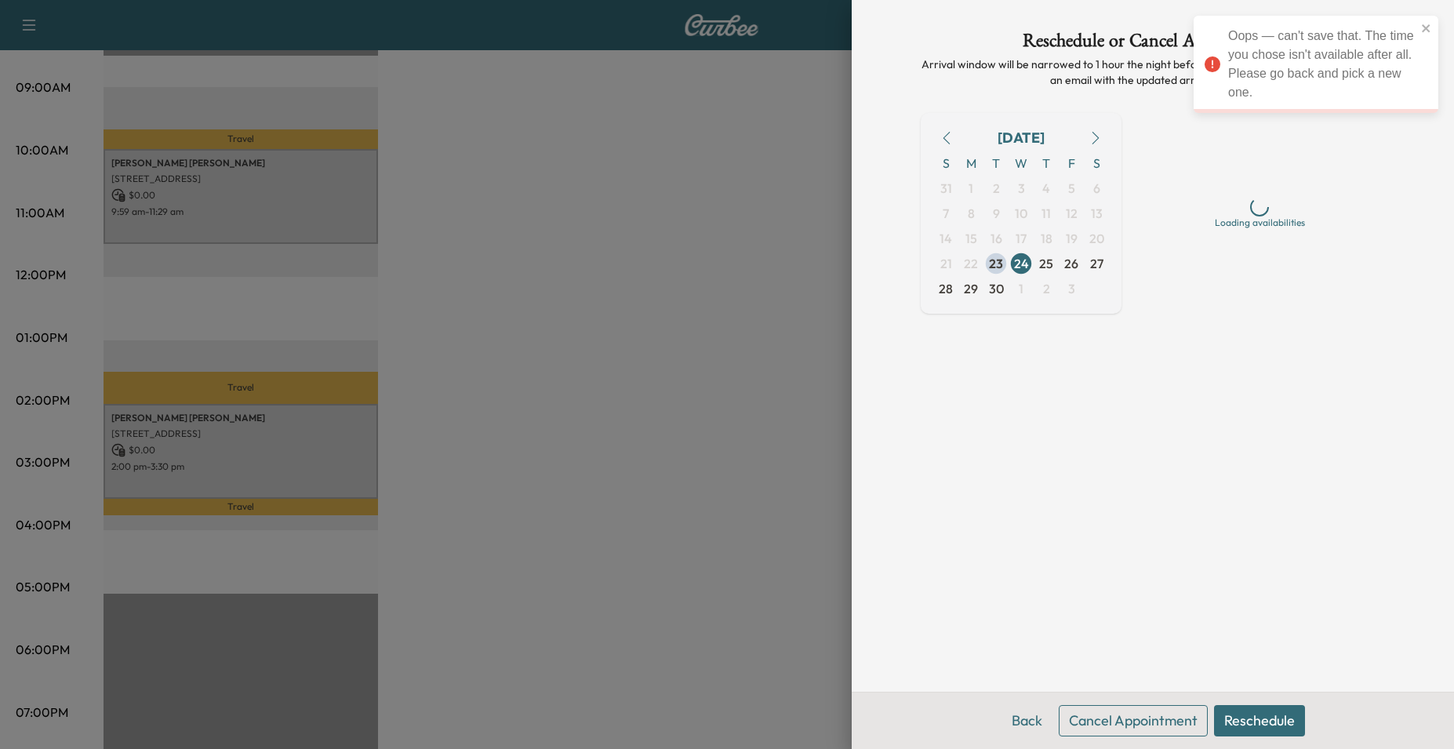
scroll to position [0, 0]
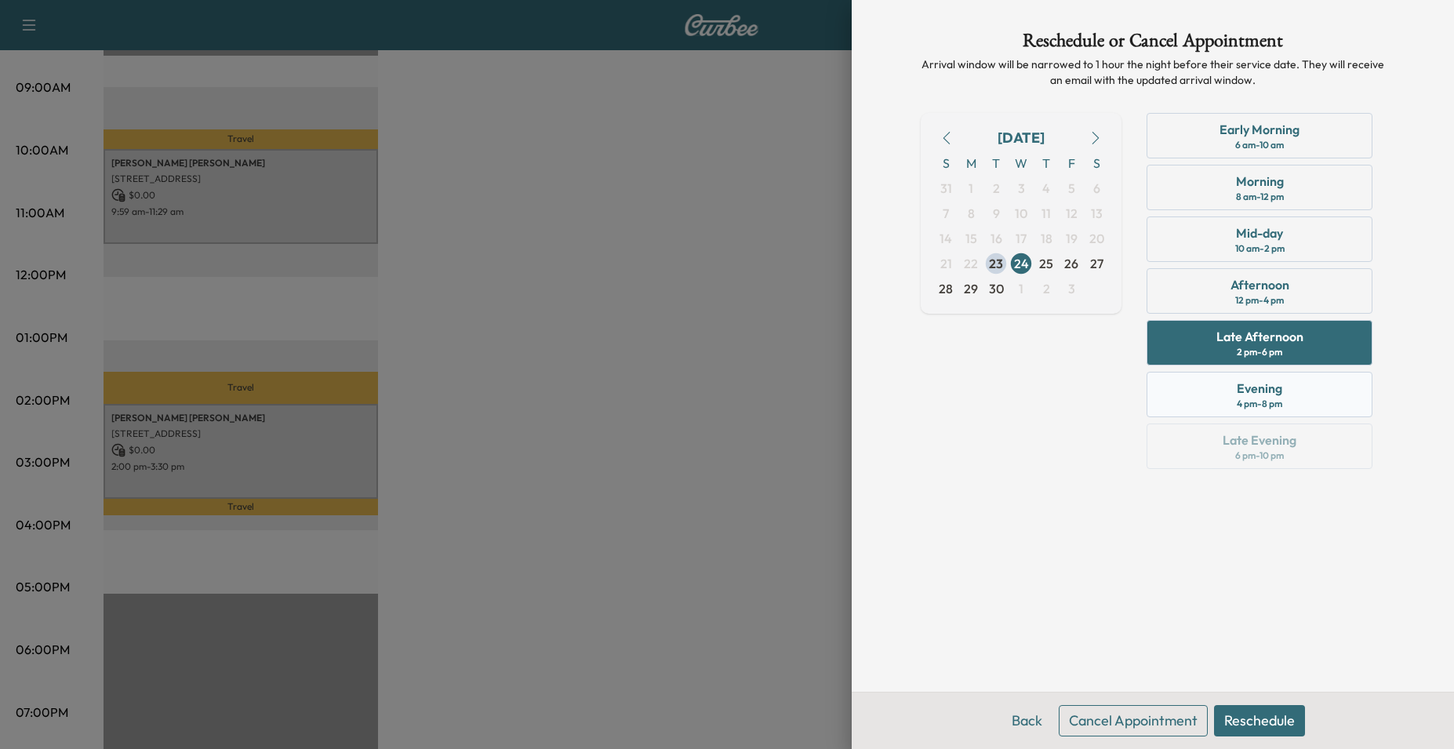
click at [1234, 393] on div "Evening 4 pm - 8 pm" at bounding box center [1260, 394] width 226 height 45
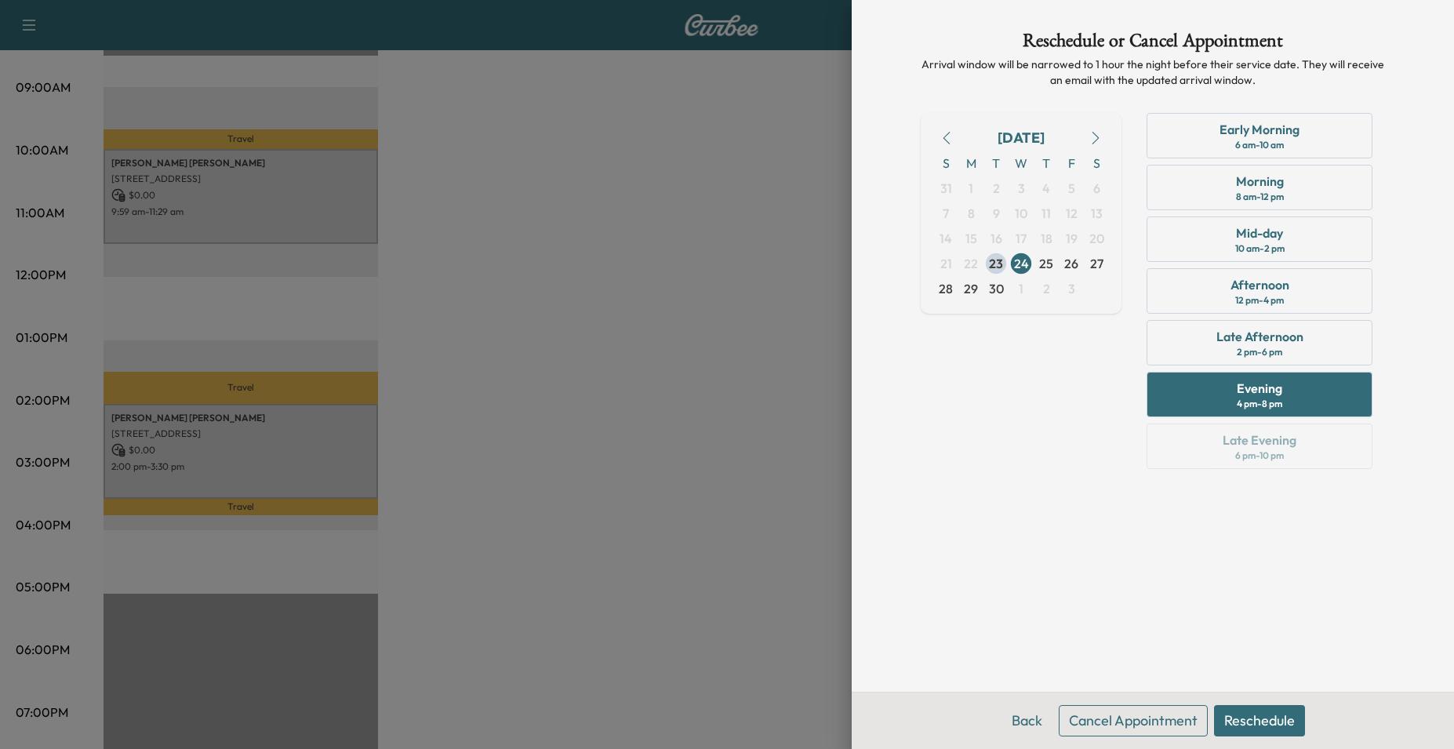
click at [1262, 718] on button "Reschedule" at bounding box center [1259, 720] width 91 height 31
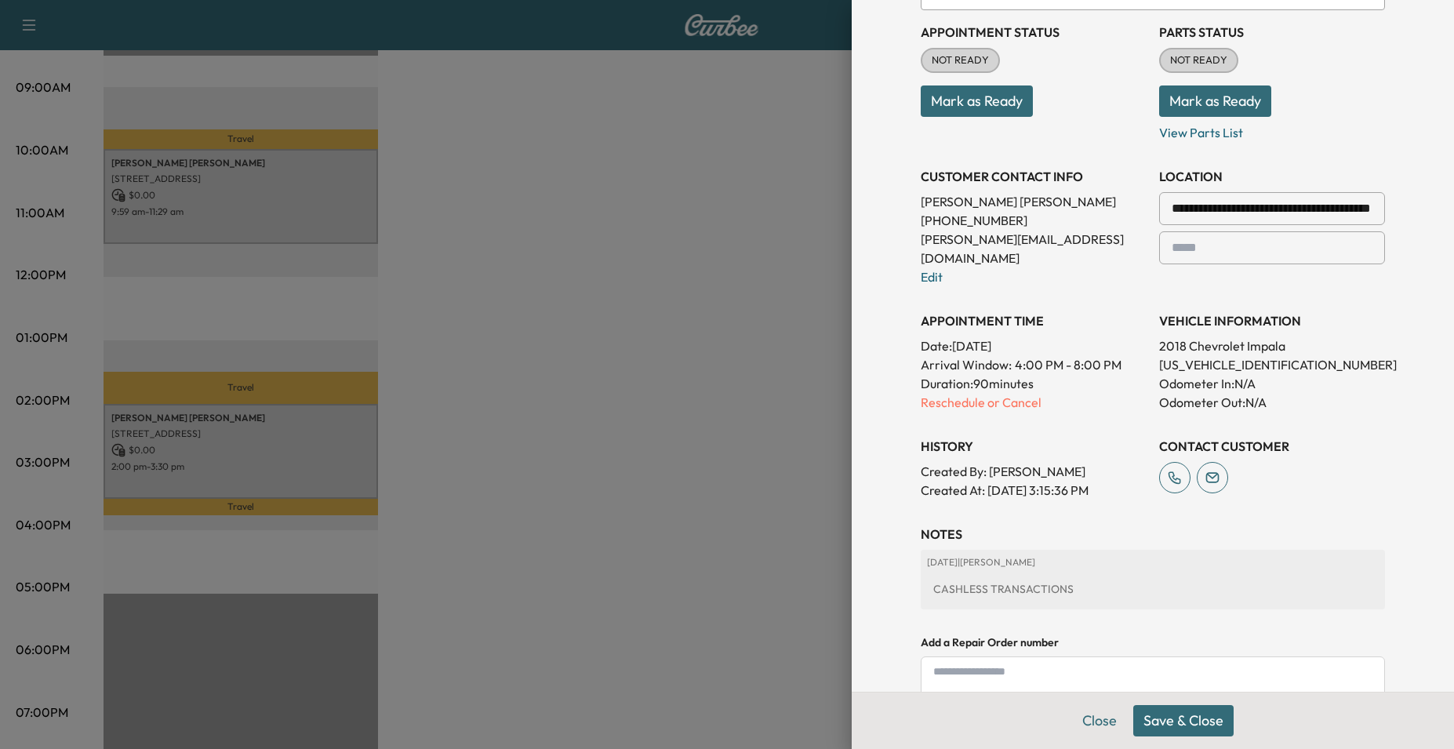
scroll to position [344, 0]
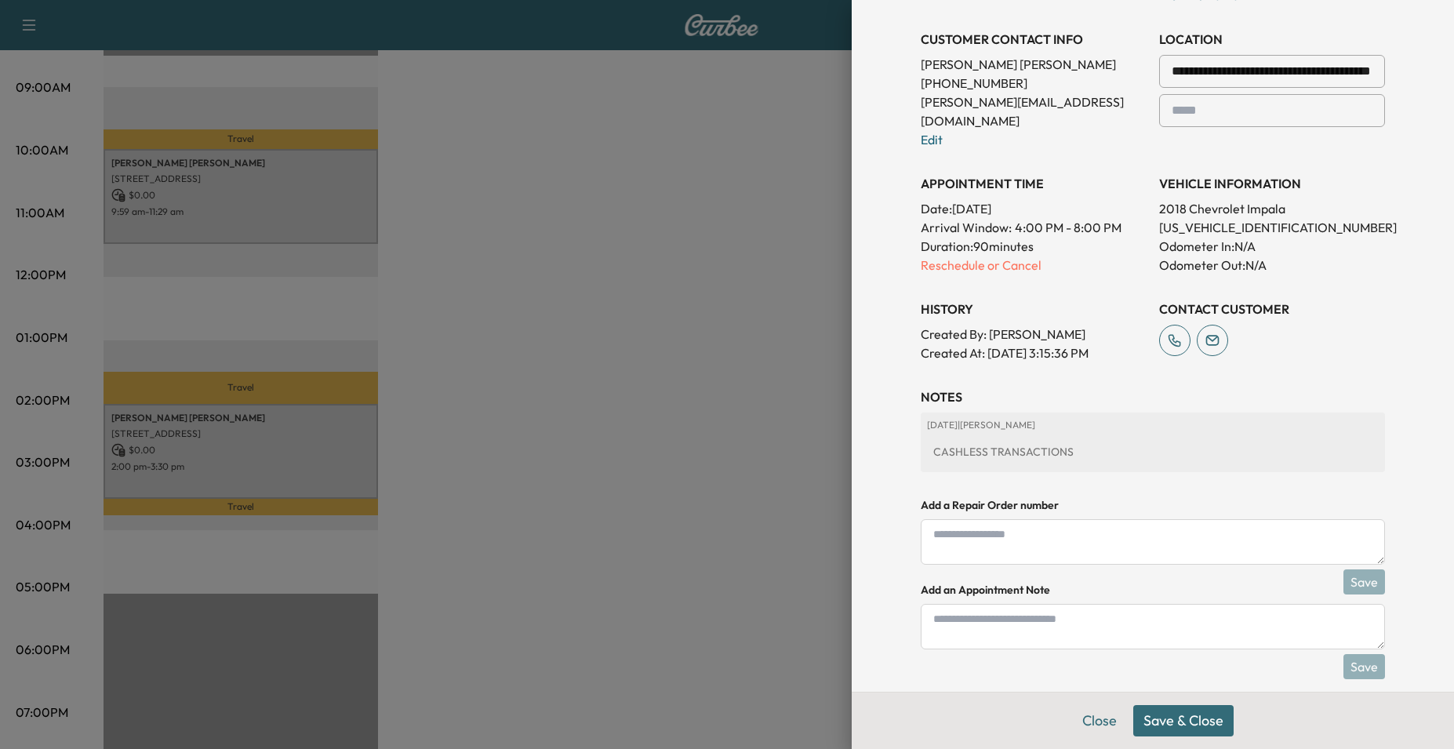
click at [1056, 609] on textarea at bounding box center [1153, 626] width 464 height 45
click at [1104, 623] on textarea "**********" at bounding box center [1153, 626] width 464 height 45
type textarea "**********"
click at [1344, 654] on button "Save" at bounding box center [1365, 666] width 42 height 25
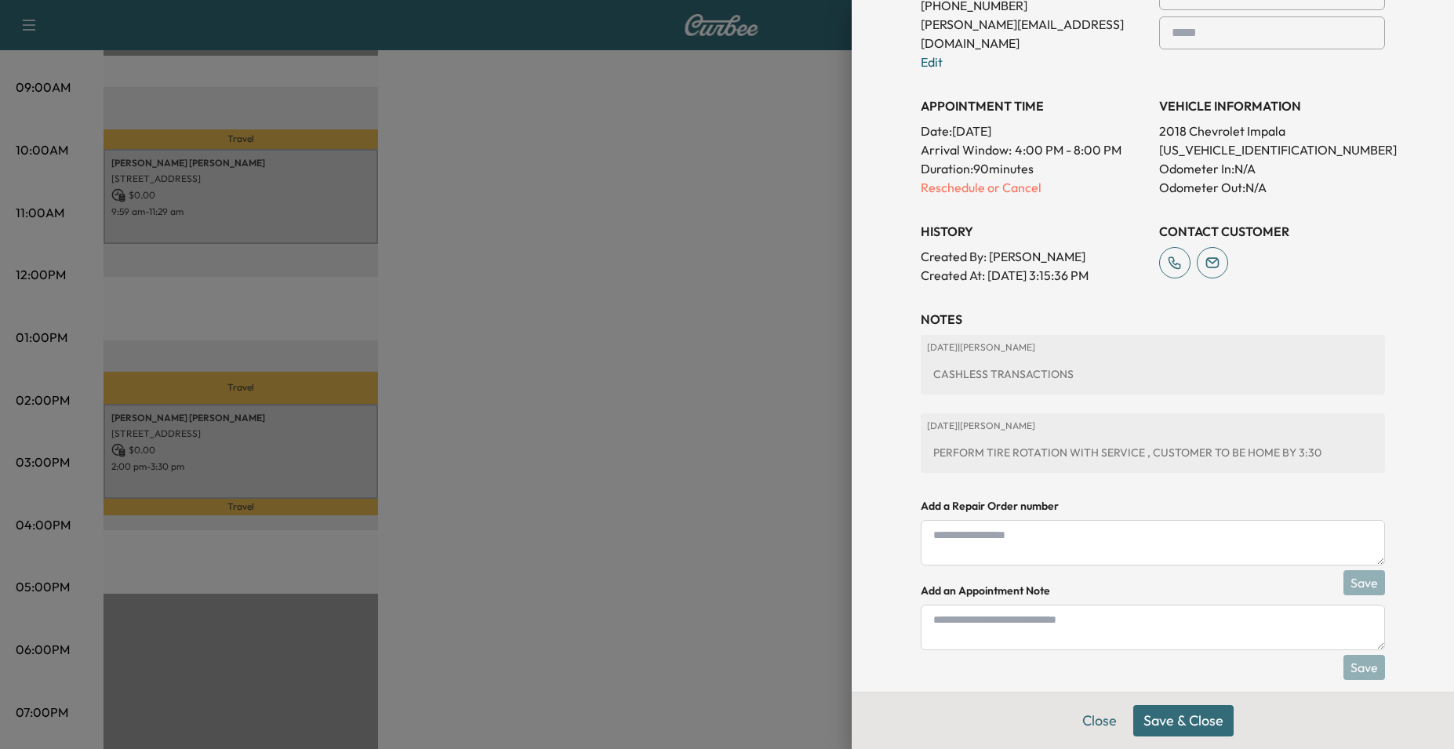
scroll to position [423, 0]
click at [1162, 725] on button "Save & Close" at bounding box center [1183, 720] width 100 height 31
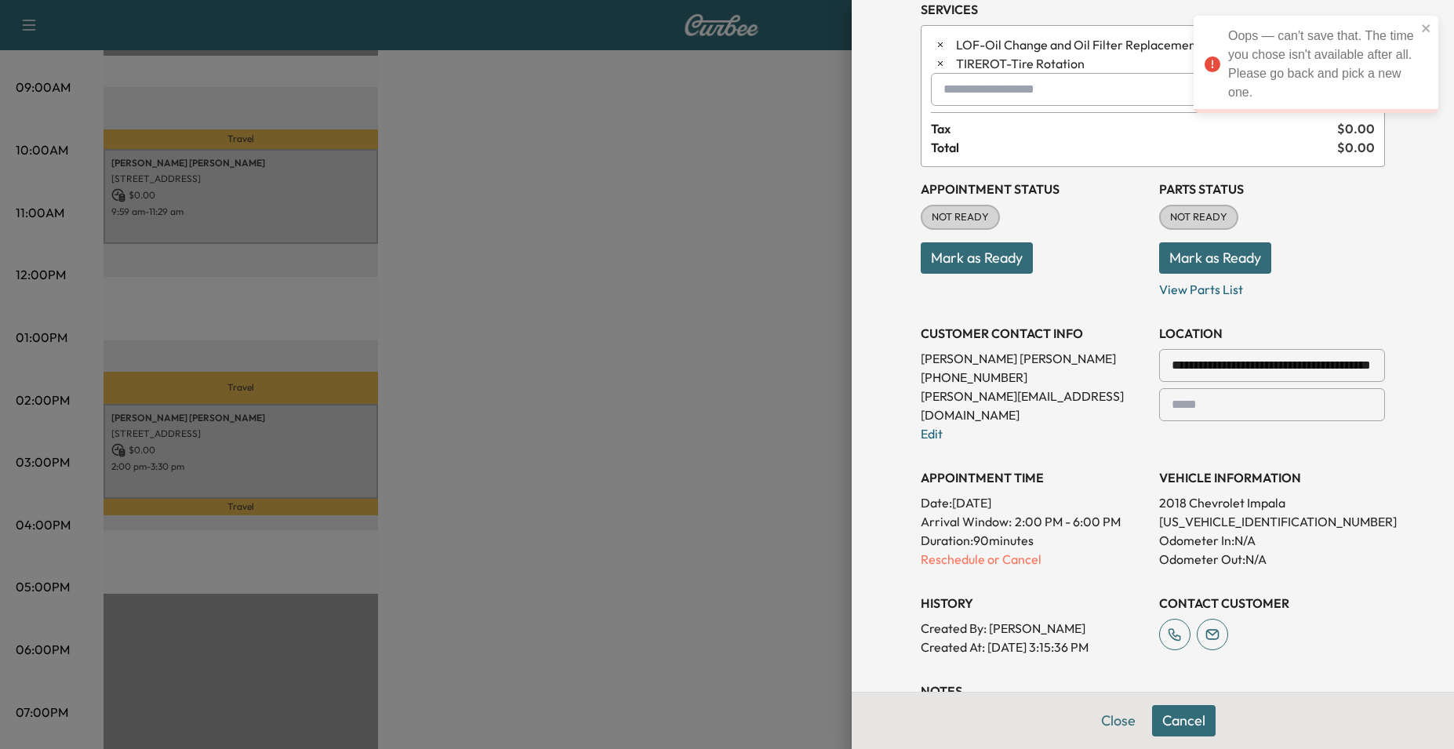
scroll to position [0, 0]
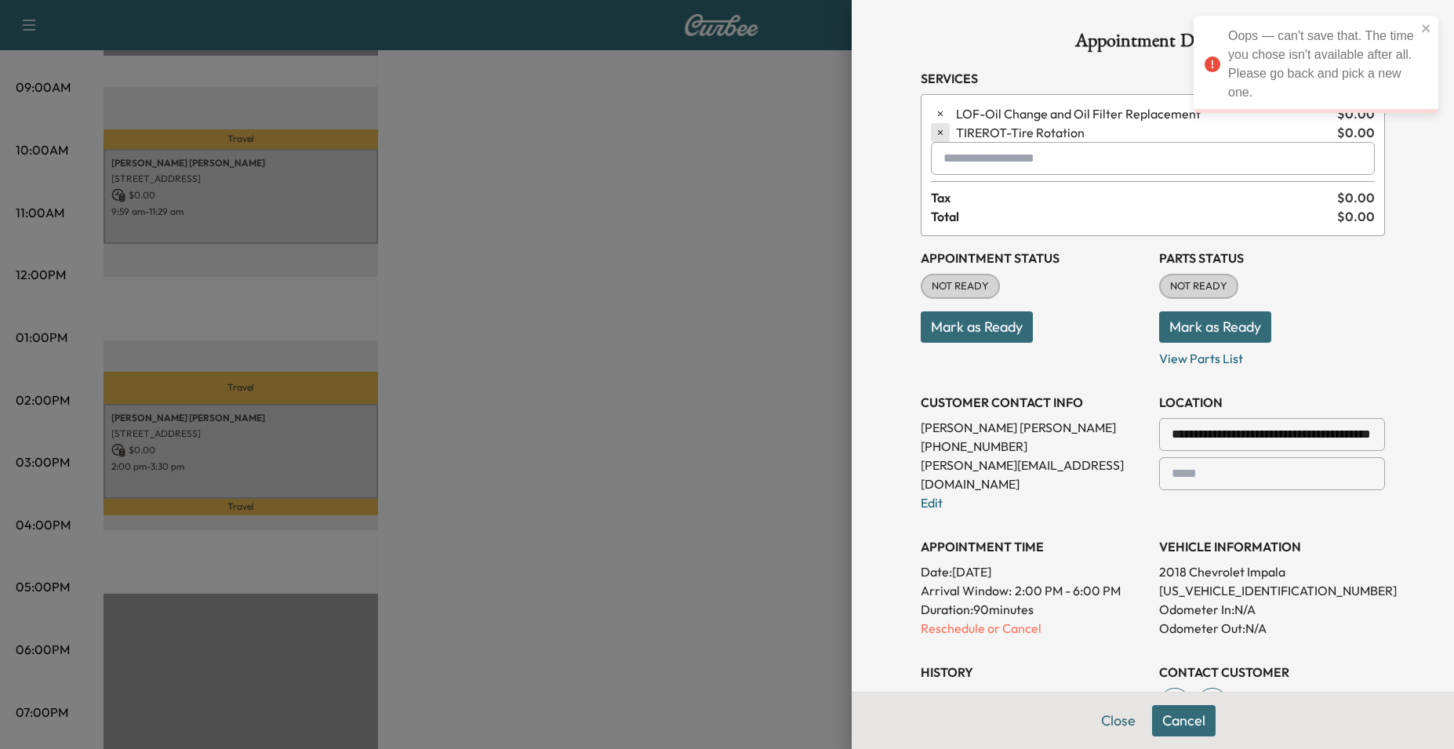
click at [931, 125] on button "button" at bounding box center [940, 132] width 19 height 19
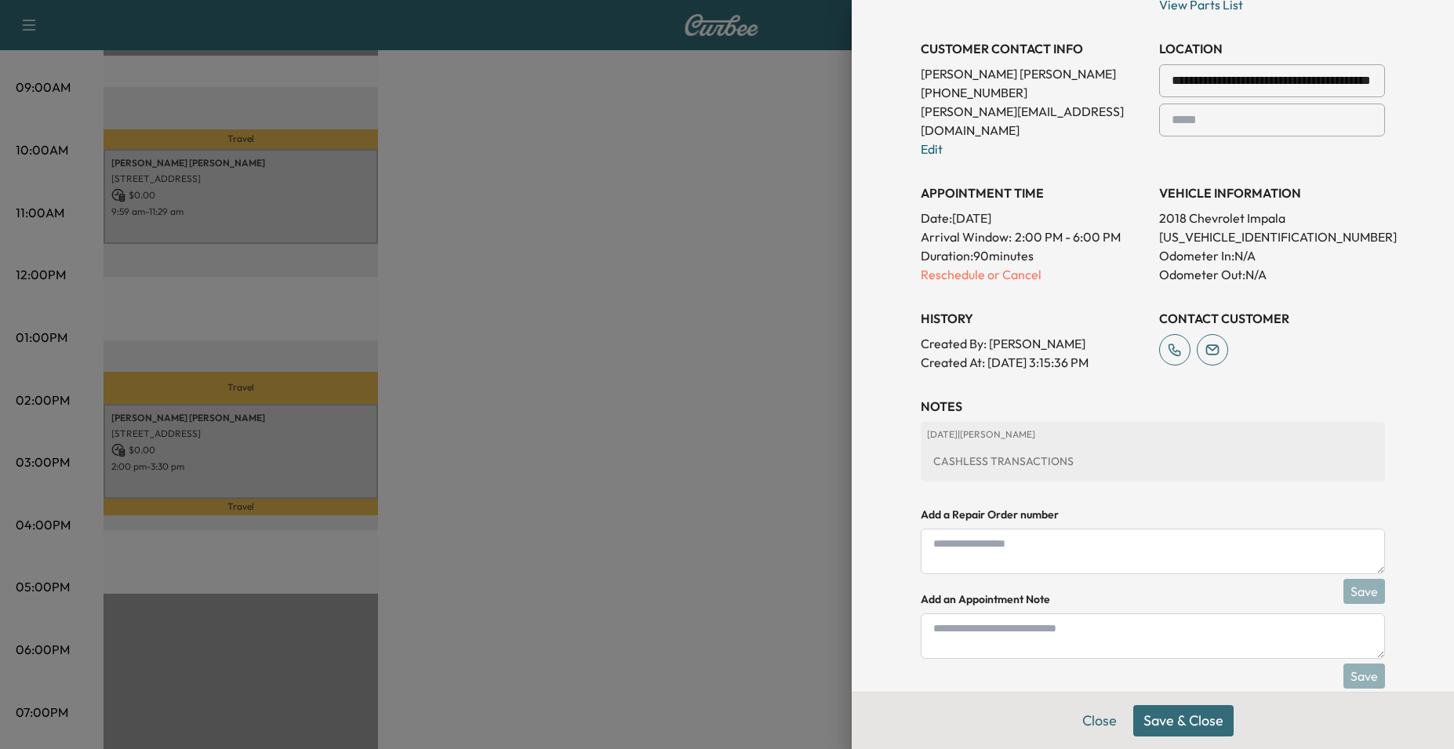
scroll to position [344, 0]
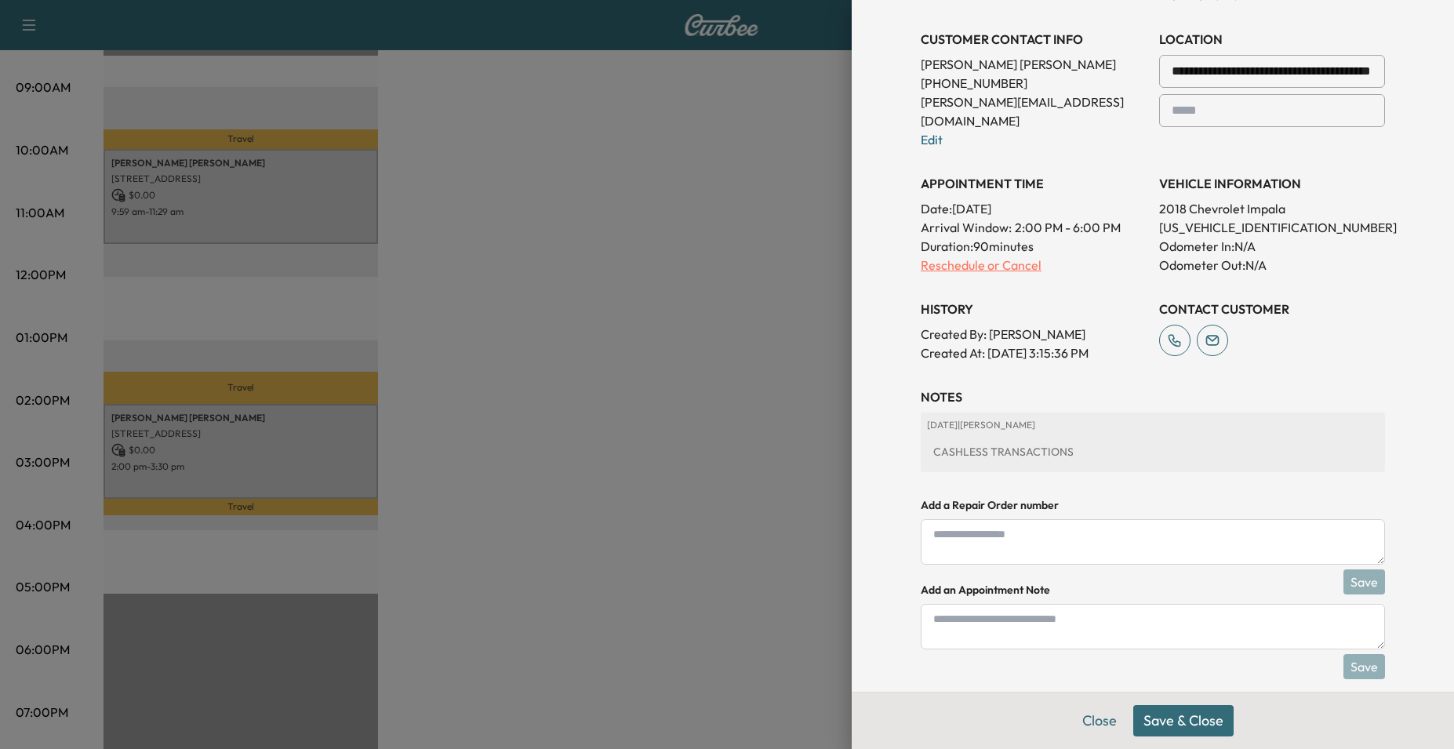
click at [938, 256] on p "Reschedule or Cancel" at bounding box center [1034, 265] width 226 height 19
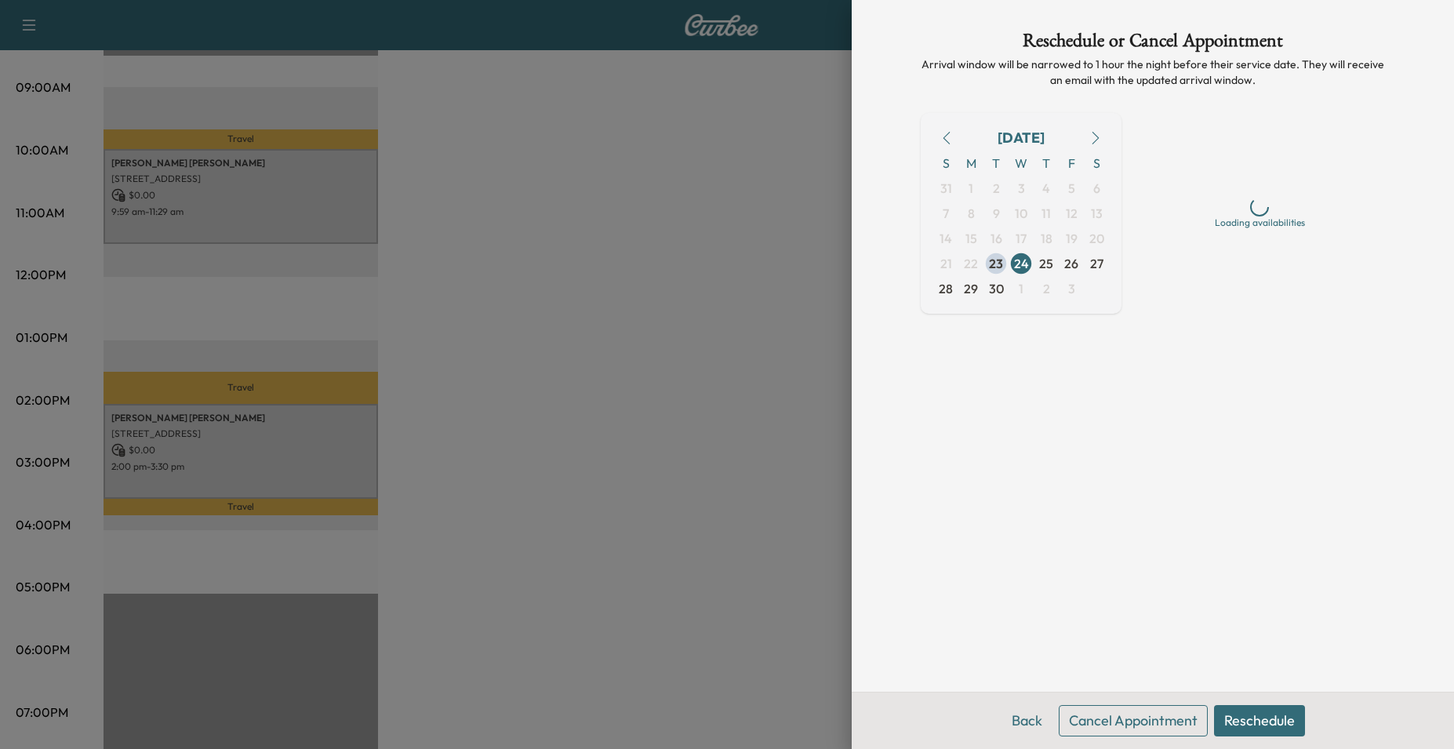
scroll to position [0, 0]
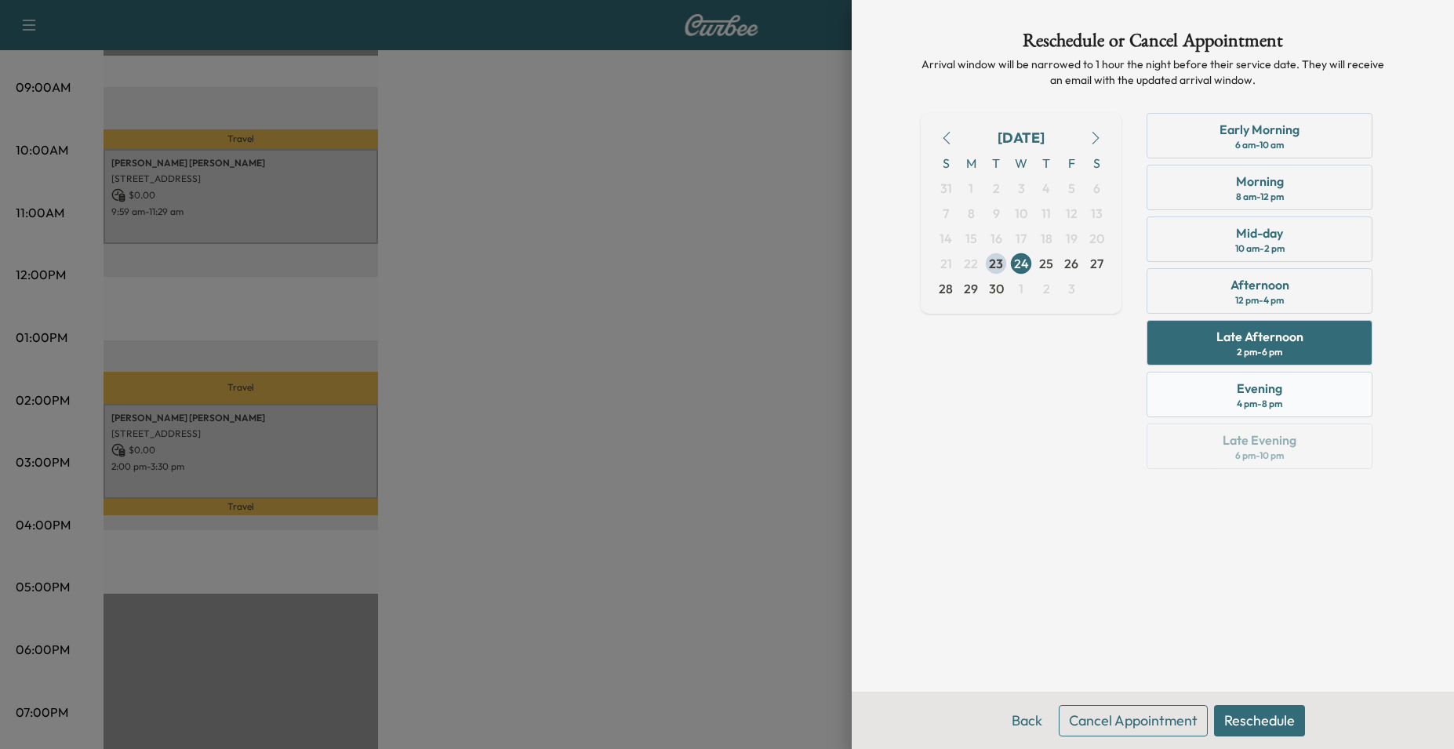
click at [1272, 387] on div "Evening" at bounding box center [1259, 388] width 45 height 19
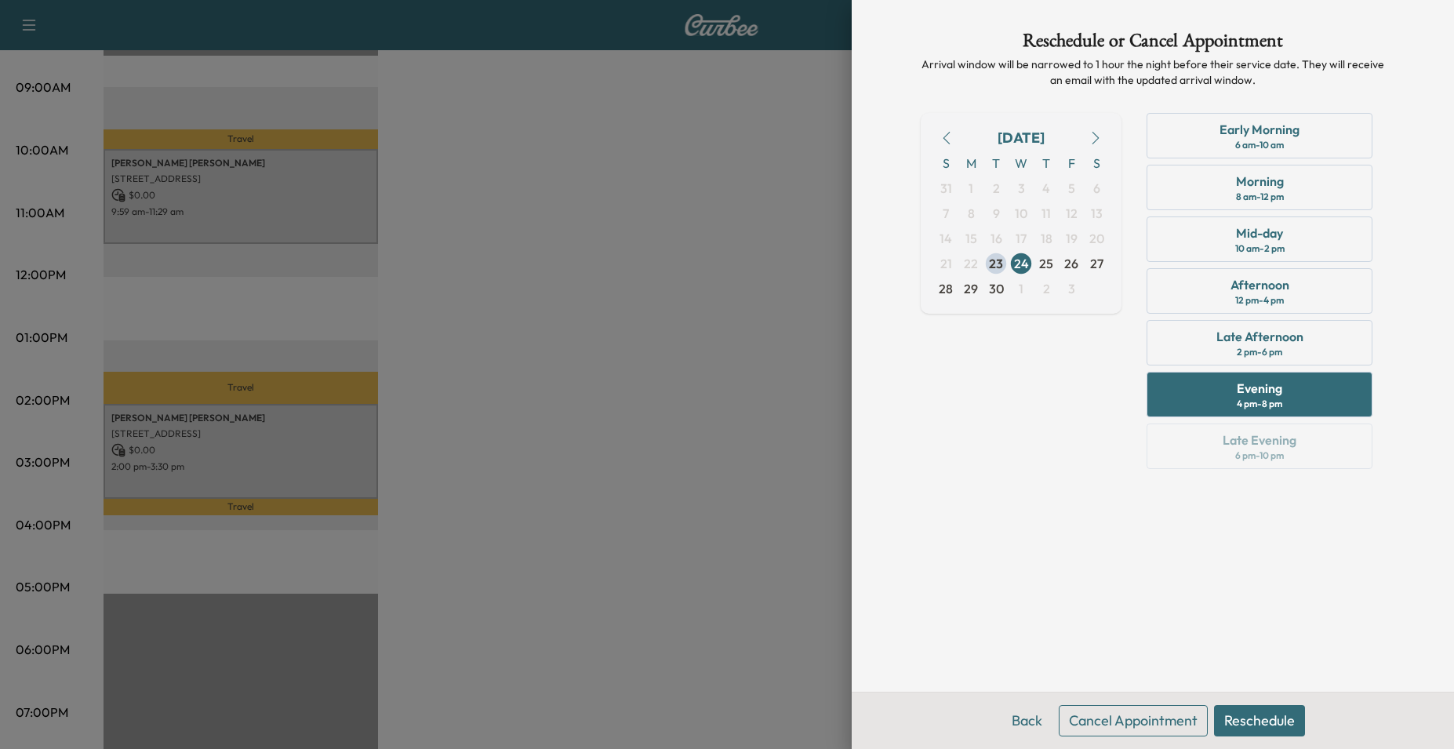
click at [1271, 715] on button "Reschedule" at bounding box center [1259, 720] width 91 height 31
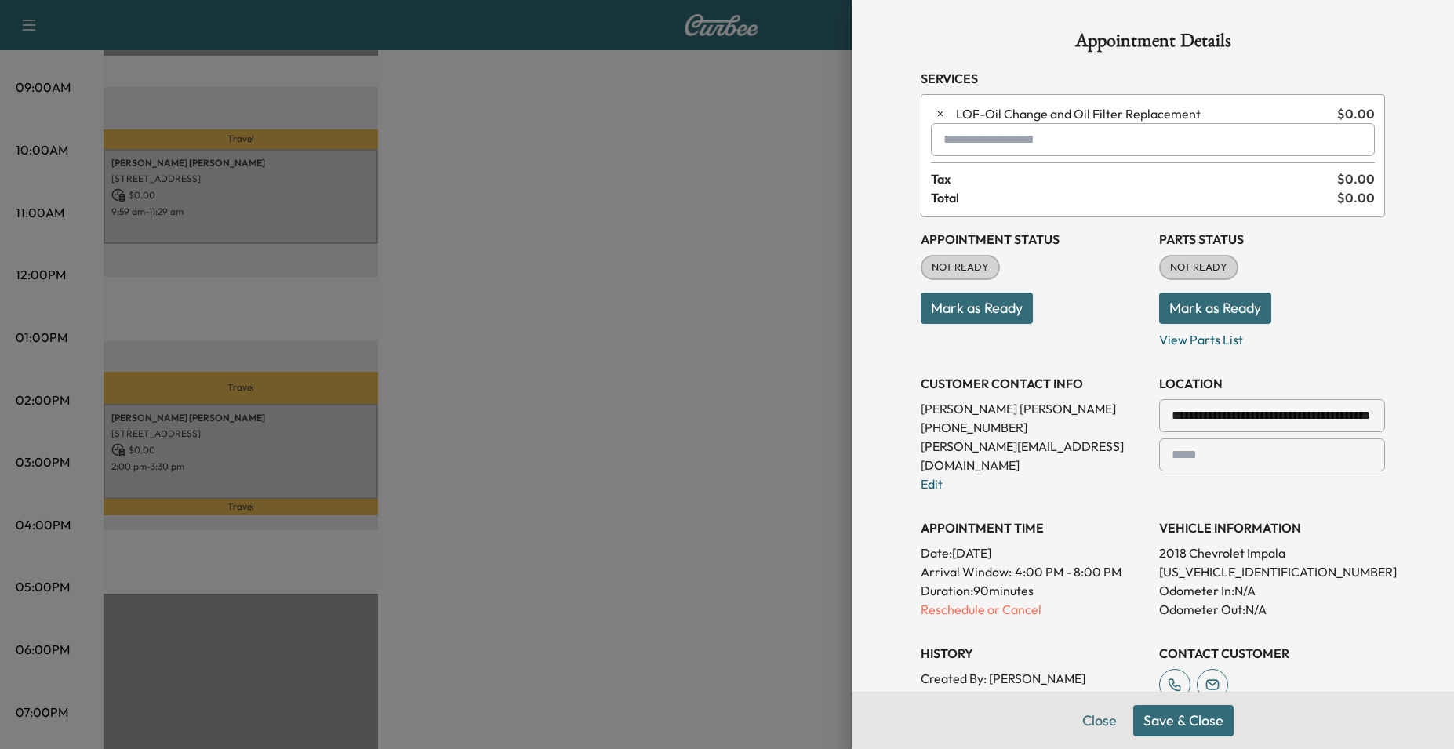
click at [1194, 720] on button "Save & Close" at bounding box center [1183, 720] width 100 height 31
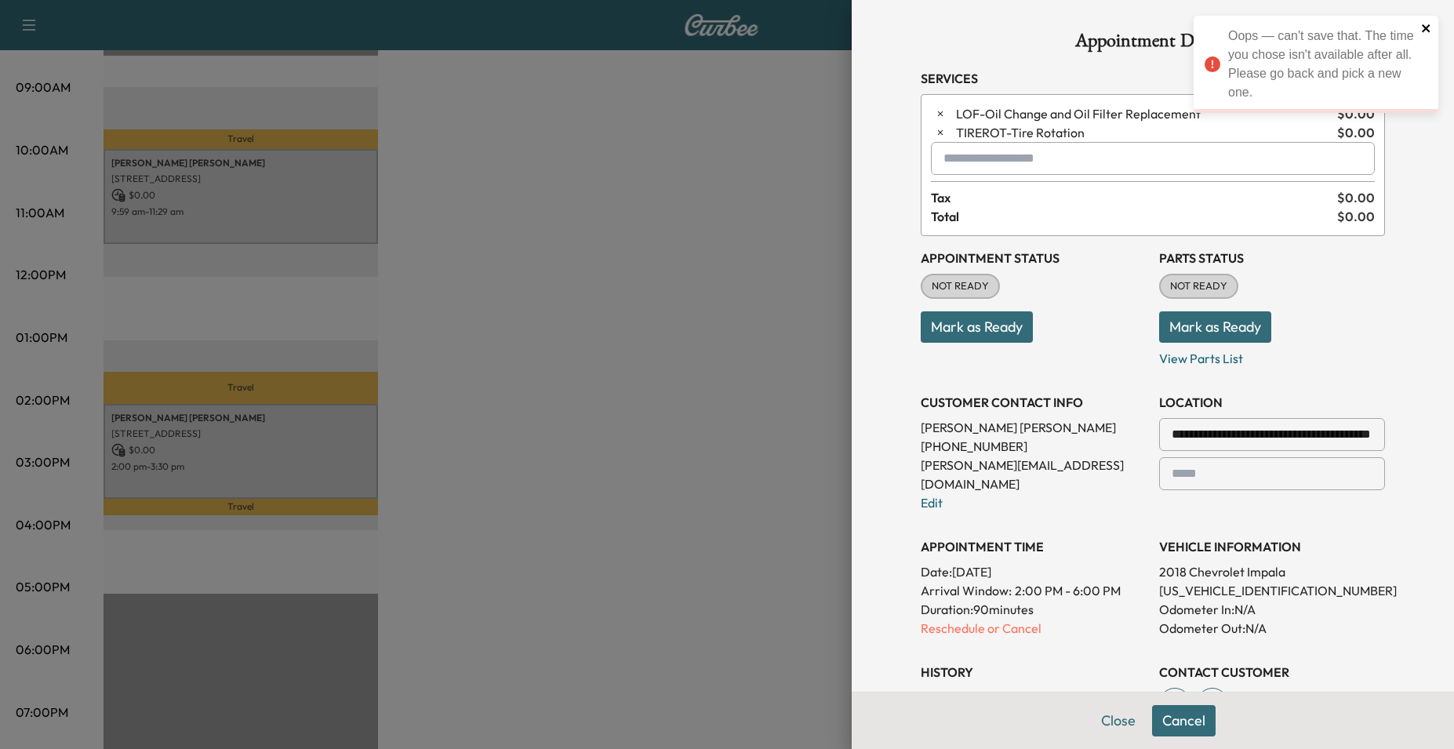
click at [1423, 27] on icon "close" at bounding box center [1426, 28] width 11 height 13
click at [935, 133] on icon "button" at bounding box center [940, 132] width 11 height 11
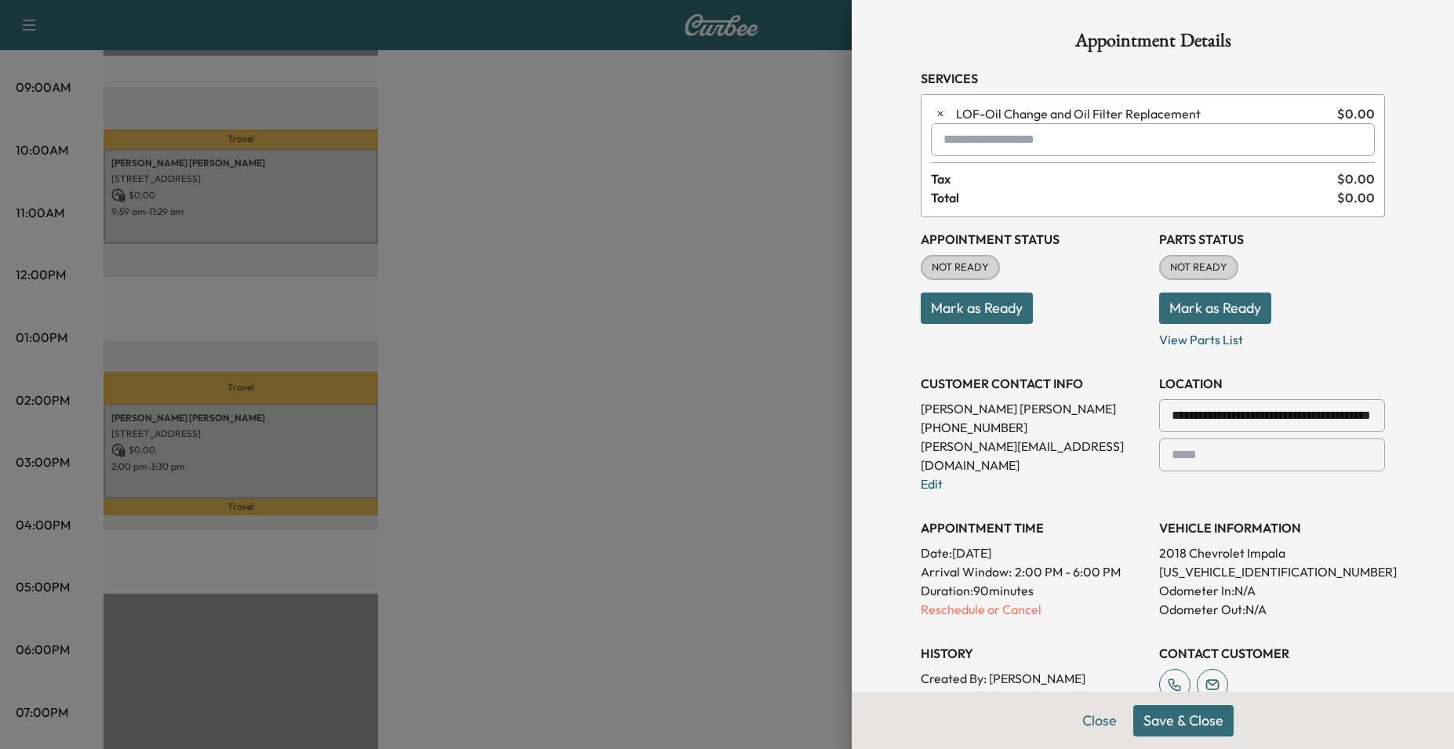
click at [1194, 727] on button "Save & Close" at bounding box center [1183, 720] width 100 height 31
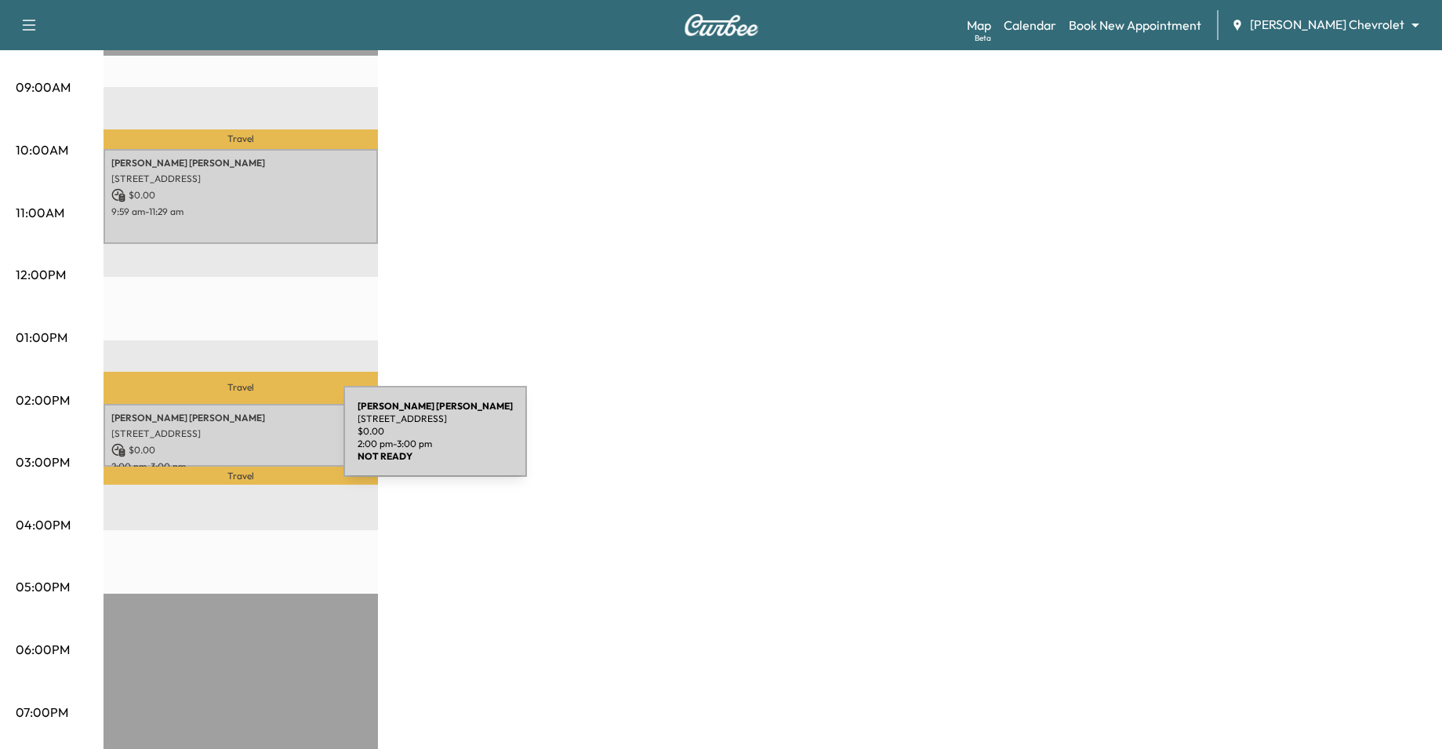
click at [245, 435] on div "[PERSON_NAME] [STREET_ADDRESS] $ 0.00 2:00 pm - 3:00 pm" at bounding box center [241, 436] width 275 height 64
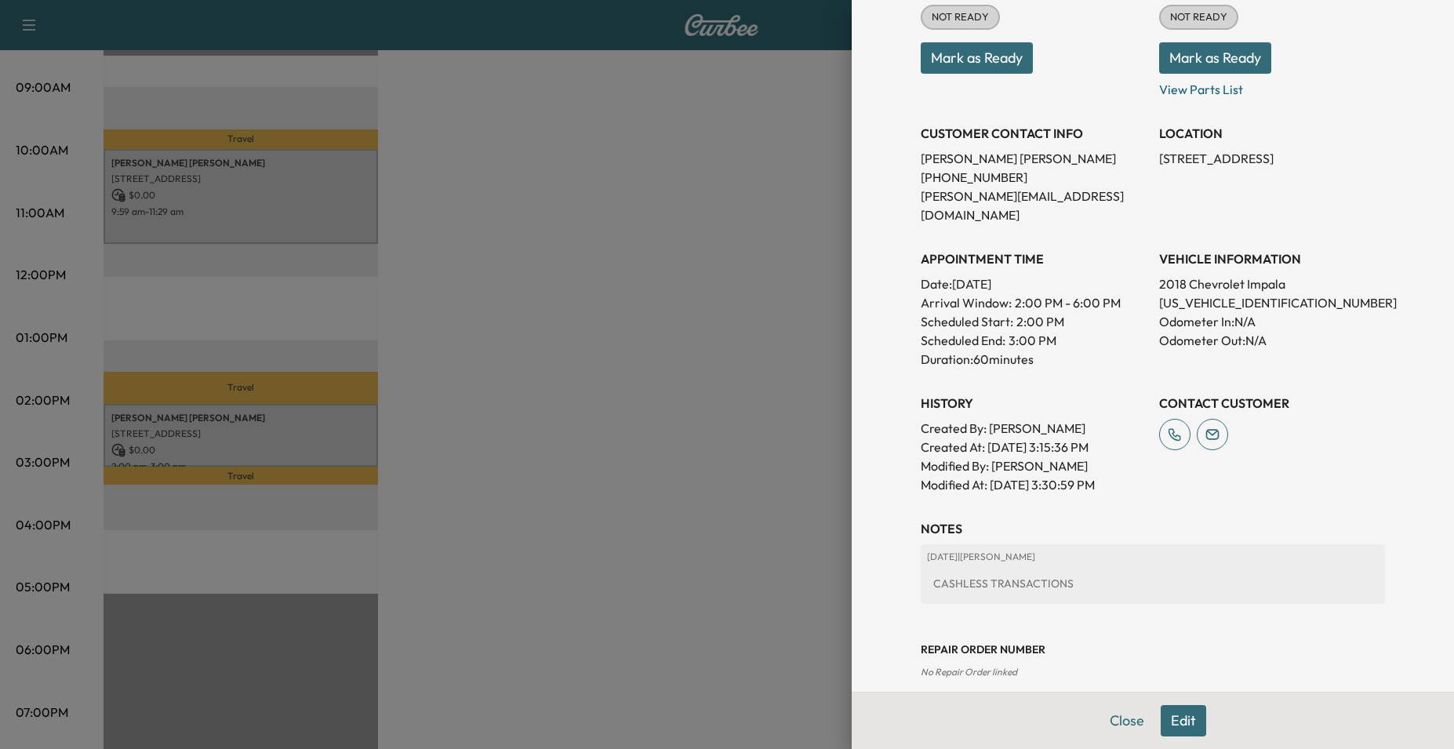
click at [1182, 724] on button "Edit" at bounding box center [1183, 720] width 45 height 31
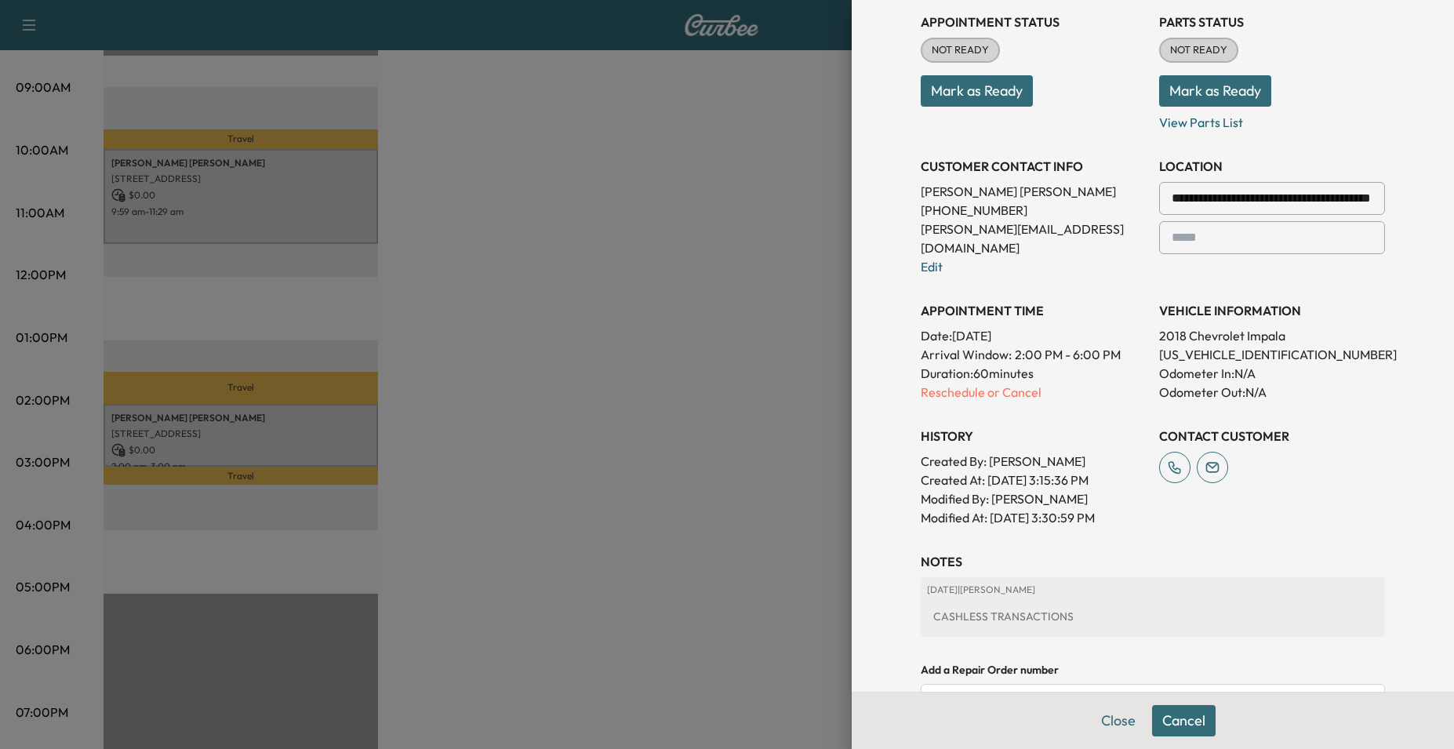
scroll to position [250, 0]
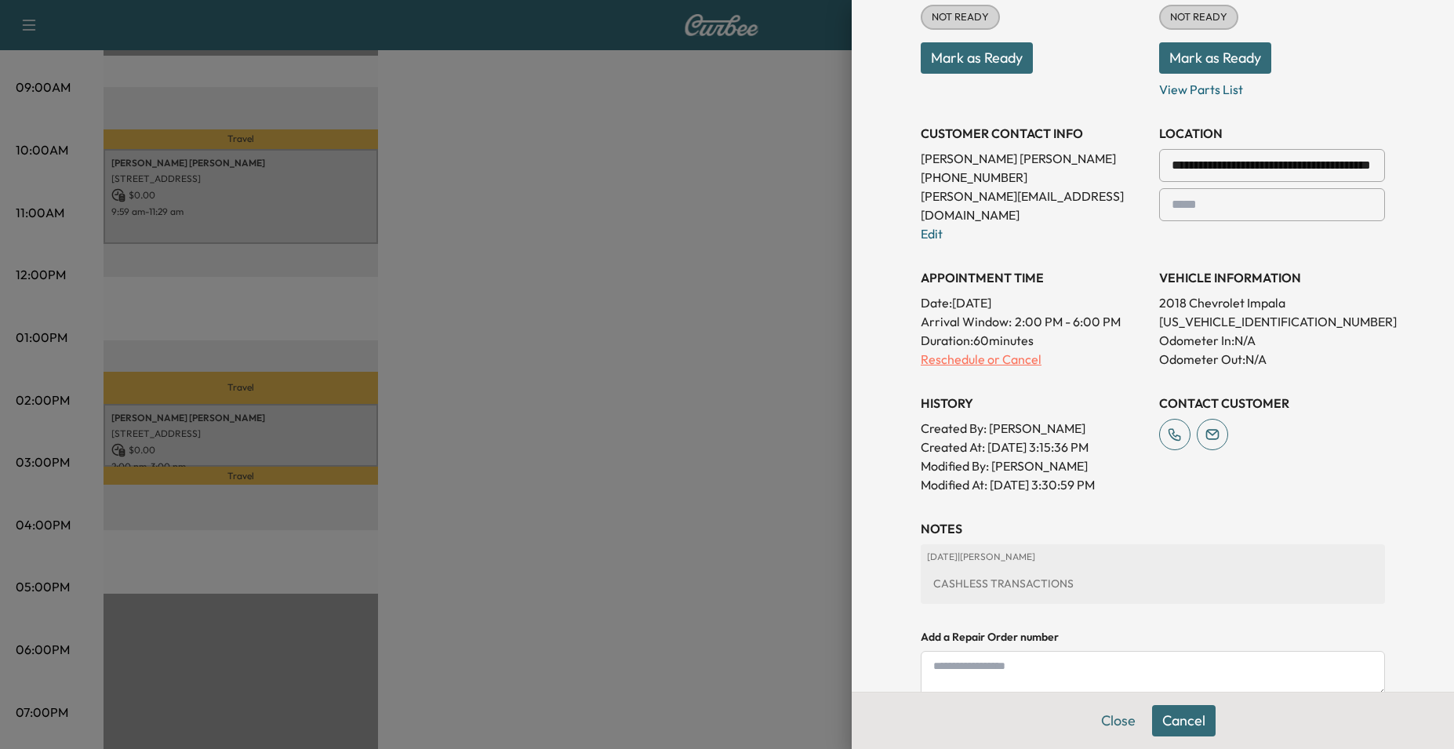
click at [972, 350] on p "Reschedule or Cancel" at bounding box center [1034, 359] width 226 height 19
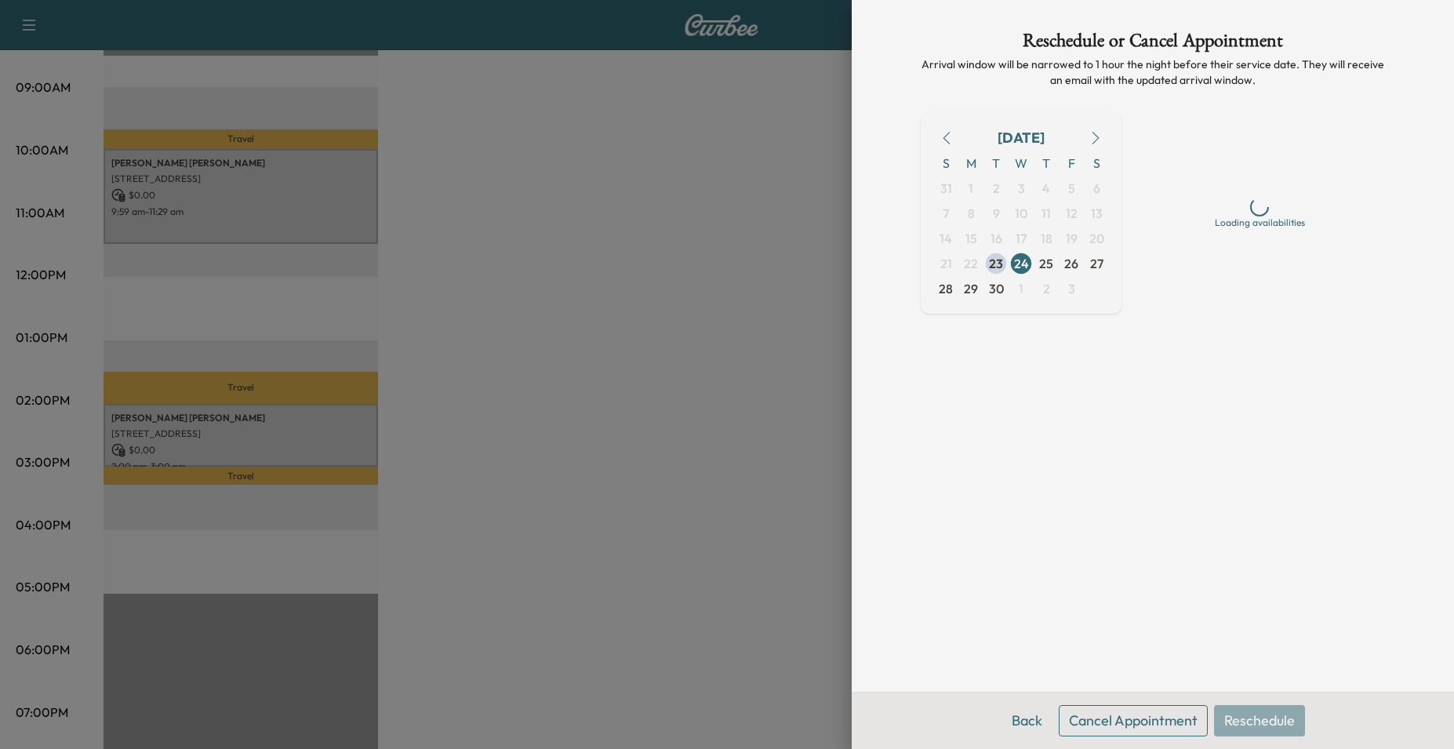
scroll to position [0, 0]
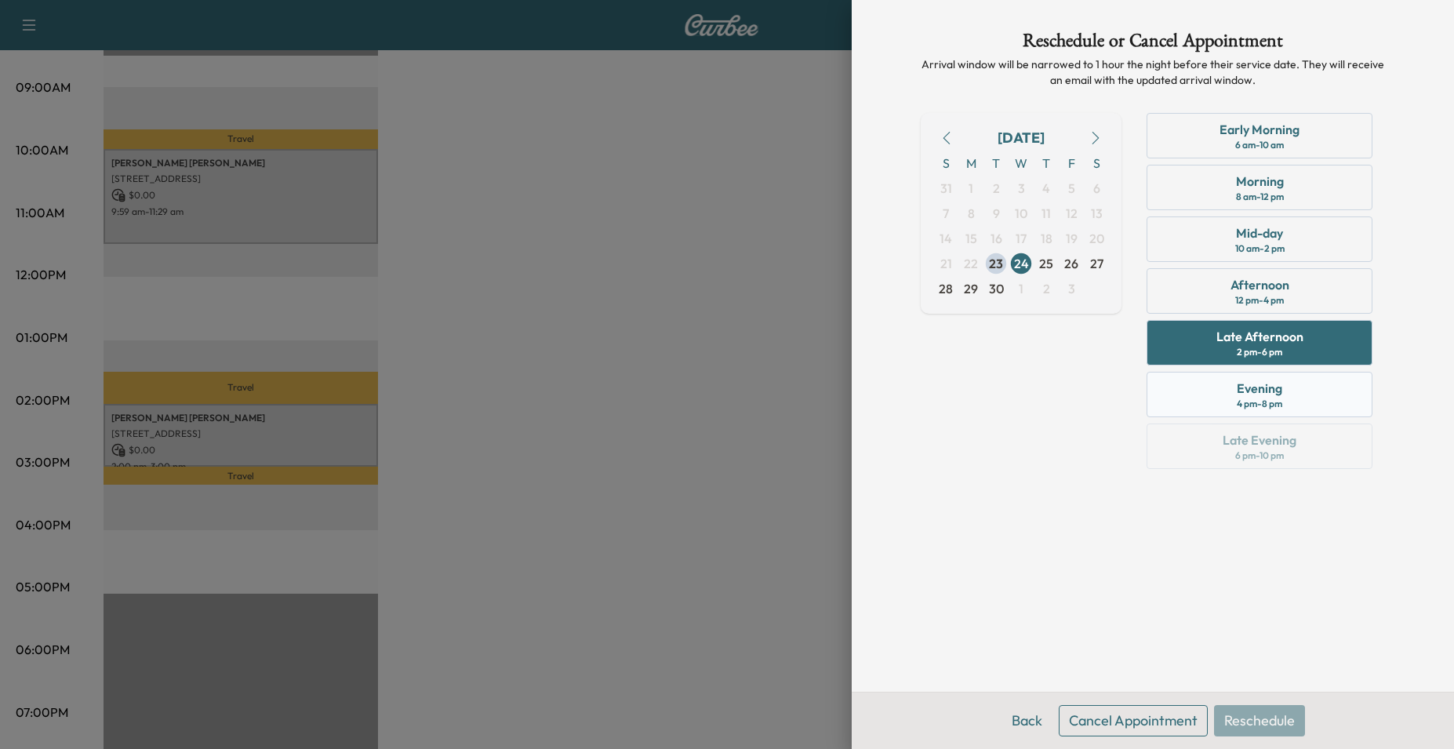
click at [1290, 402] on div "Evening 4 pm - 8 pm" at bounding box center [1260, 394] width 226 height 45
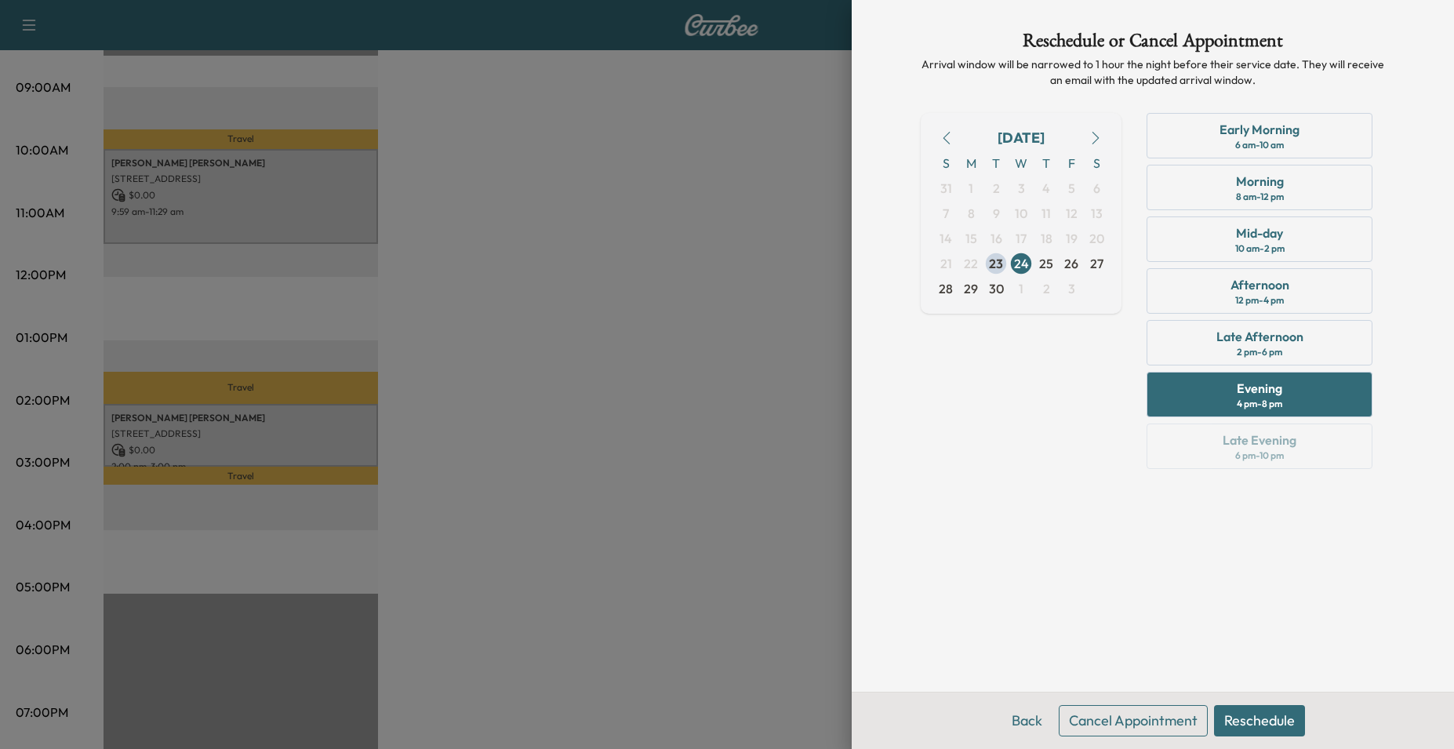
click at [1282, 732] on button "Reschedule" at bounding box center [1259, 720] width 91 height 31
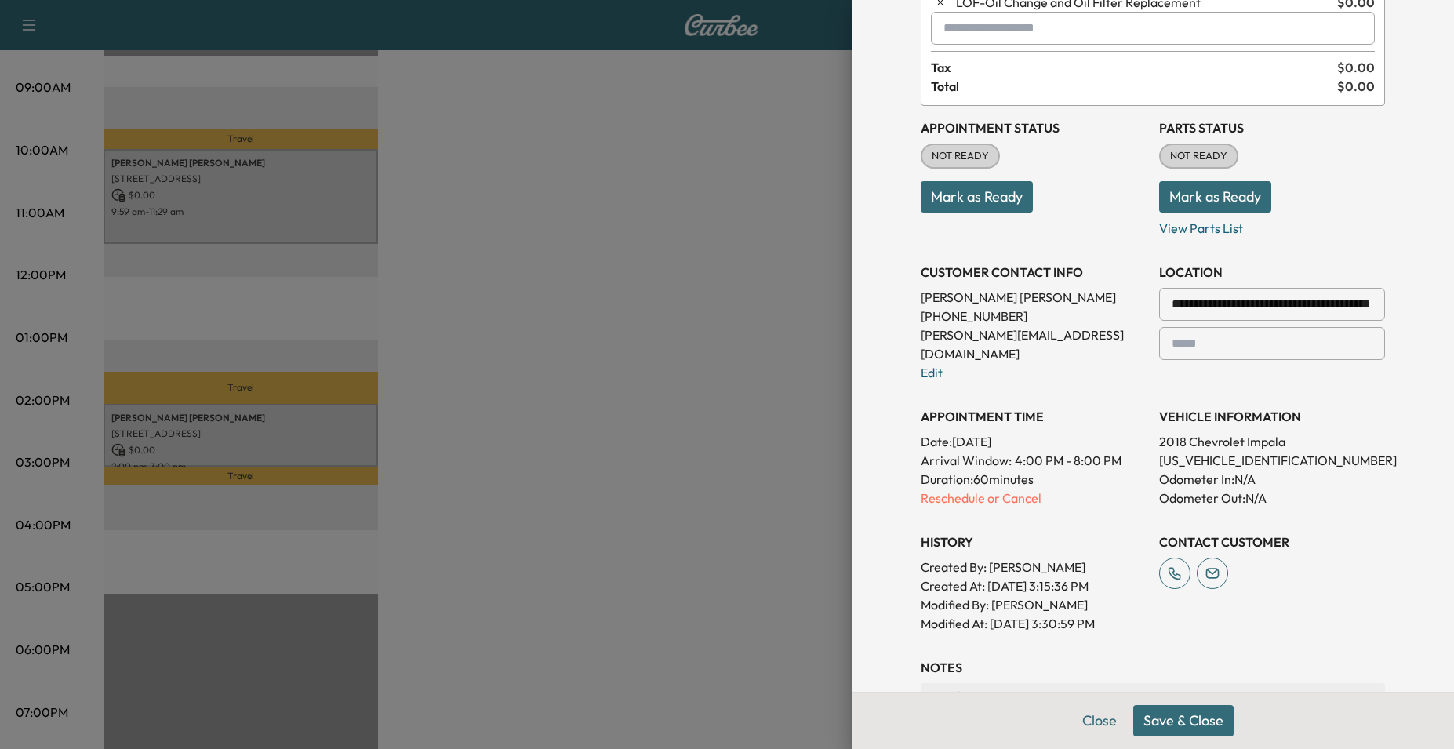
scroll to position [382, 0]
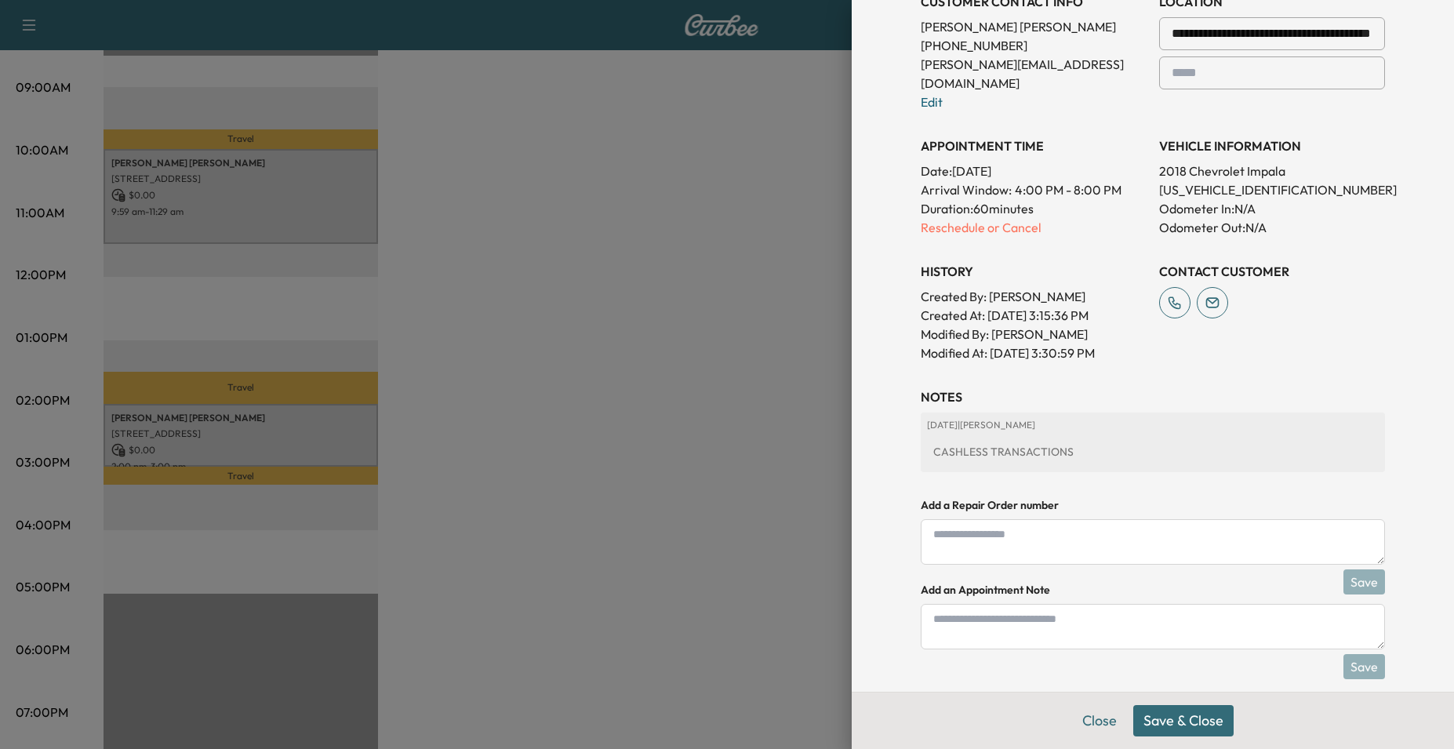
click at [1061, 608] on textarea at bounding box center [1153, 626] width 464 height 45
click at [1324, 613] on textarea "**********" at bounding box center [1153, 626] width 464 height 45
click at [1210, 604] on textarea "**********" at bounding box center [1153, 626] width 464 height 45
click at [1229, 620] on textarea "**********" at bounding box center [1153, 626] width 464 height 45
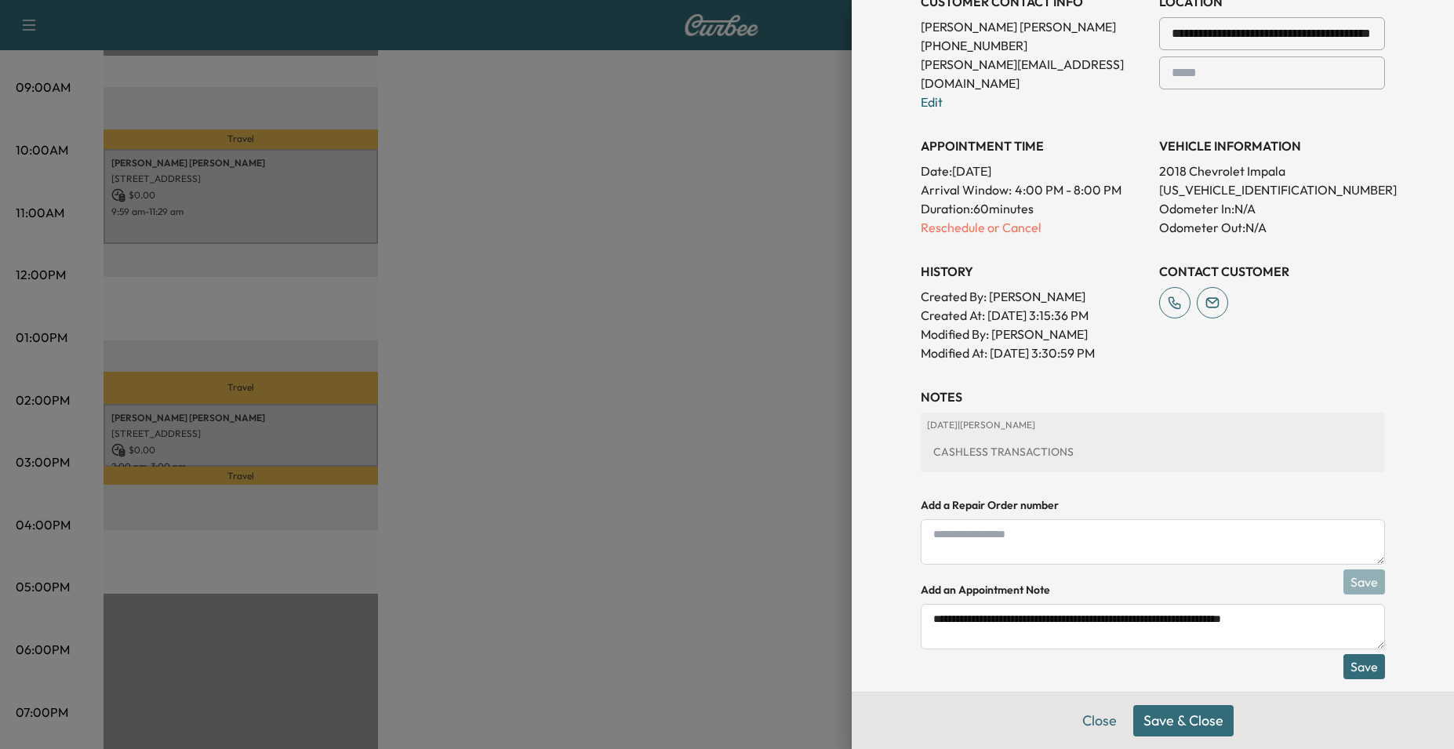
click at [1341, 604] on textarea "**********" at bounding box center [1153, 626] width 464 height 45
click at [1203, 609] on textarea "**********" at bounding box center [1153, 626] width 464 height 45
click at [1042, 614] on textarea "**********" at bounding box center [1153, 626] width 464 height 45
click at [1256, 617] on textarea "**********" at bounding box center [1153, 626] width 464 height 45
type textarea "**********"
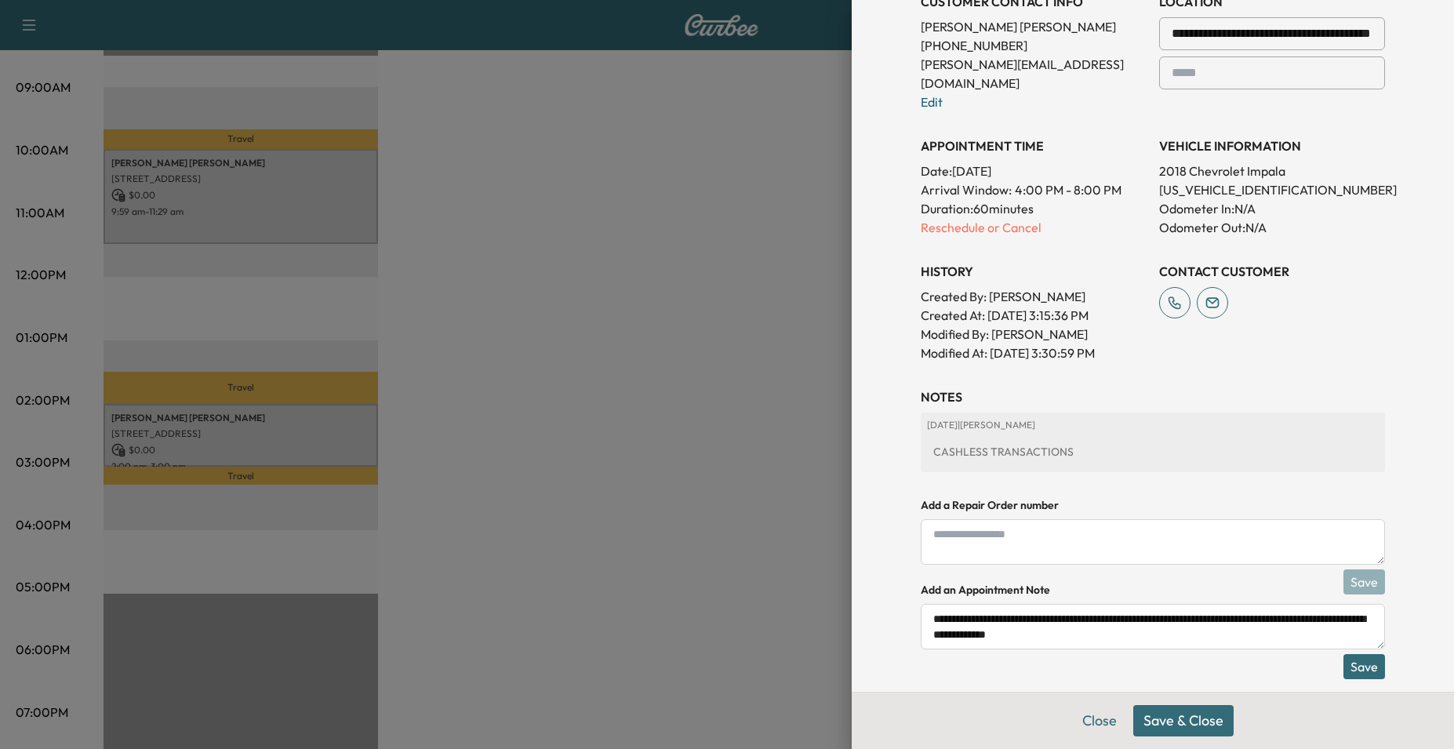
click at [1360, 654] on button "Save" at bounding box center [1365, 666] width 42 height 25
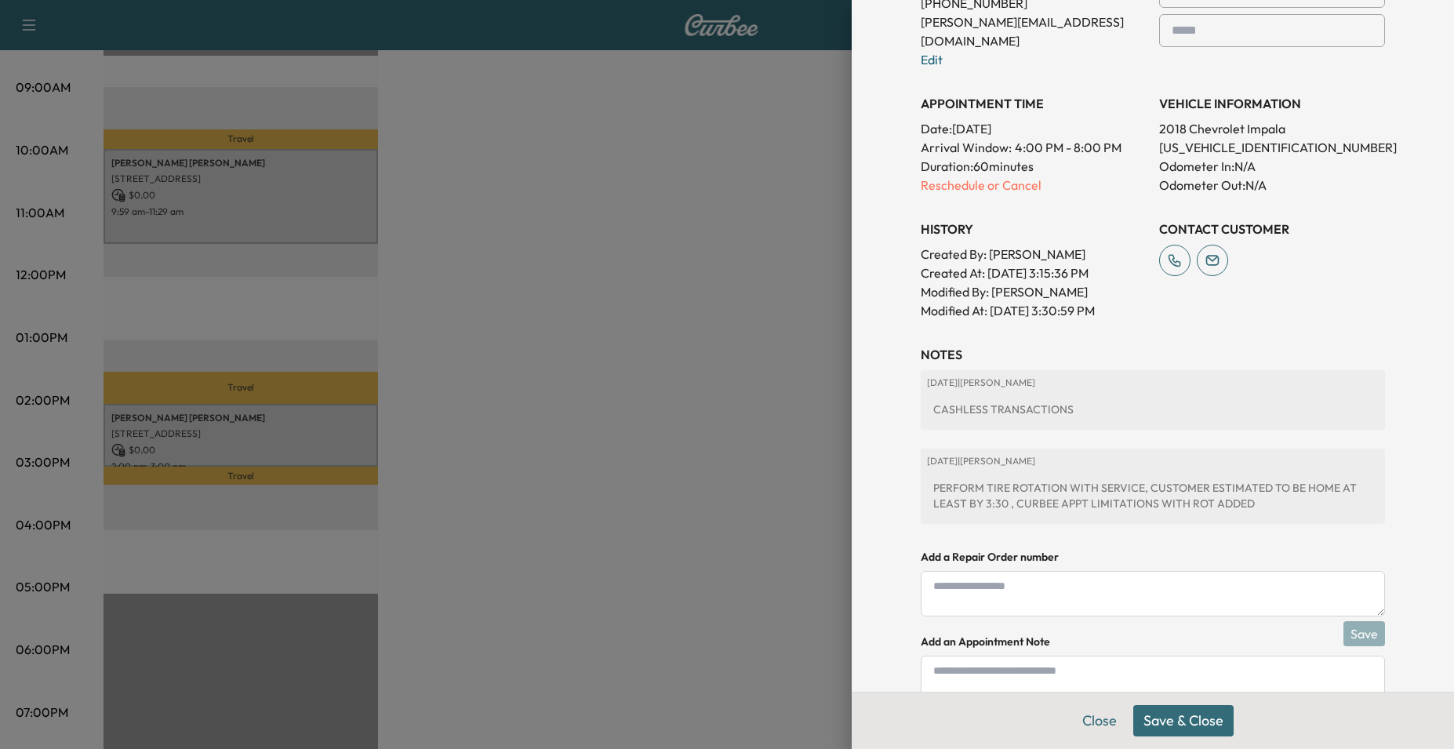
scroll to position [476, 0]
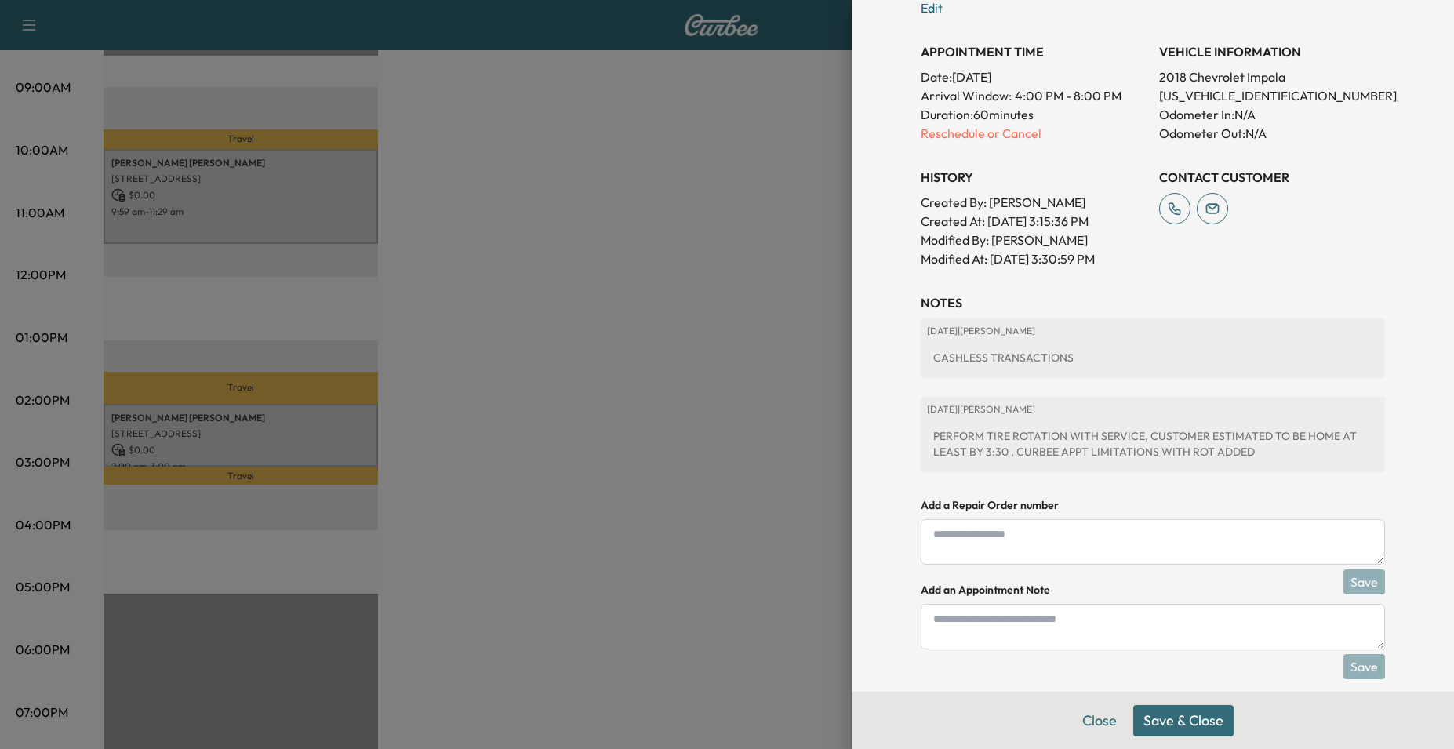
click at [1165, 714] on button "Save & Close" at bounding box center [1183, 720] width 100 height 31
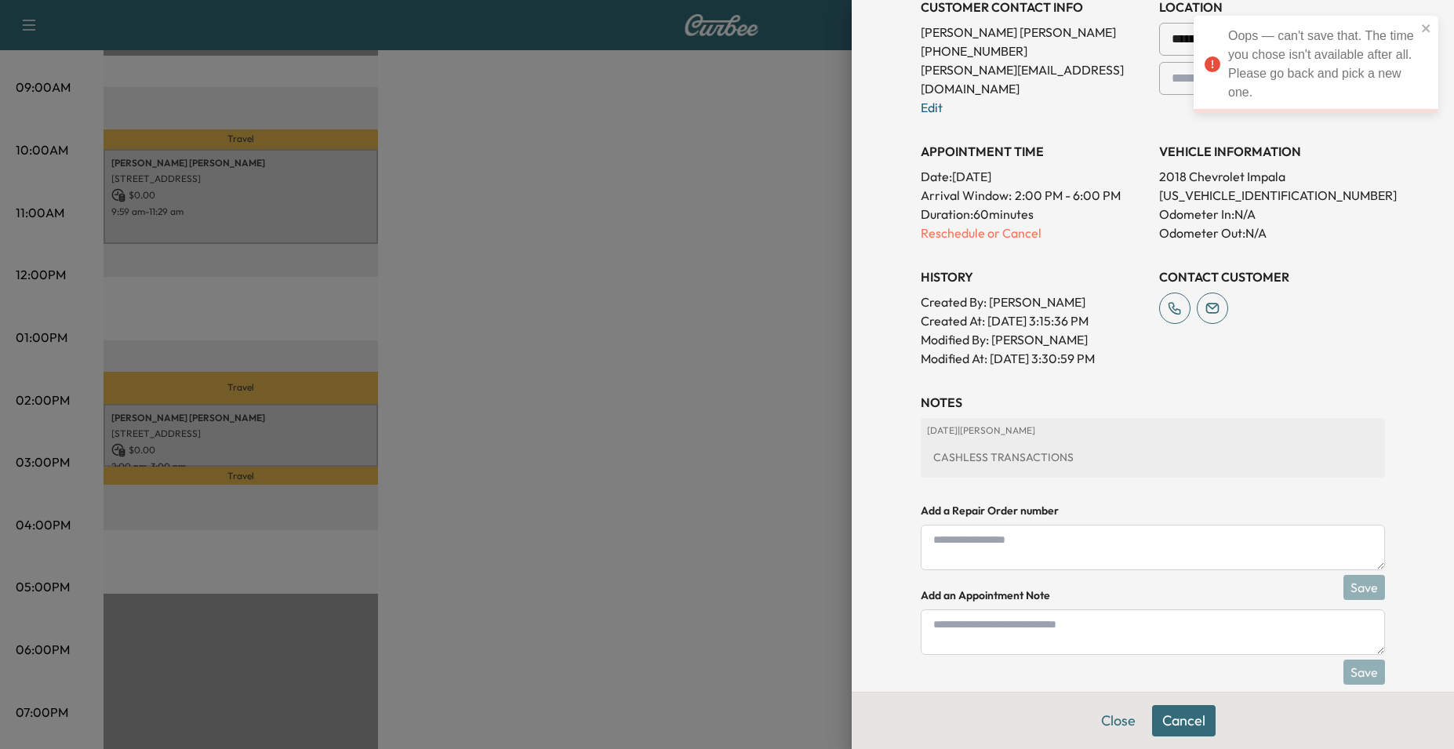
scroll to position [382, 0]
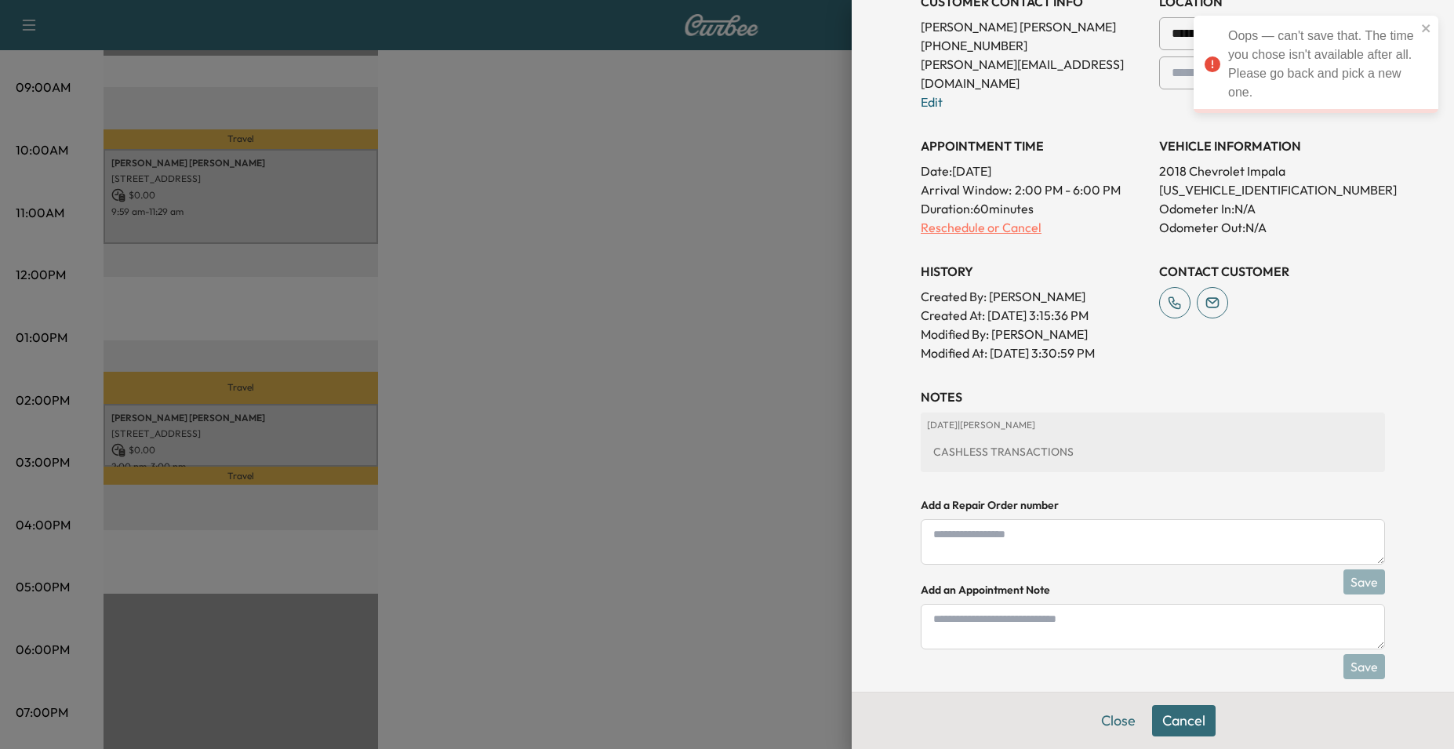
click at [932, 218] on p "Reschedule or Cancel" at bounding box center [1034, 227] width 226 height 19
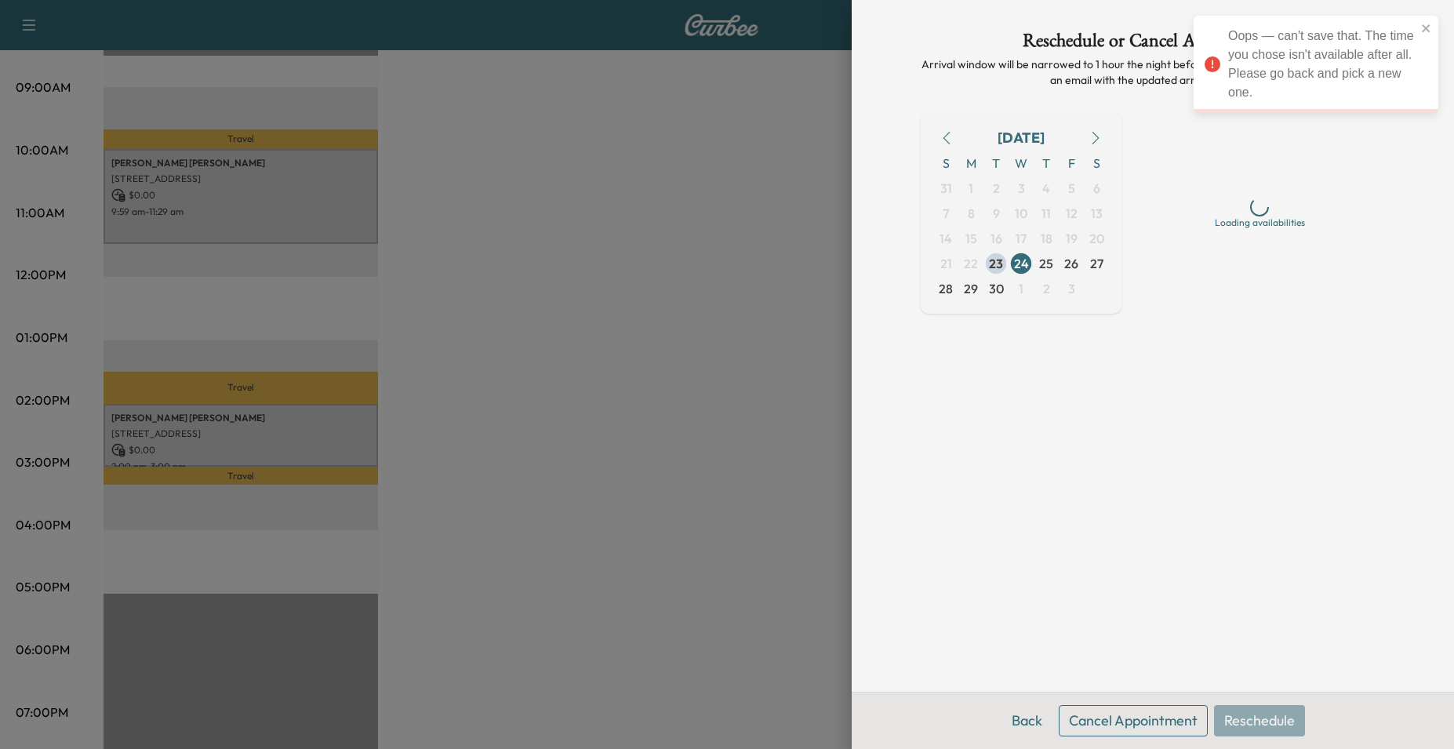
scroll to position [0, 0]
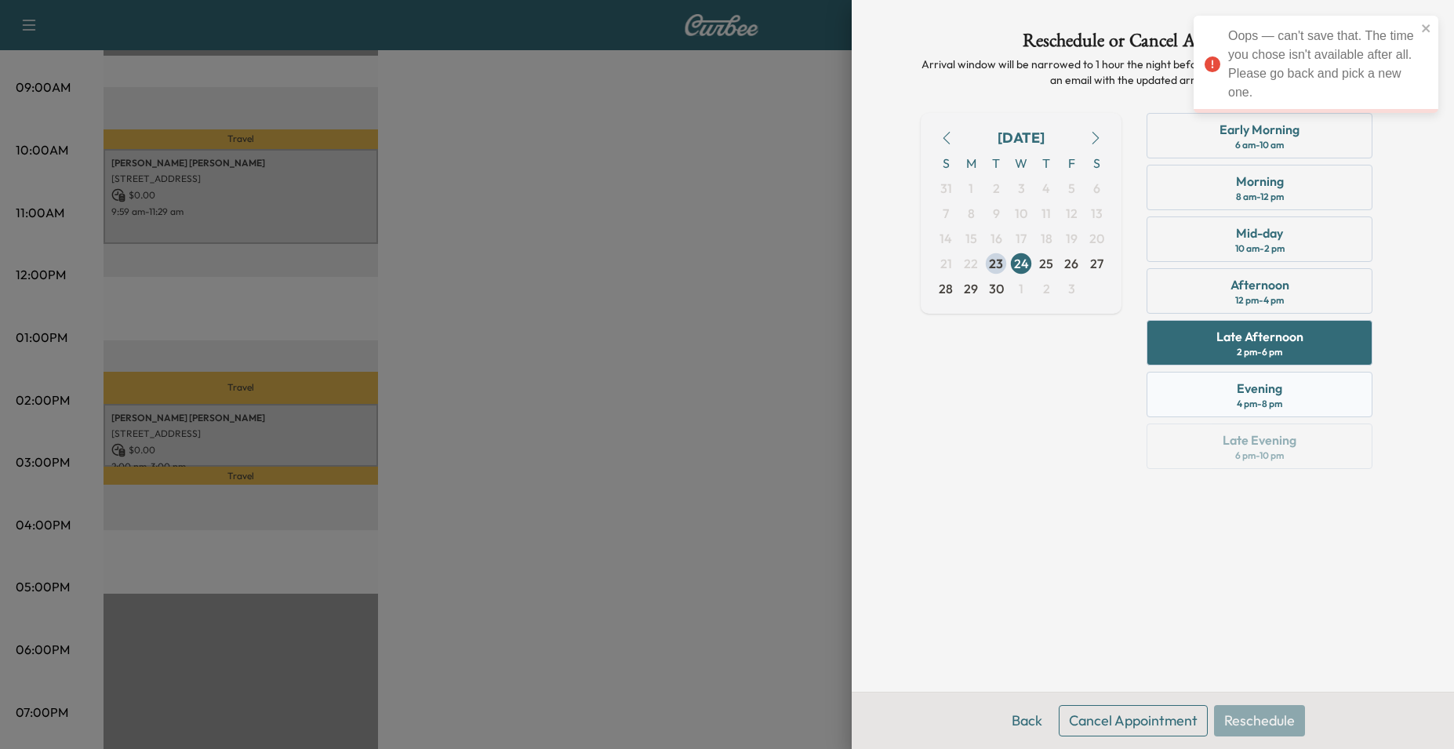
click at [1195, 402] on div "Evening 4 pm - 8 pm" at bounding box center [1260, 394] width 226 height 45
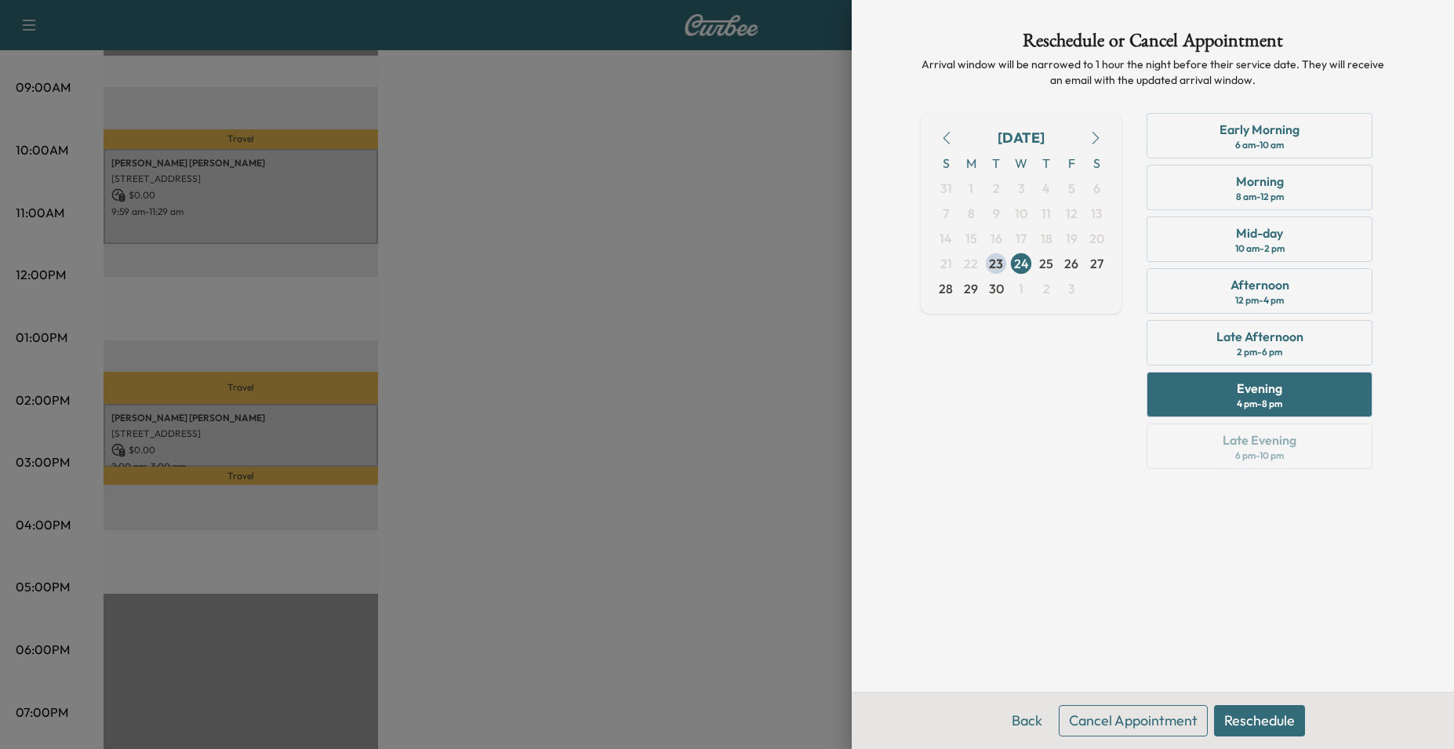
click at [1281, 724] on button "Reschedule" at bounding box center [1259, 720] width 91 height 31
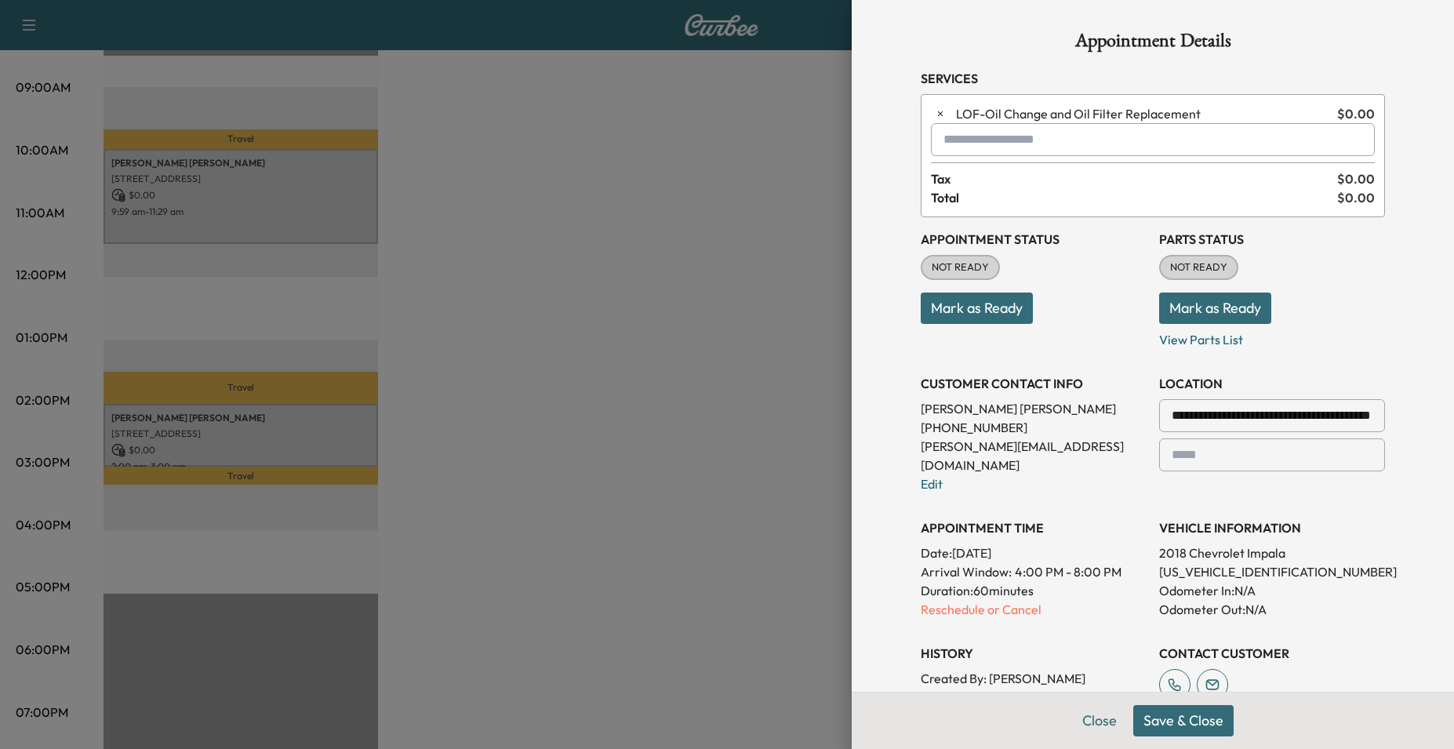
click at [1177, 722] on button "Save & Close" at bounding box center [1183, 720] width 100 height 31
click at [1417, 28] on div "Oops — can't save that. The time you chose isn't available after all. Please go…" at bounding box center [1310, 64] width 221 height 85
click at [1428, 29] on icon "close" at bounding box center [1426, 28] width 11 height 13
click at [1119, 731] on button "Close" at bounding box center [1118, 720] width 55 height 31
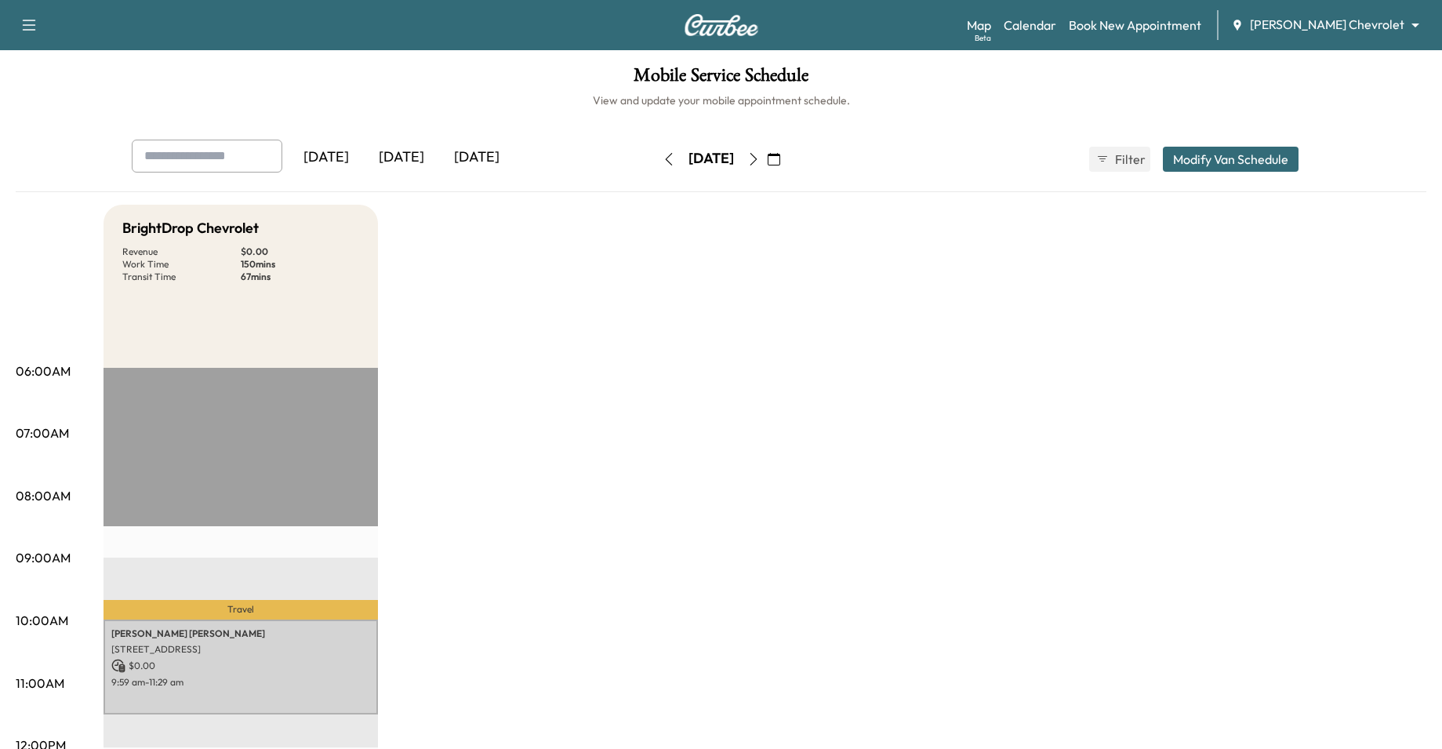
click at [767, 158] on button "button" at bounding box center [753, 159] width 27 height 25
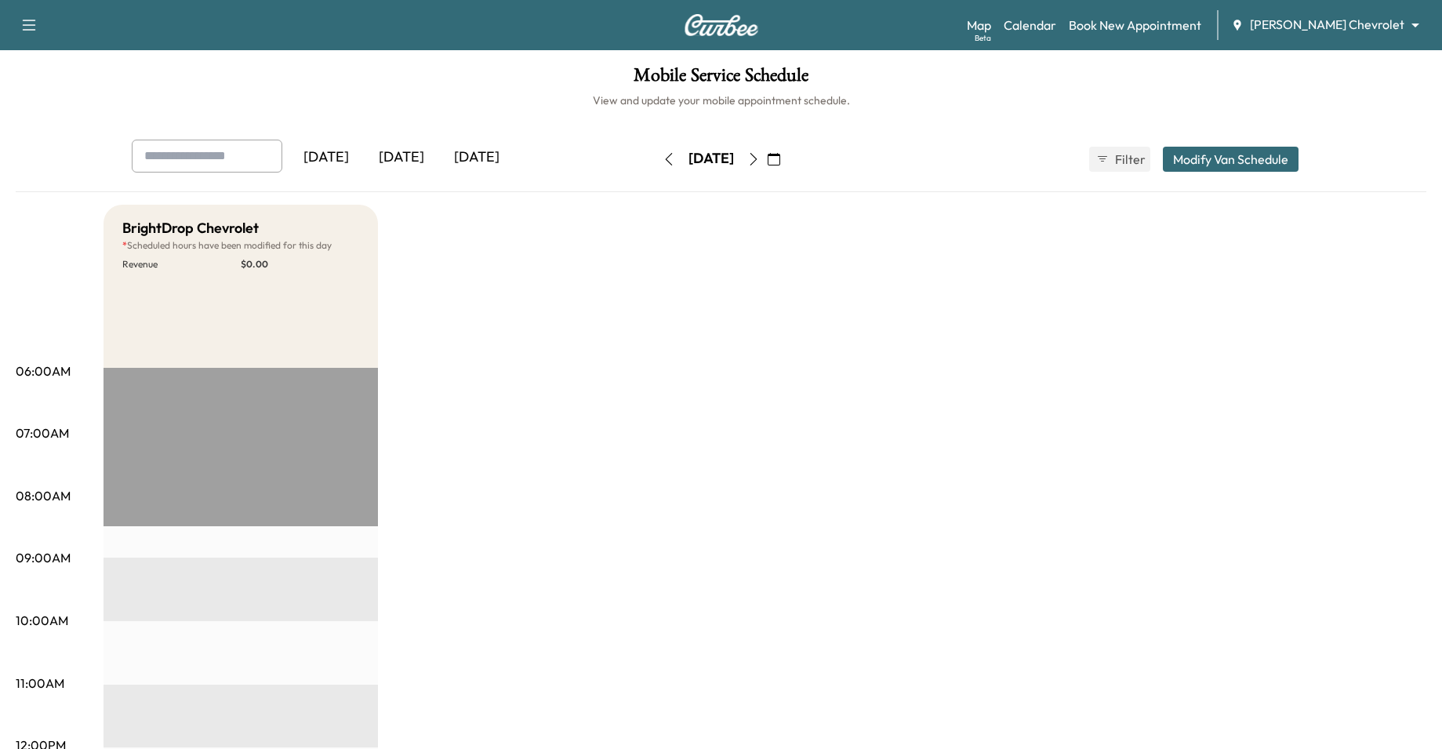
click at [656, 151] on button "button" at bounding box center [669, 159] width 27 height 25
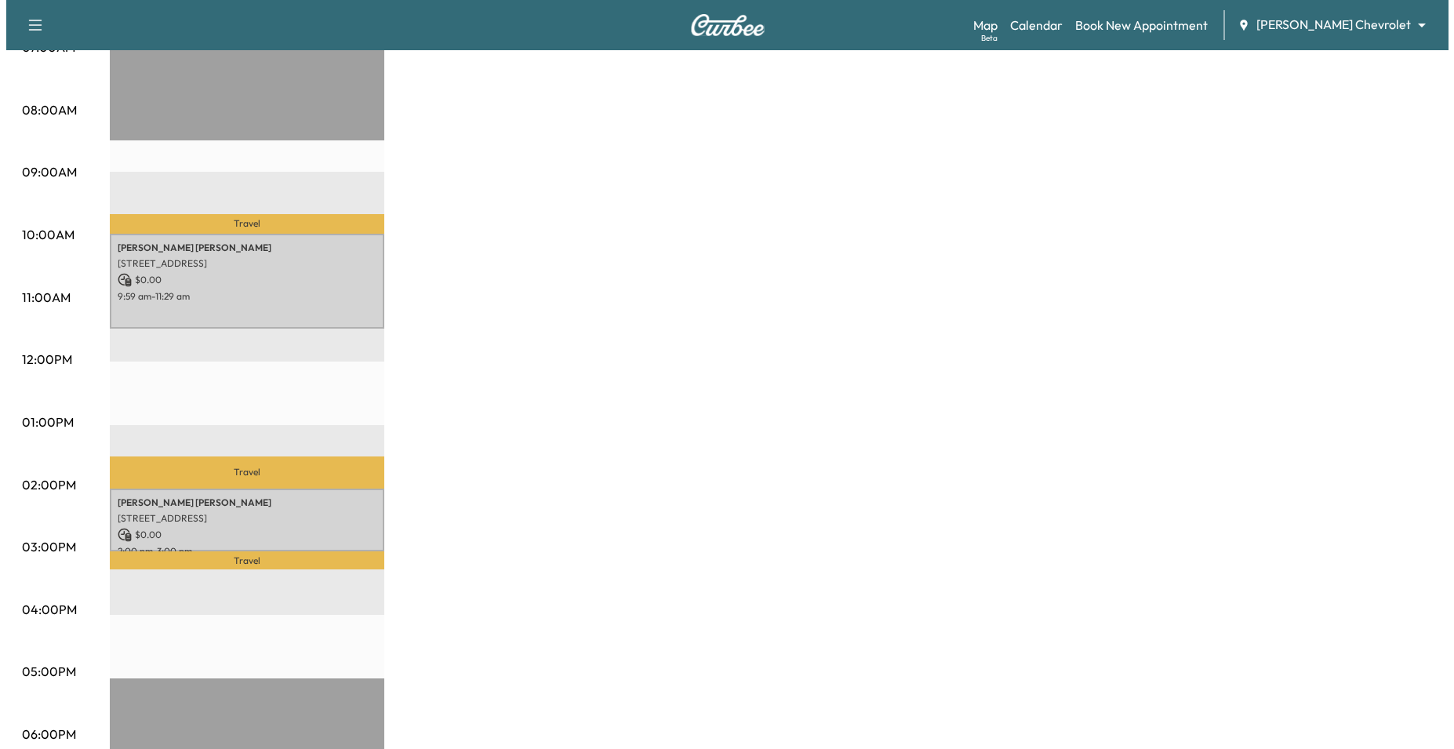
scroll to position [418, 0]
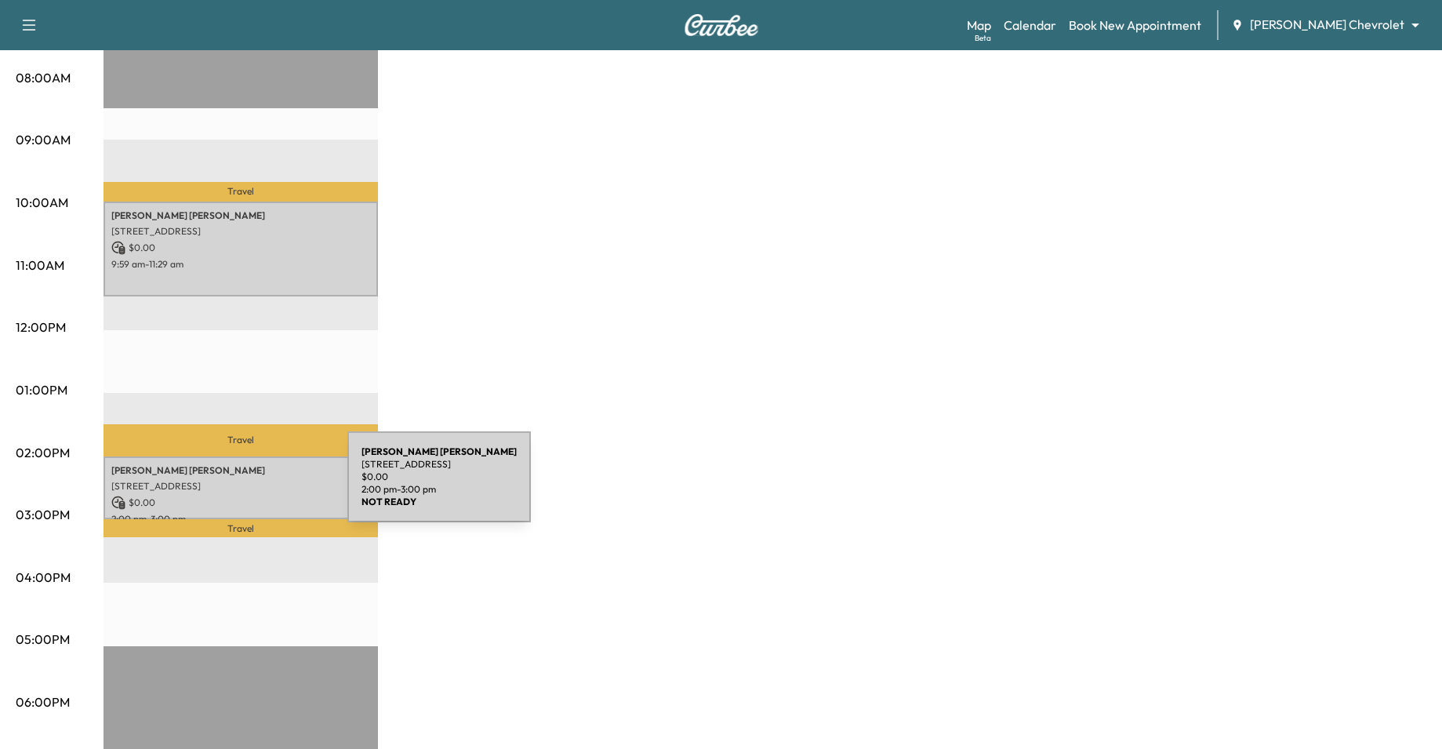
click at [230, 486] on p "[STREET_ADDRESS]" at bounding box center [240, 486] width 259 height 13
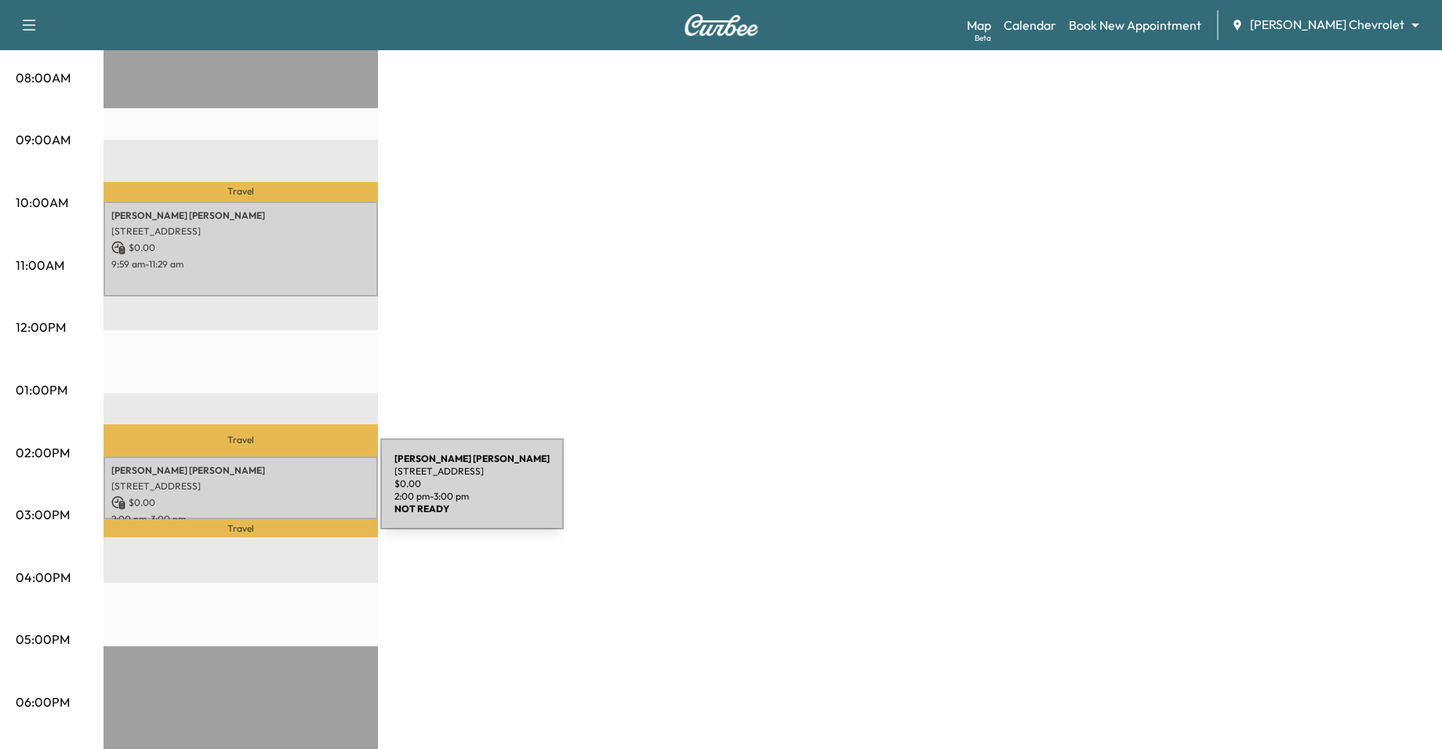
click at [263, 496] on p "$ 0.00" at bounding box center [240, 503] width 259 height 14
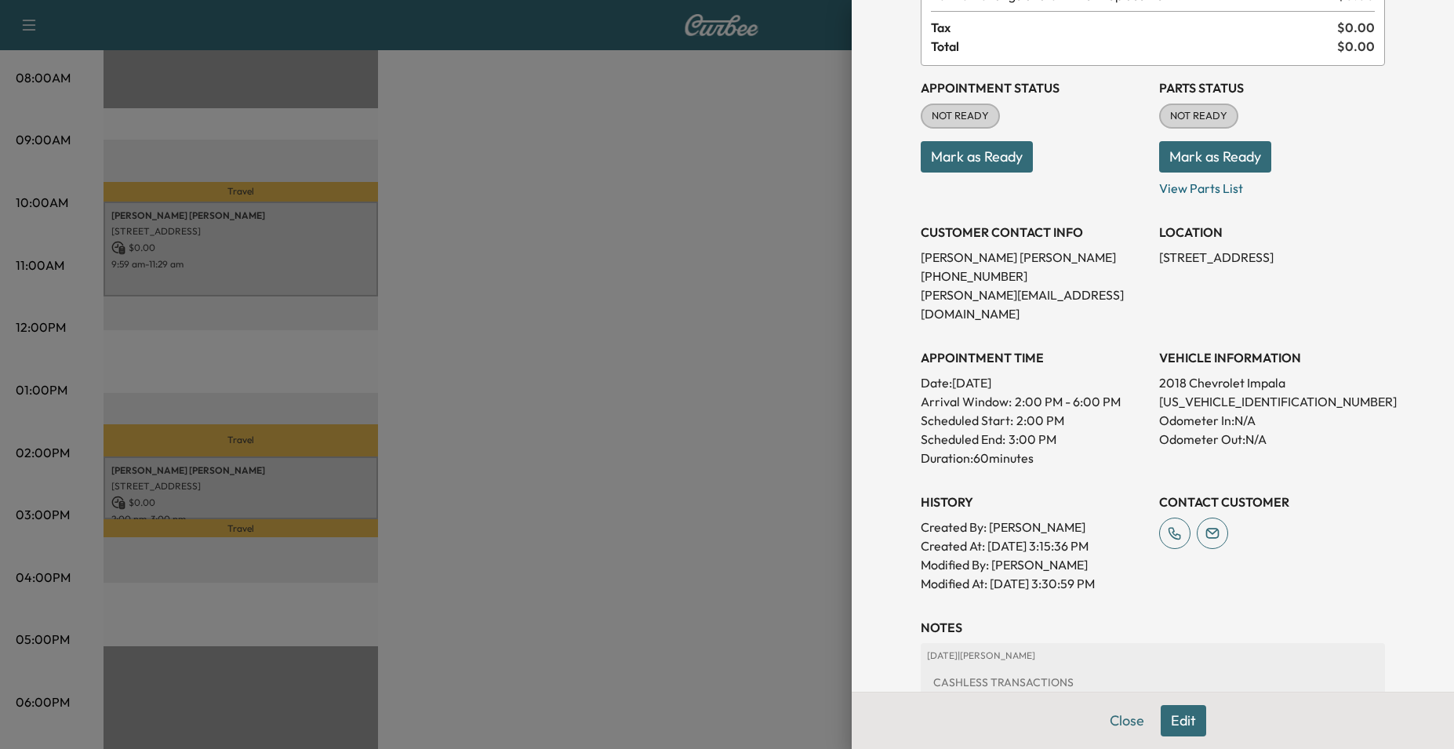
scroll to position [217, 0]
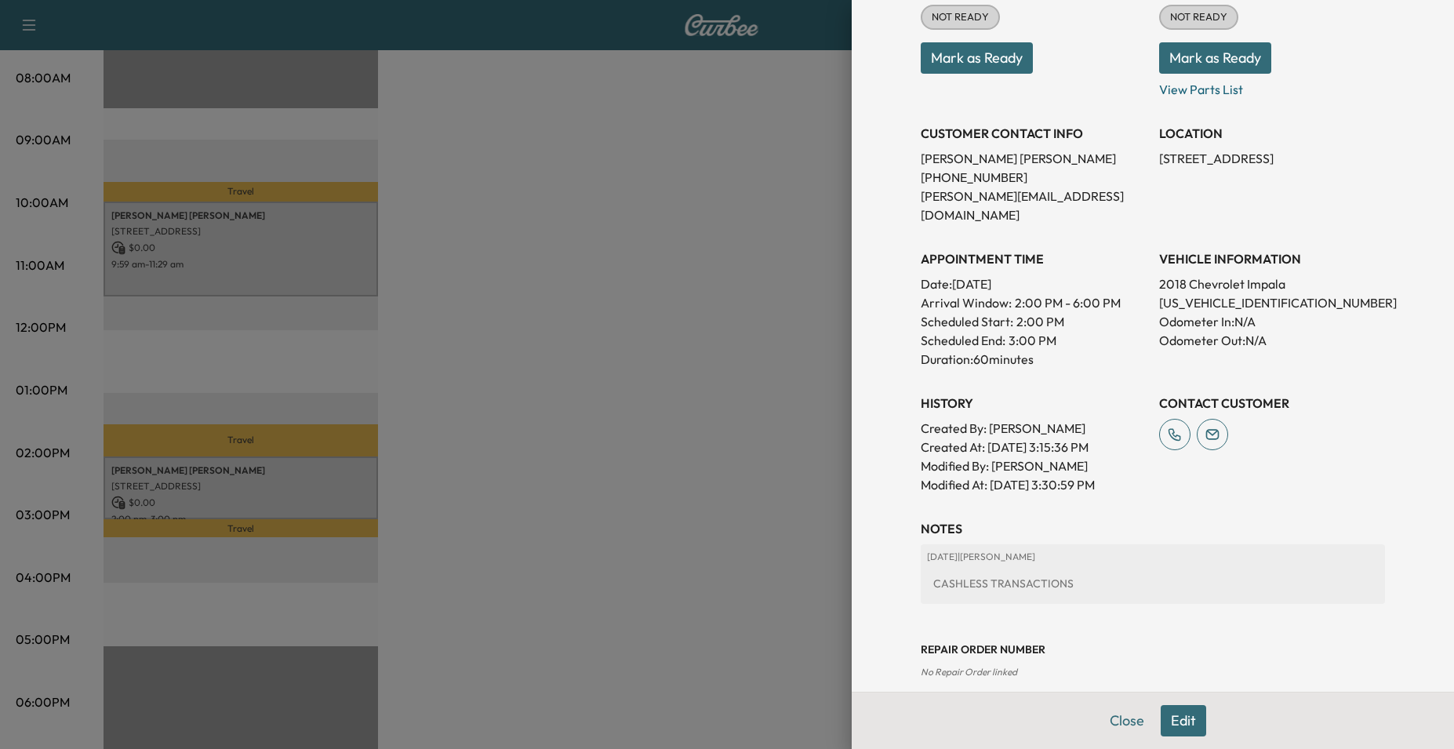
click at [1170, 722] on button "Edit" at bounding box center [1183, 720] width 45 height 31
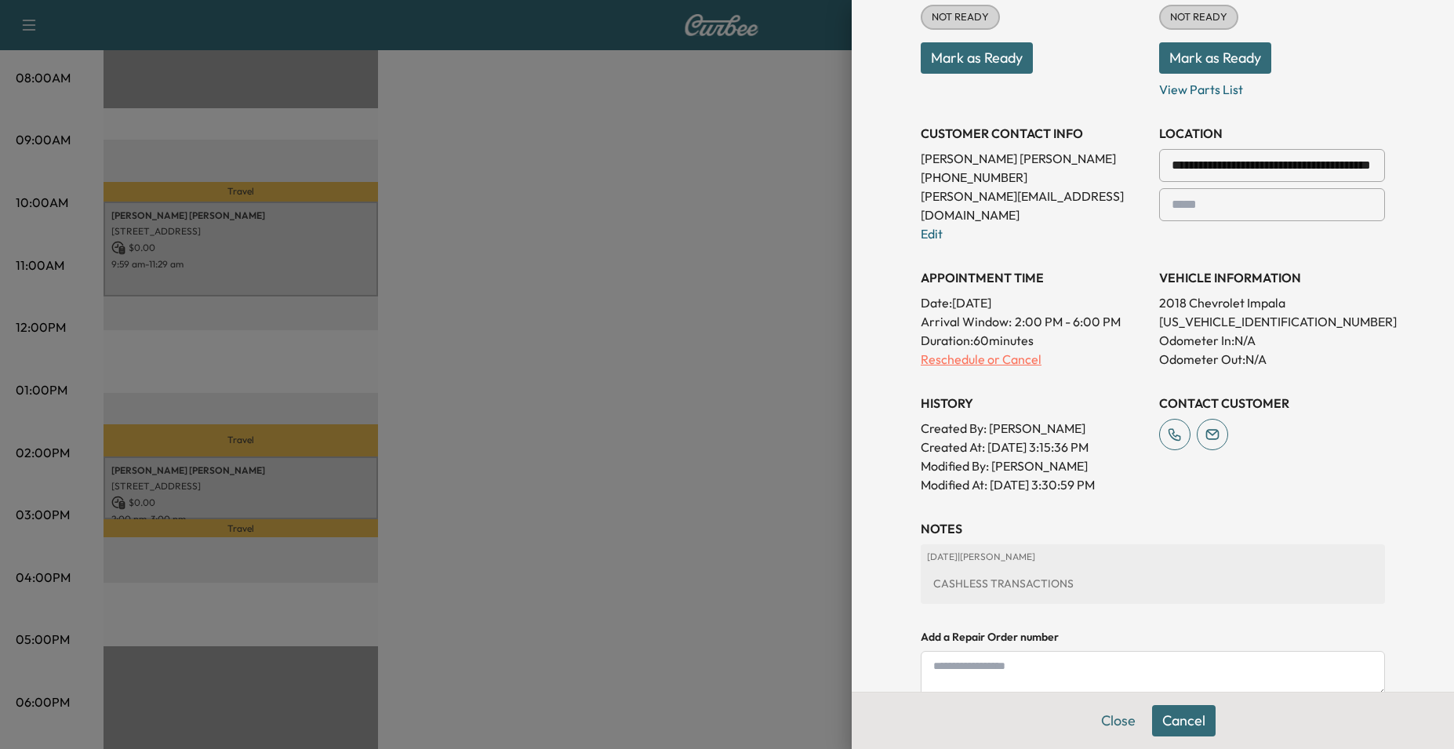
click at [950, 350] on p "Reschedule or Cancel" at bounding box center [1034, 359] width 226 height 19
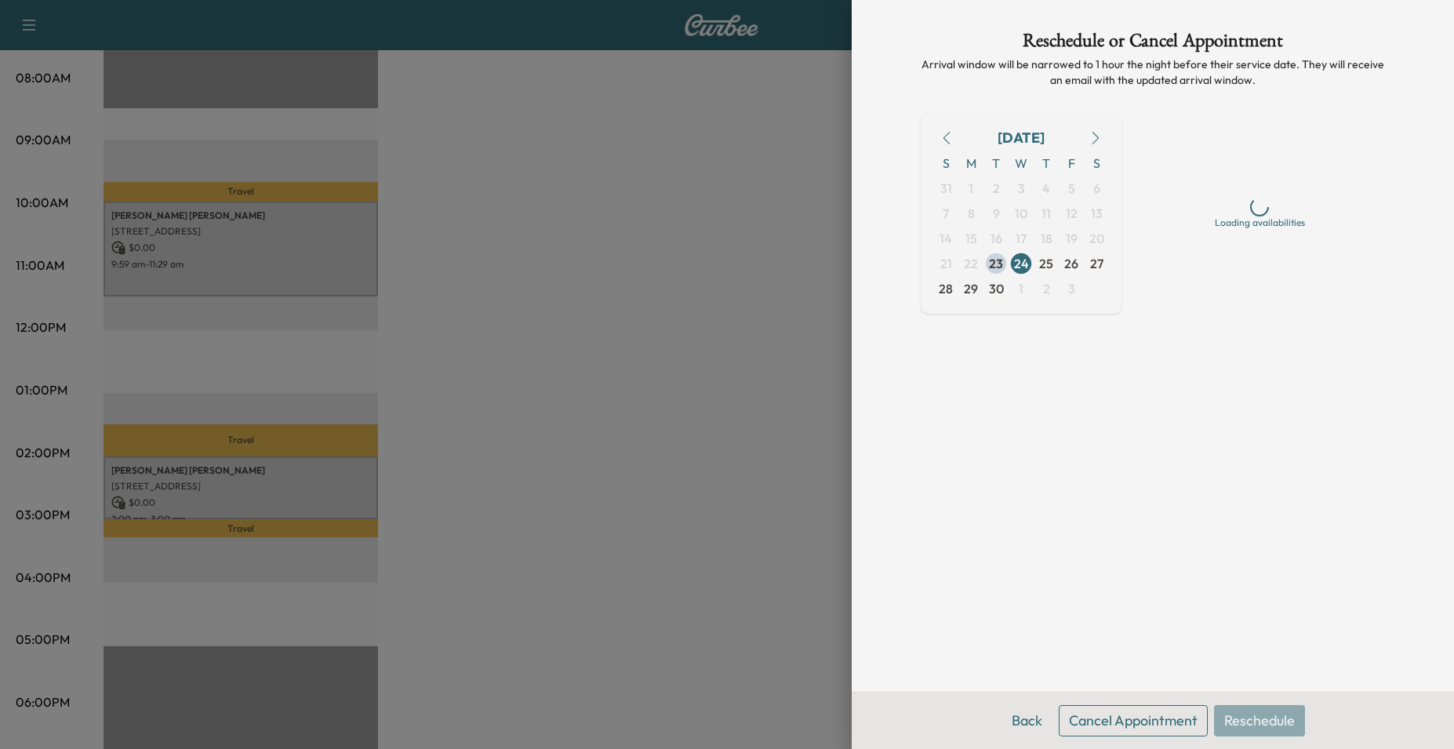
scroll to position [0, 0]
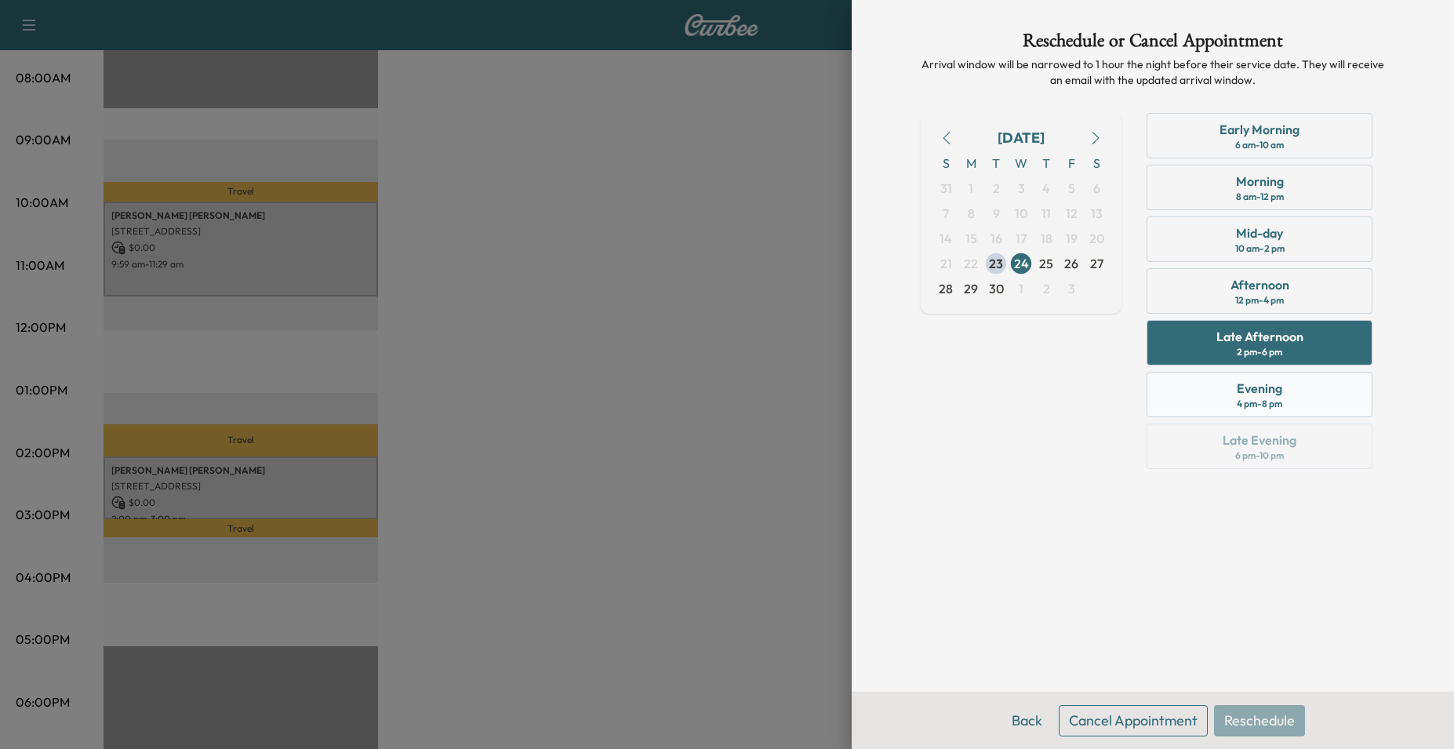
click at [1268, 395] on div "Evening" at bounding box center [1259, 388] width 45 height 19
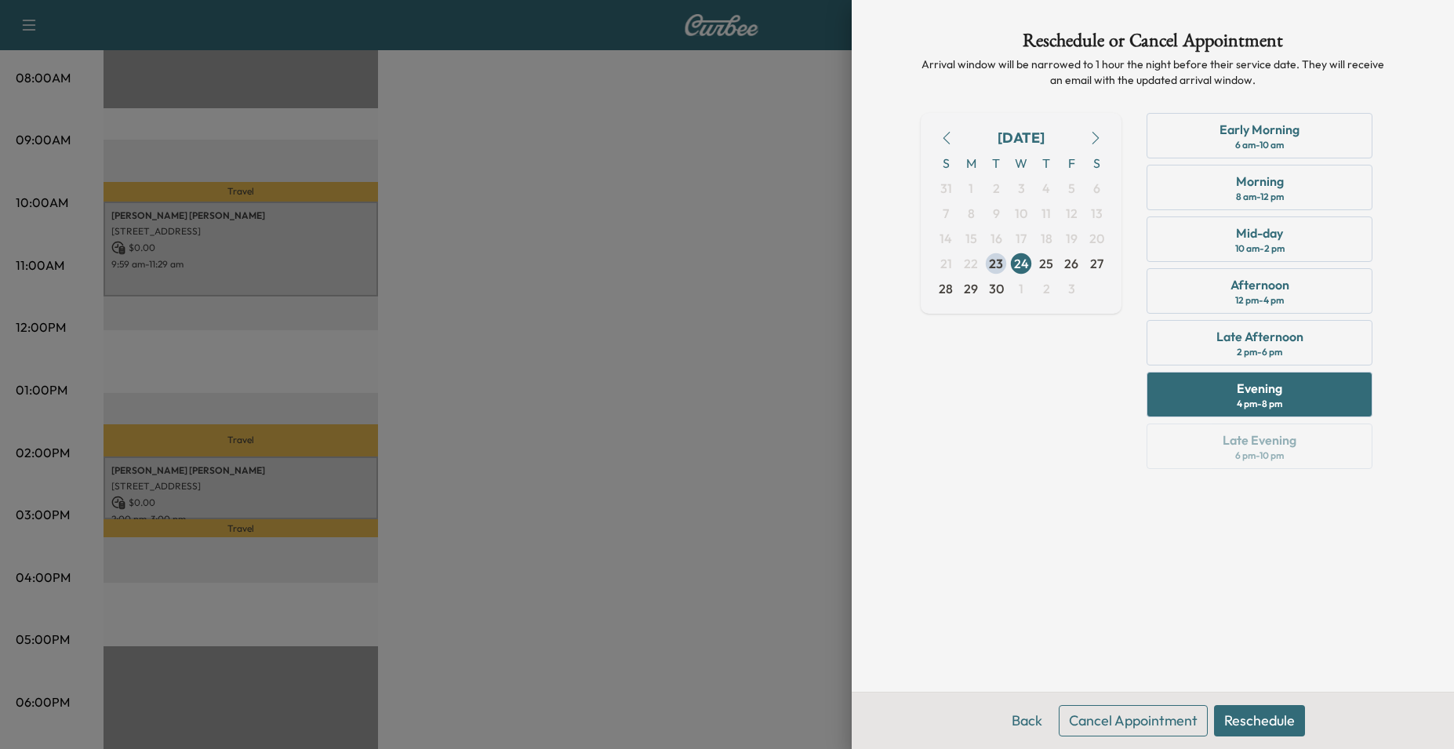
click at [1274, 731] on button "Reschedule" at bounding box center [1259, 720] width 91 height 31
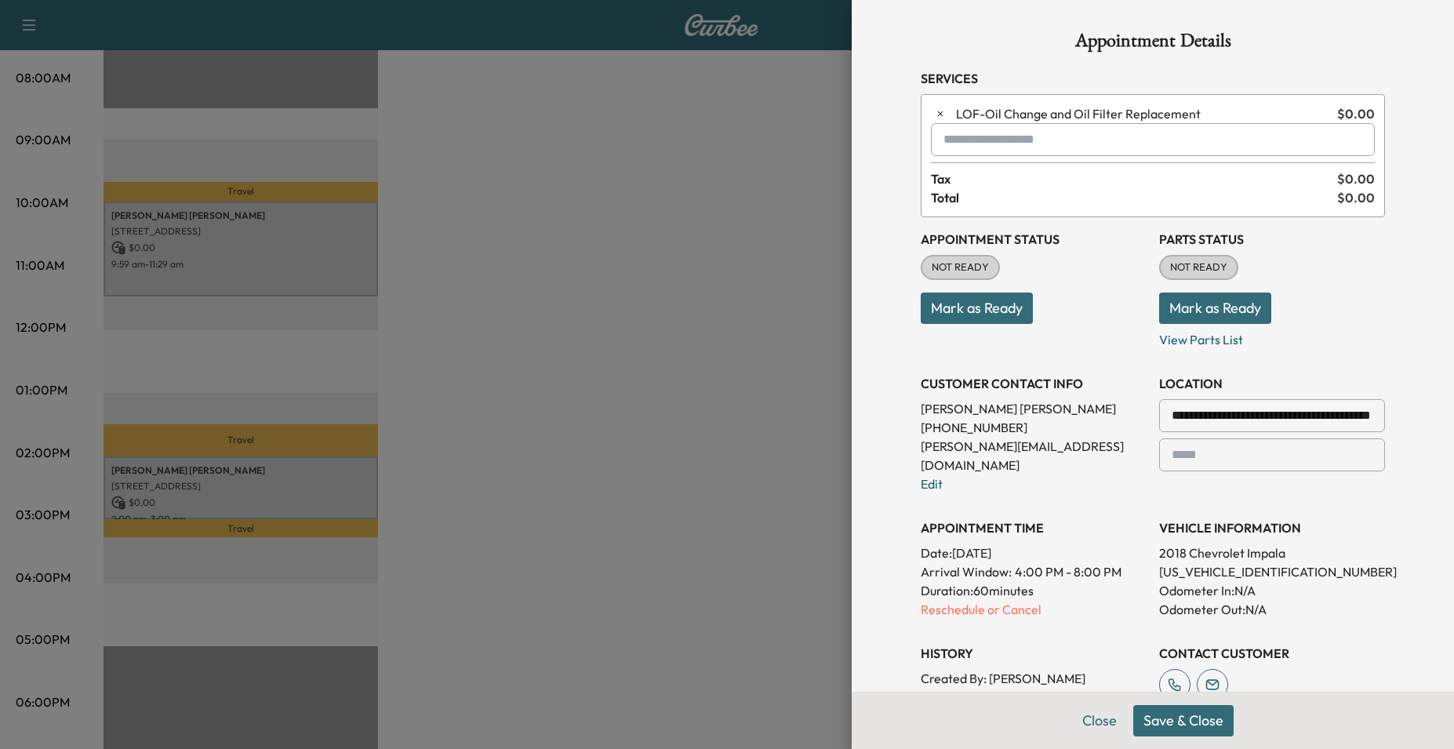
click at [1165, 721] on button "Save & Close" at bounding box center [1183, 720] width 100 height 31
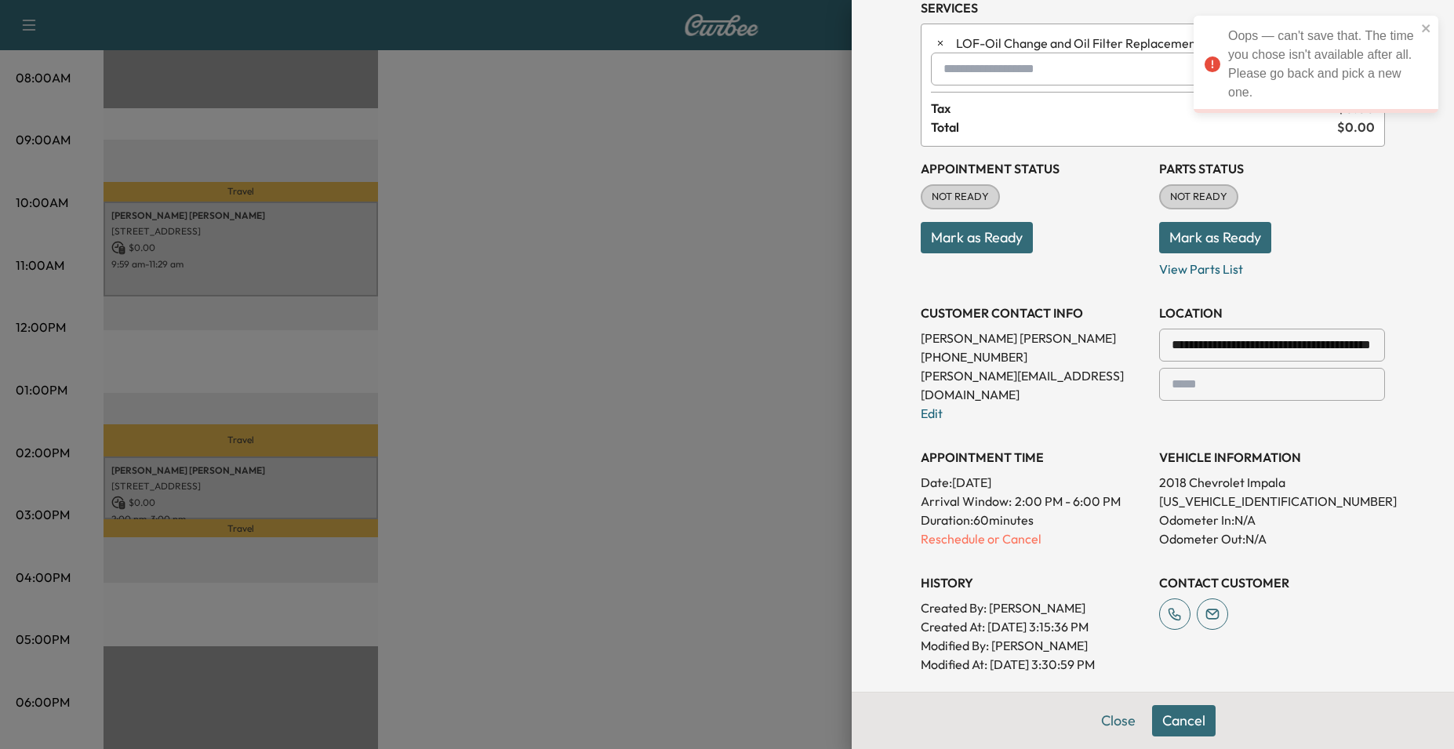
scroll to position [261, 0]
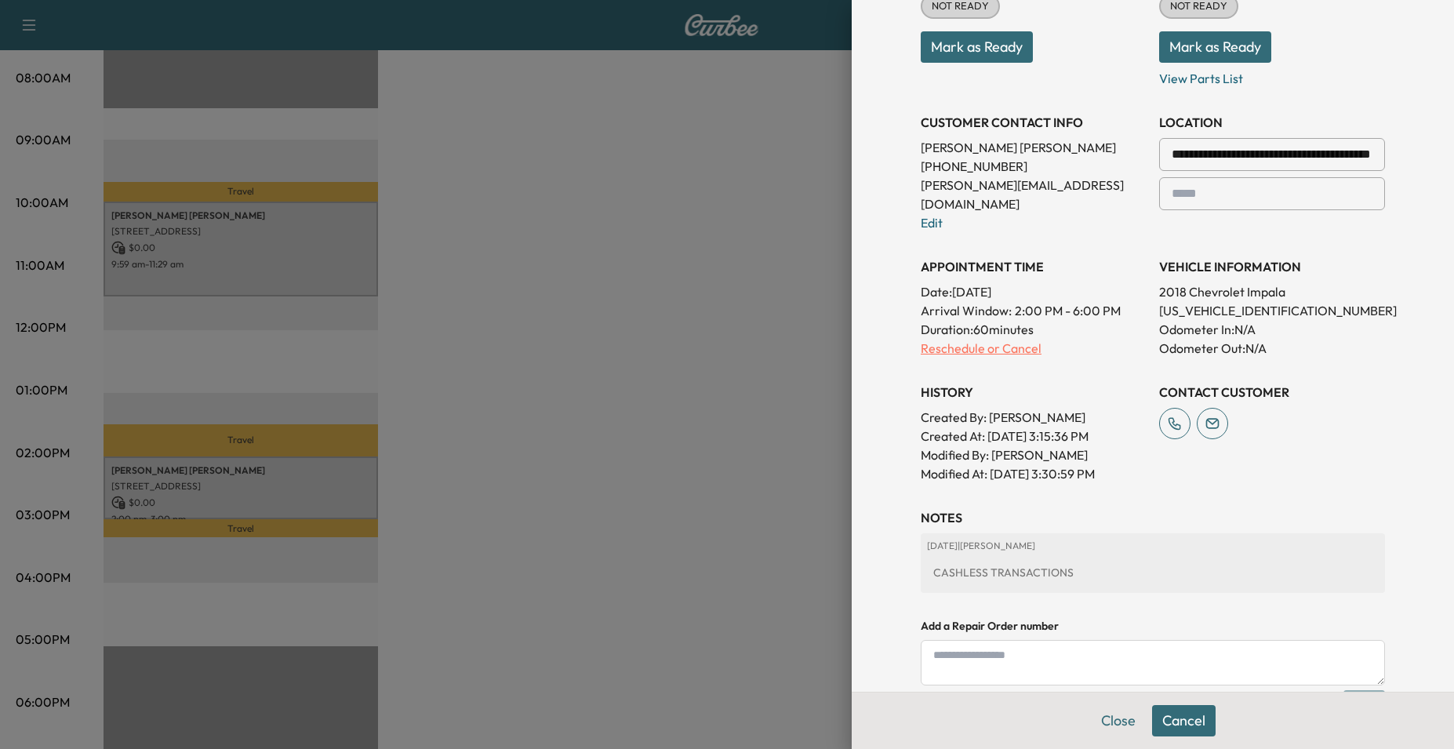
click at [944, 339] on p "Reschedule or Cancel" at bounding box center [1034, 348] width 226 height 19
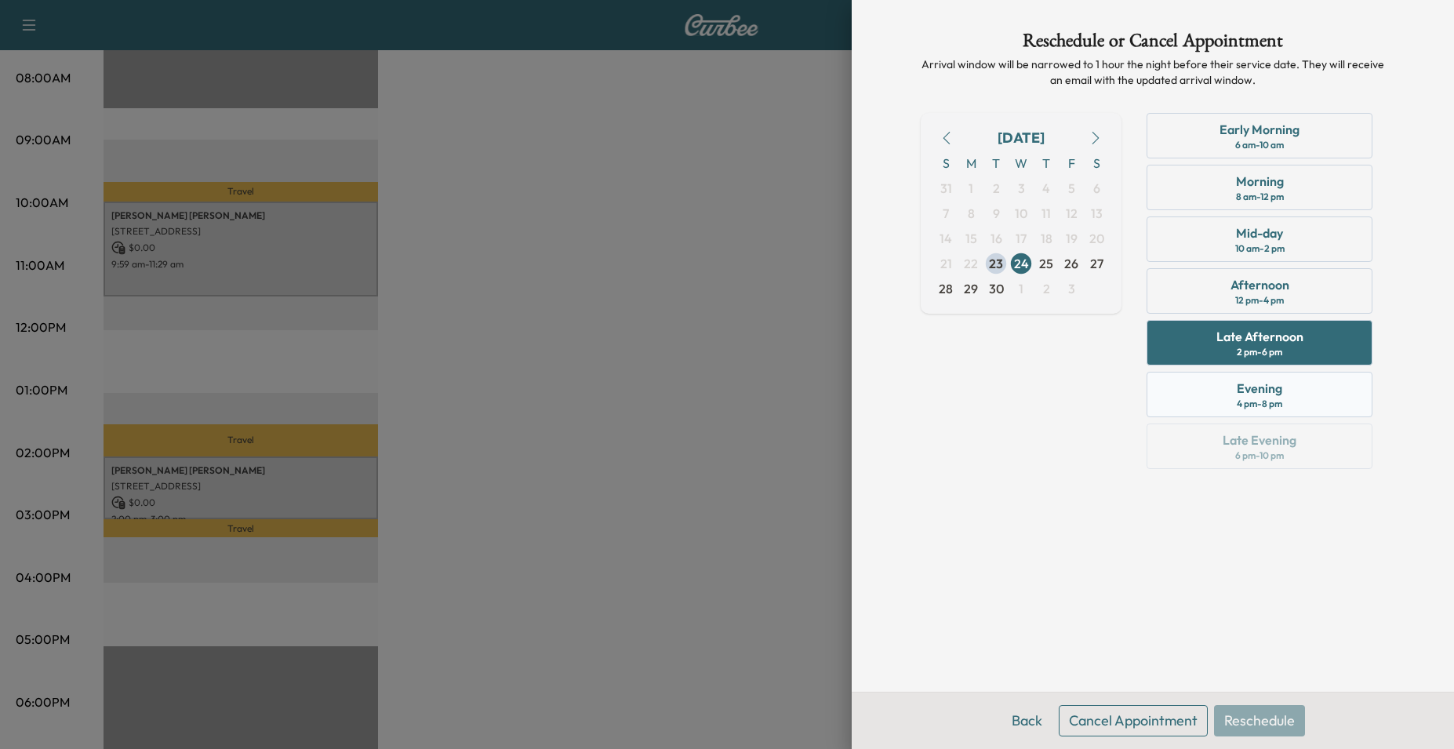
click at [1217, 382] on div "Evening 4 pm - 8 pm" at bounding box center [1260, 394] width 226 height 45
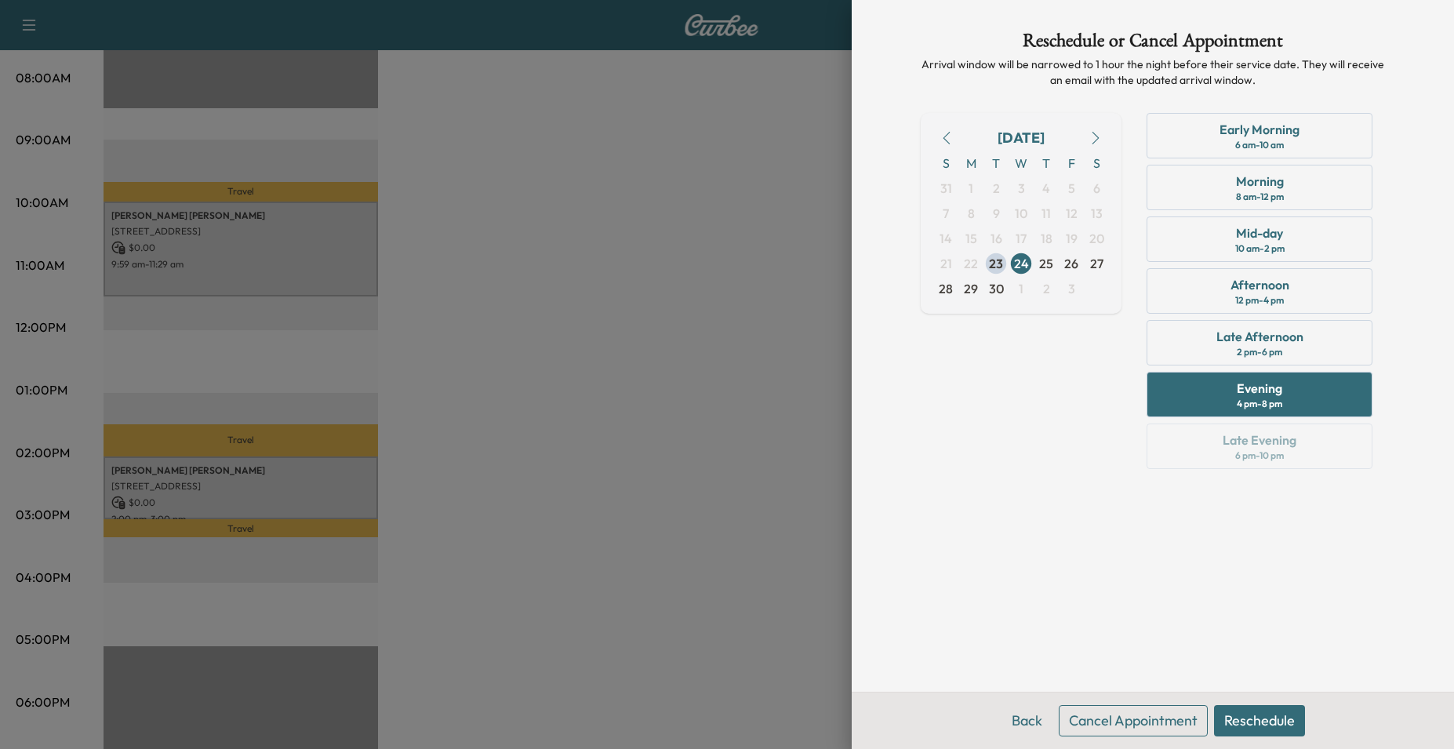
click at [1237, 719] on button "Reschedule" at bounding box center [1259, 720] width 91 height 31
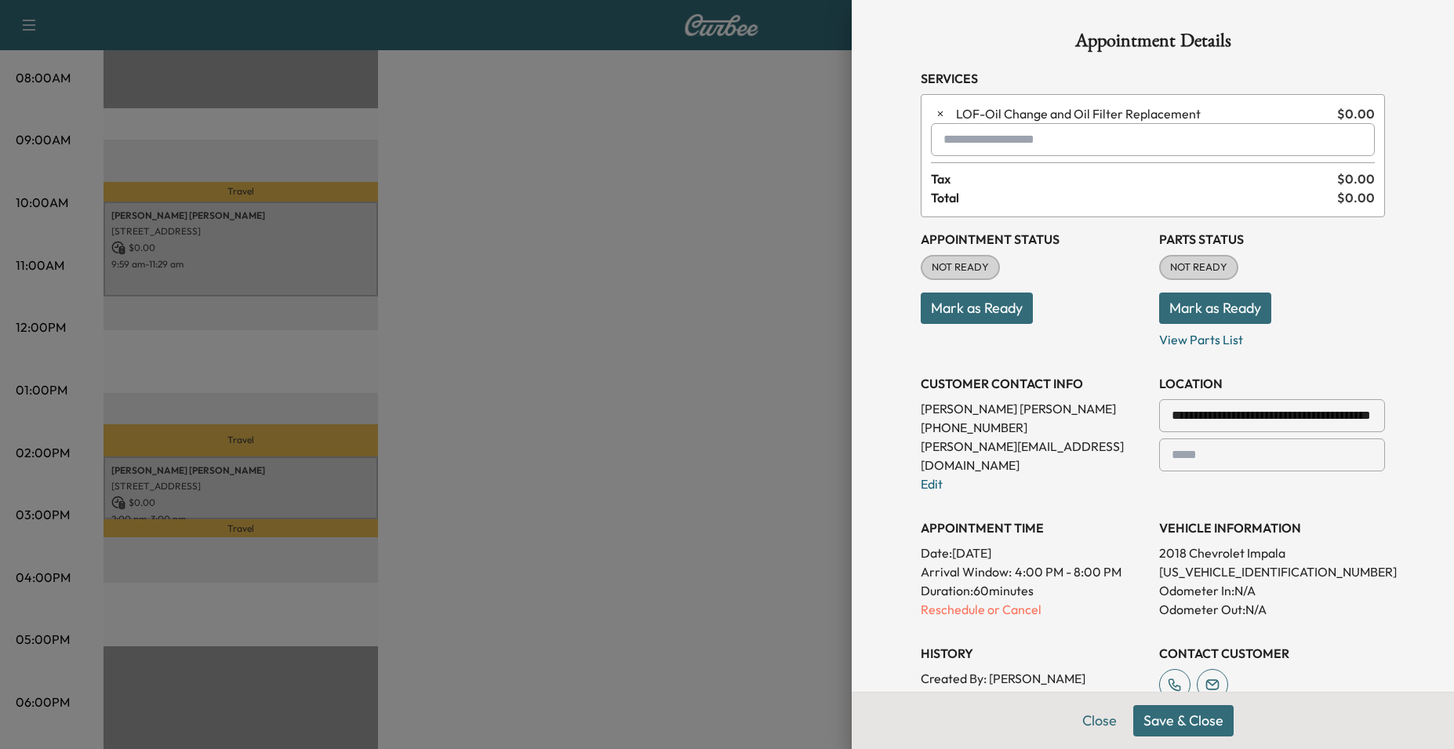
click at [1166, 719] on button "Save & Close" at bounding box center [1183, 720] width 100 height 31
click at [1429, 26] on icon "close" at bounding box center [1426, 28] width 8 height 8
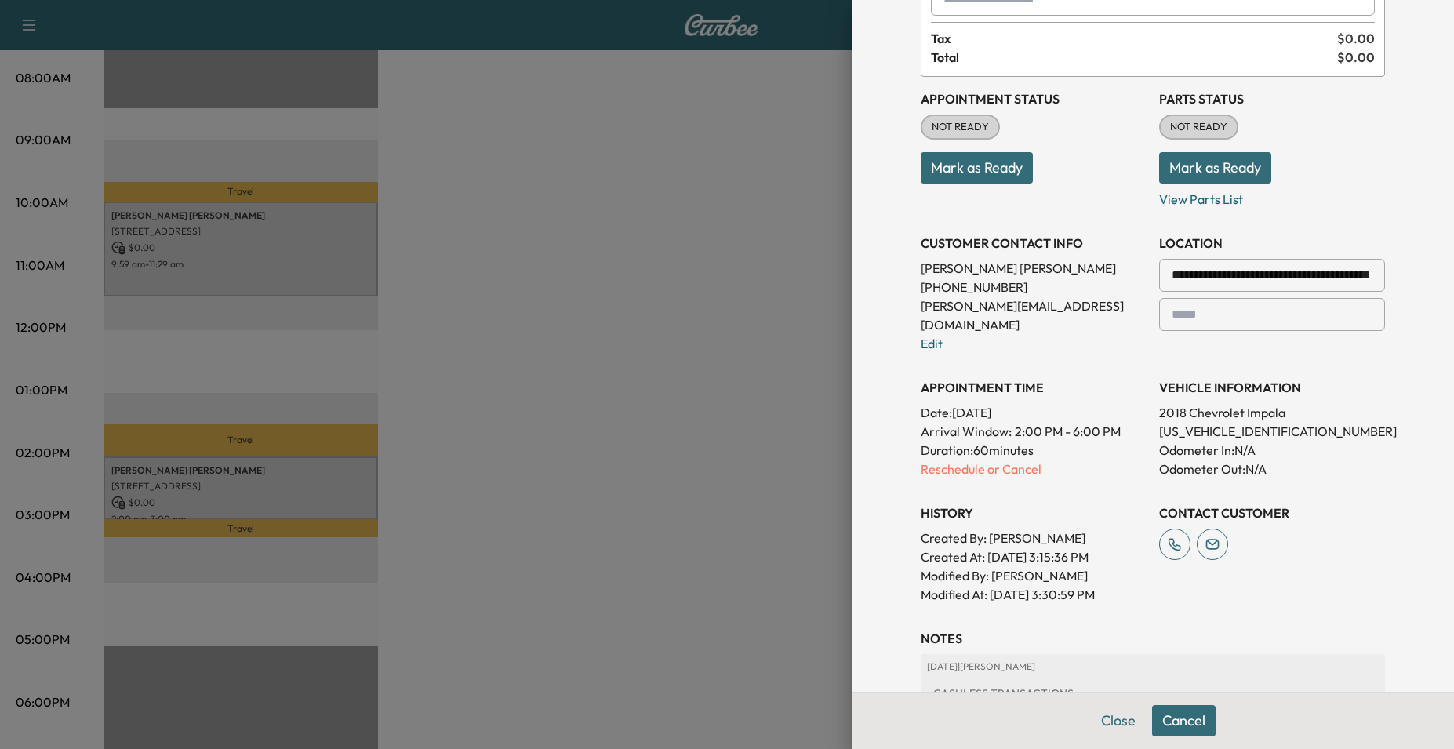
scroll to position [121, 0]
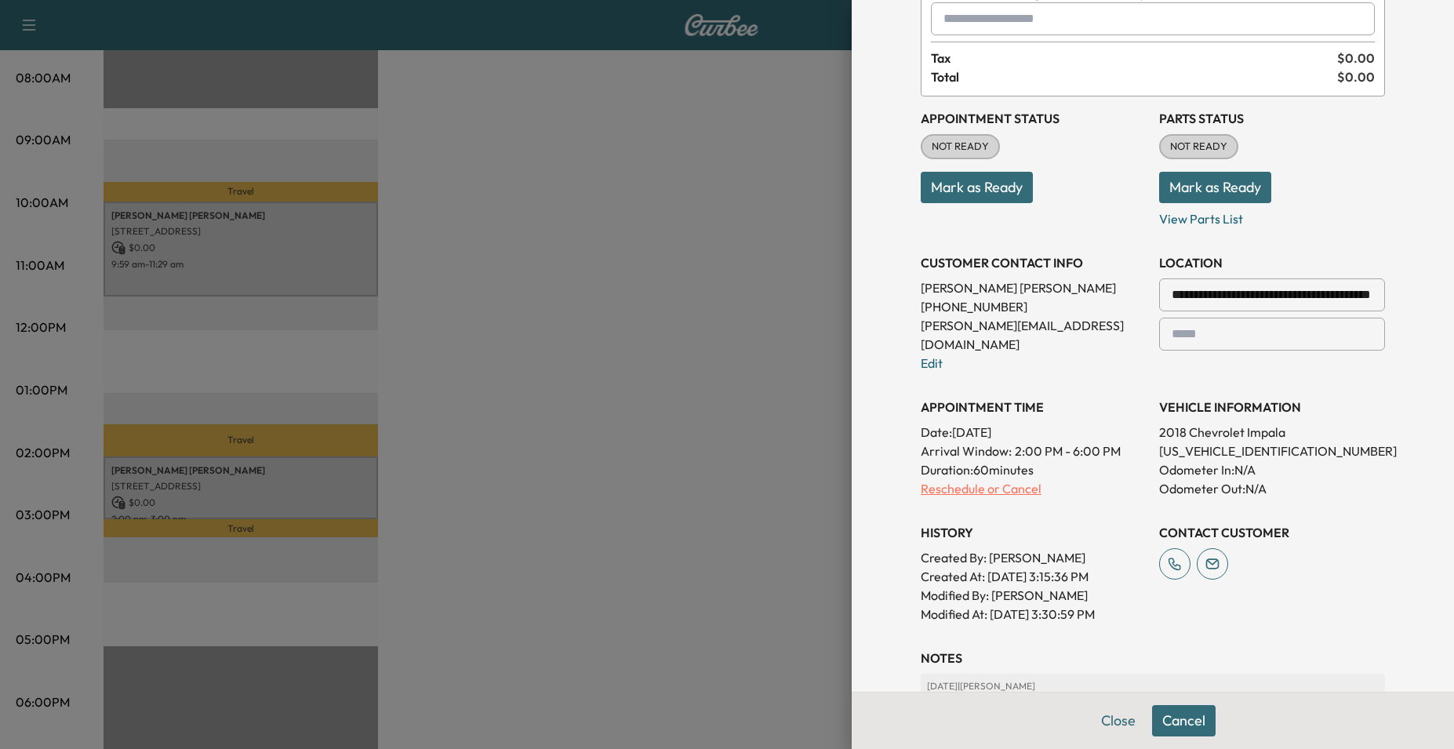
click at [952, 479] on p "Reschedule or Cancel" at bounding box center [1034, 488] width 226 height 19
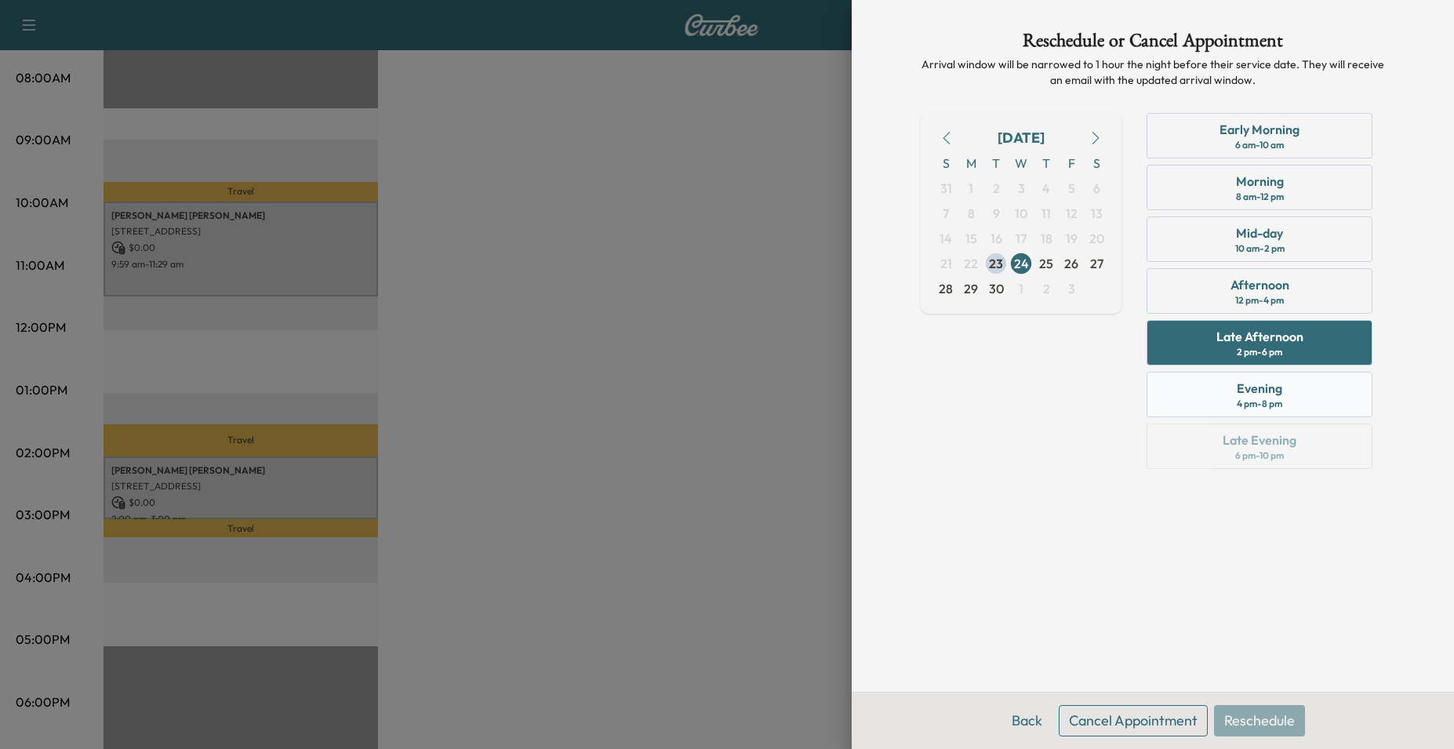
click at [1210, 380] on div "Evening 4 pm - 8 pm" at bounding box center [1260, 394] width 226 height 45
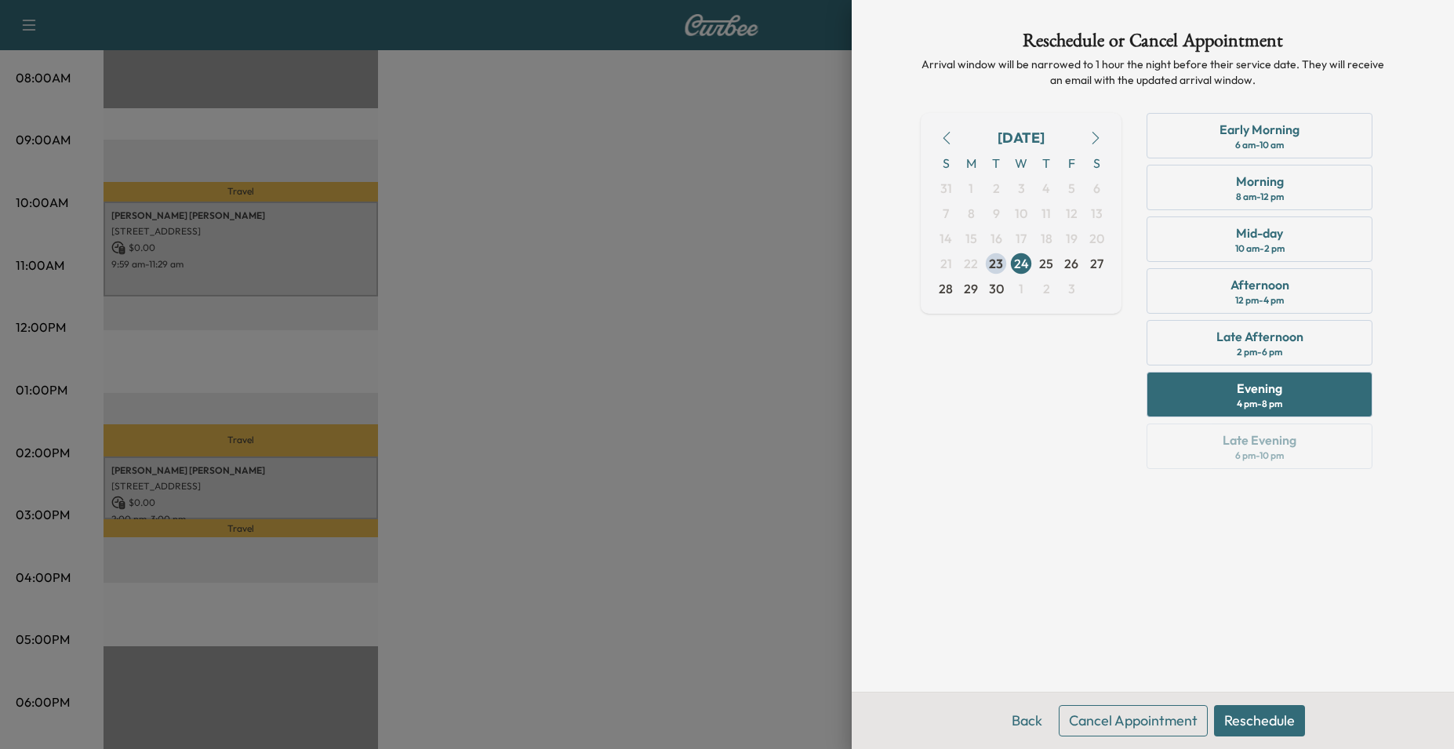
click at [1239, 715] on button "Reschedule" at bounding box center [1259, 720] width 91 height 31
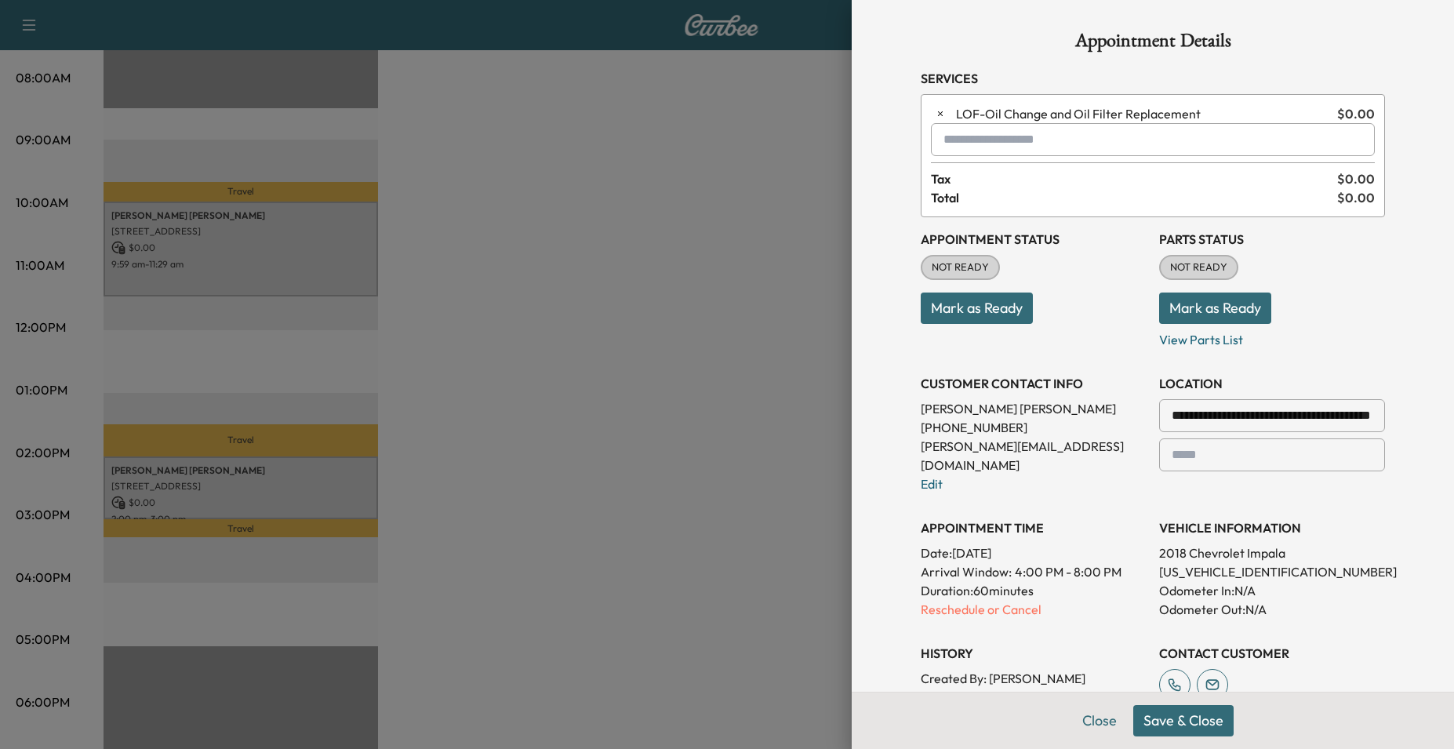
click at [1153, 723] on button "Save & Close" at bounding box center [1183, 720] width 100 height 31
click at [1424, 30] on icon "close" at bounding box center [1426, 28] width 8 height 8
click at [964, 140] on input "text" at bounding box center [1153, 139] width 444 height 33
type input "*"
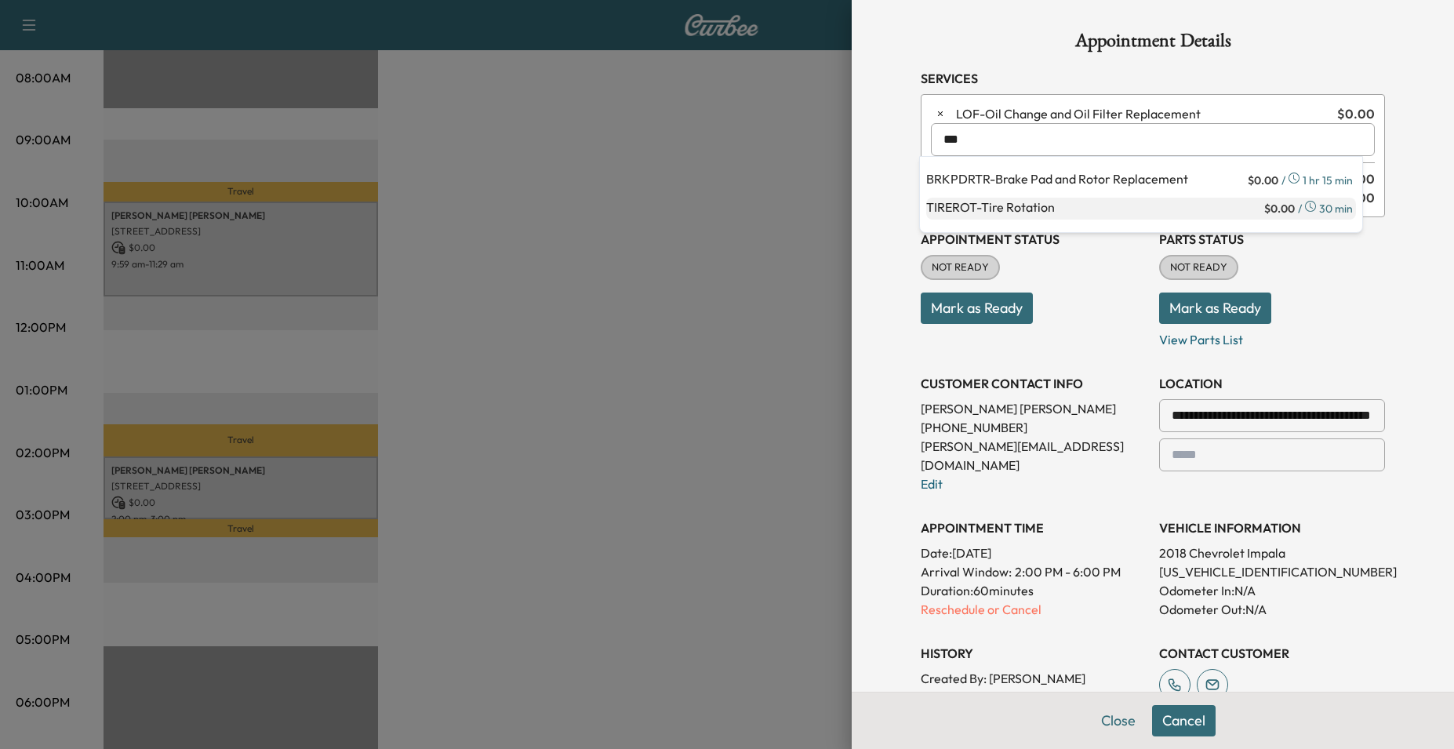
click at [1082, 210] on p "TIREROT - Tire Rotation" at bounding box center [1093, 209] width 335 height 22
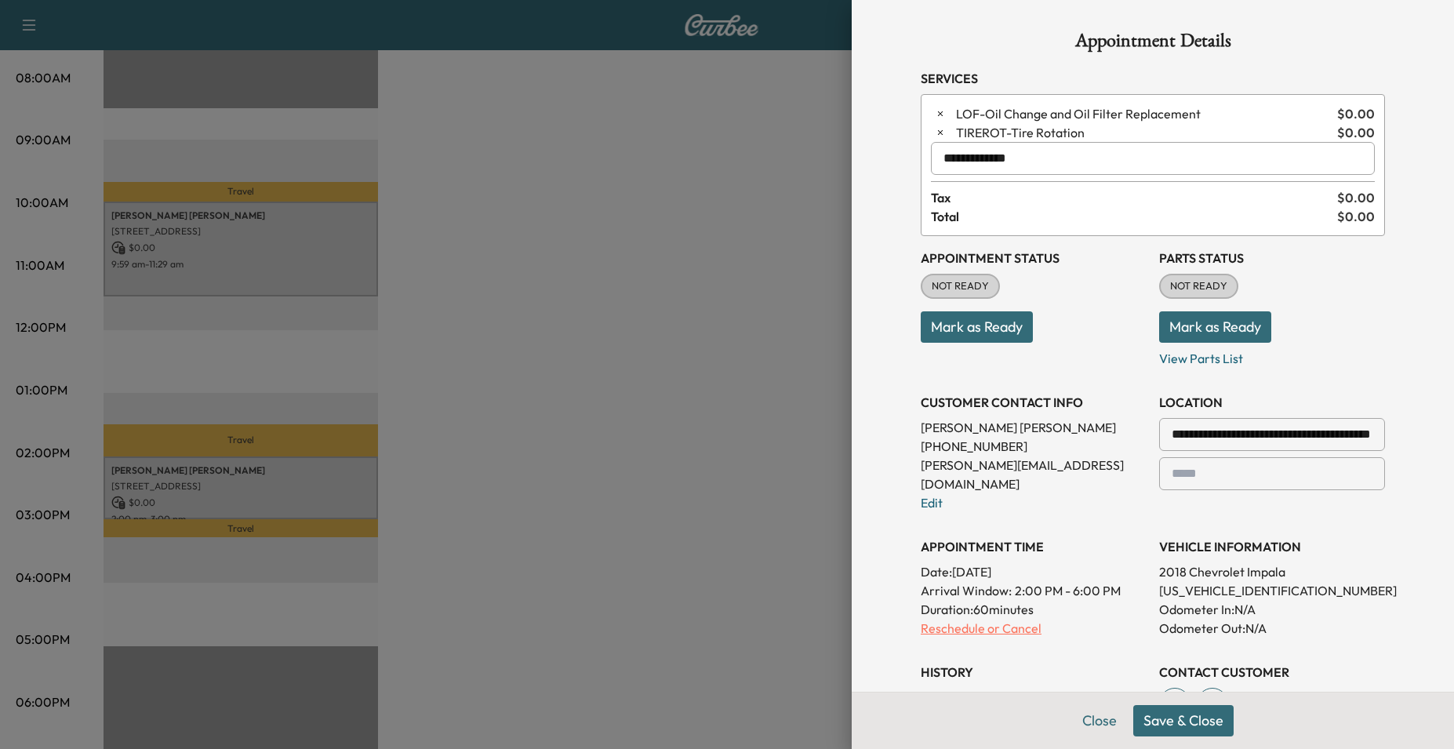
type input "**********"
click at [952, 619] on p "Reschedule or Cancel" at bounding box center [1034, 628] width 226 height 19
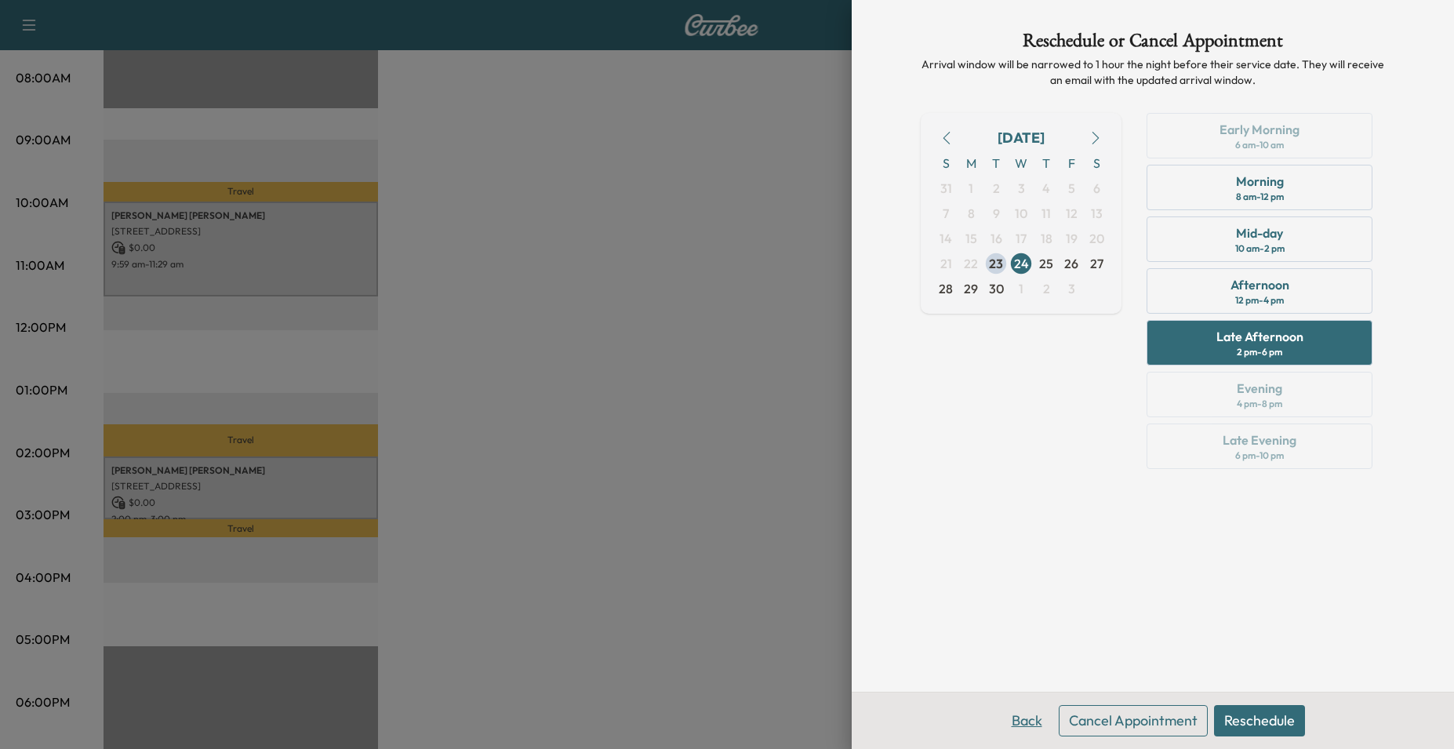
click at [1042, 729] on button "Back" at bounding box center [1027, 720] width 51 height 31
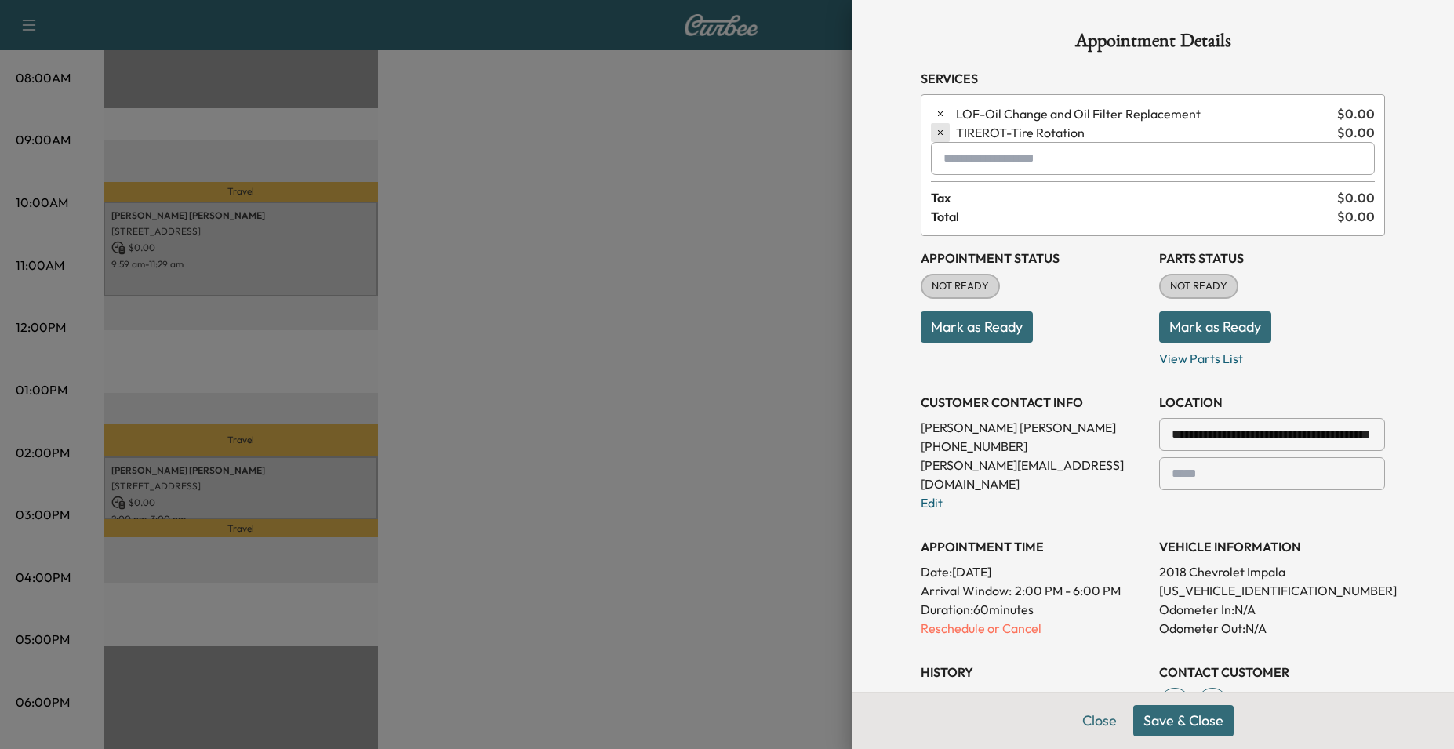
click at [938, 133] on icon "button" at bounding box center [940, 132] width 5 height 5
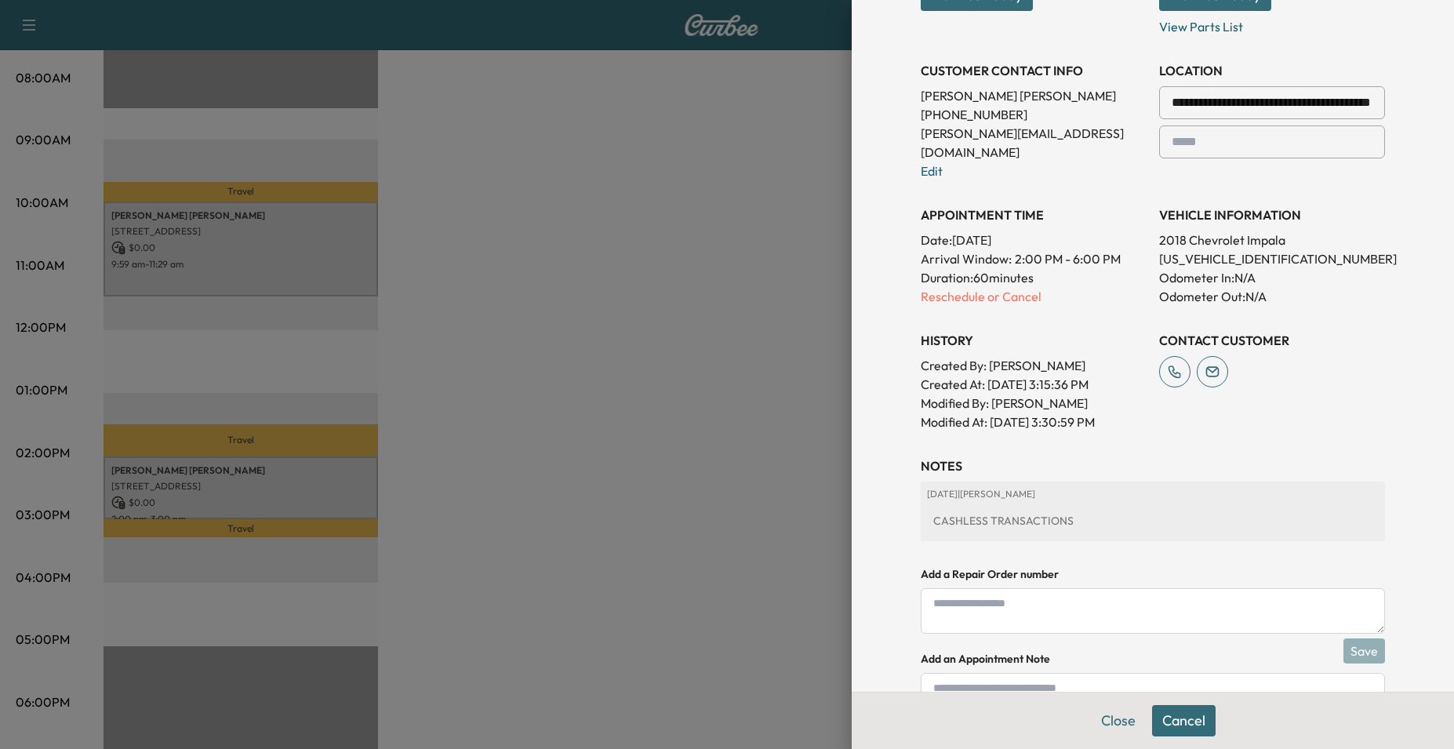
scroll to position [366, 0]
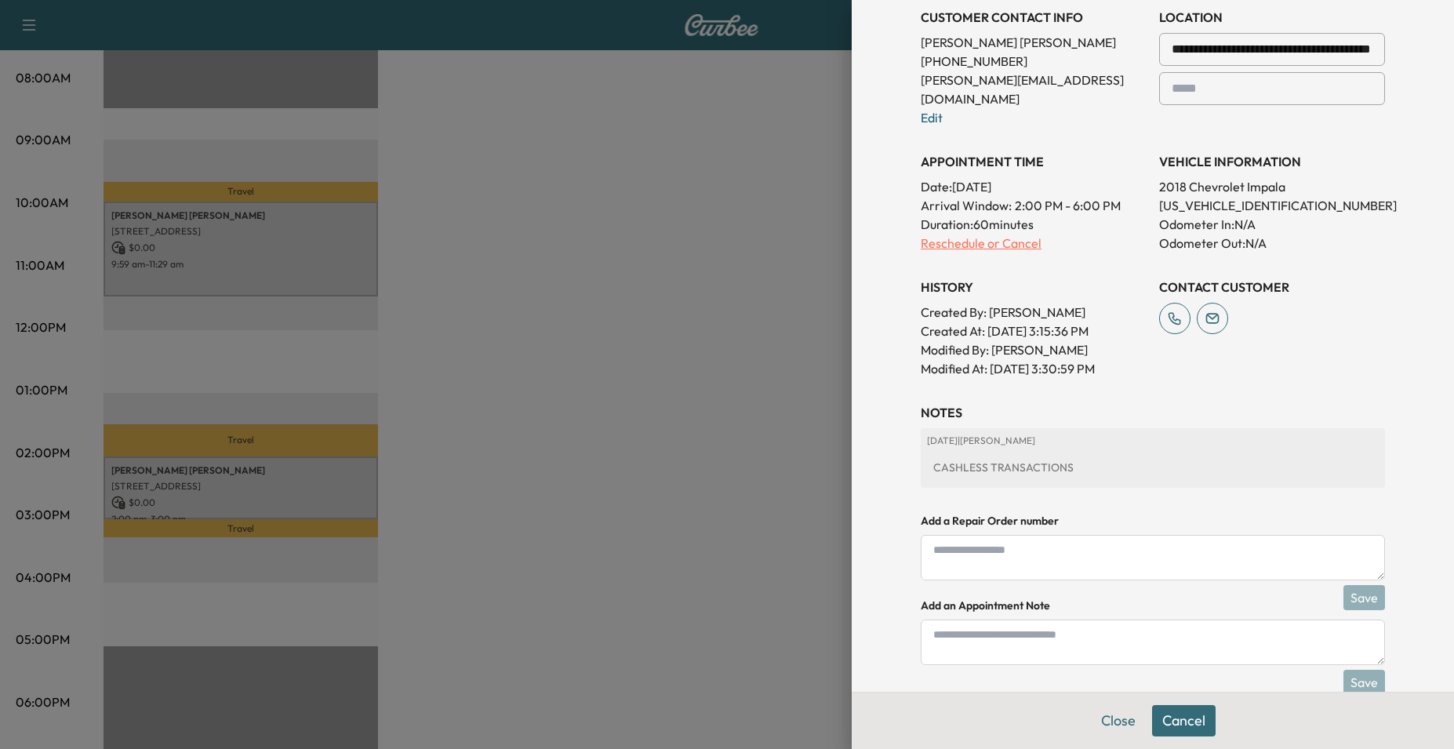
click at [940, 234] on p "Reschedule or Cancel" at bounding box center [1034, 243] width 226 height 19
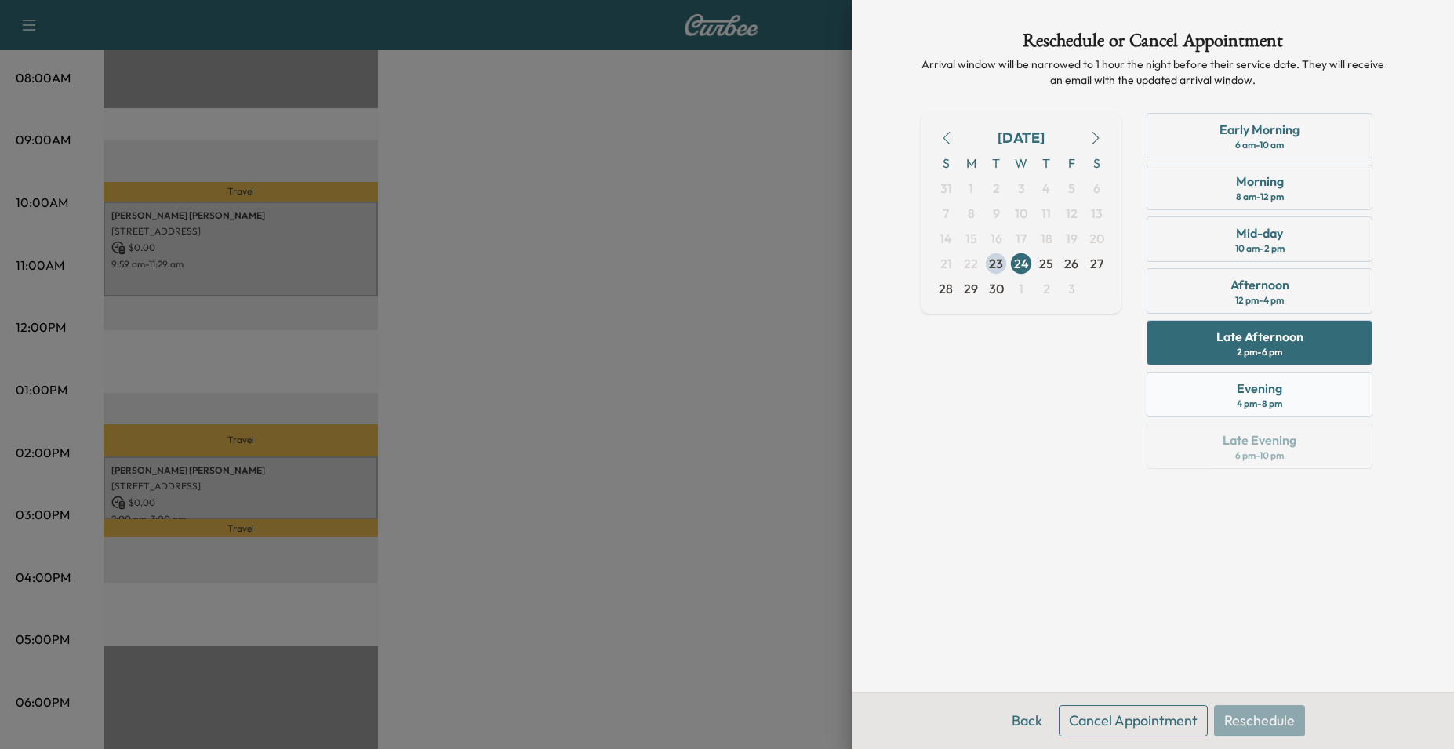
click at [1231, 385] on div "Evening 4 pm - 8 pm" at bounding box center [1260, 394] width 226 height 45
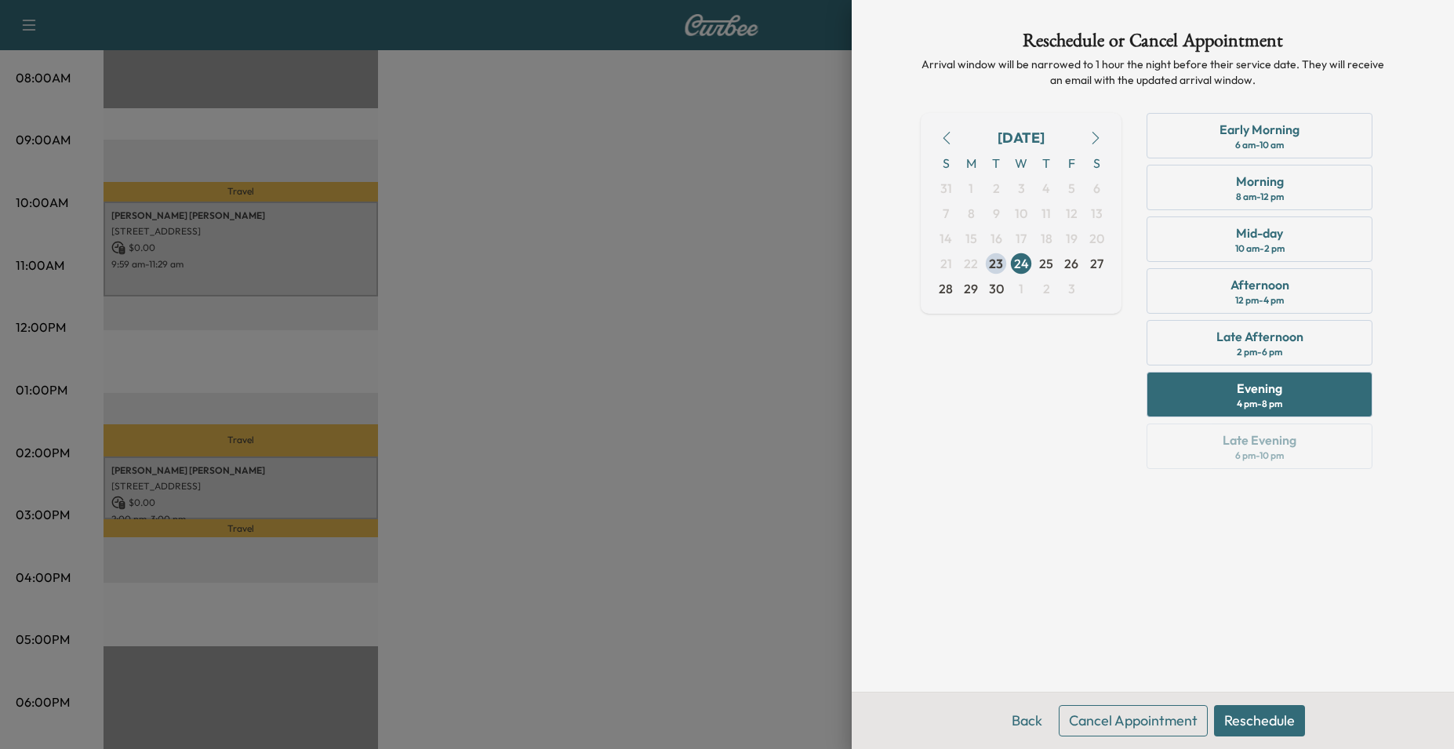
click at [1254, 718] on button "Reschedule" at bounding box center [1259, 720] width 91 height 31
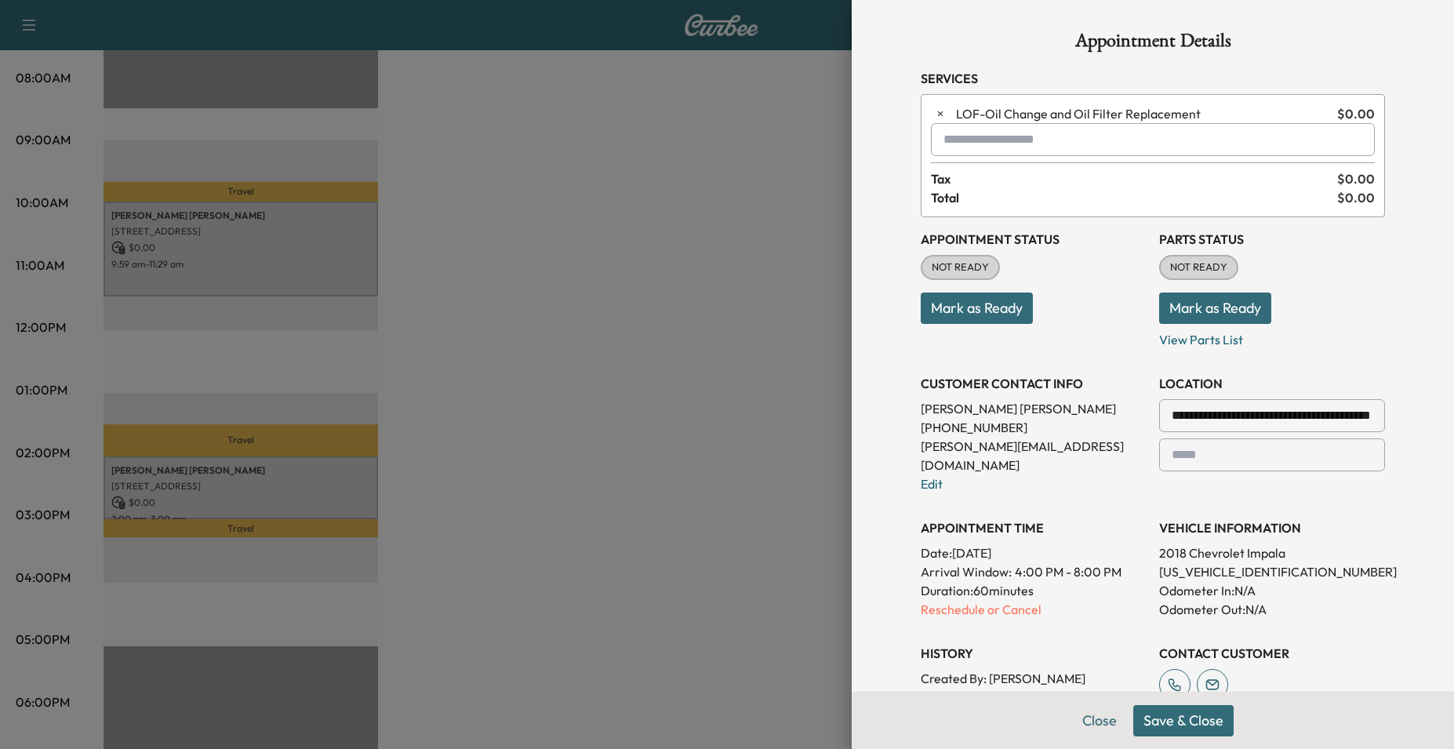
click at [1152, 721] on button "Save & Close" at bounding box center [1183, 720] width 100 height 31
click at [1419, 25] on div "Oops — can't save that. The time you chose isn't available after all. Please go…" at bounding box center [1310, 64] width 221 height 85
click at [1427, 25] on icon "close" at bounding box center [1426, 28] width 11 height 13
click at [967, 137] on input "text" at bounding box center [1153, 139] width 444 height 33
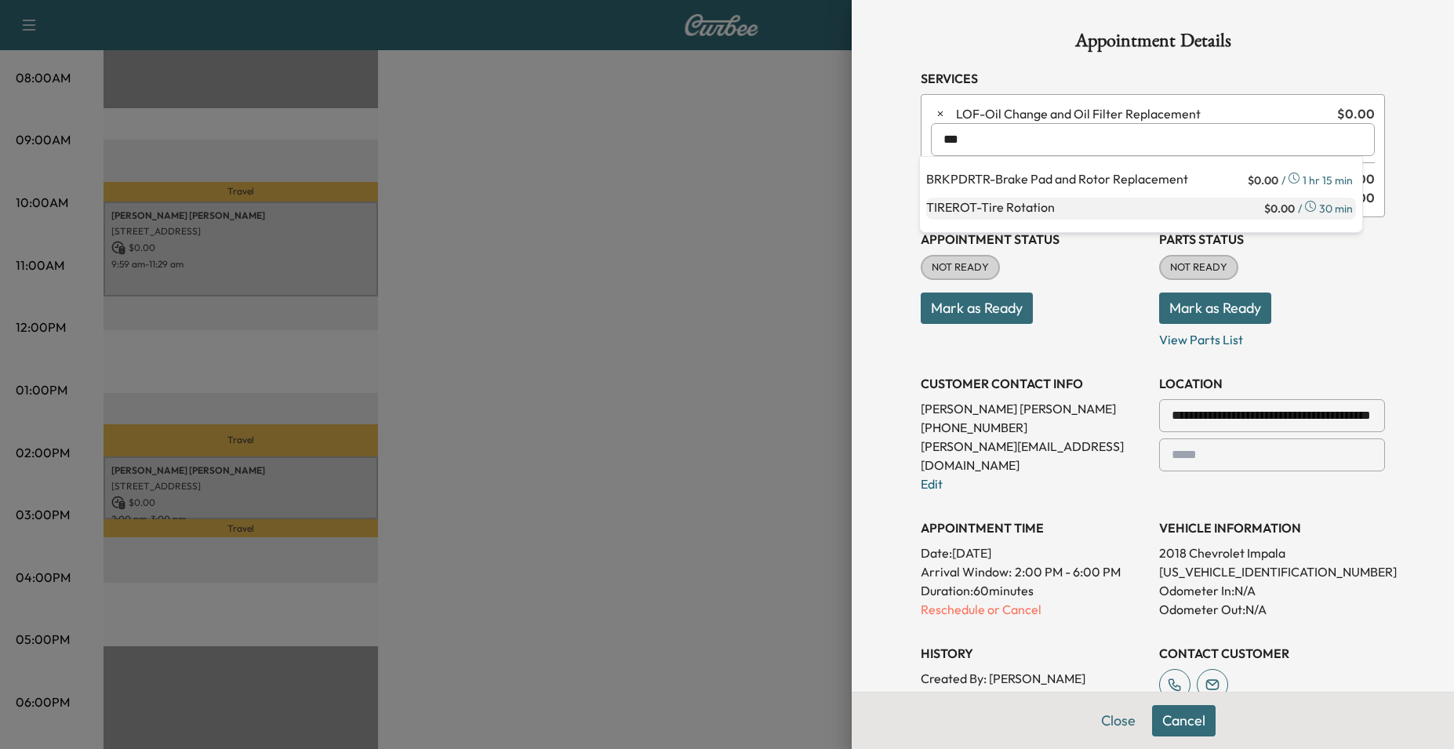
click at [1039, 209] on p "TIREROT - Tire Rotation" at bounding box center [1093, 209] width 335 height 22
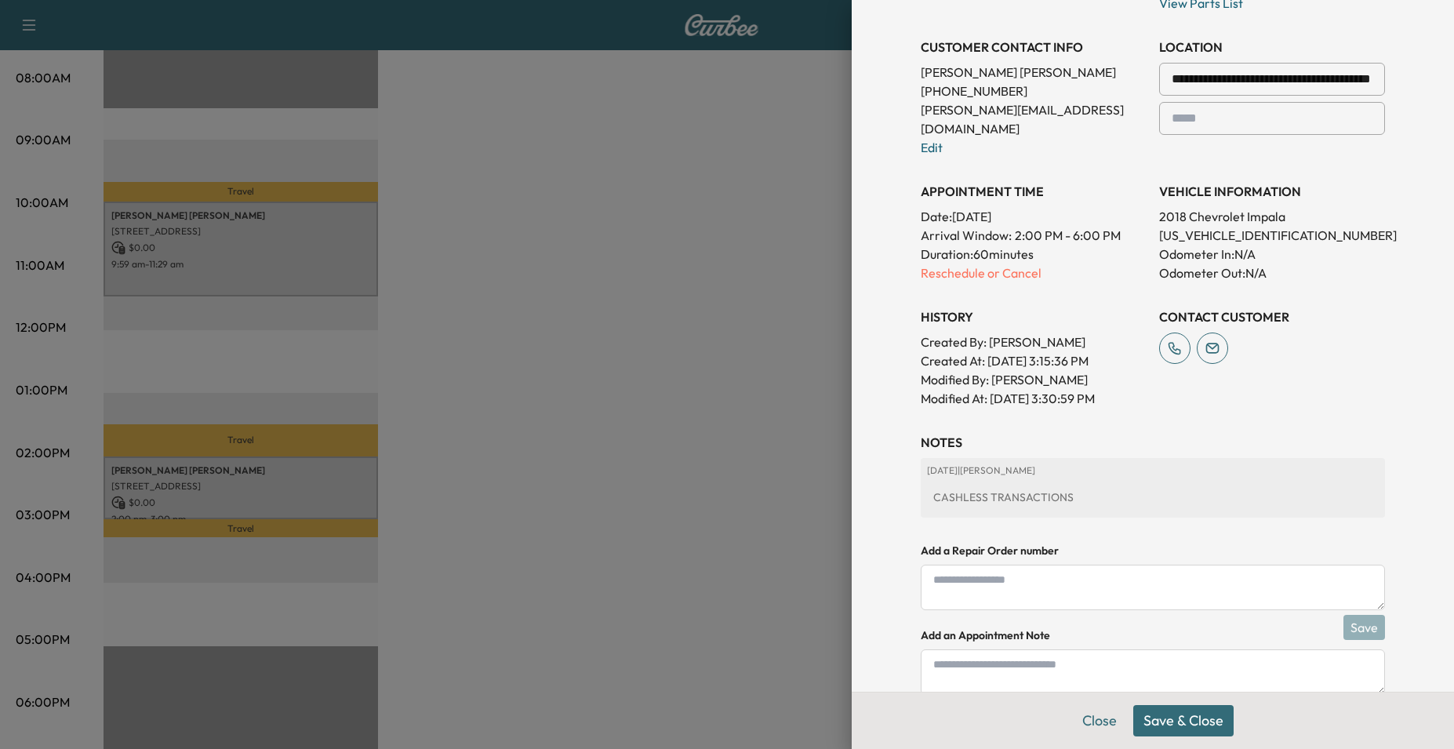
scroll to position [366, 0]
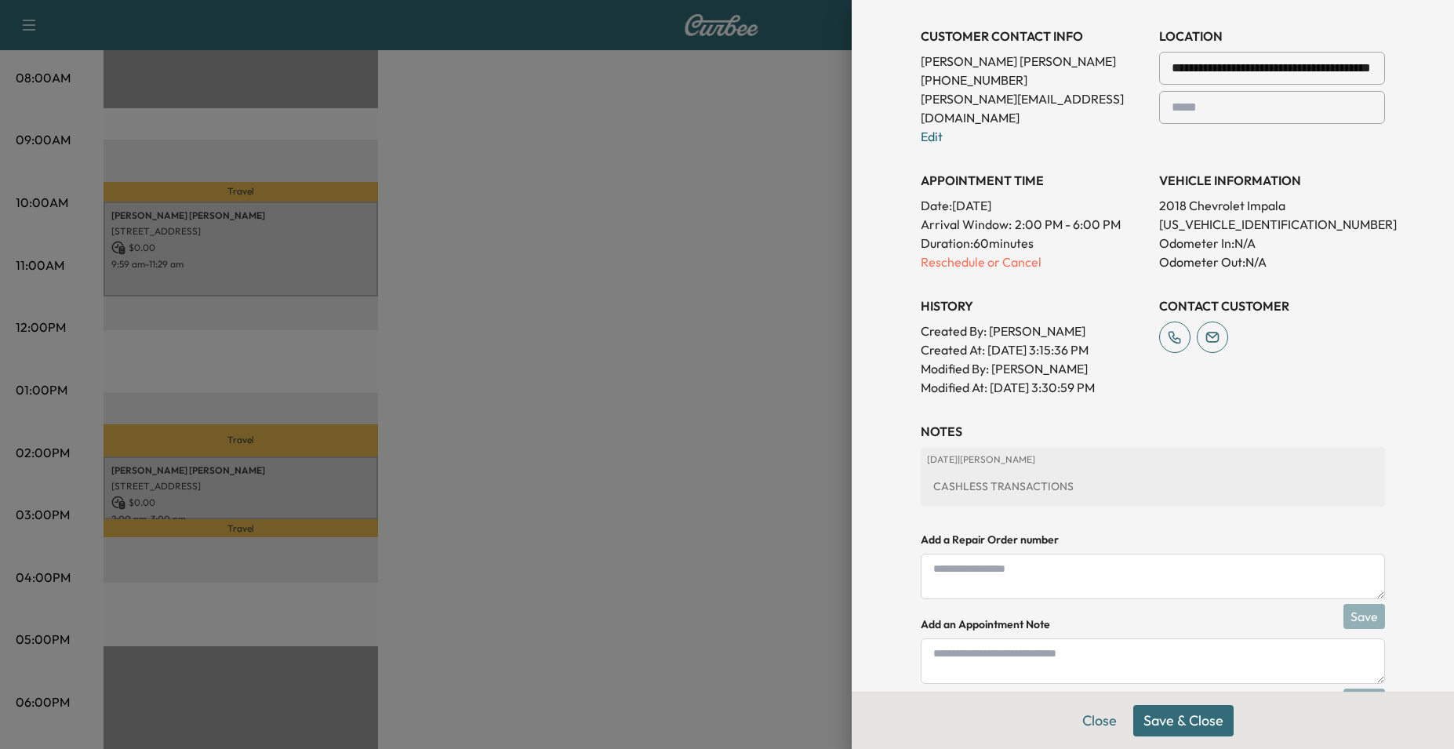
type input "**********"
click at [1091, 642] on textarea at bounding box center [1153, 660] width 464 height 45
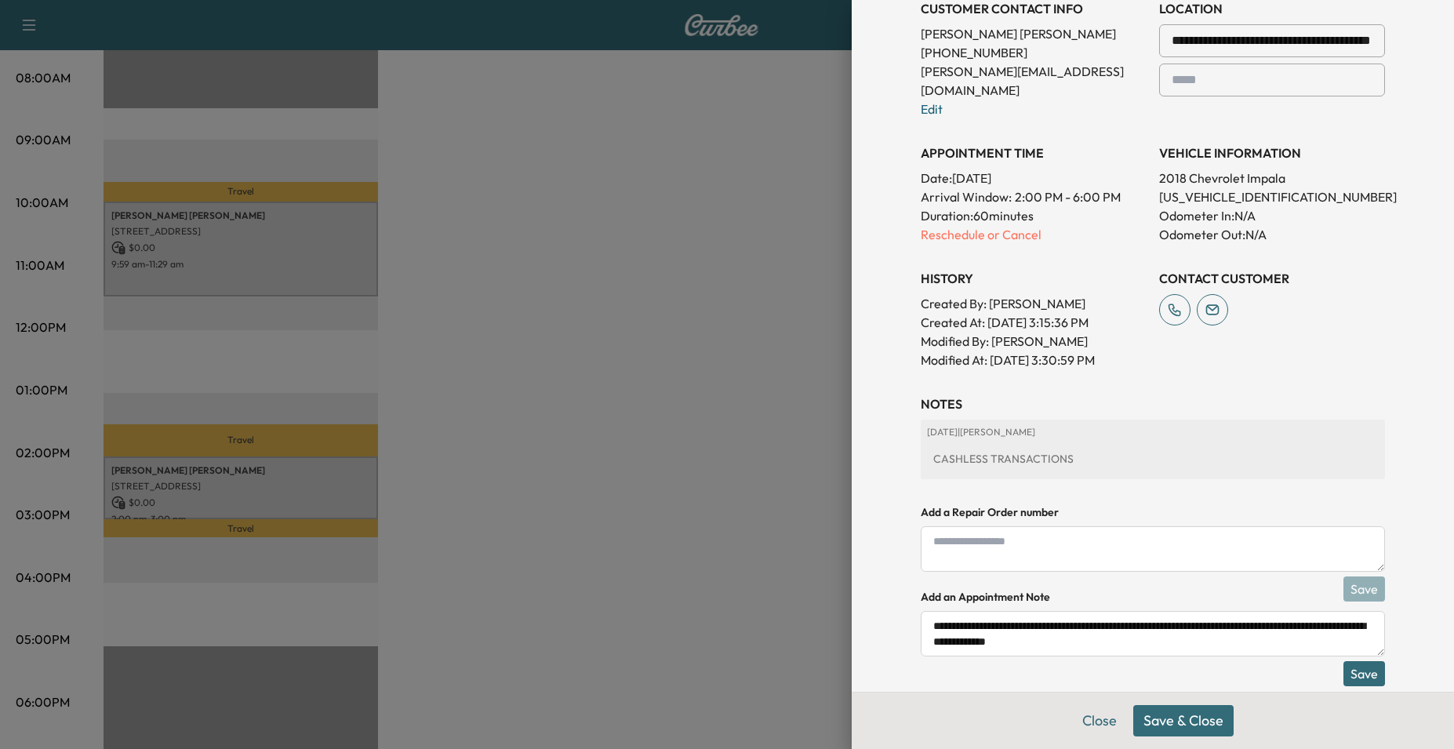
scroll to position [401, 0]
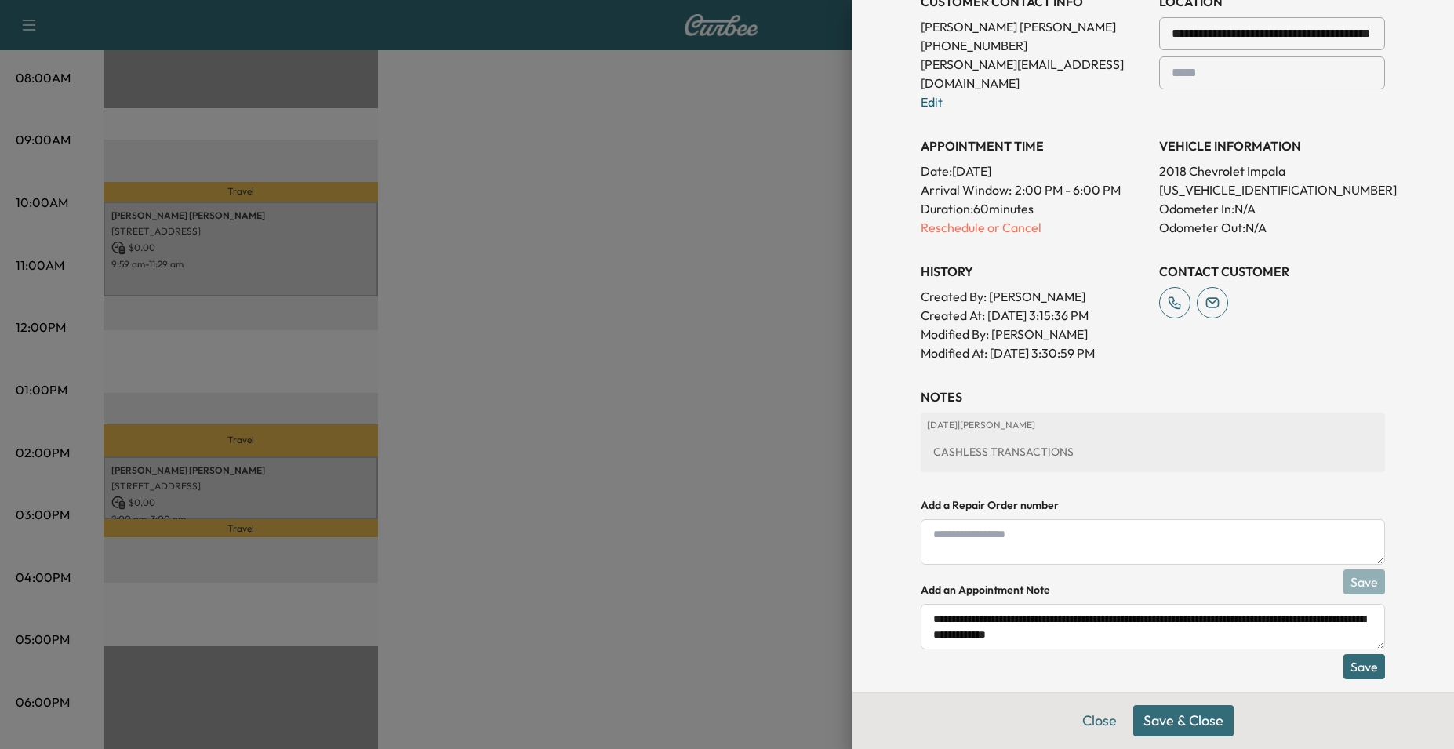
type textarea "**********"
click at [1360, 654] on button "Save" at bounding box center [1365, 666] width 42 height 25
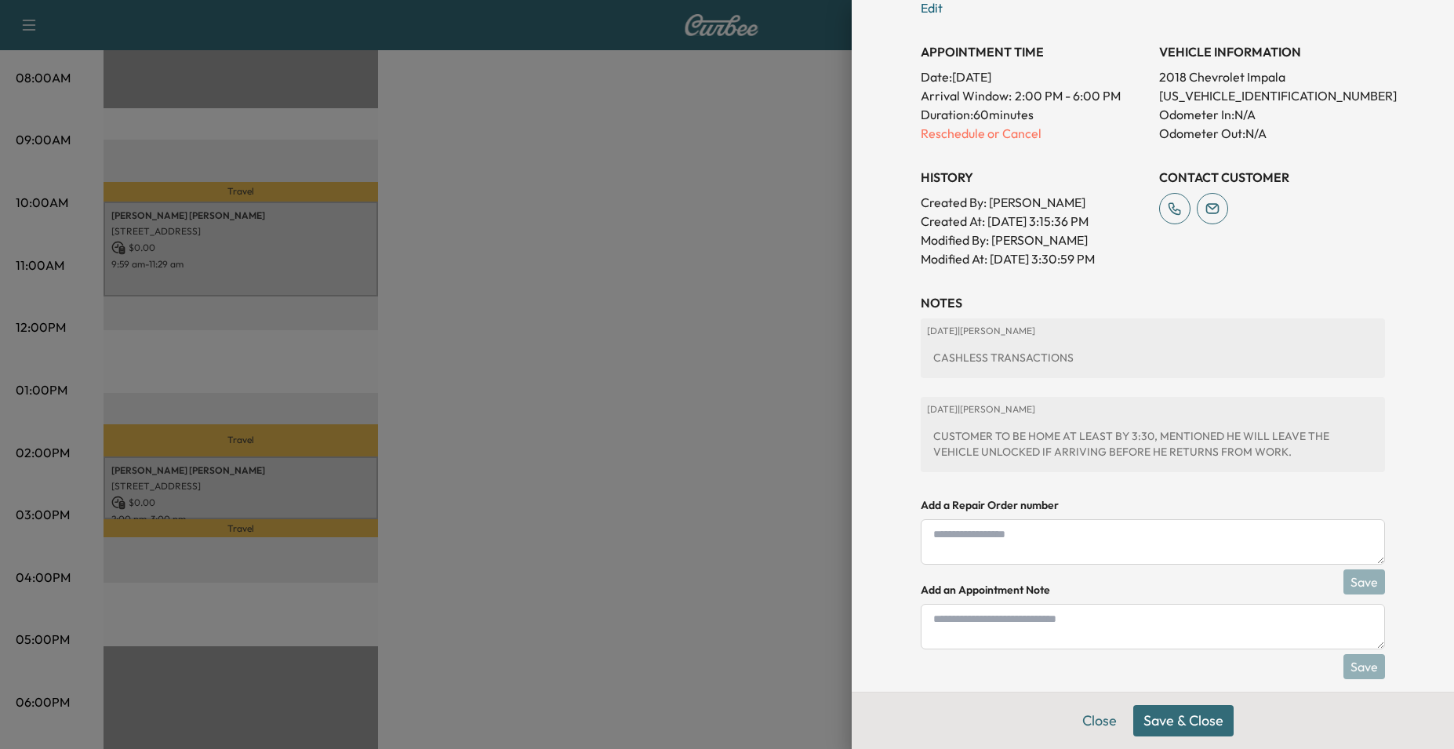
click at [1189, 723] on button "Save & Close" at bounding box center [1183, 720] width 100 height 31
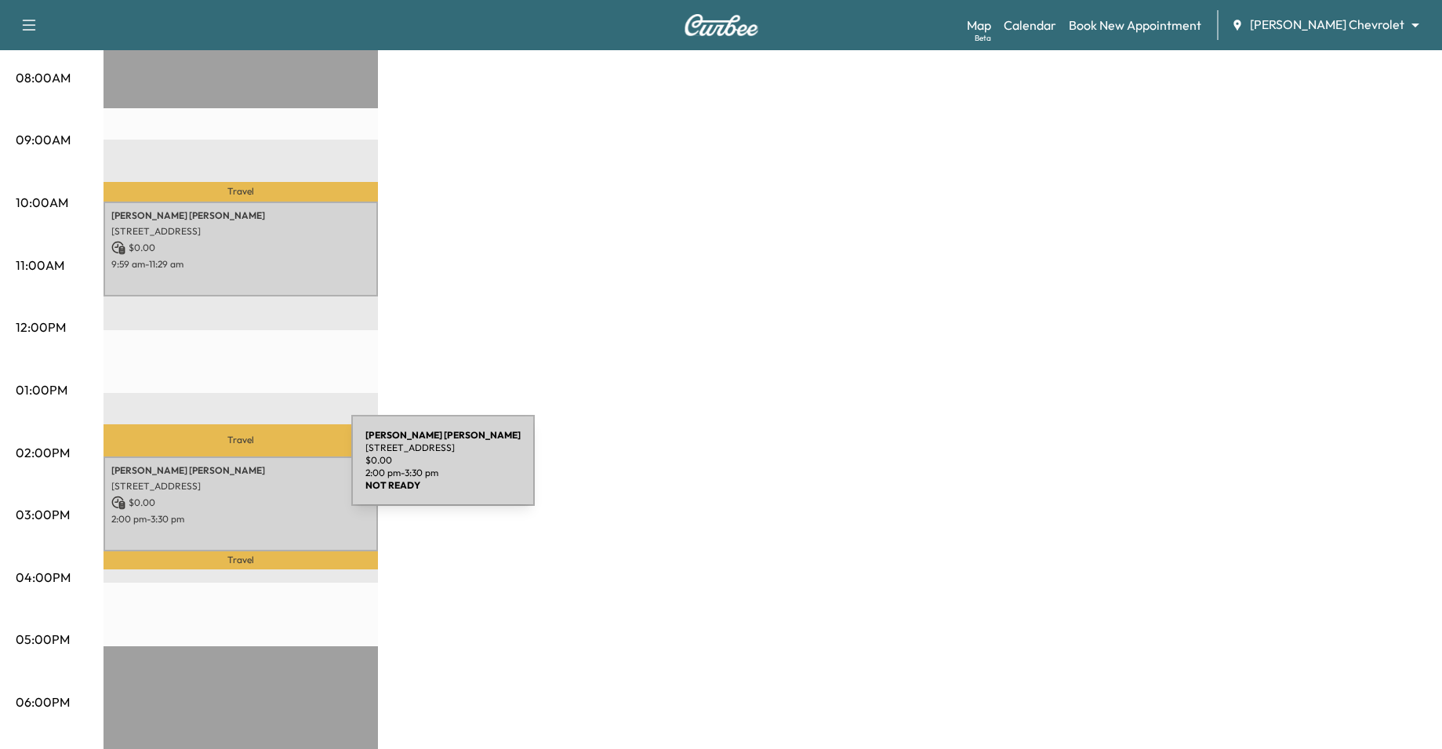
click at [234, 470] on p "[PERSON_NAME]" at bounding box center [240, 470] width 259 height 13
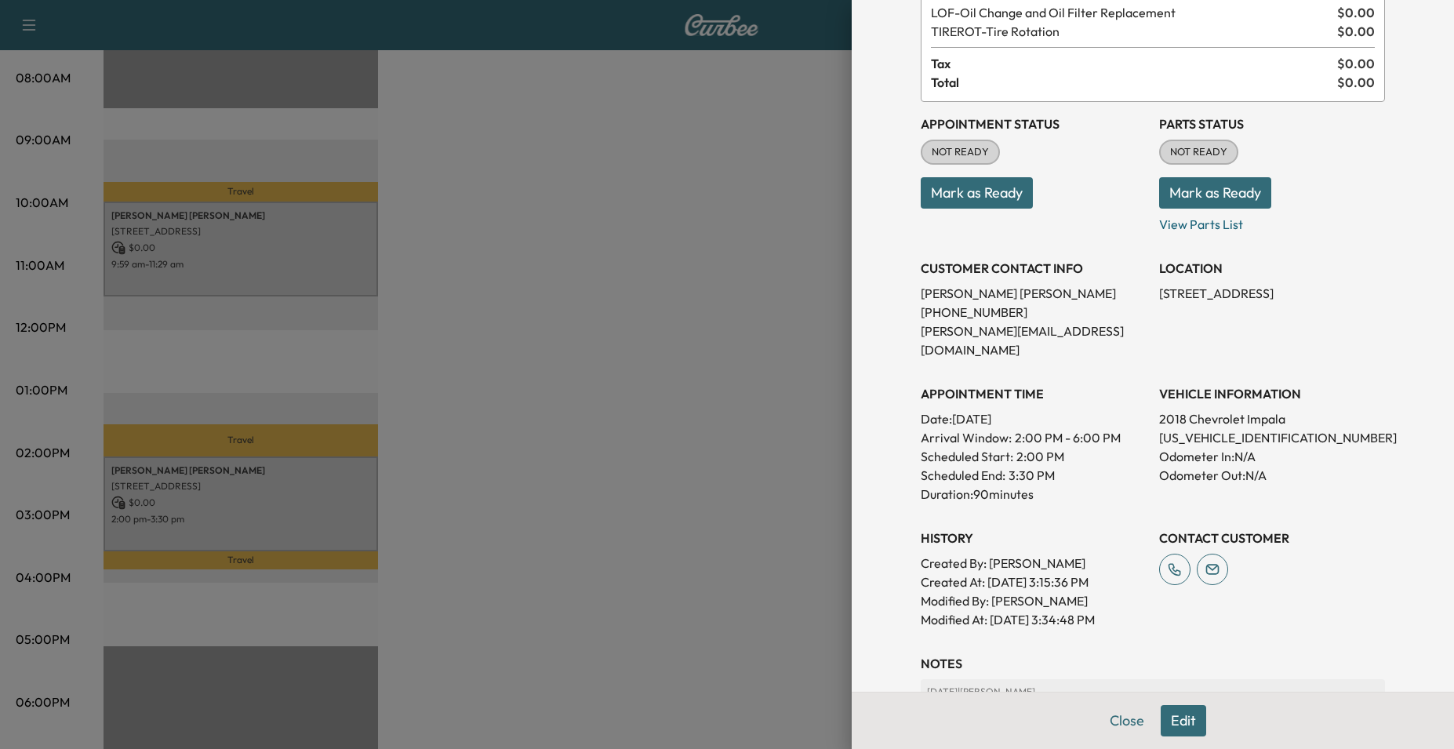
scroll to position [330, 0]
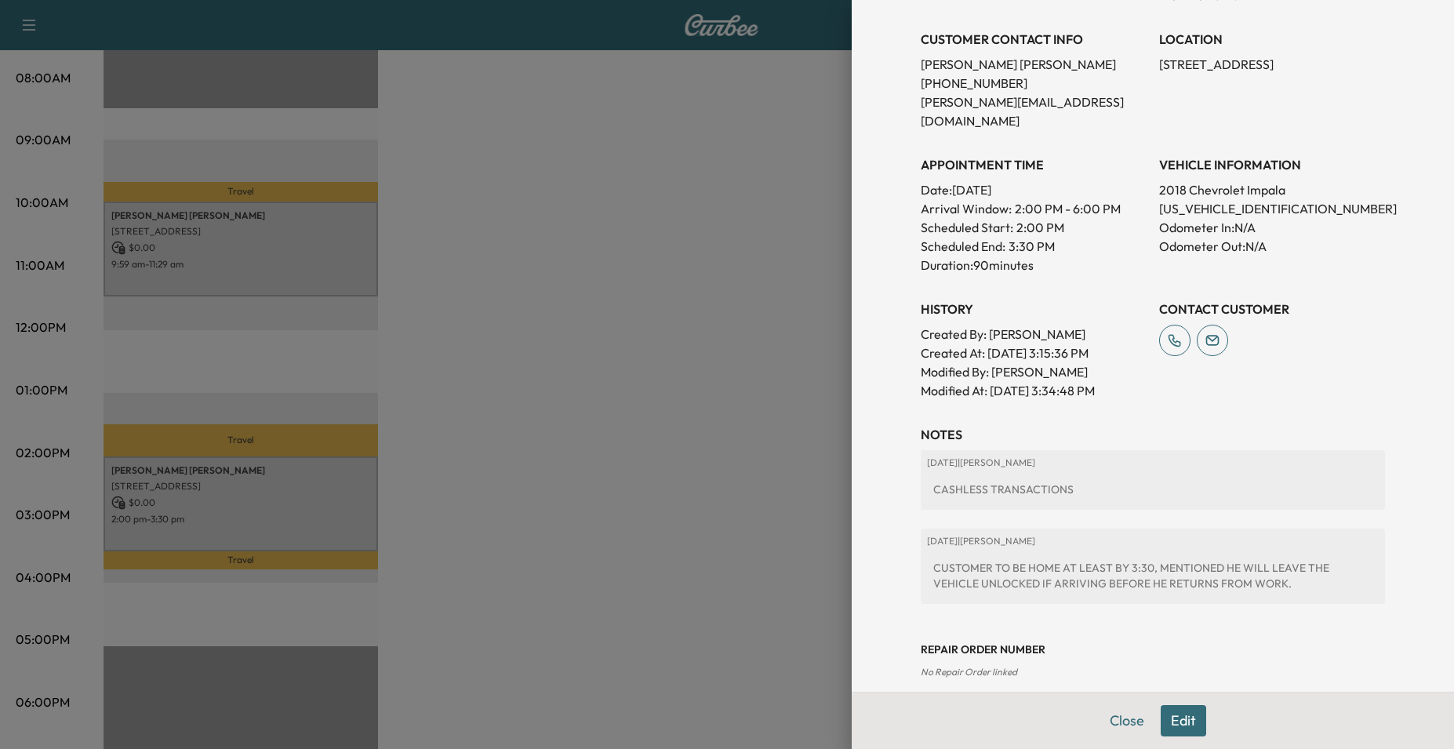
click at [1179, 723] on button "Edit" at bounding box center [1183, 720] width 45 height 31
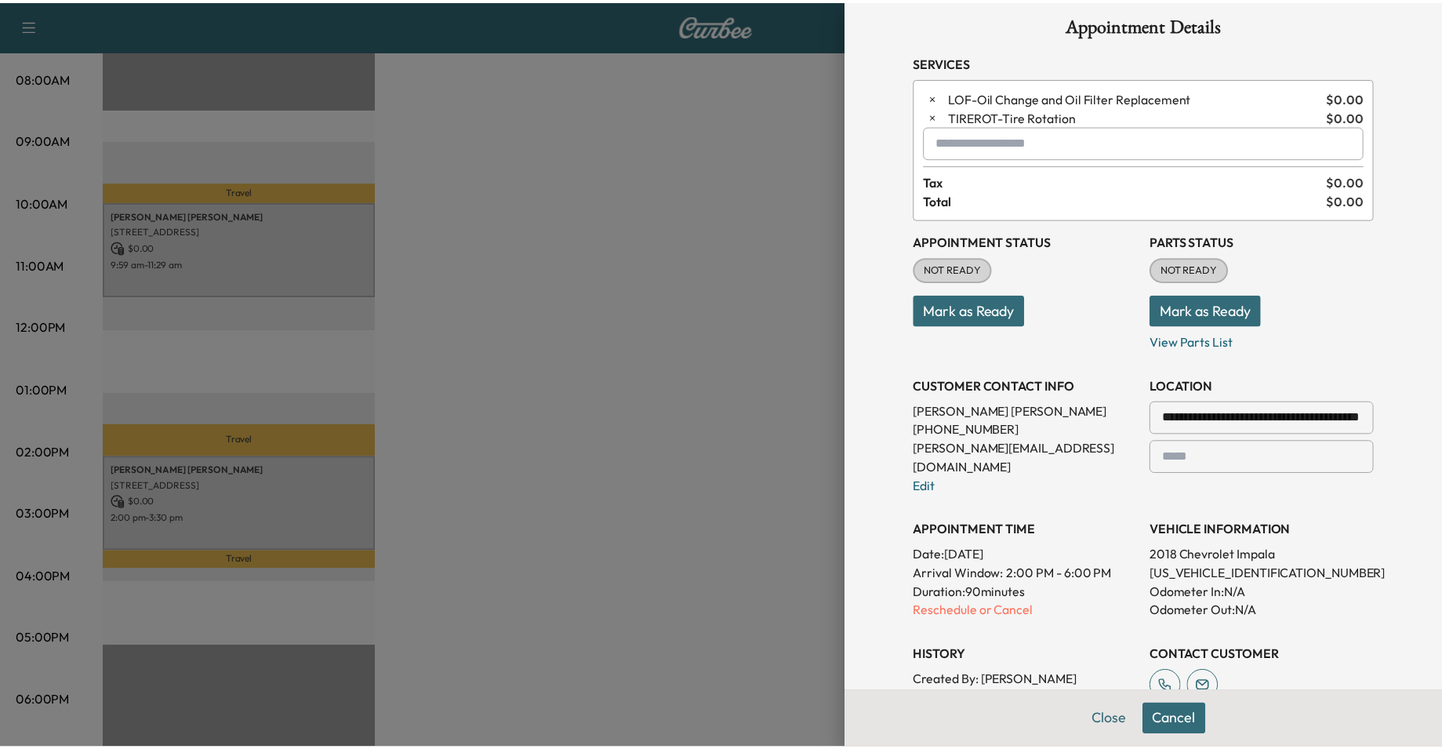
scroll to position [0, 0]
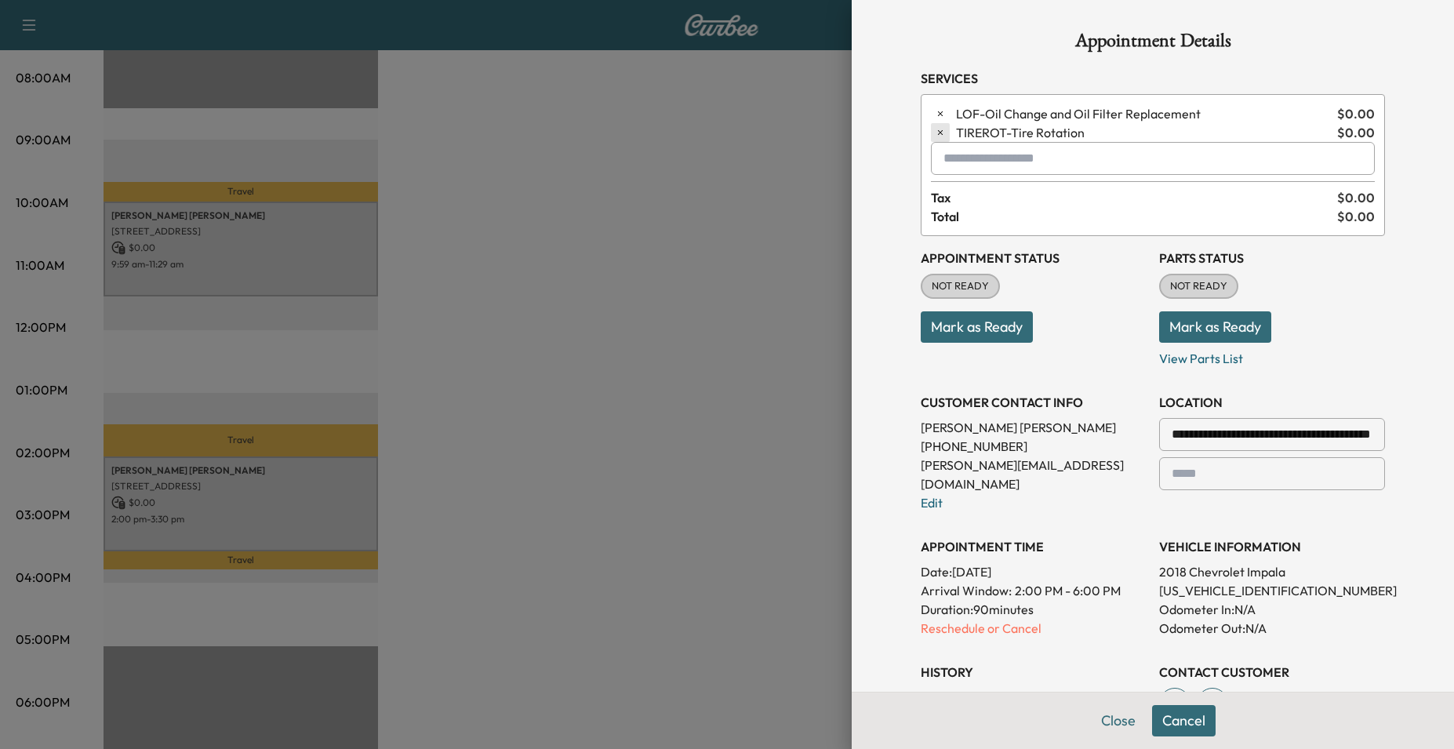
click at [935, 131] on button "button" at bounding box center [940, 132] width 19 height 19
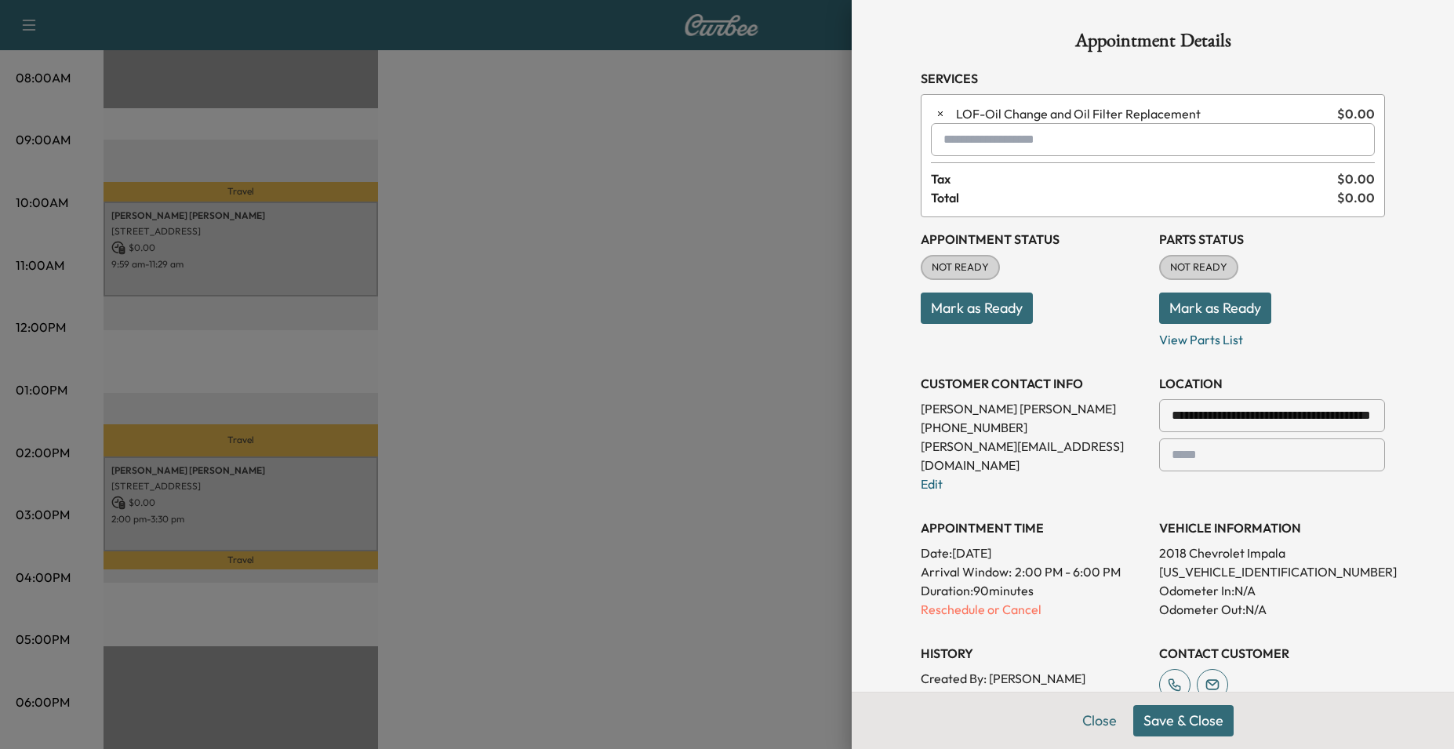
click at [1186, 723] on button "Save & Close" at bounding box center [1183, 720] width 100 height 31
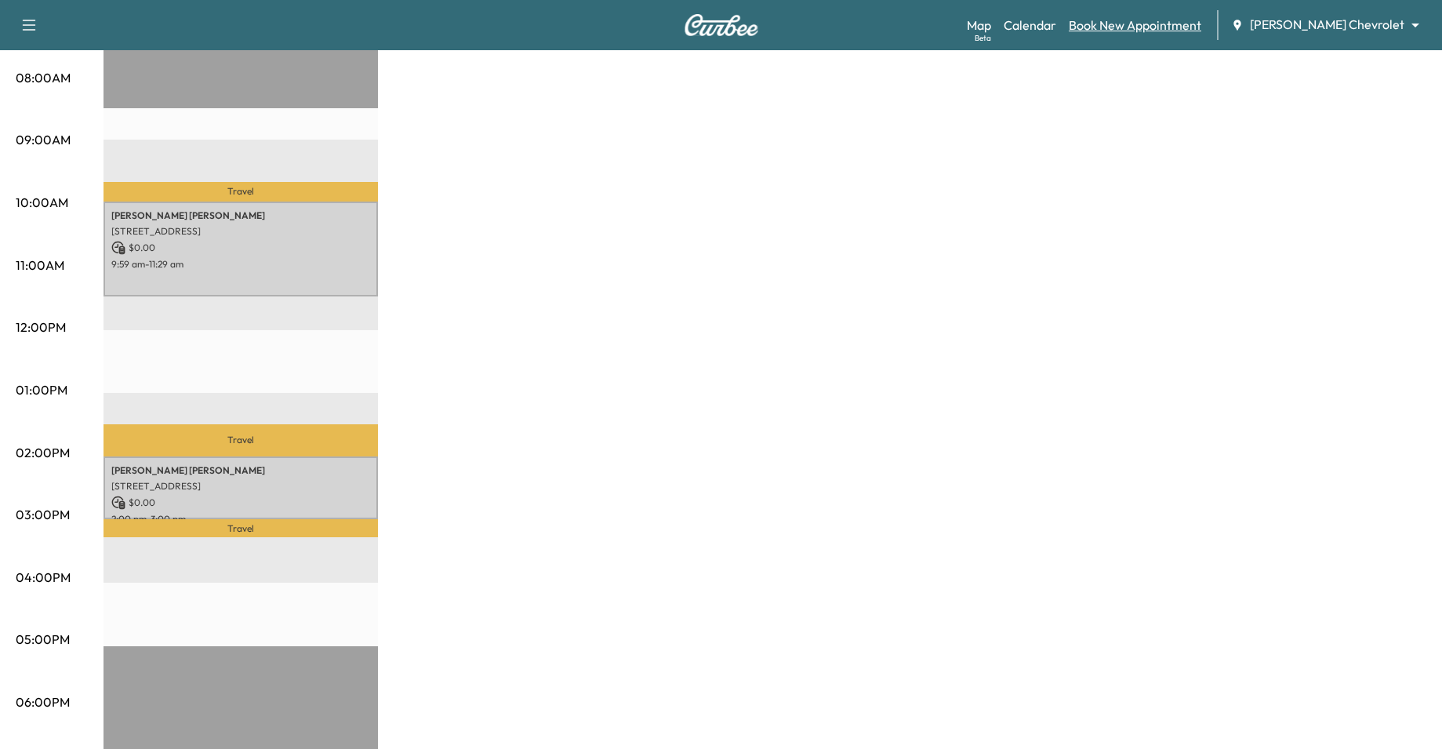
click at [1168, 30] on link "Book New Appointment" at bounding box center [1135, 25] width 133 height 19
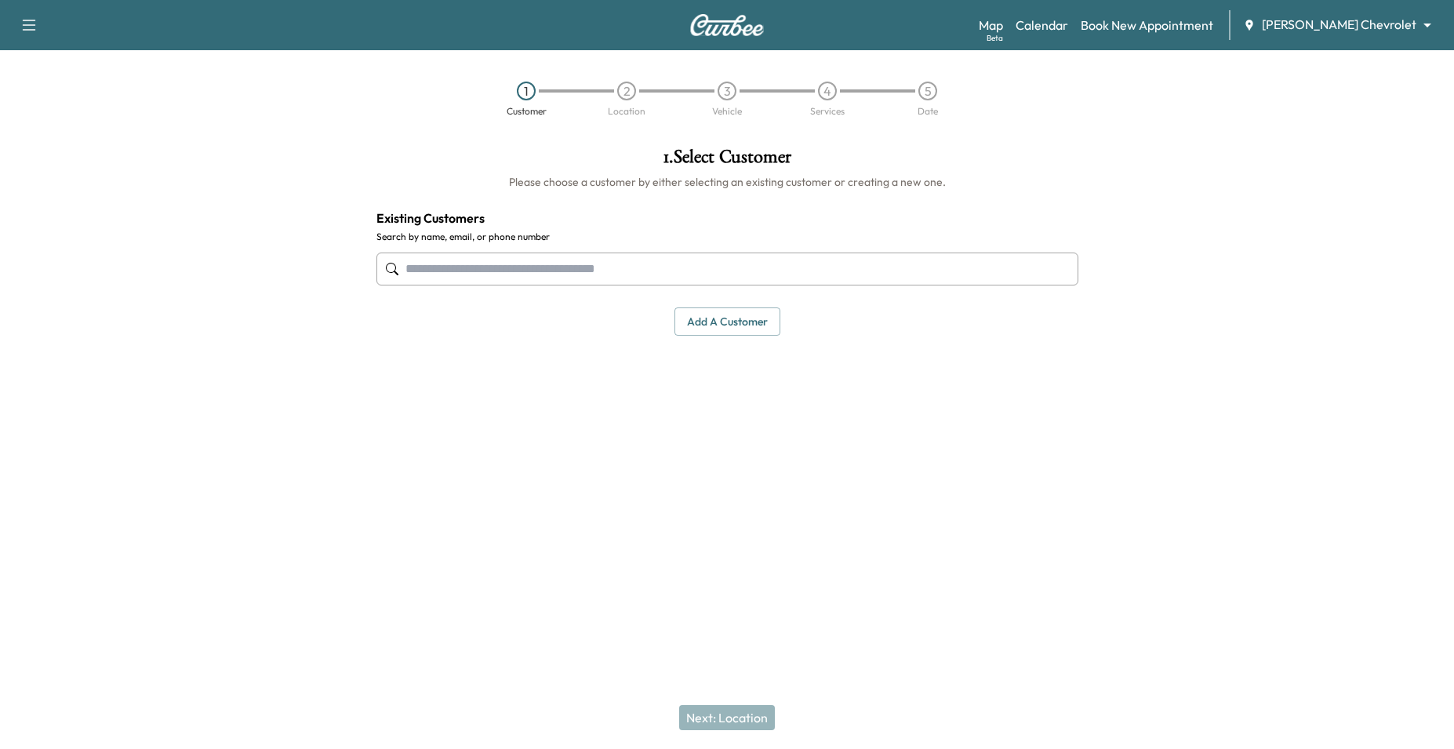
drag, startPoint x: 390, startPoint y: 503, endPoint x: 539, endPoint y: 340, distance: 220.4
click at [390, 503] on div "1 . Select Customer Please choose a customer by either selecting an existing cu…" at bounding box center [727, 322] width 727 height 375
click at [591, 264] on input "text" at bounding box center [728, 269] width 702 height 33
click at [1068, 20] on link "Calendar" at bounding box center [1042, 25] width 53 height 19
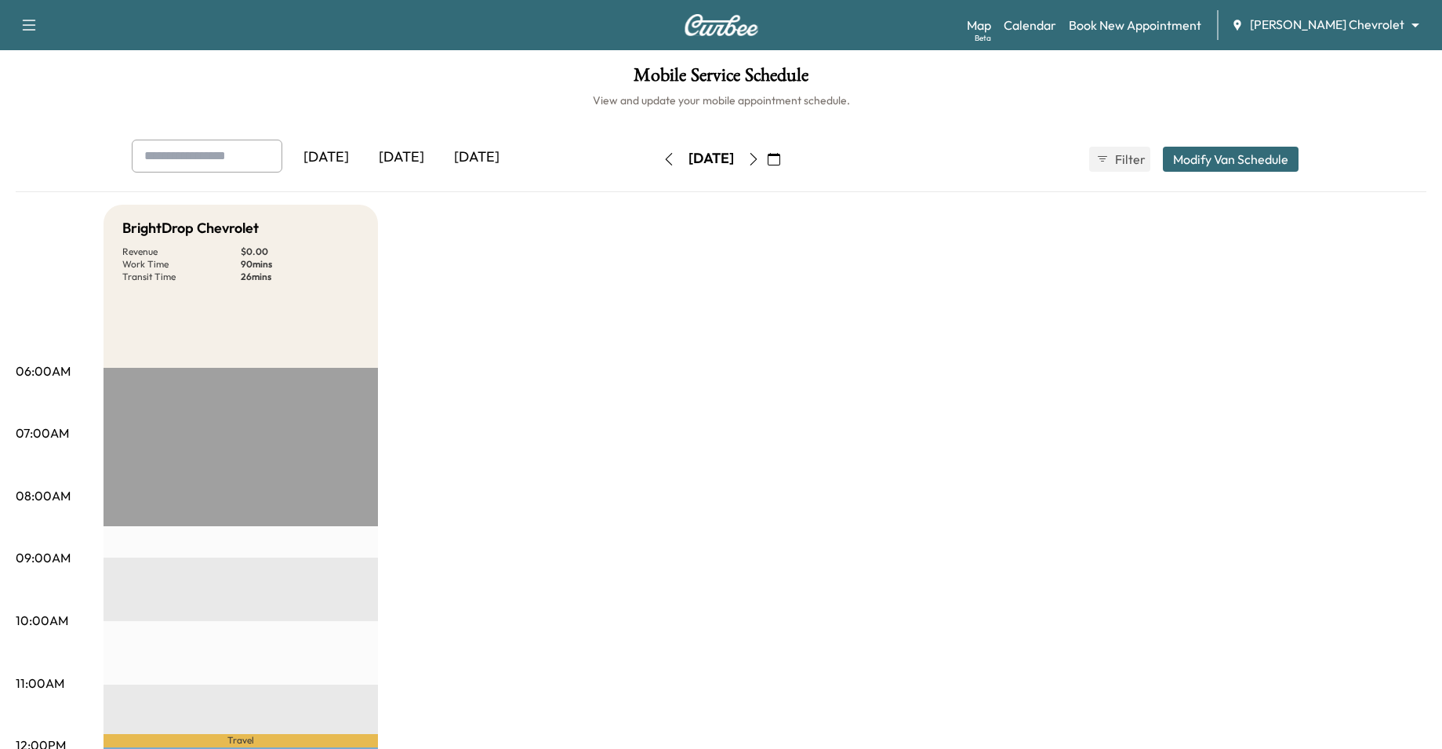
click at [760, 165] on icon "button" at bounding box center [754, 159] width 13 height 13
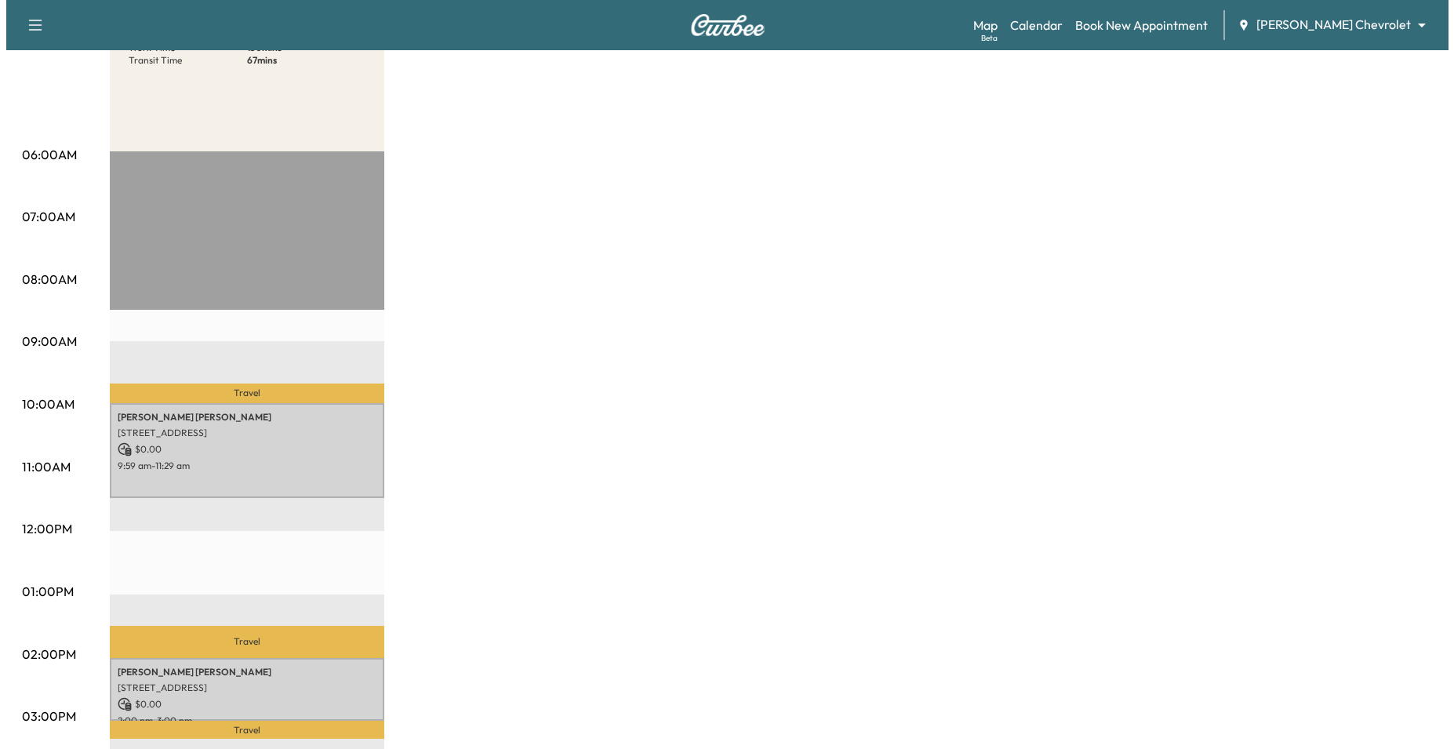
scroll to position [471, 0]
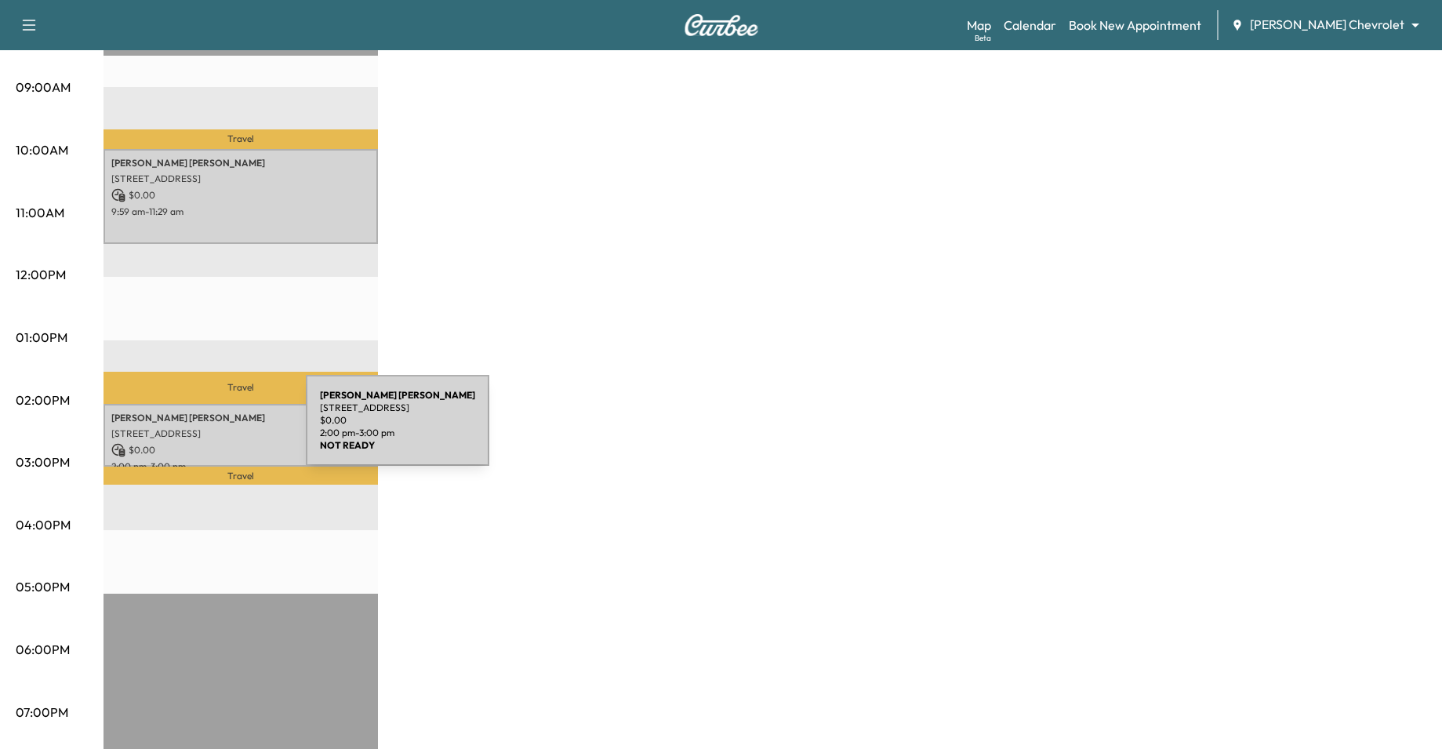
click at [188, 430] on p "[STREET_ADDRESS]" at bounding box center [240, 433] width 259 height 13
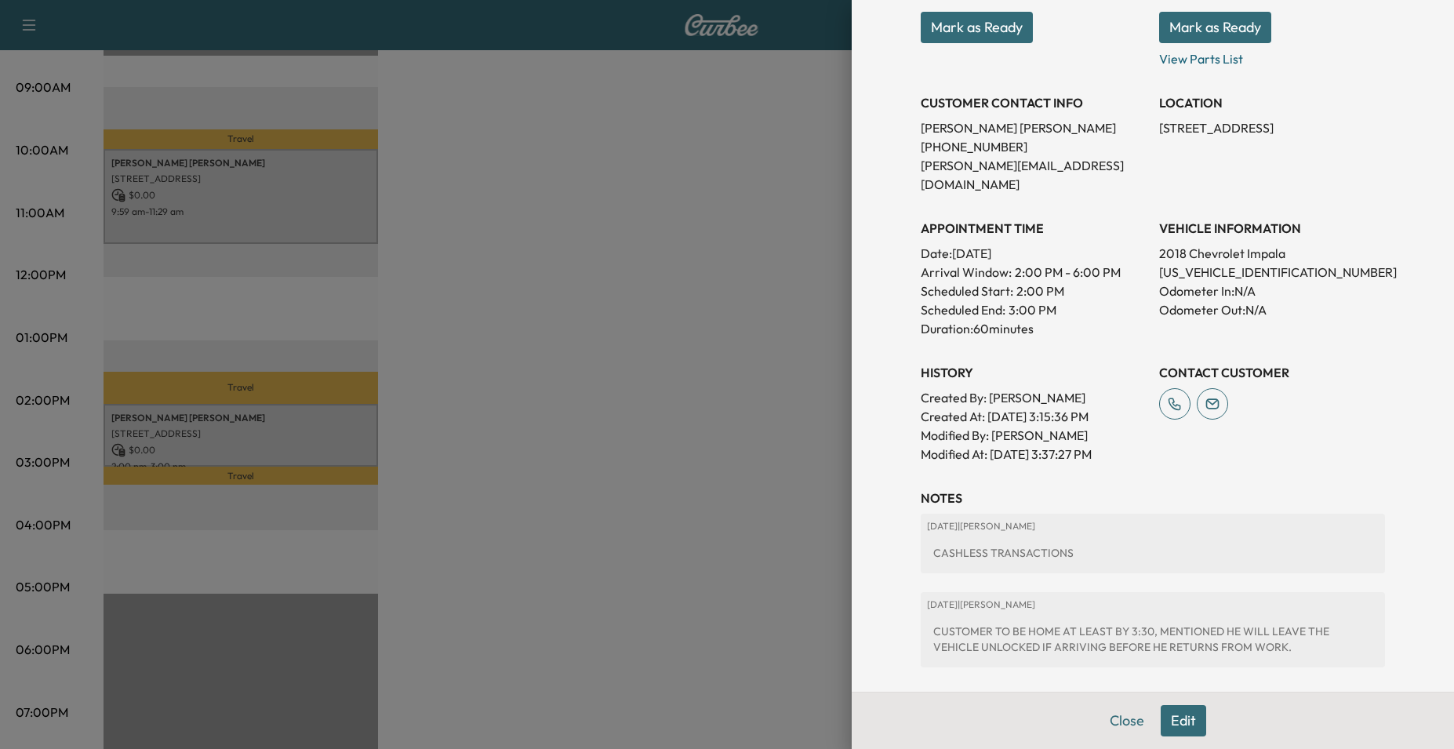
scroll to position [311, 0]
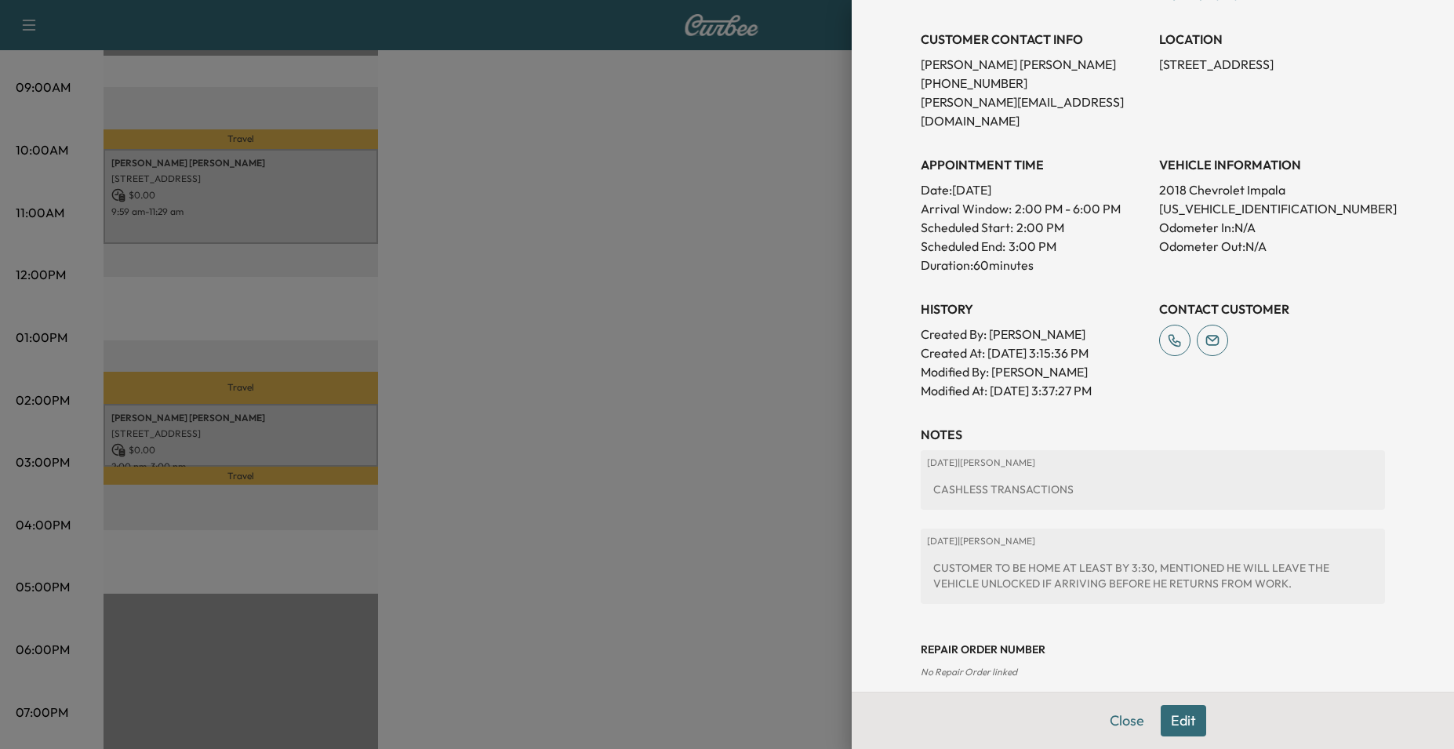
click at [1185, 717] on button "Edit" at bounding box center [1183, 720] width 45 height 31
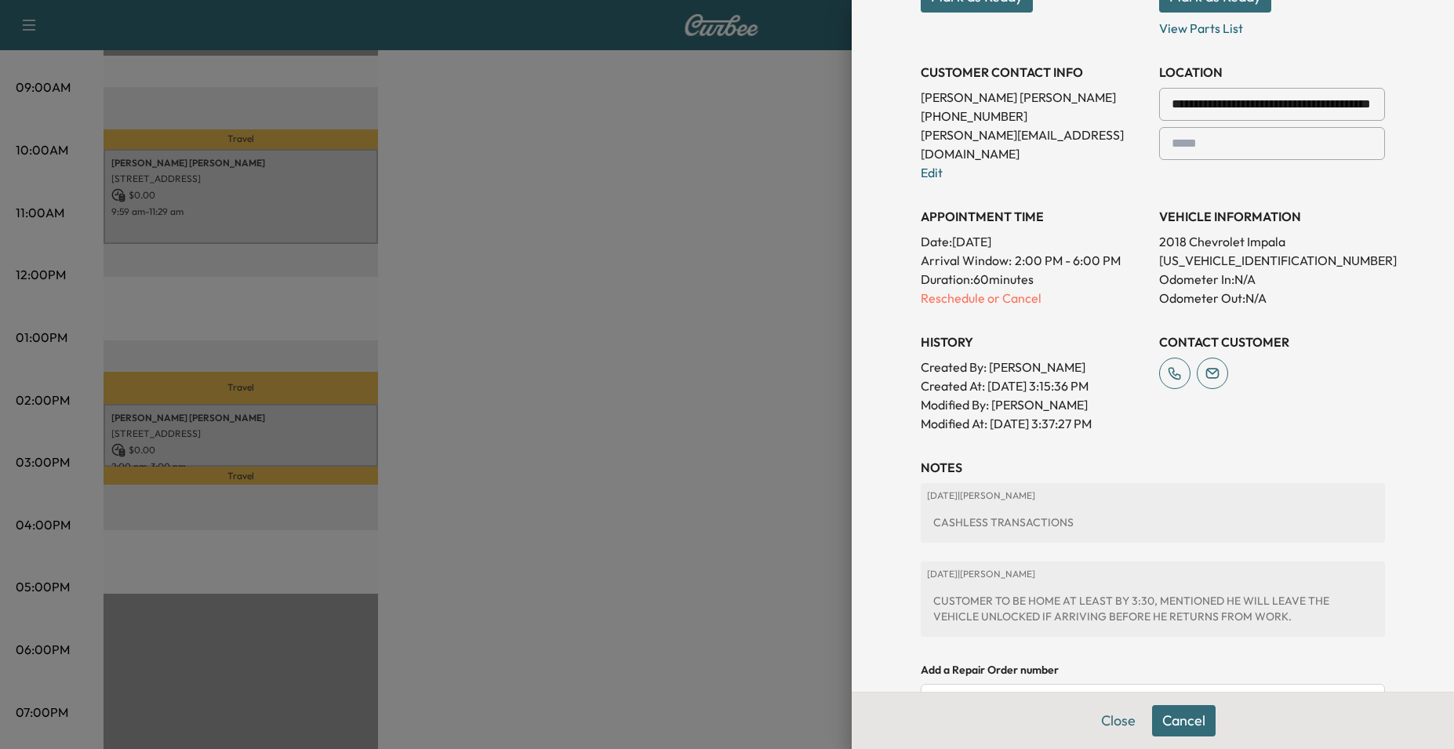
scroll to position [344, 0]
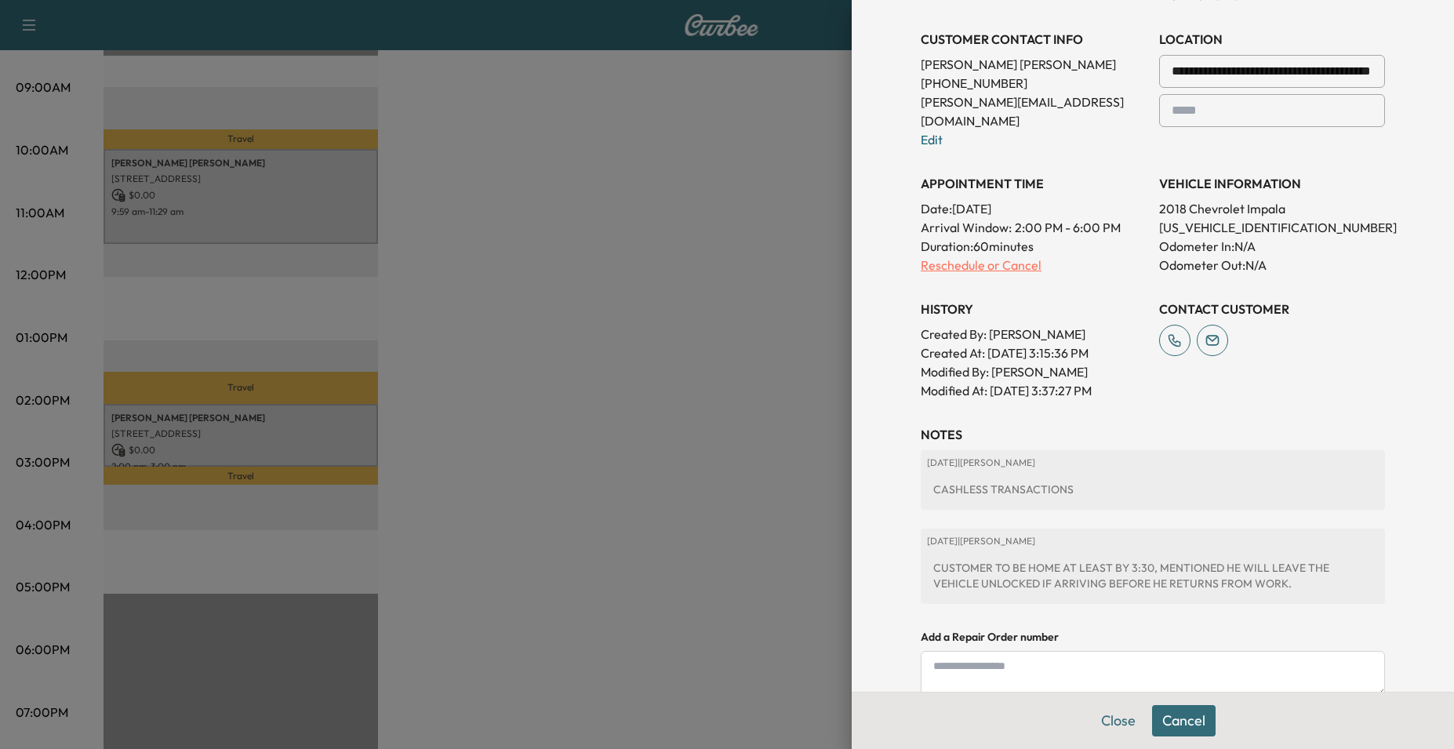
click at [933, 256] on p "Reschedule or Cancel" at bounding box center [1034, 265] width 226 height 19
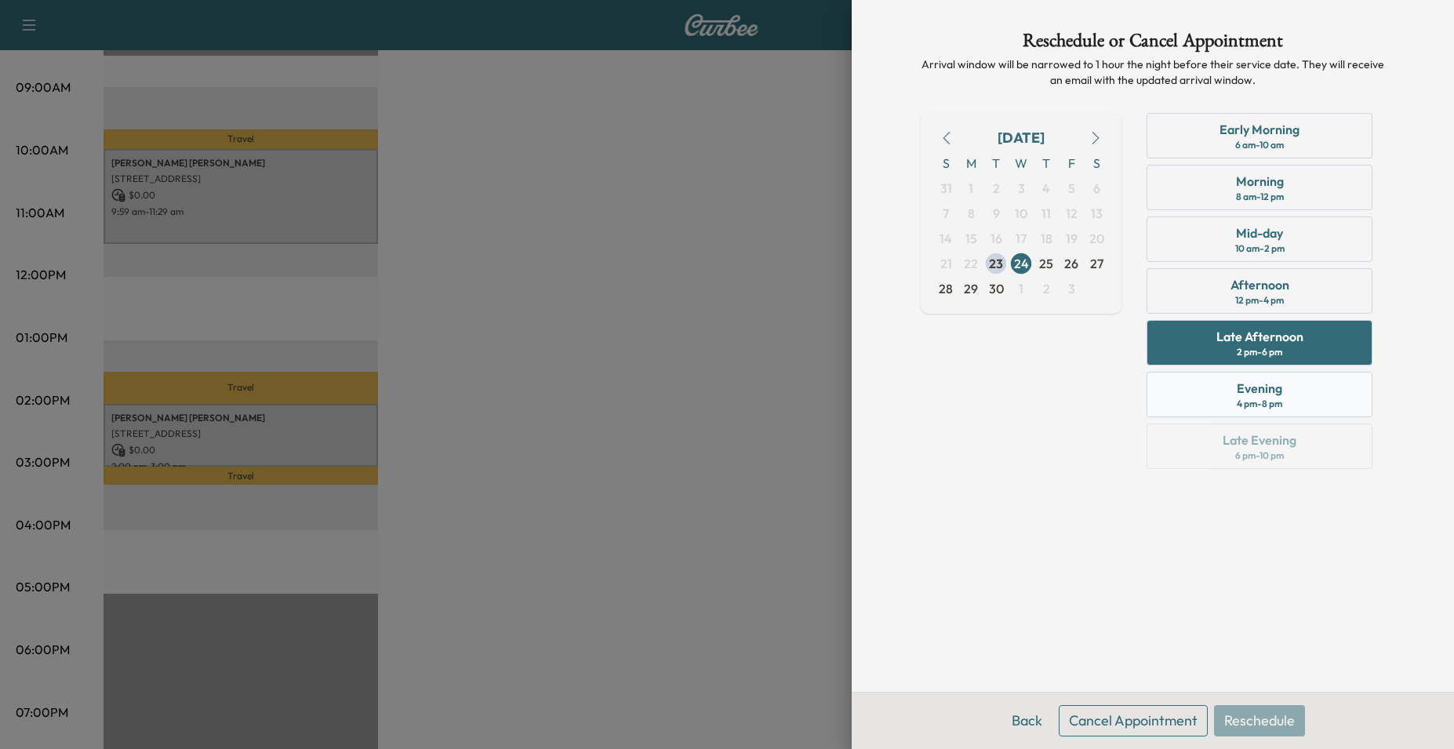
click at [1265, 405] on div "4 pm - 8 pm" at bounding box center [1259, 404] width 45 height 13
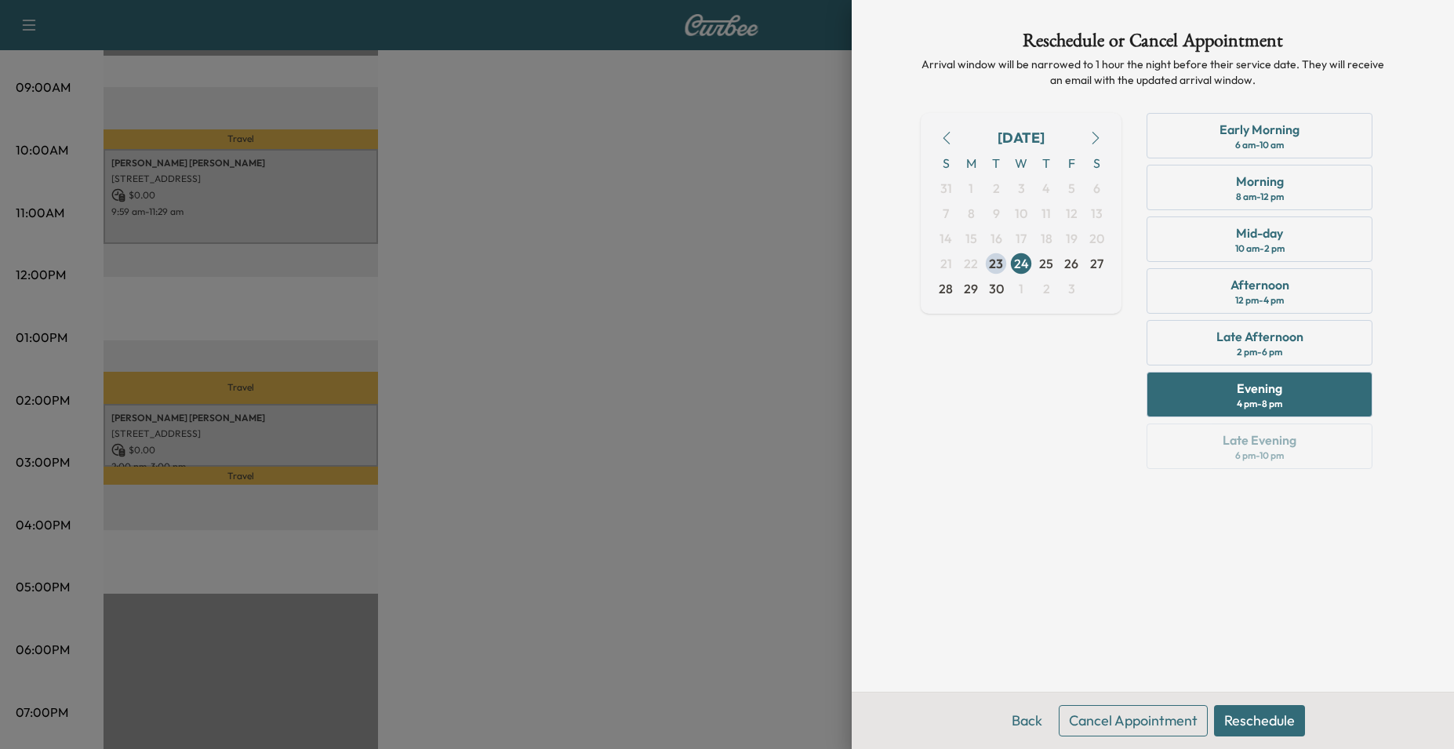
click at [1252, 715] on button "Reschedule" at bounding box center [1259, 720] width 91 height 31
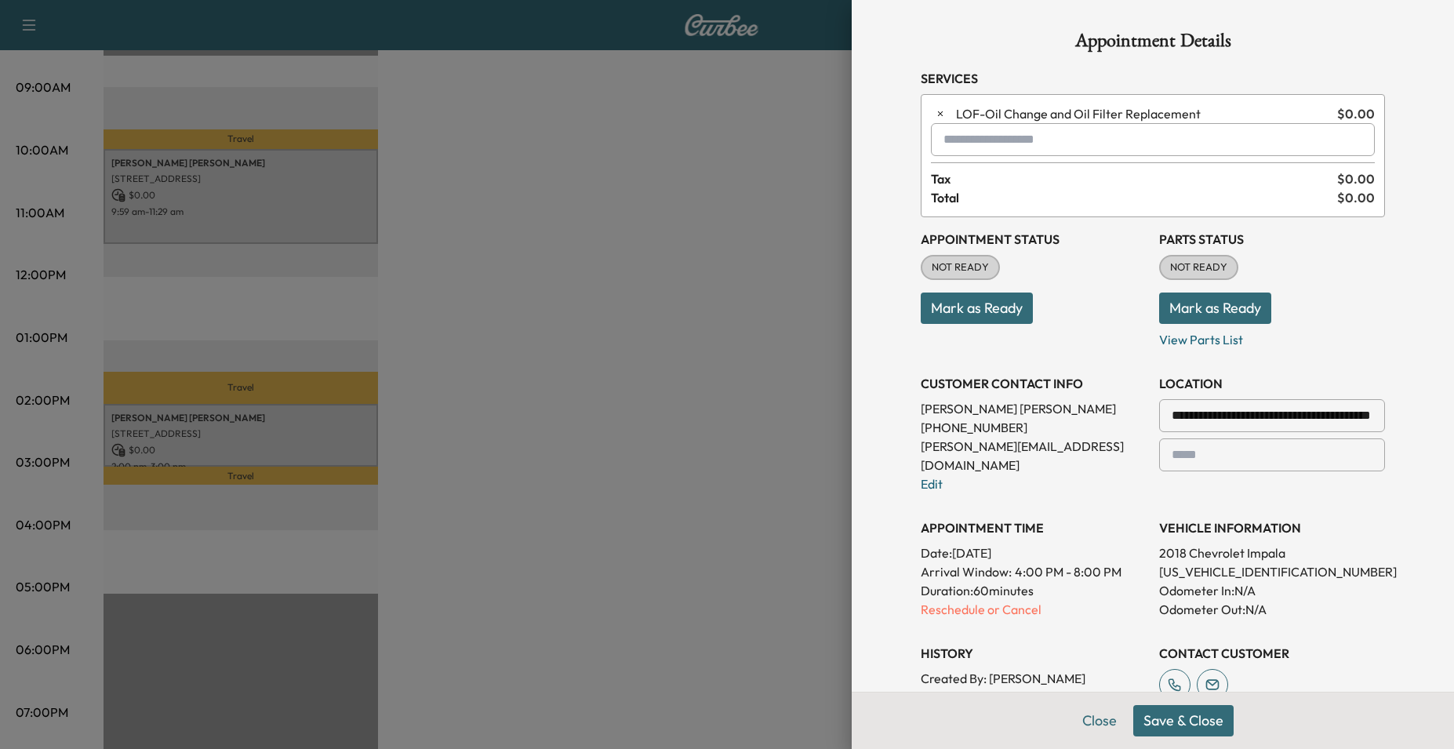
click at [1167, 711] on button "Save & Close" at bounding box center [1183, 720] width 100 height 31
click at [959, 600] on p "Reschedule or Cancel" at bounding box center [1034, 609] width 226 height 19
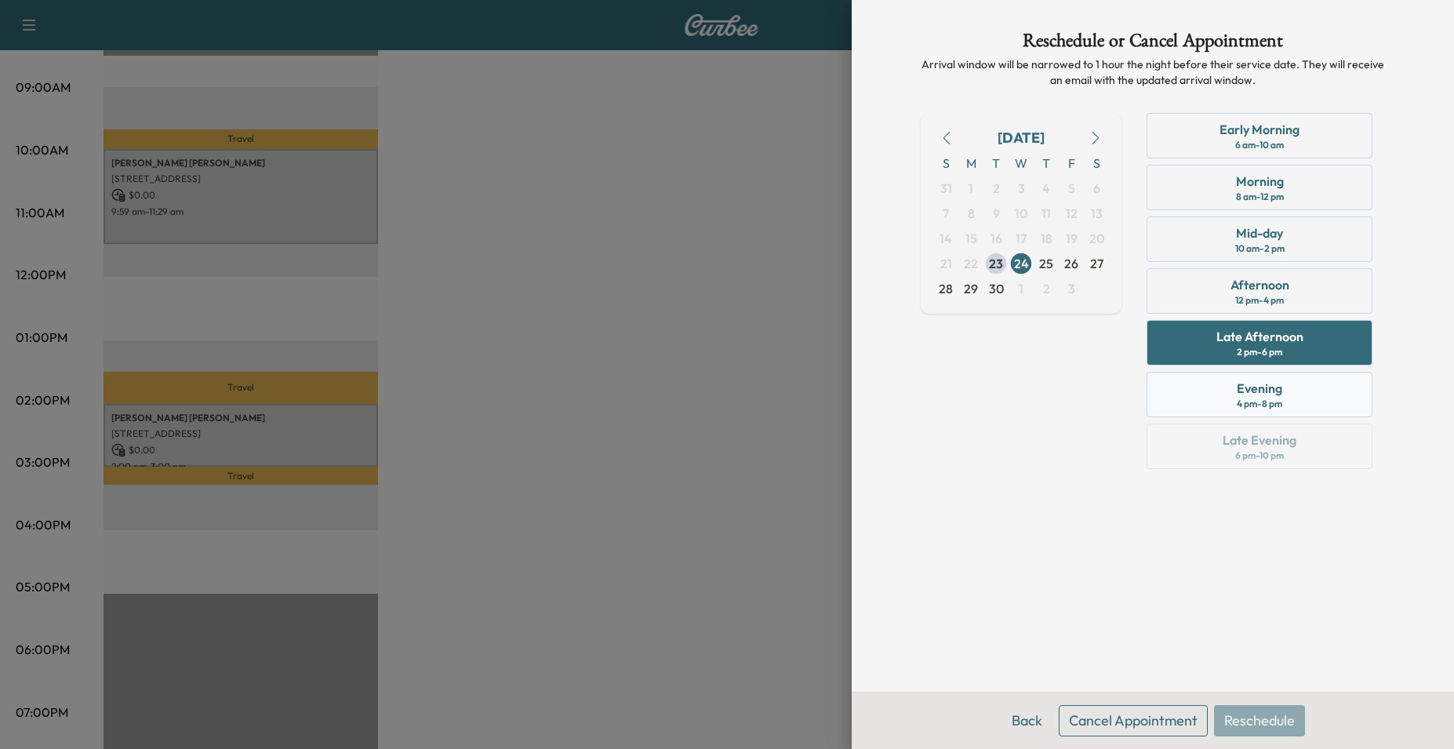
click at [1273, 387] on div "Evening" at bounding box center [1259, 388] width 45 height 19
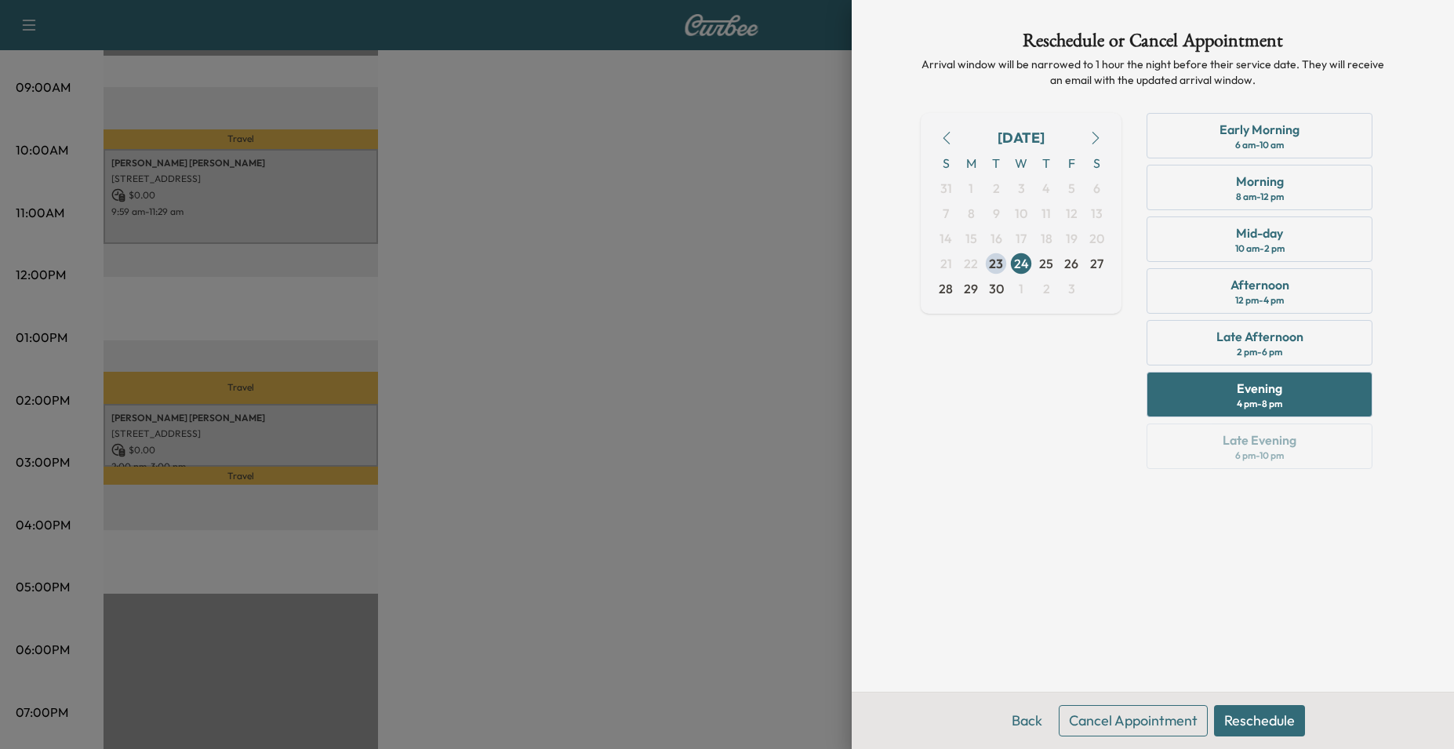
click at [1265, 711] on button "Reschedule" at bounding box center [1259, 720] width 91 height 31
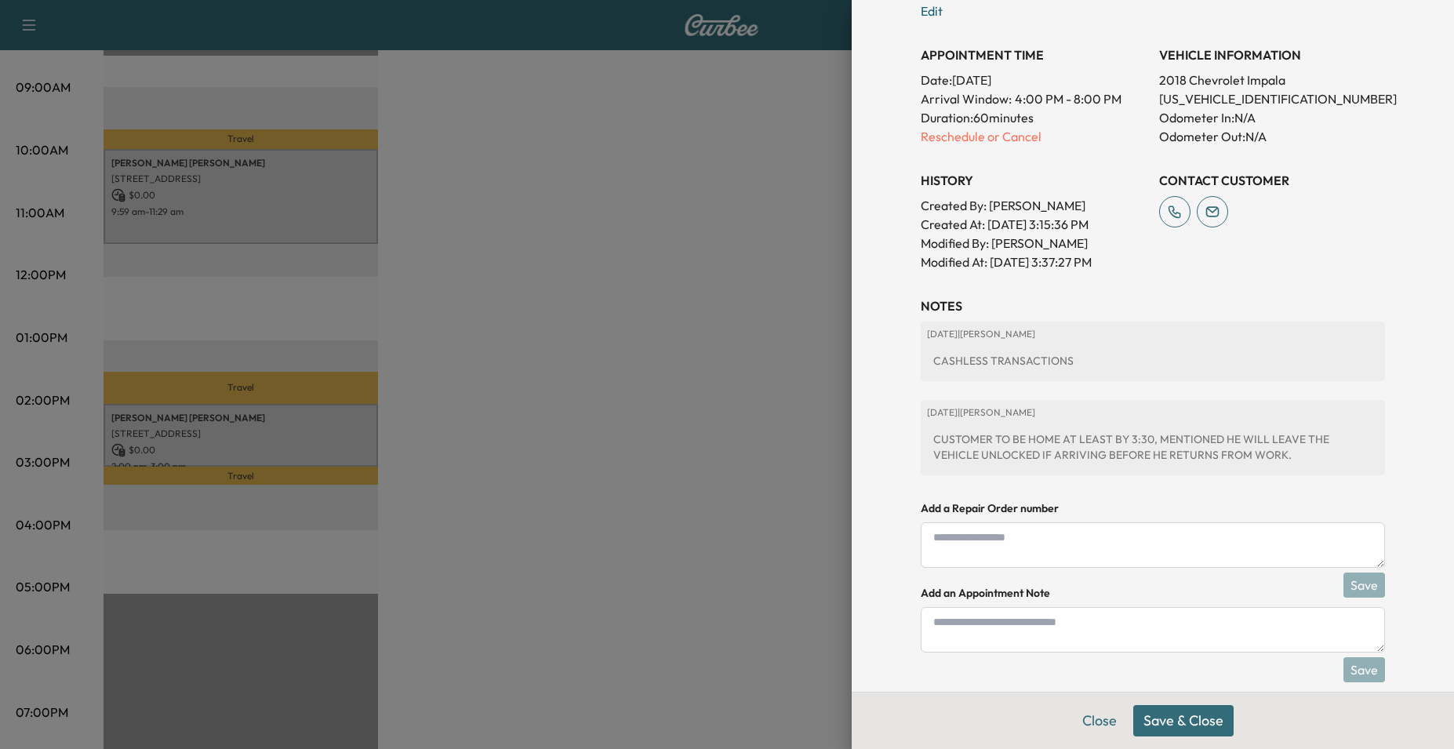
scroll to position [476, 0]
click at [1151, 712] on button "Save & Close" at bounding box center [1183, 720] width 100 height 31
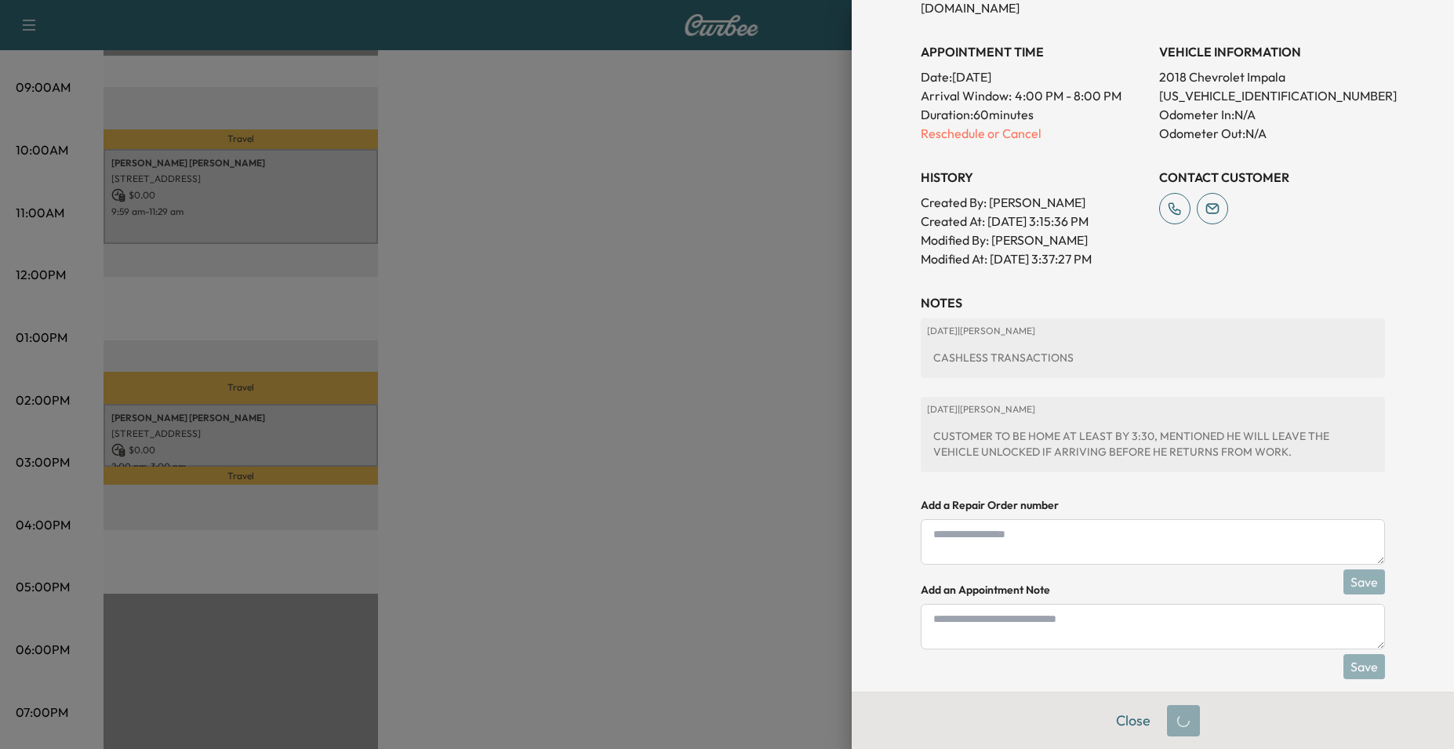
scroll to position [0, 0]
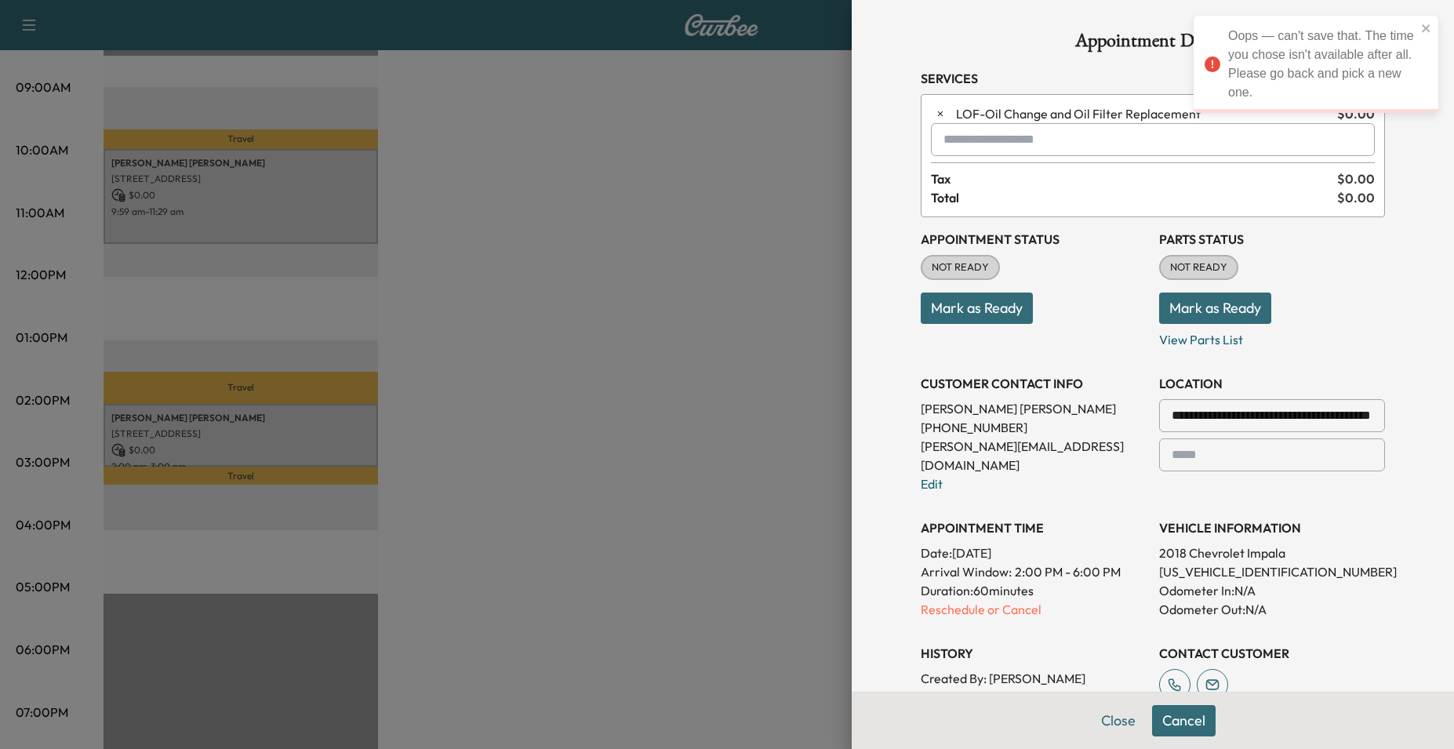
click at [994, 138] on input "text" at bounding box center [1153, 139] width 444 height 33
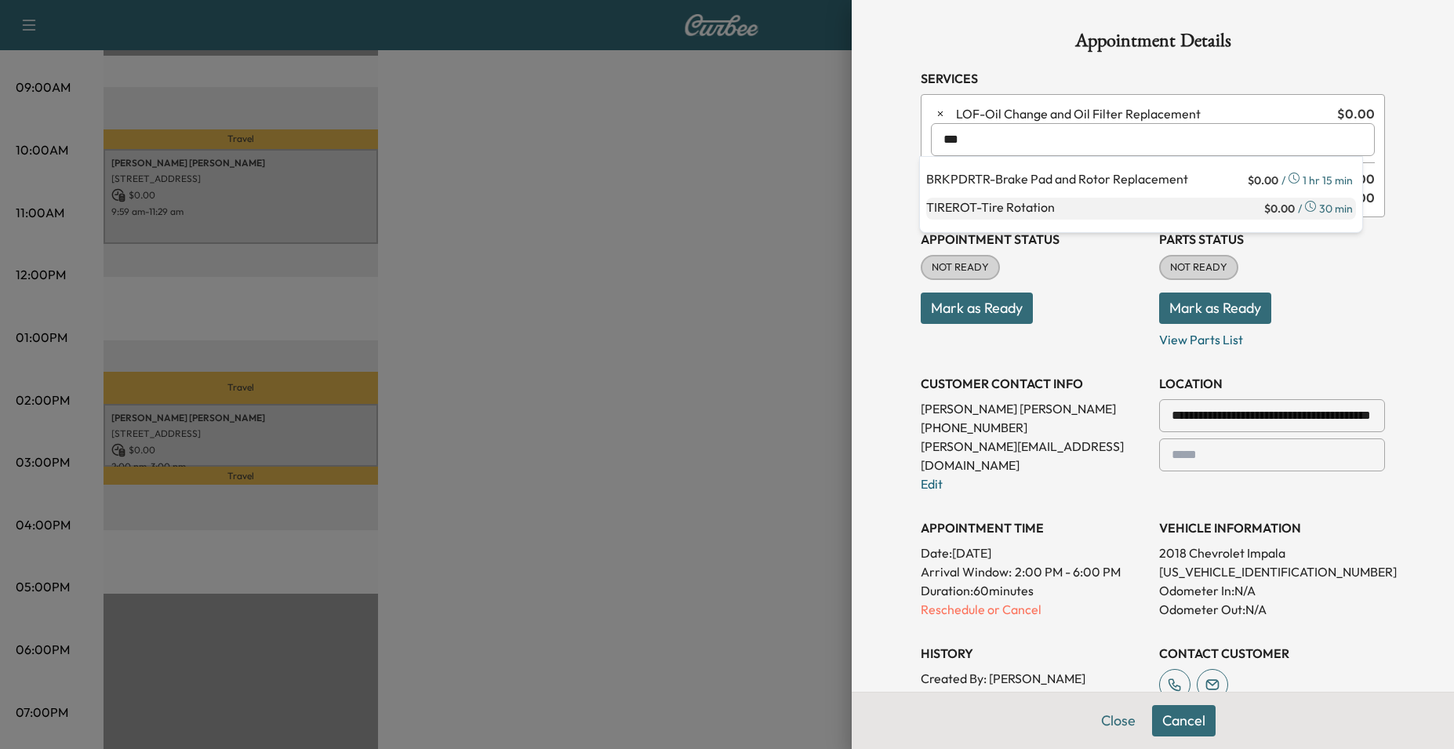
click at [986, 216] on p "TIREROT - Tire Rotation" at bounding box center [1093, 209] width 335 height 22
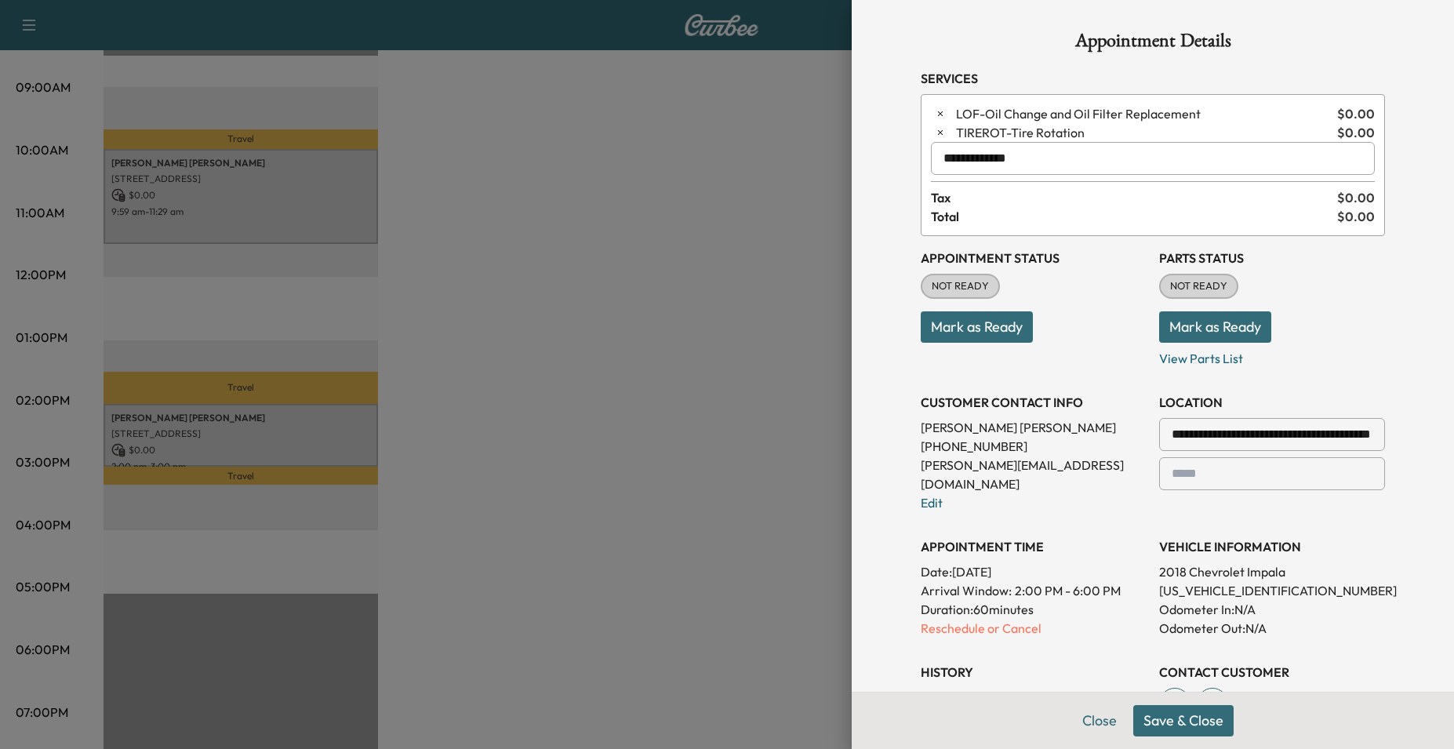
type input "**********"
click at [1159, 722] on button "Save & Close" at bounding box center [1183, 720] width 100 height 31
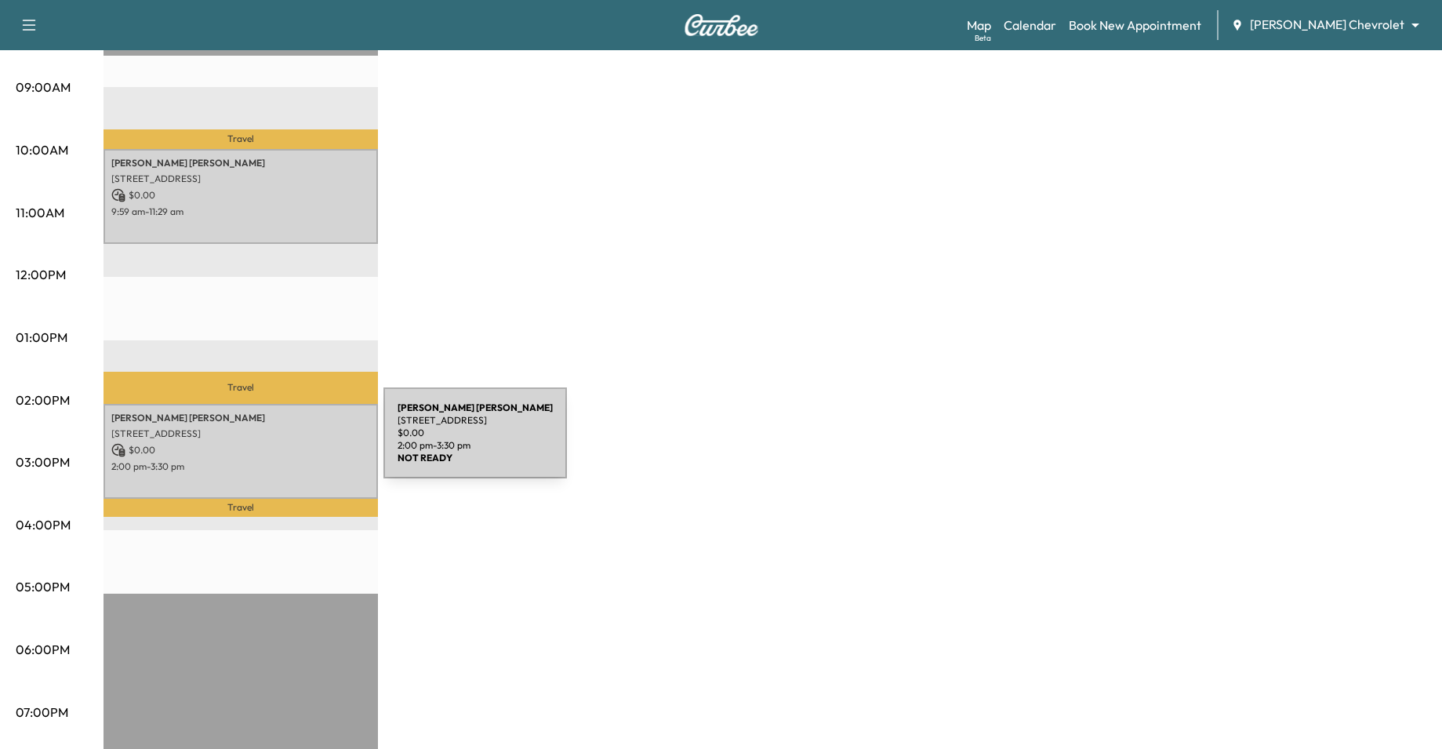
click at [266, 443] on p "$ 0.00" at bounding box center [240, 450] width 259 height 14
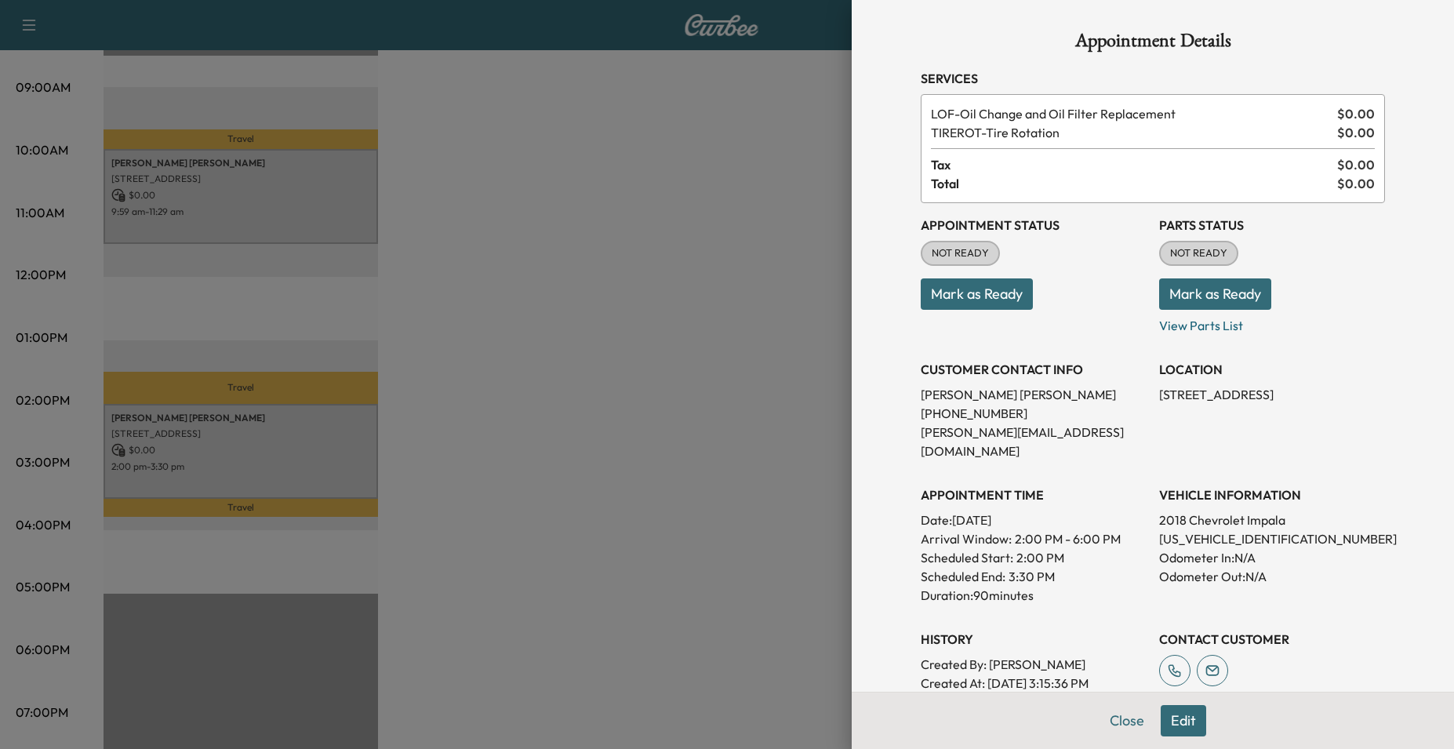
click at [1097, 567] on div "Scheduled End: 3:30 PM" at bounding box center [1034, 576] width 226 height 19
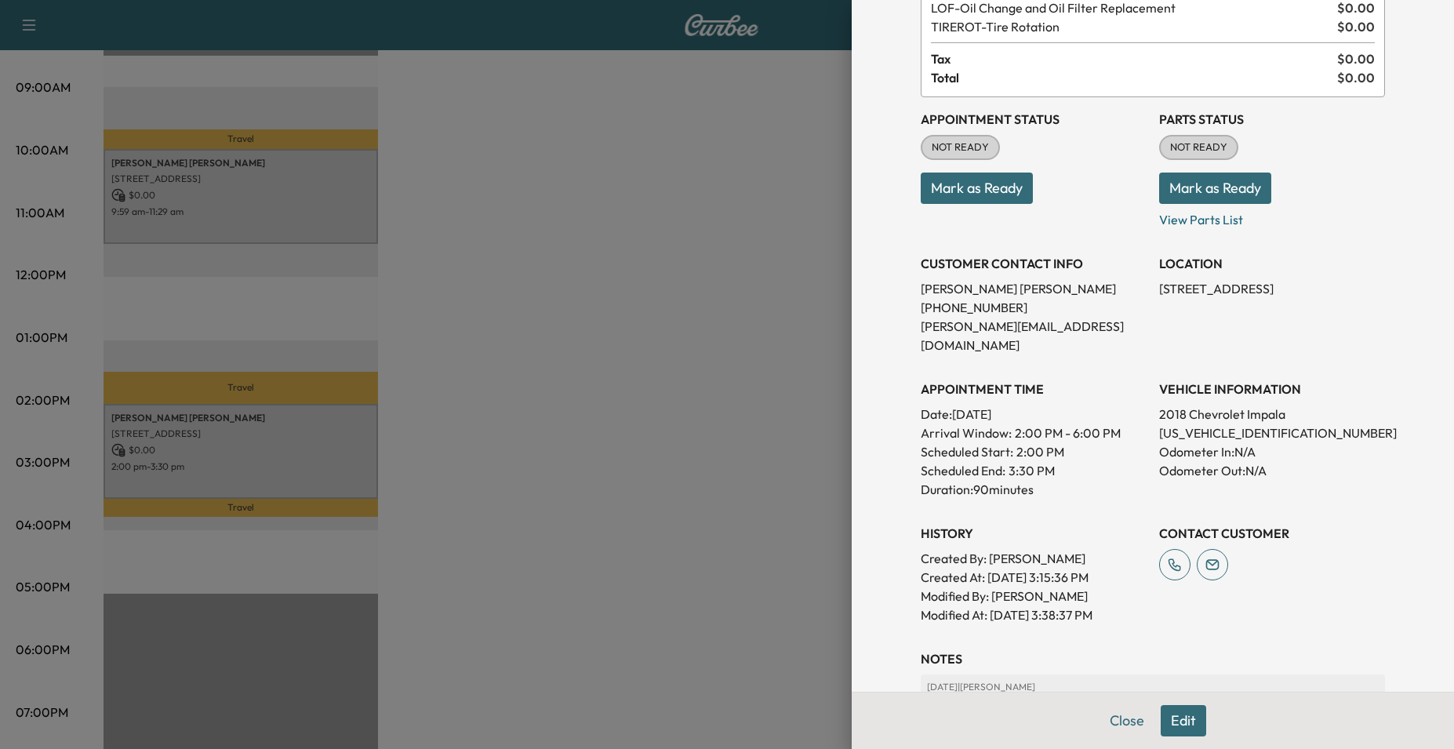
scroll to position [330, 0]
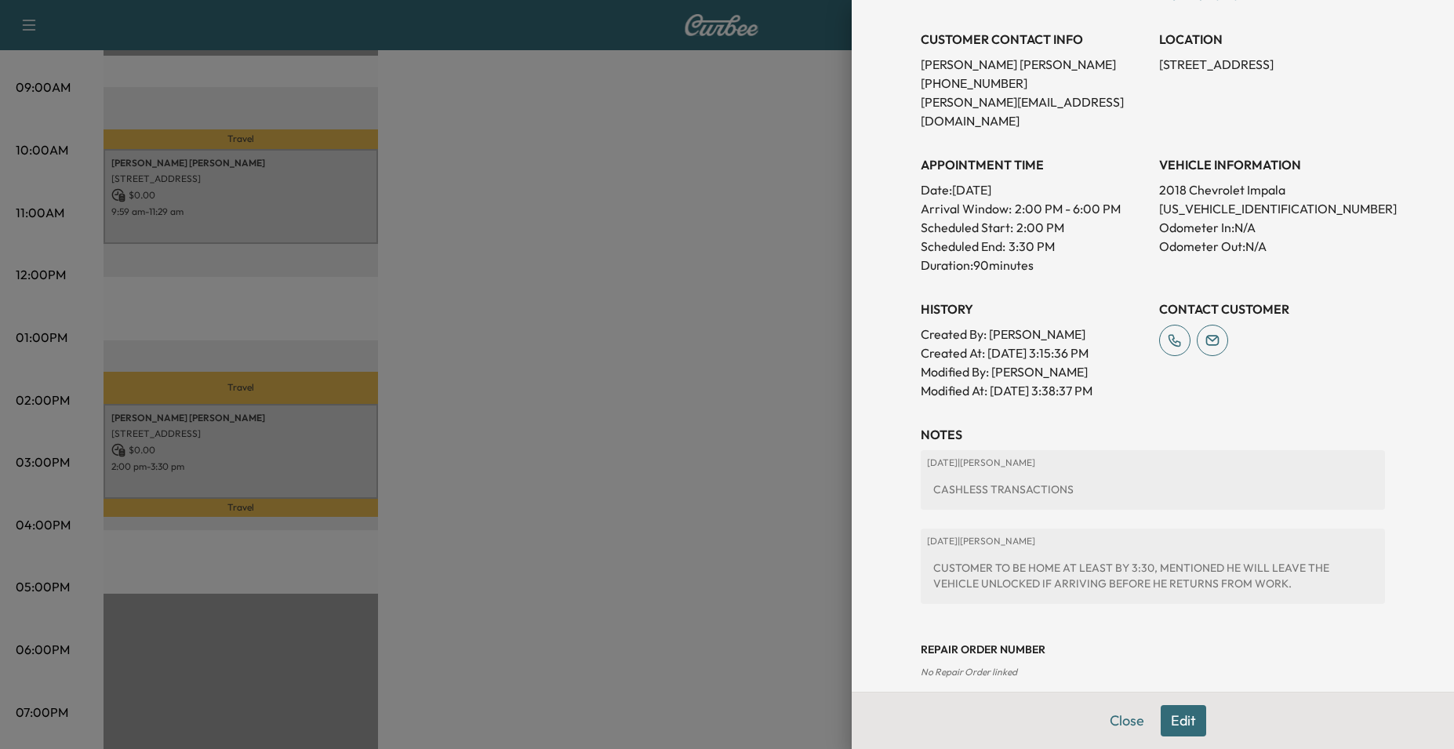
click at [1163, 711] on div "Appointment Details Services LOF - Oil Change and Oil Filter Replacement $ 0.00…" at bounding box center [1153, 190] width 502 height 1041
click at [1179, 725] on button "Edit" at bounding box center [1183, 720] width 45 height 31
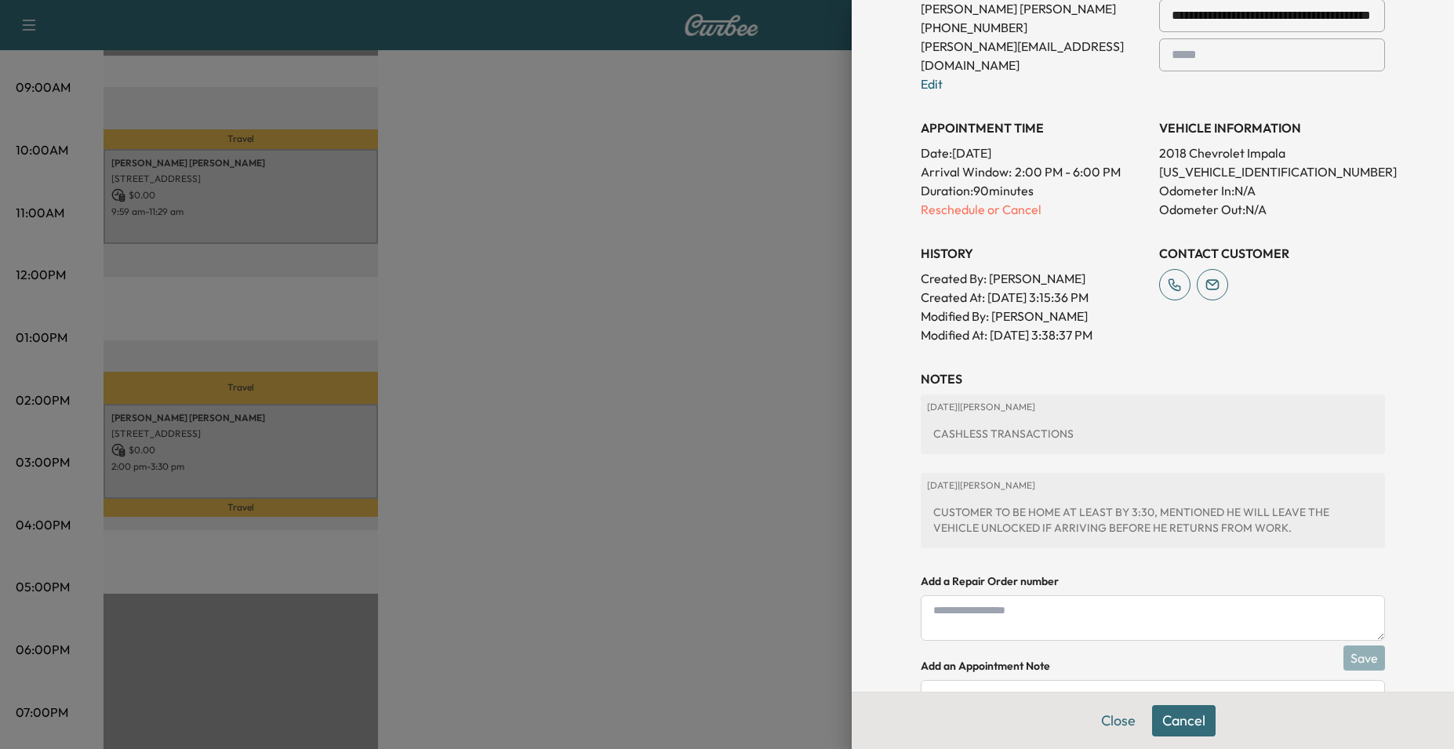
scroll to position [495, 0]
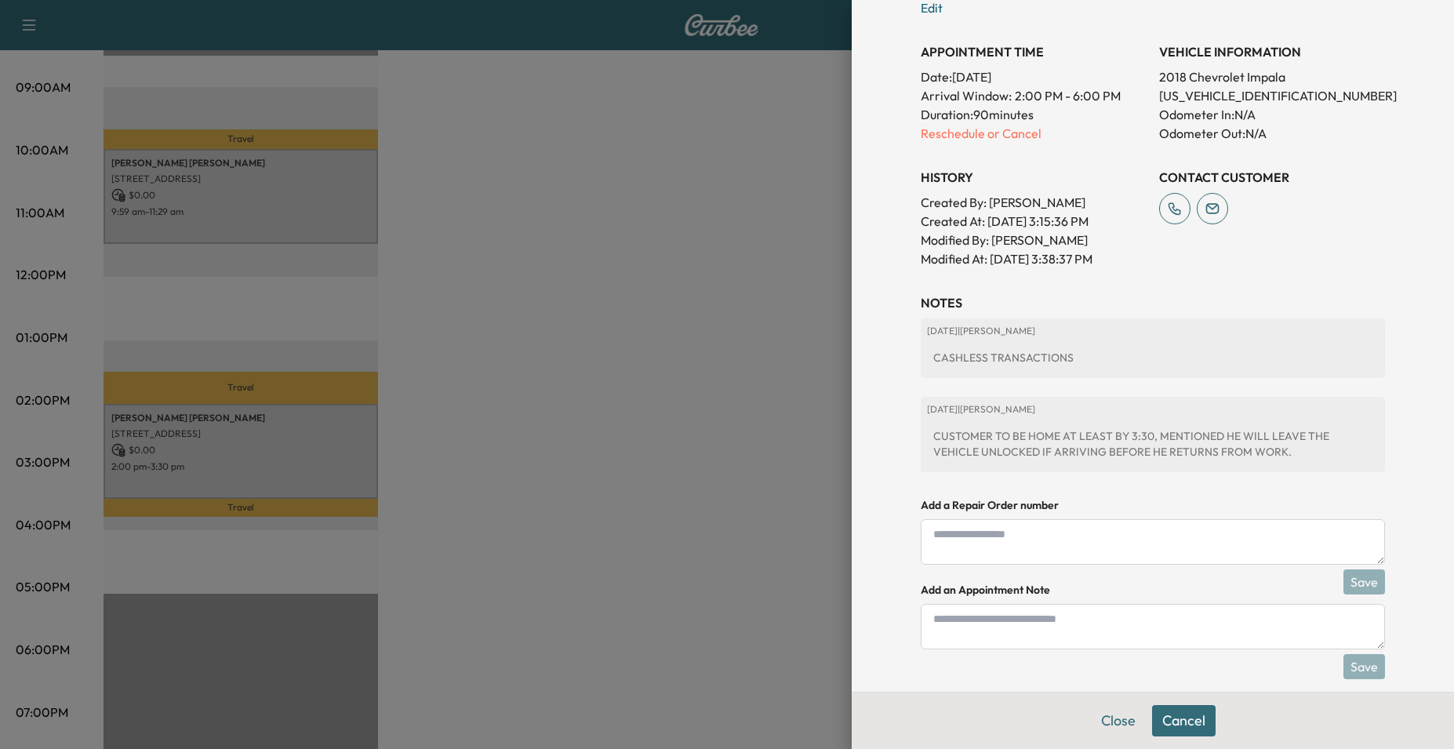
click at [1034, 604] on textarea at bounding box center [1153, 626] width 464 height 45
type textarea "**********"
click at [1348, 654] on button "Save" at bounding box center [1365, 666] width 42 height 25
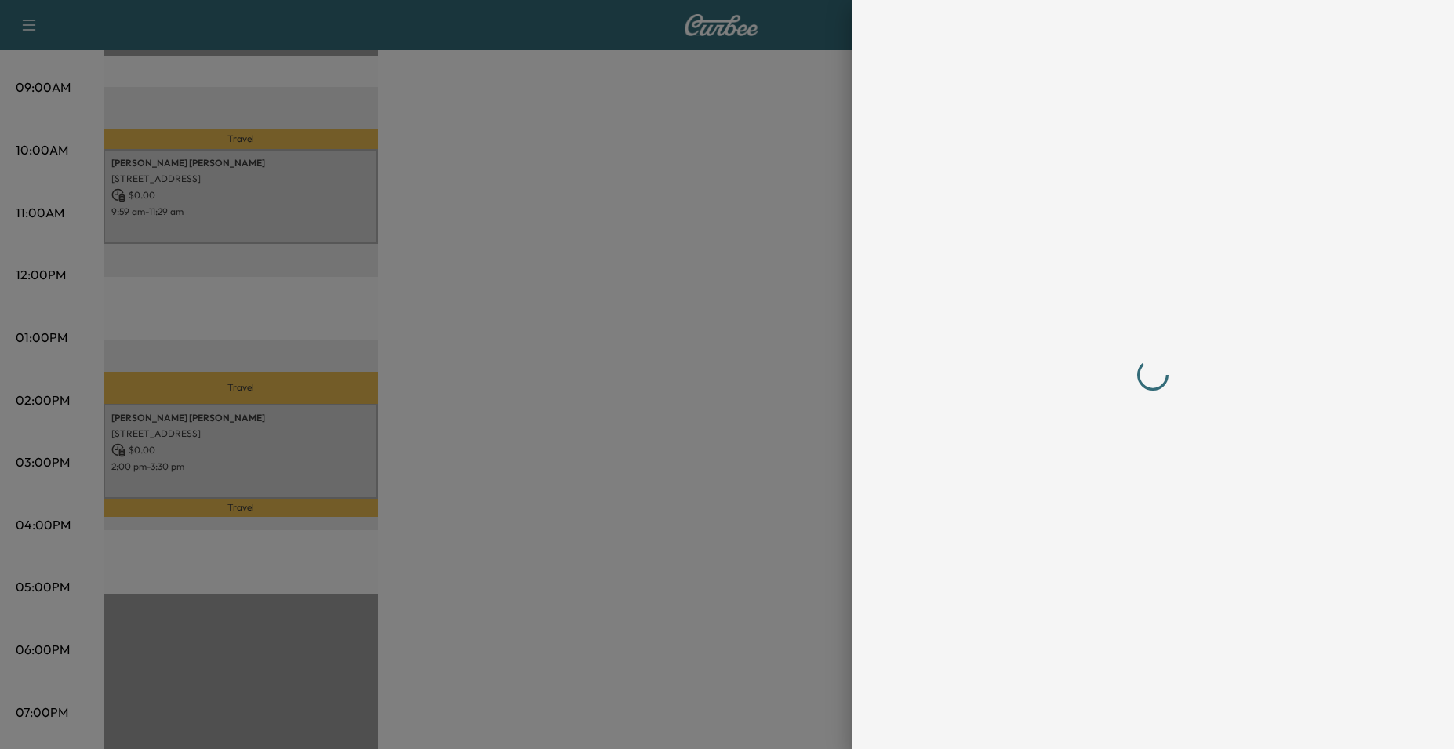
scroll to position [0, 0]
click at [727, 377] on div at bounding box center [727, 374] width 1454 height 749
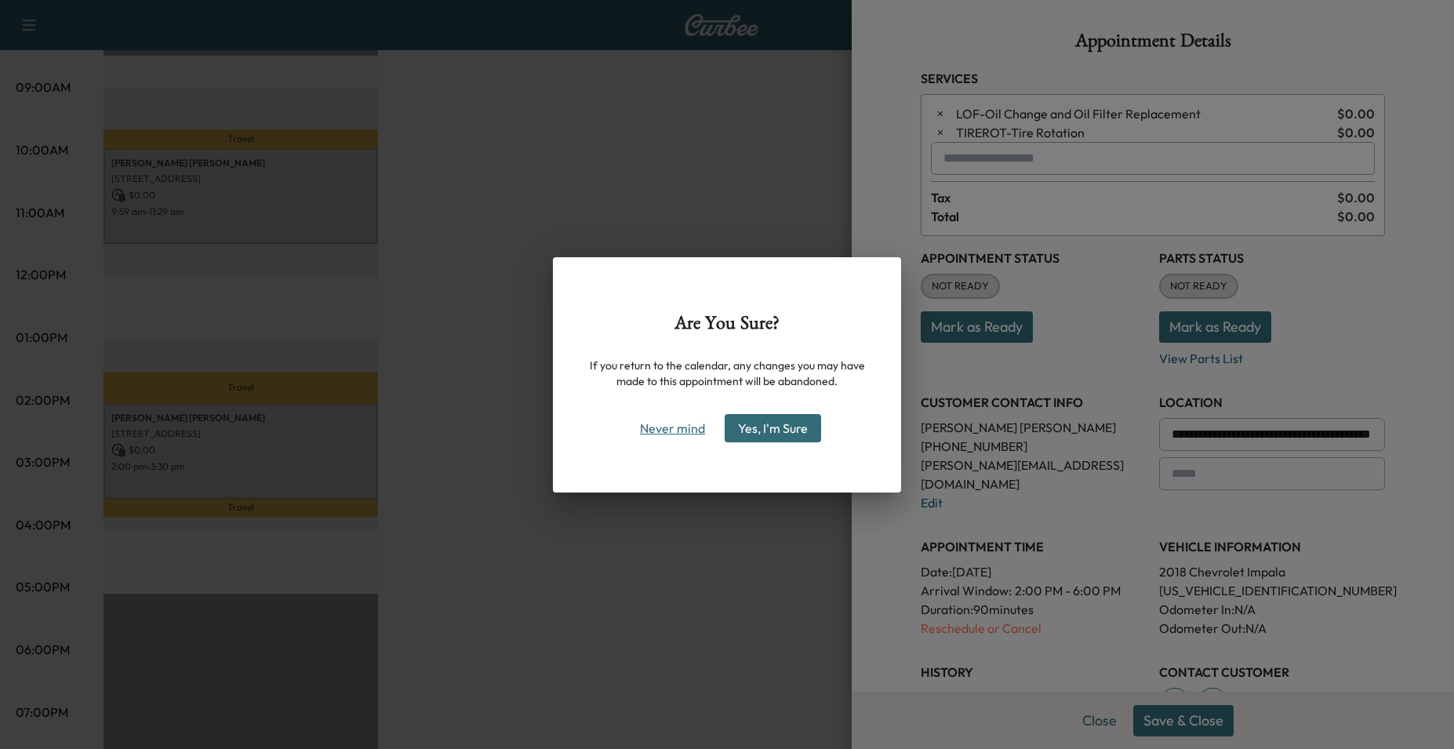
click at [671, 435] on button "Never mind" at bounding box center [672, 428] width 79 height 25
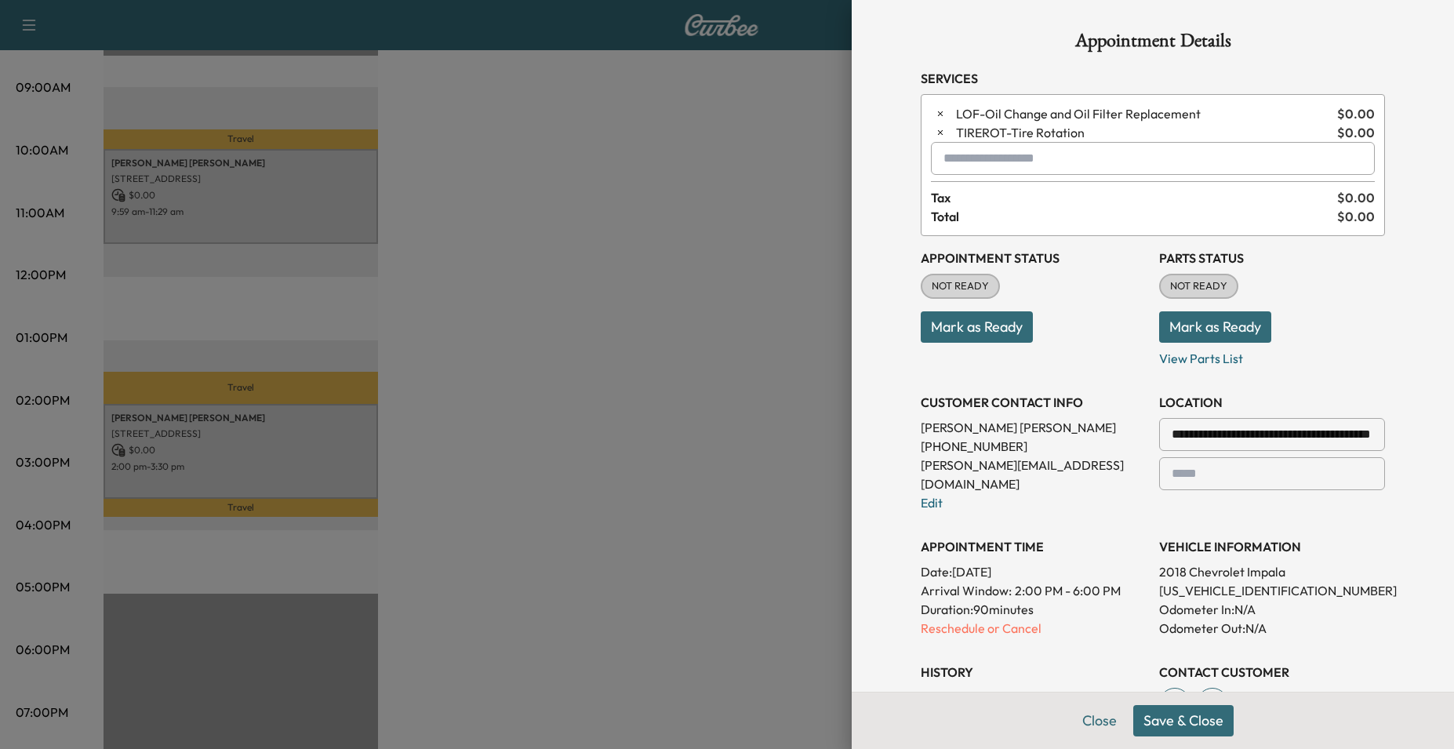
click at [417, 354] on div at bounding box center [727, 374] width 1454 height 749
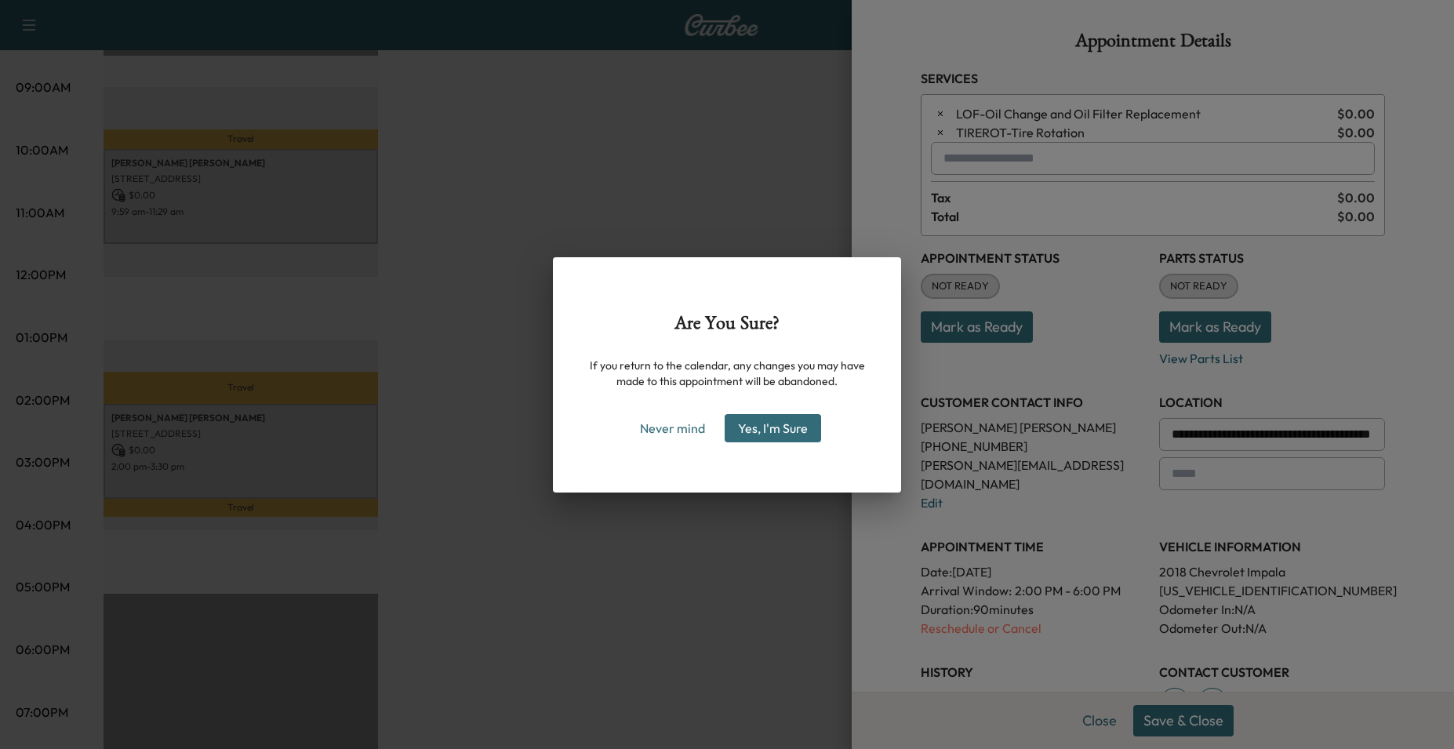
click at [778, 435] on button "Yes, I'm Sure" at bounding box center [773, 428] width 96 height 28
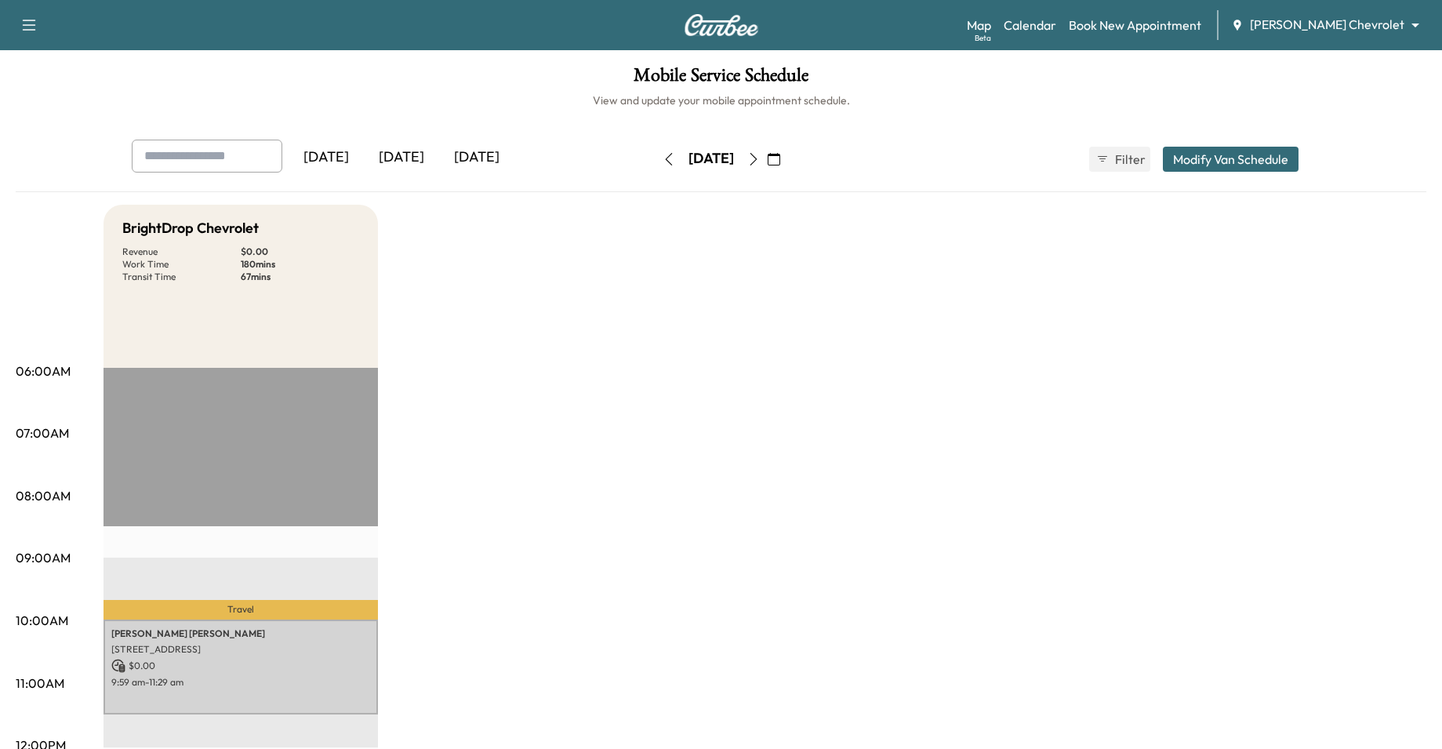
scroll to position [471, 0]
